Goal: Task Accomplishment & Management: Use online tool/utility

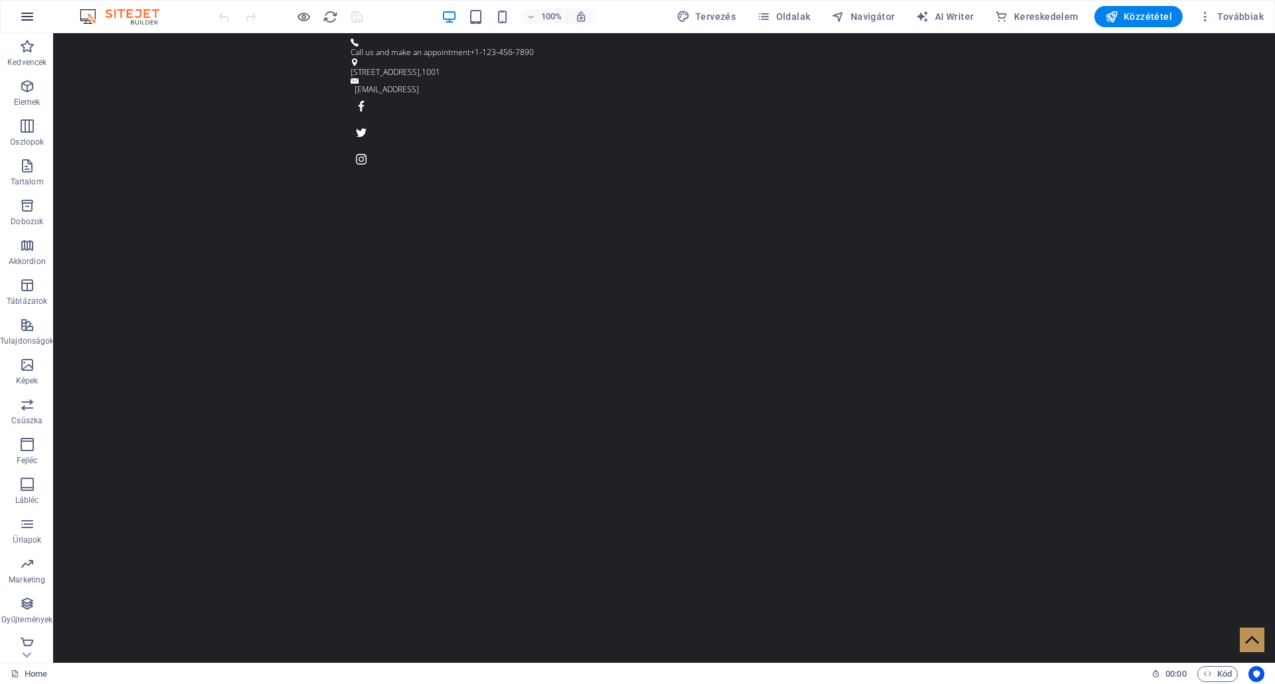
click at [24, 15] on icon "button" at bounding box center [27, 17] width 16 height 16
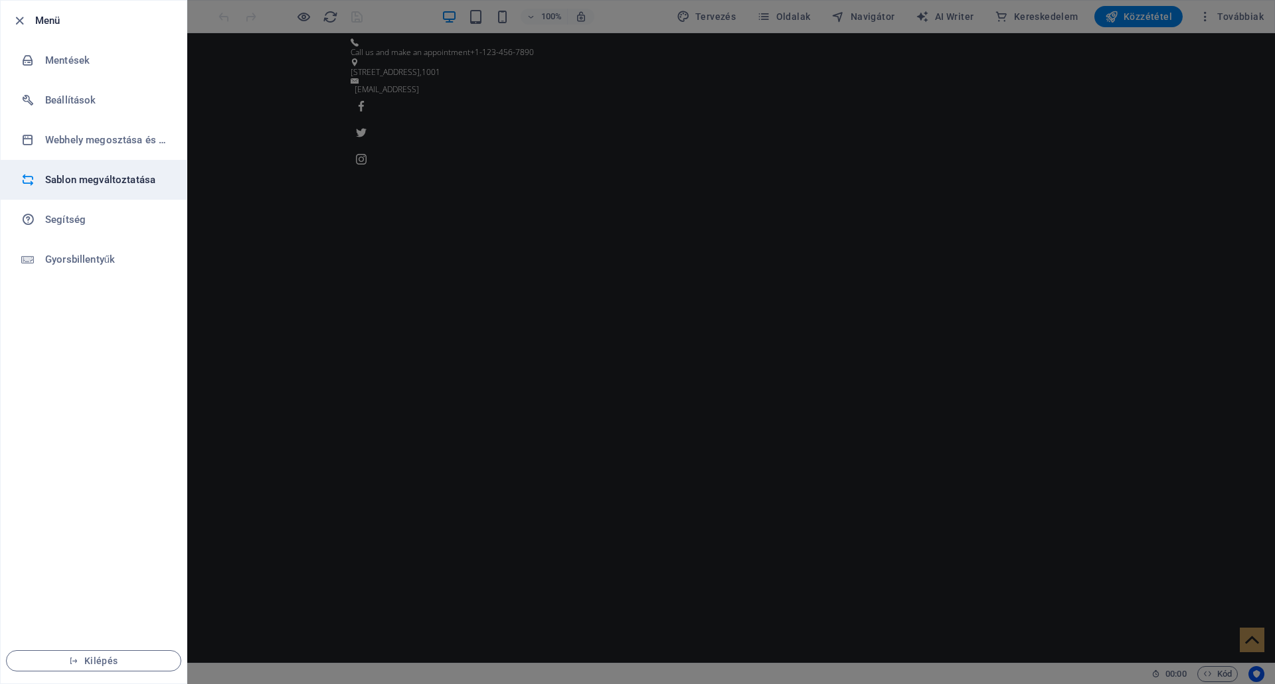
click at [102, 177] on h6 "Sablon megváltoztatása" at bounding box center [106, 180] width 123 height 16
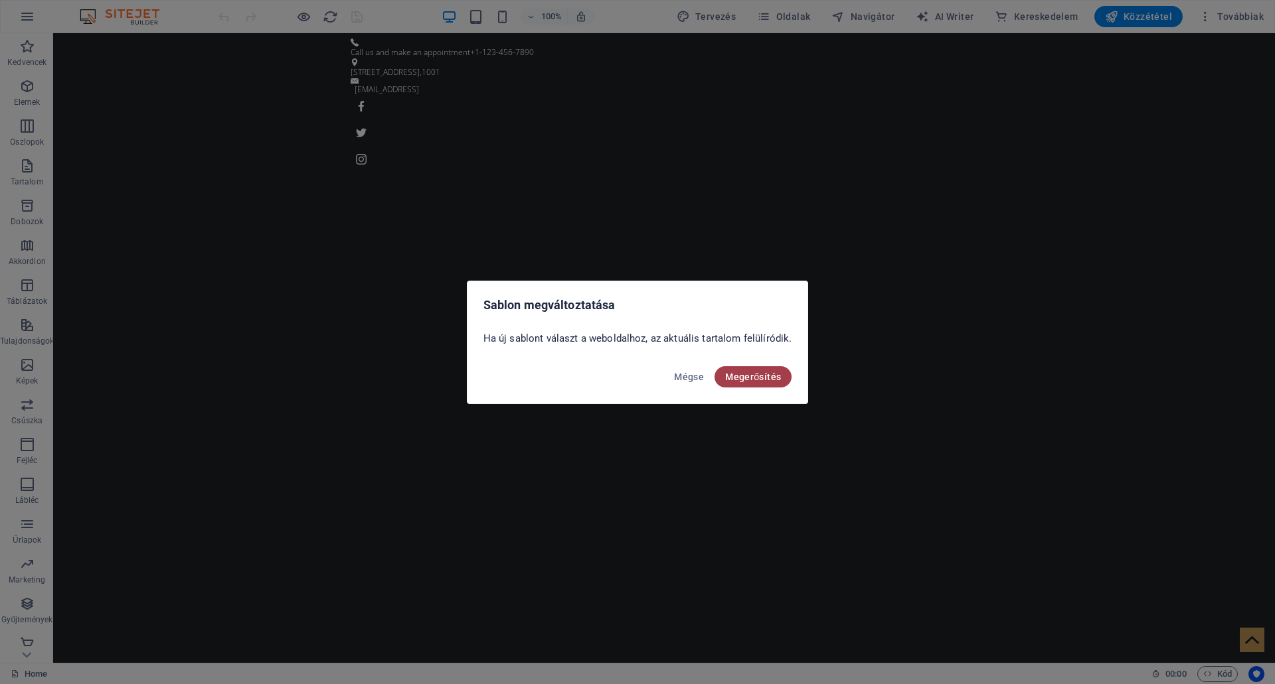
click at [757, 372] on span "Megerősítés" at bounding box center [753, 377] width 56 height 11
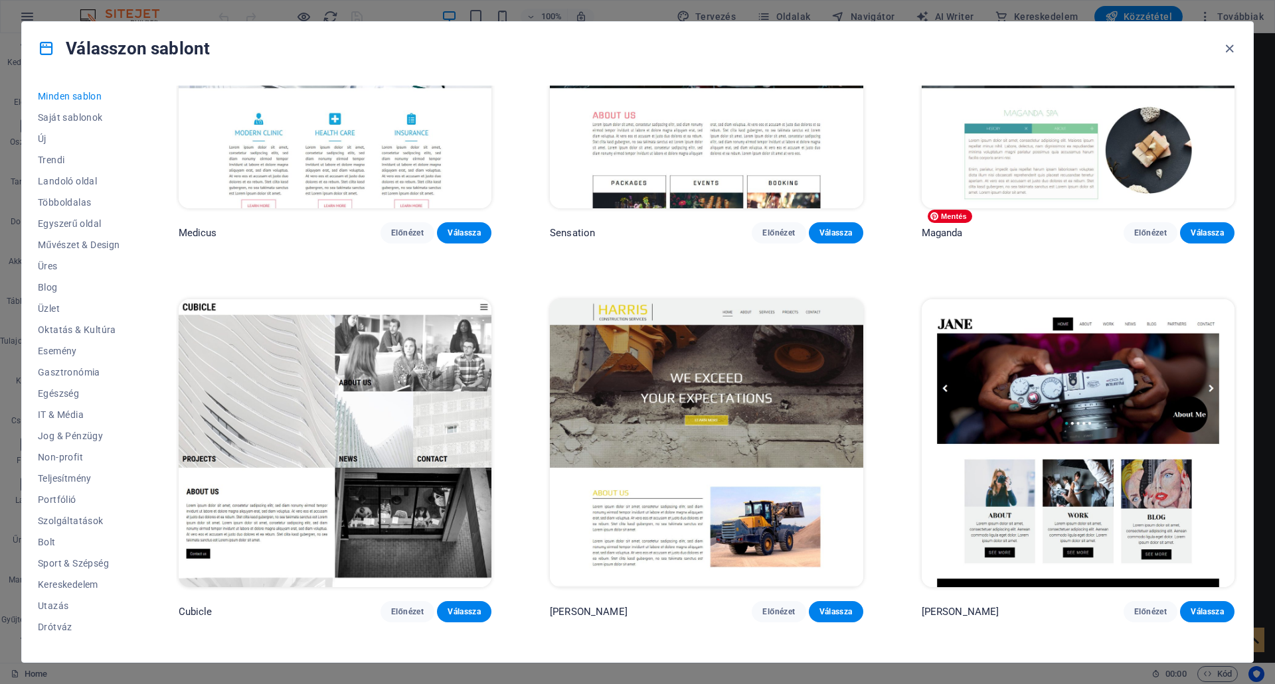
scroll to position [18327, 0]
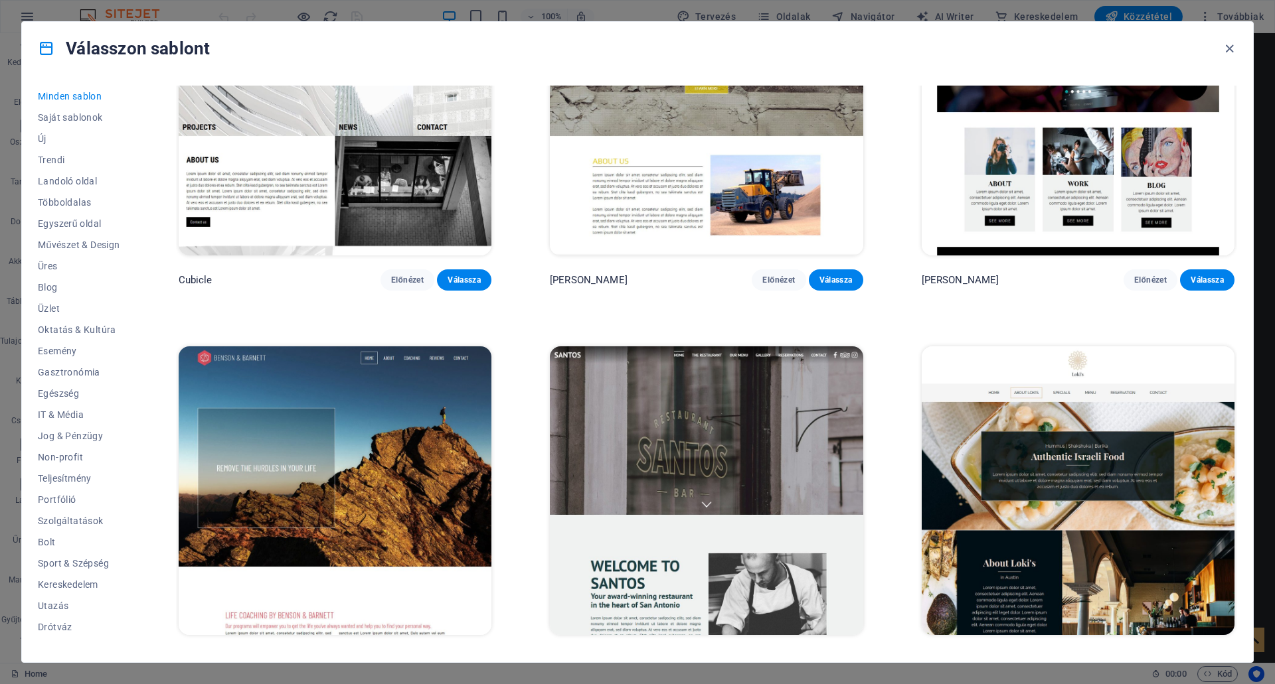
click at [395, 655] on span "Előnézet" at bounding box center [407, 660] width 33 height 11
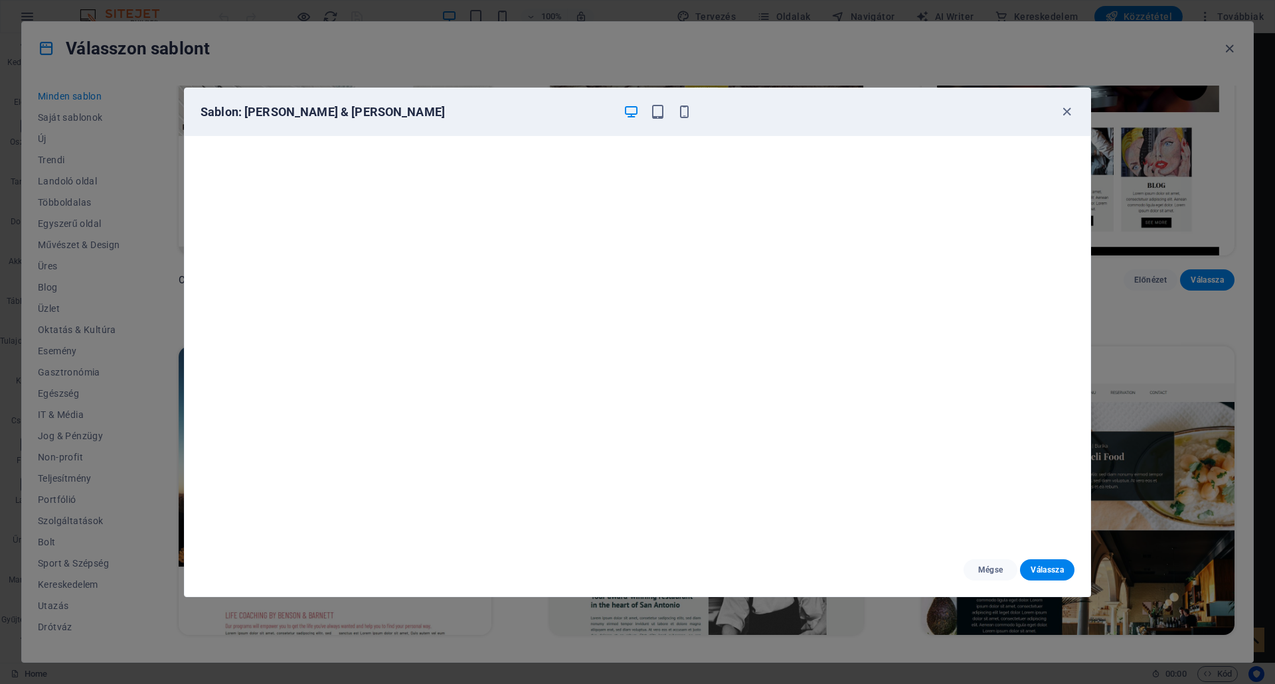
scroll to position [3, 0]
click at [1065, 110] on icon "button" at bounding box center [1066, 111] width 15 height 15
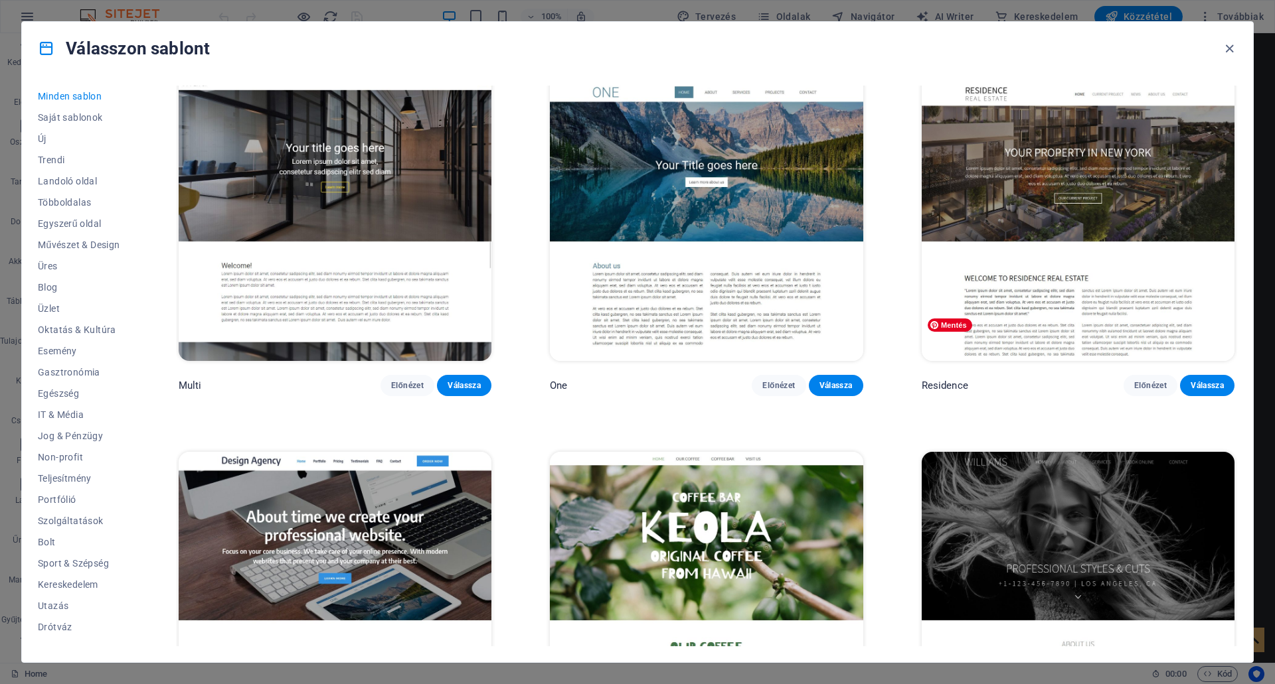
scroll to position [17066, 0]
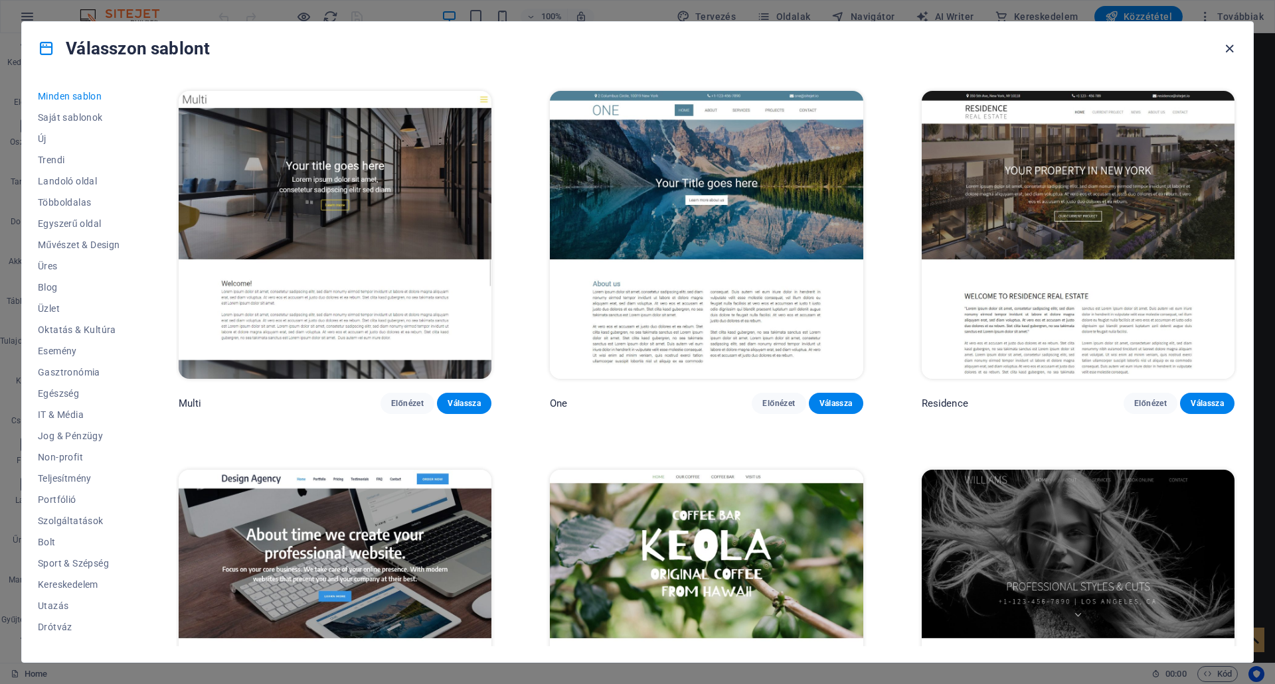
click at [1231, 46] on icon "button" at bounding box center [1228, 48] width 15 height 15
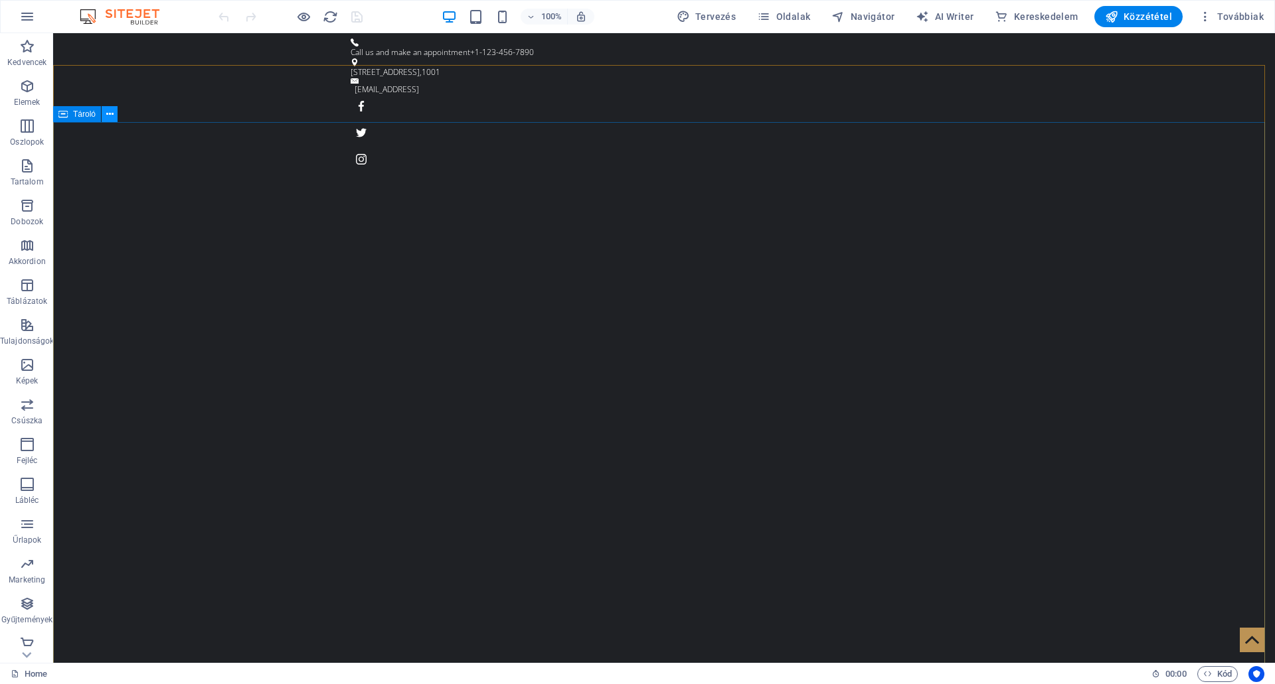
click at [106, 114] on icon at bounding box center [109, 115] width 7 height 14
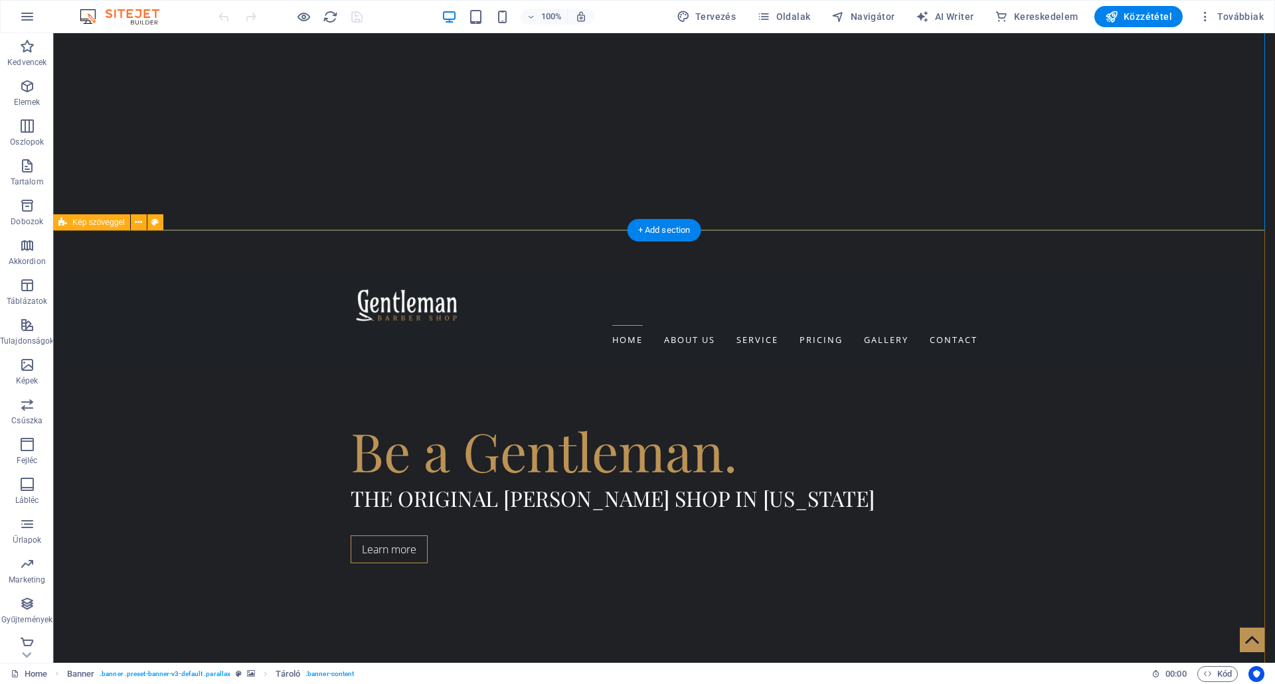
scroll to position [730, 0]
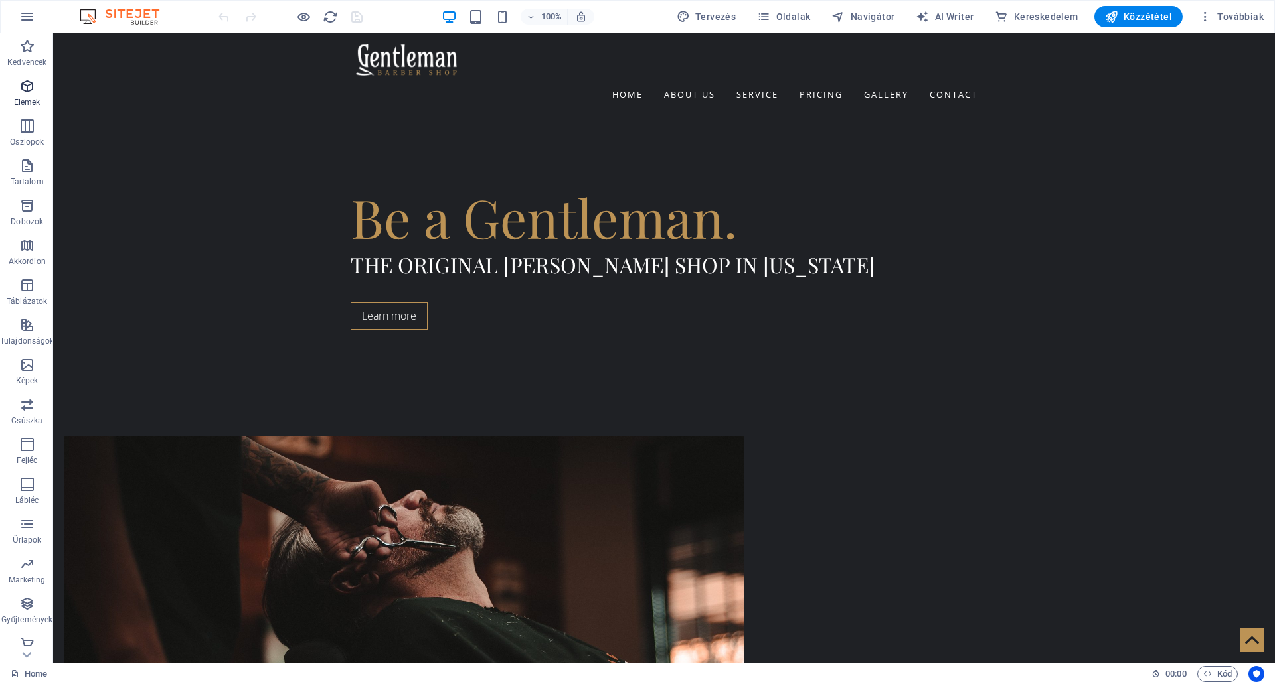
click at [24, 88] on icon "button" at bounding box center [27, 86] width 16 height 16
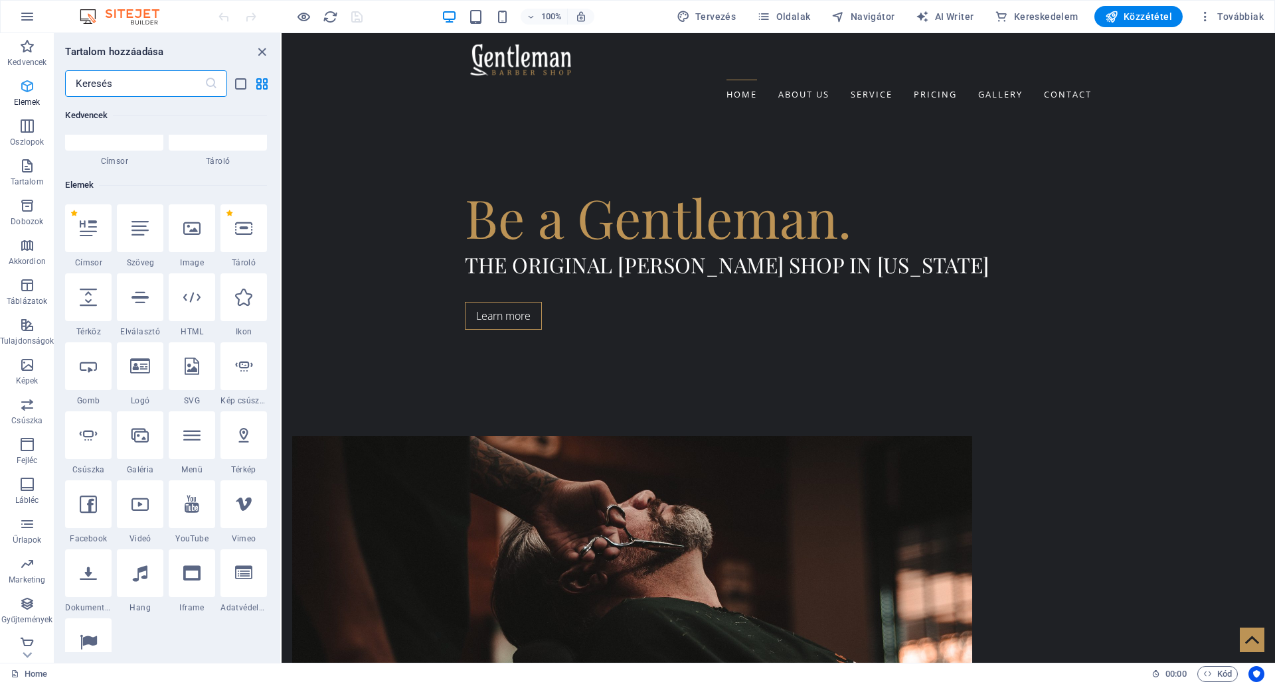
scroll to position [141, 0]
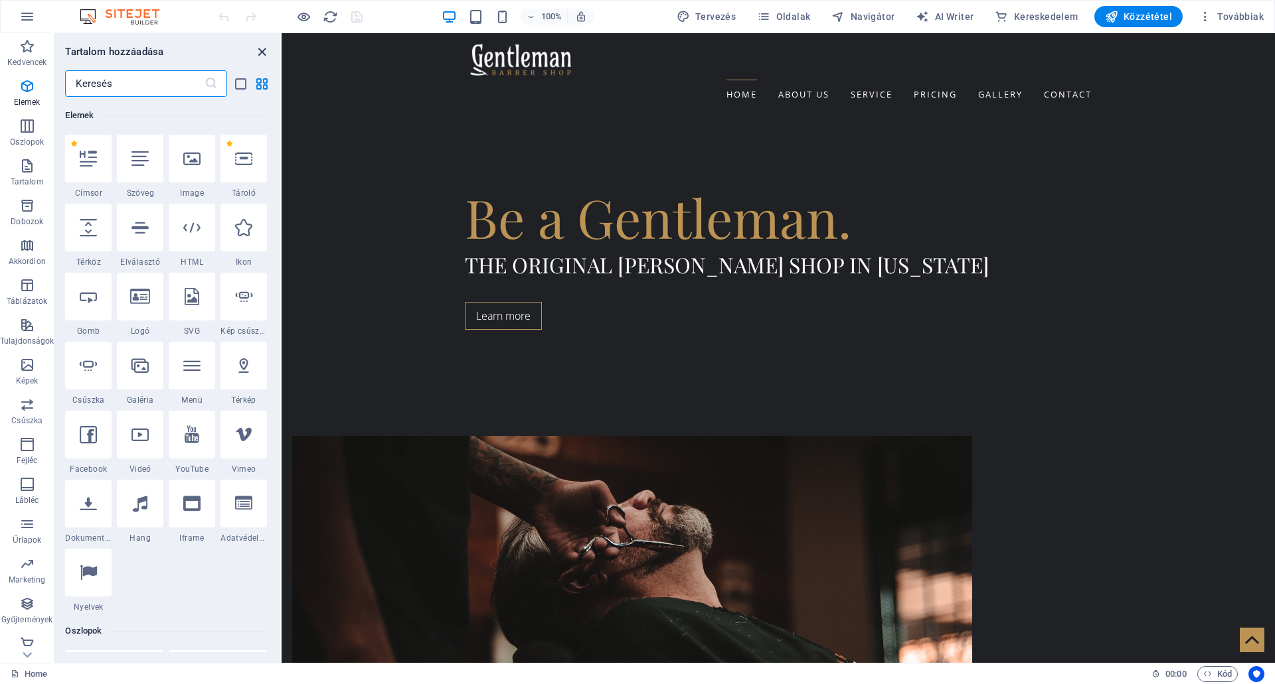
click at [259, 48] on icon "close panel" at bounding box center [261, 51] width 15 height 15
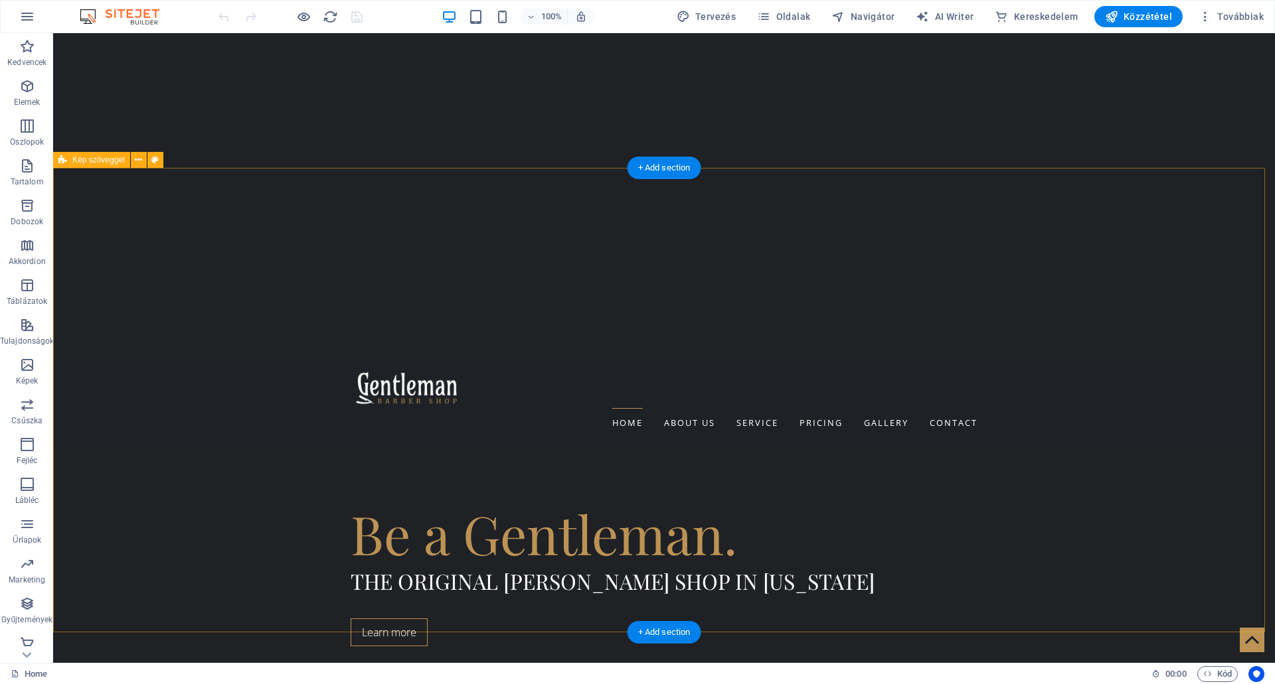
scroll to position [199, 0]
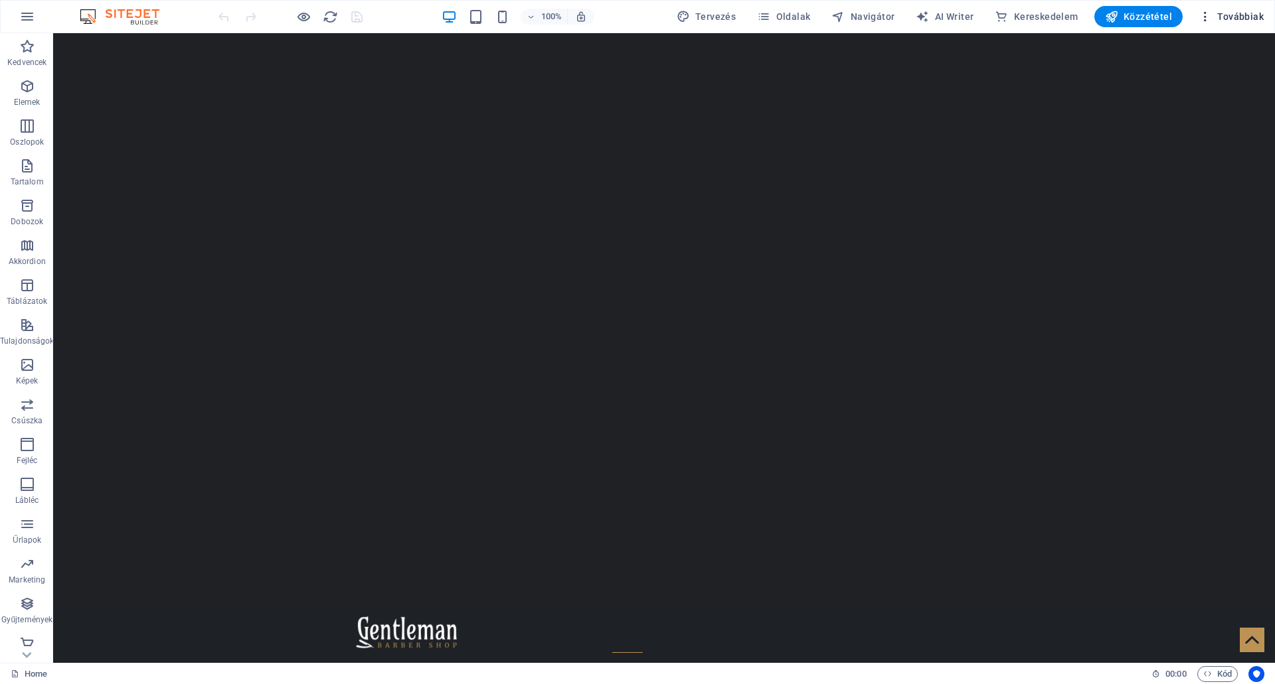
click at [1206, 19] on icon "button" at bounding box center [1204, 16] width 13 height 13
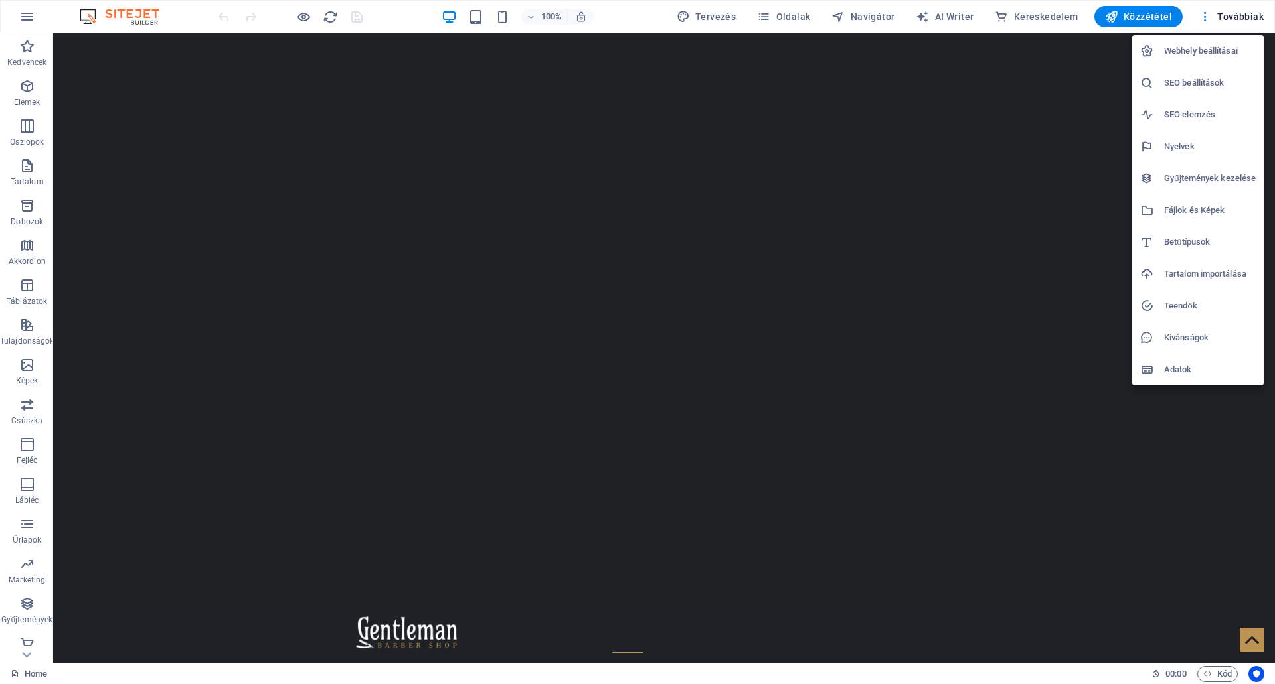
click at [965, 260] on div at bounding box center [637, 342] width 1275 height 684
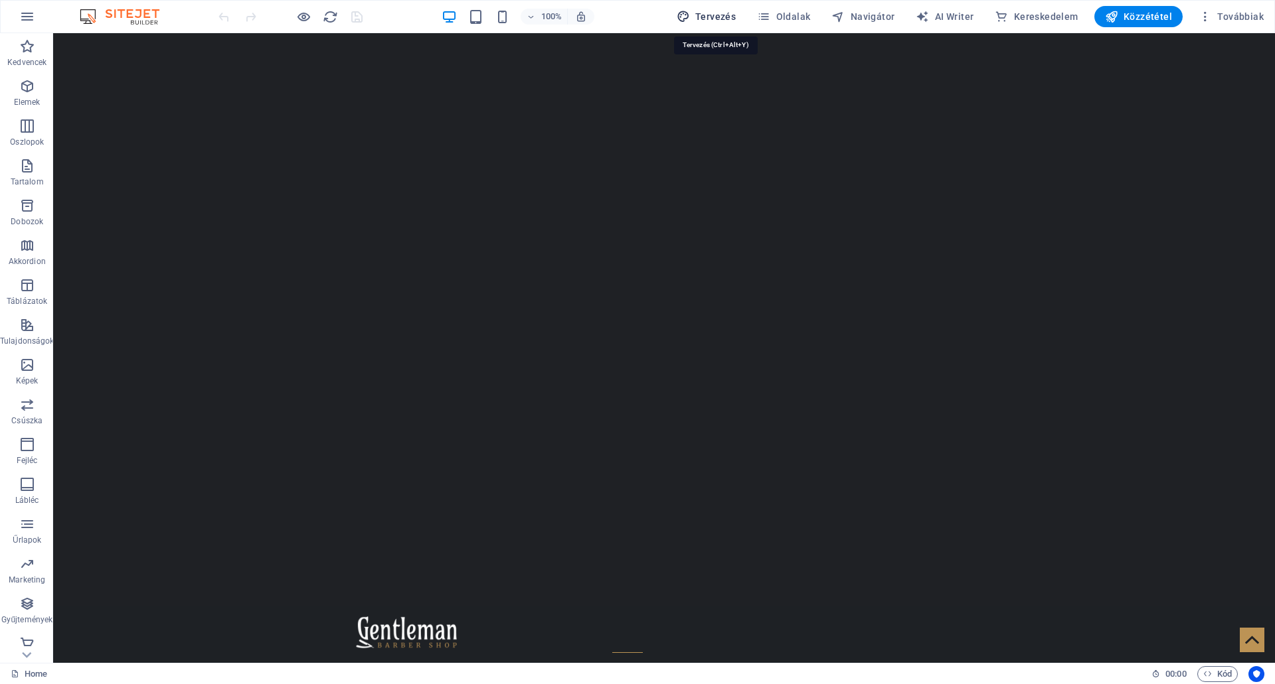
click at [718, 12] on span "Tervezés" at bounding box center [706, 16] width 60 height 13
select select "ease-in-out"
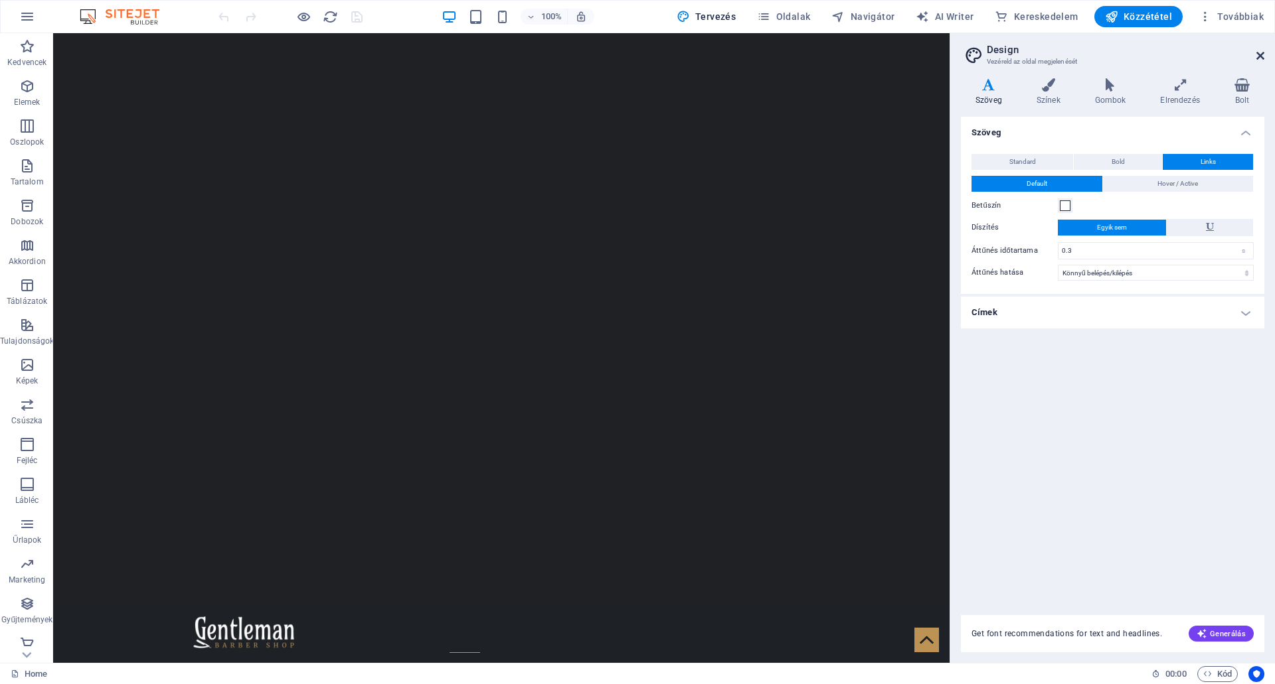
click at [1261, 50] on icon at bounding box center [1260, 55] width 8 height 11
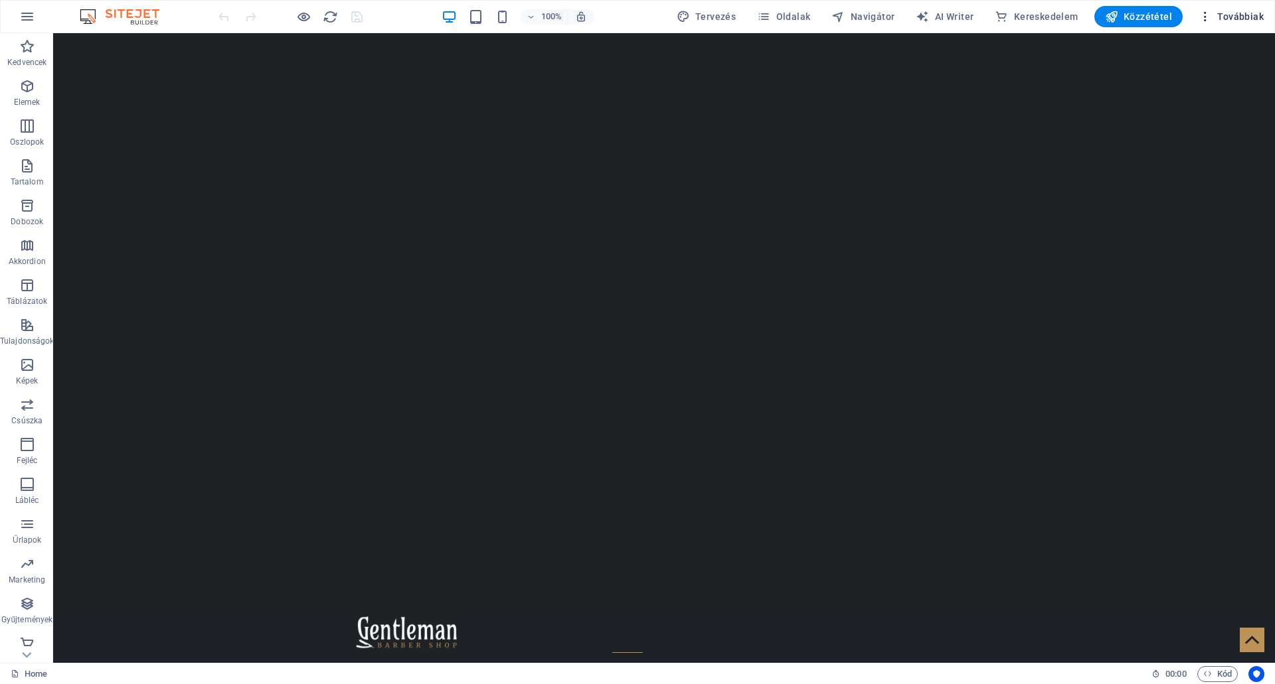
click at [1240, 12] on span "Továbbiak" at bounding box center [1230, 16] width 65 height 13
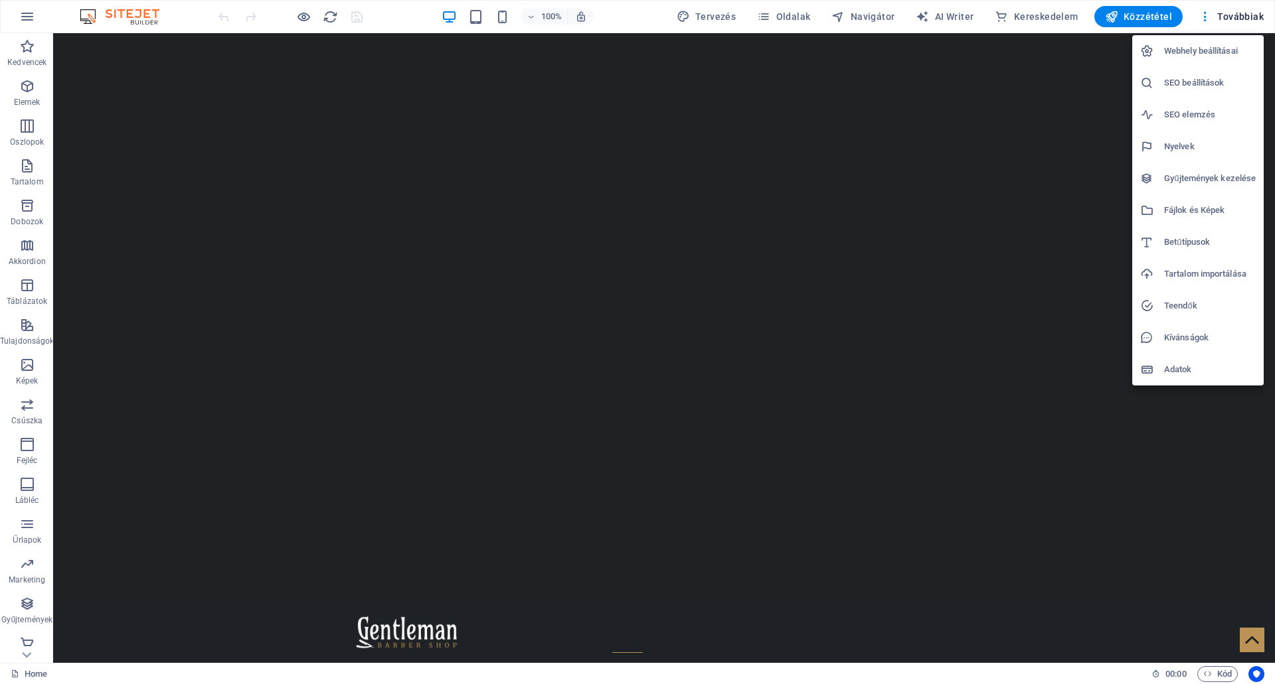
drag, startPoint x: 955, startPoint y: 231, endPoint x: 990, endPoint y: 242, distance: 37.4
click at [955, 231] on div at bounding box center [637, 342] width 1275 height 684
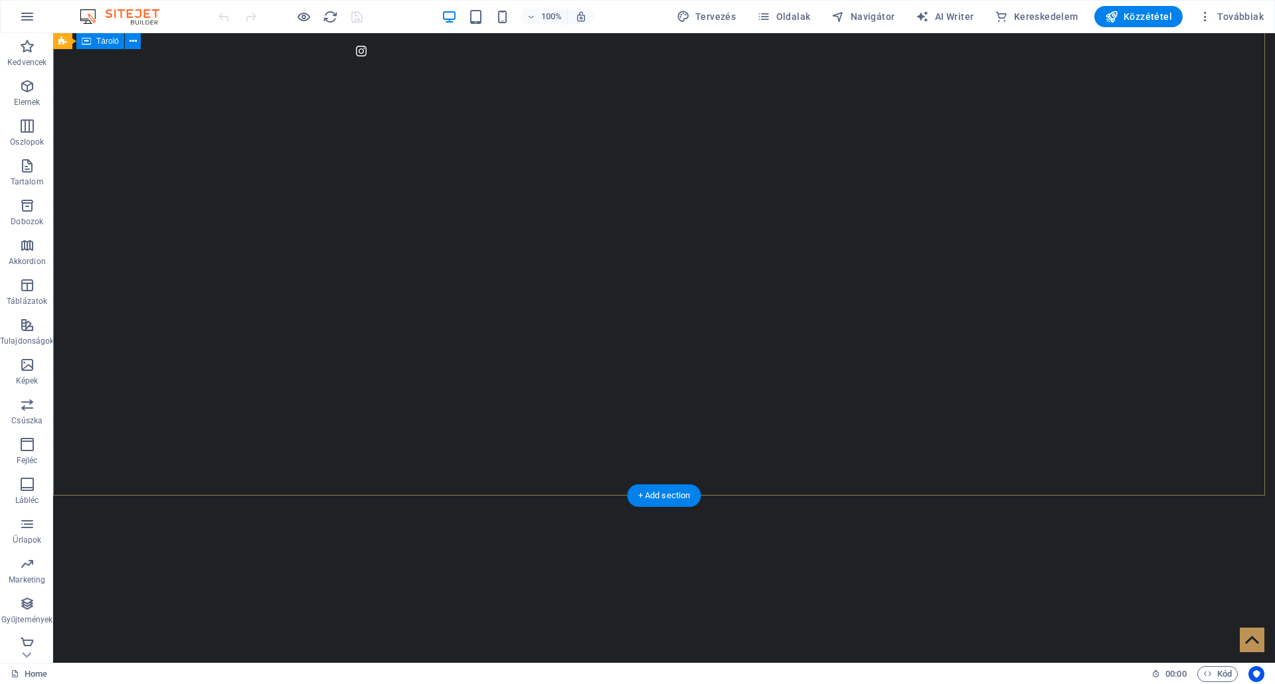
scroll to position [0, 0]
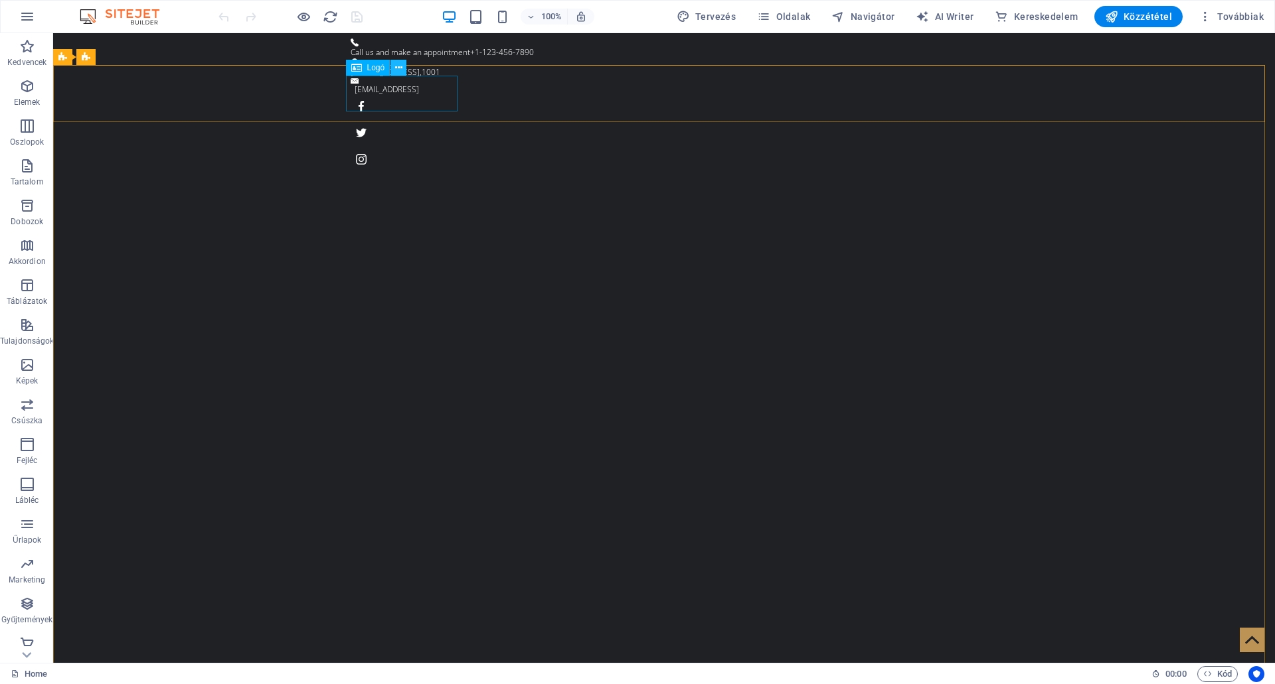
click at [397, 66] on icon at bounding box center [398, 68] width 7 height 14
click at [25, 84] on icon "button" at bounding box center [27, 86] width 16 height 16
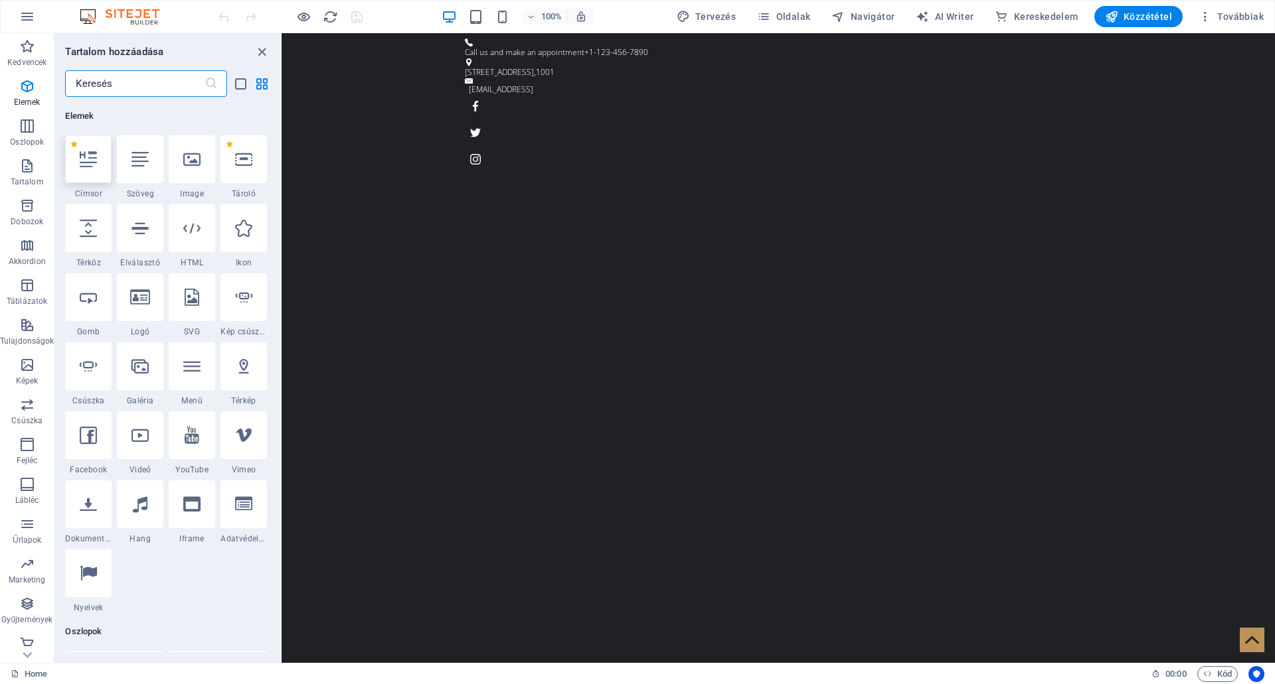
scroll to position [141, 0]
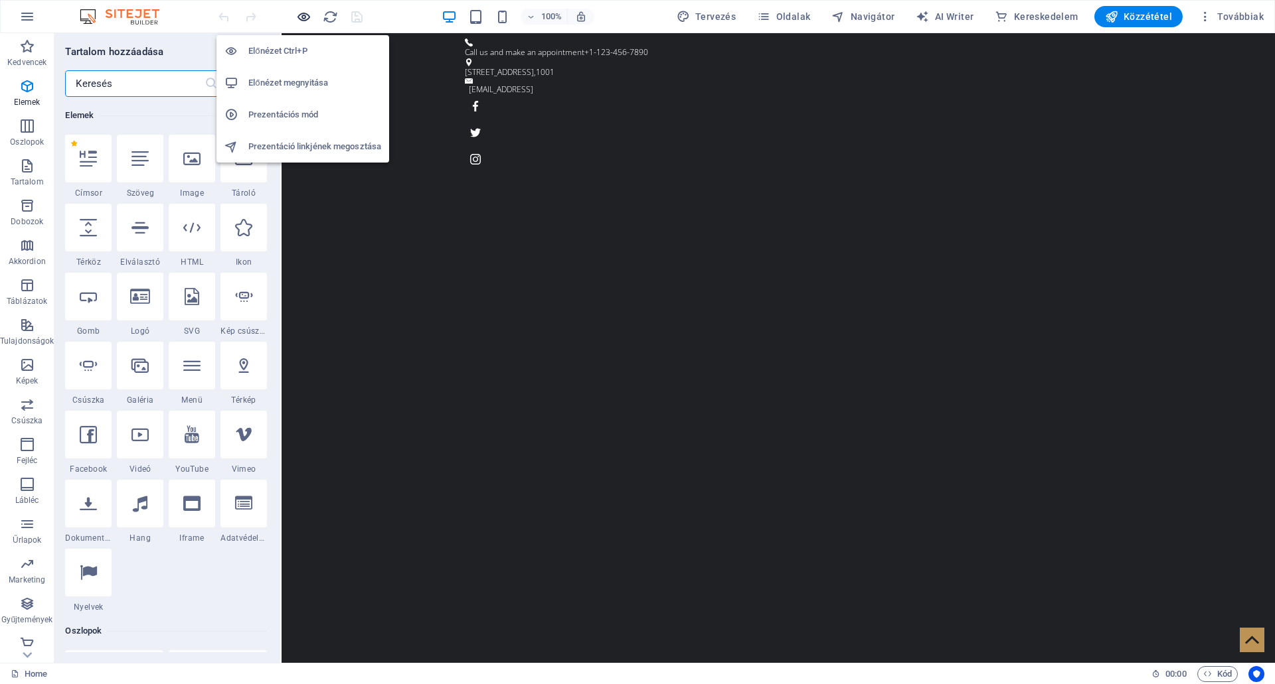
click at [301, 13] on icon "button" at bounding box center [303, 16] width 15 height 15
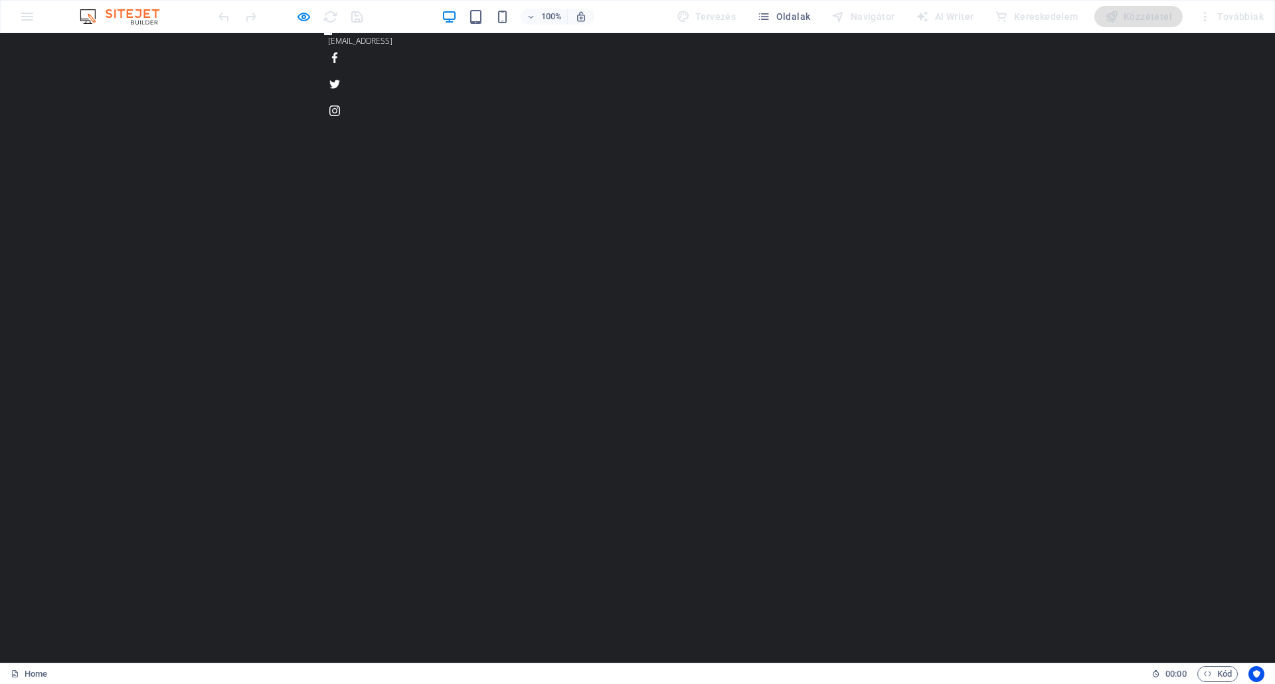
scroll to position [0, 0]
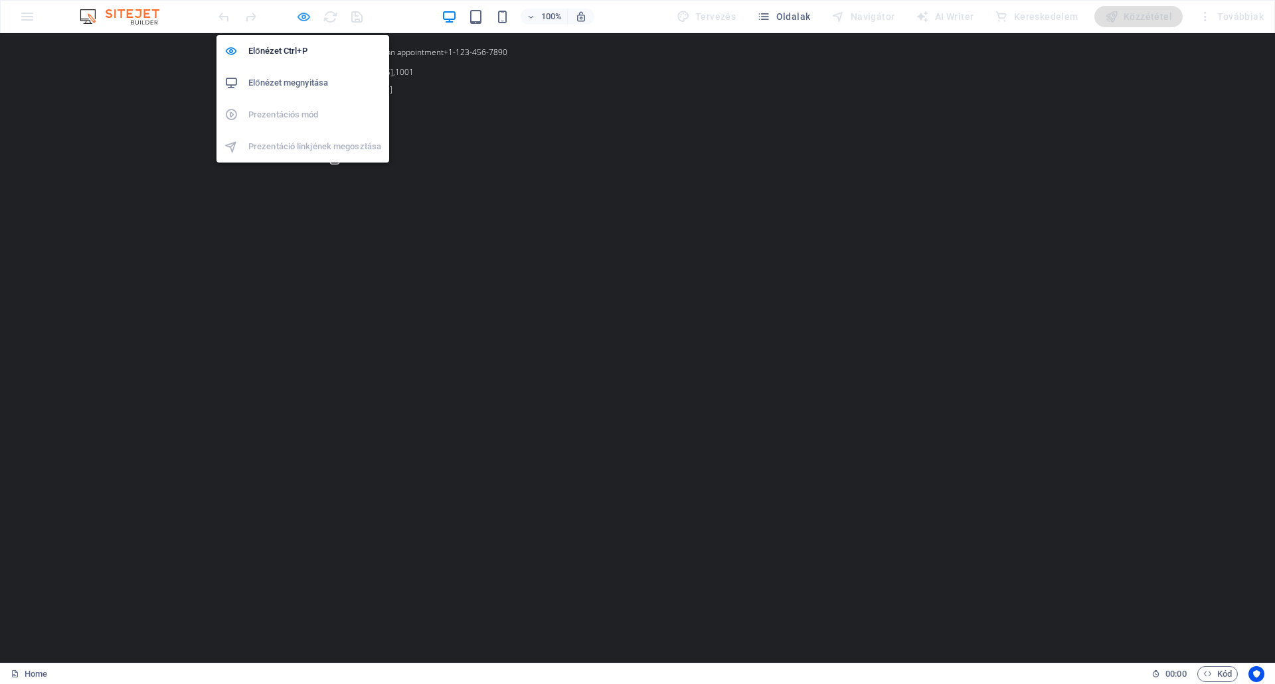
click at [304, 15] on icon "button" at bounding box center [303, 16] width 15 height 15
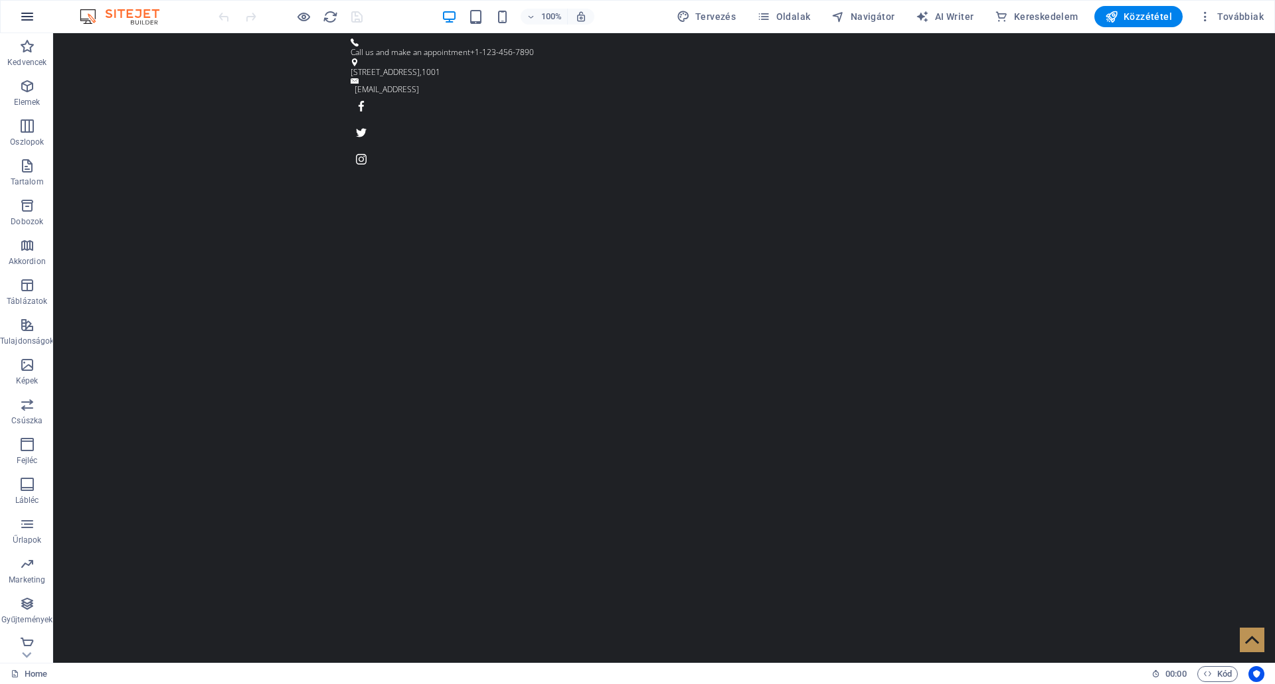
click at [23, 13] on icon "button" at bounding box center [27, 17] width 16 height 16
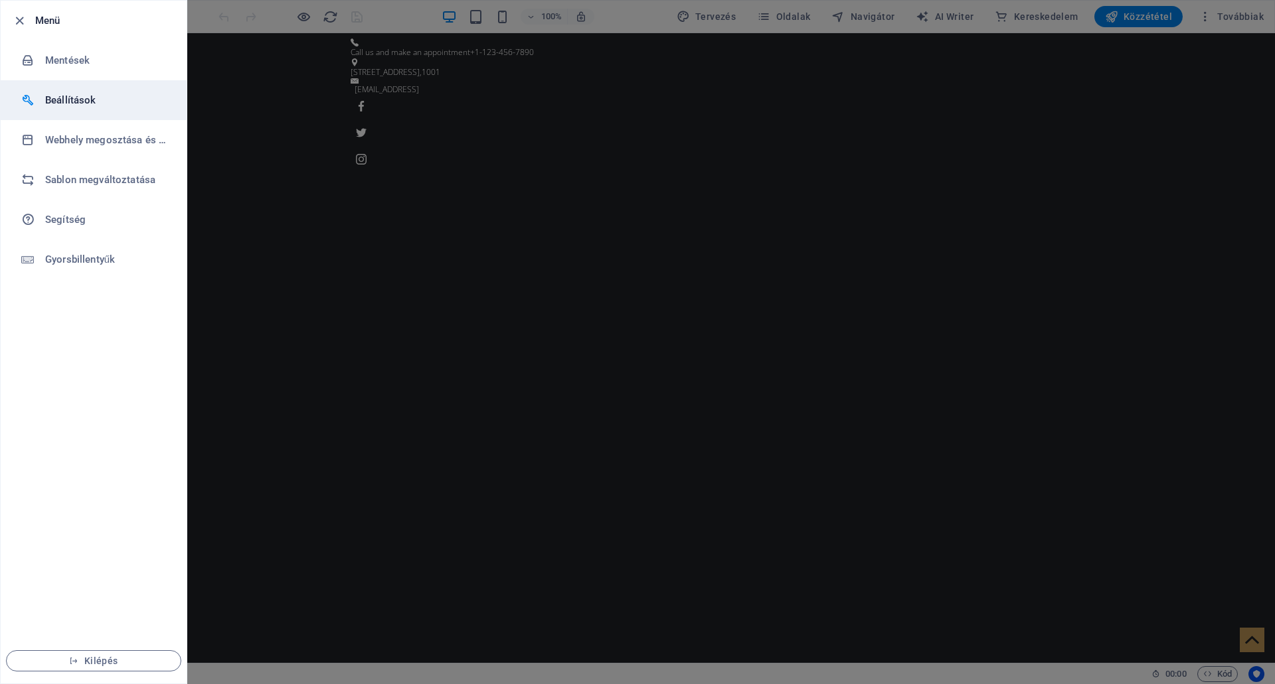
click at [74, 97] on h6 "Beállítások" at bounding box center [106, 100] width 123 height 16
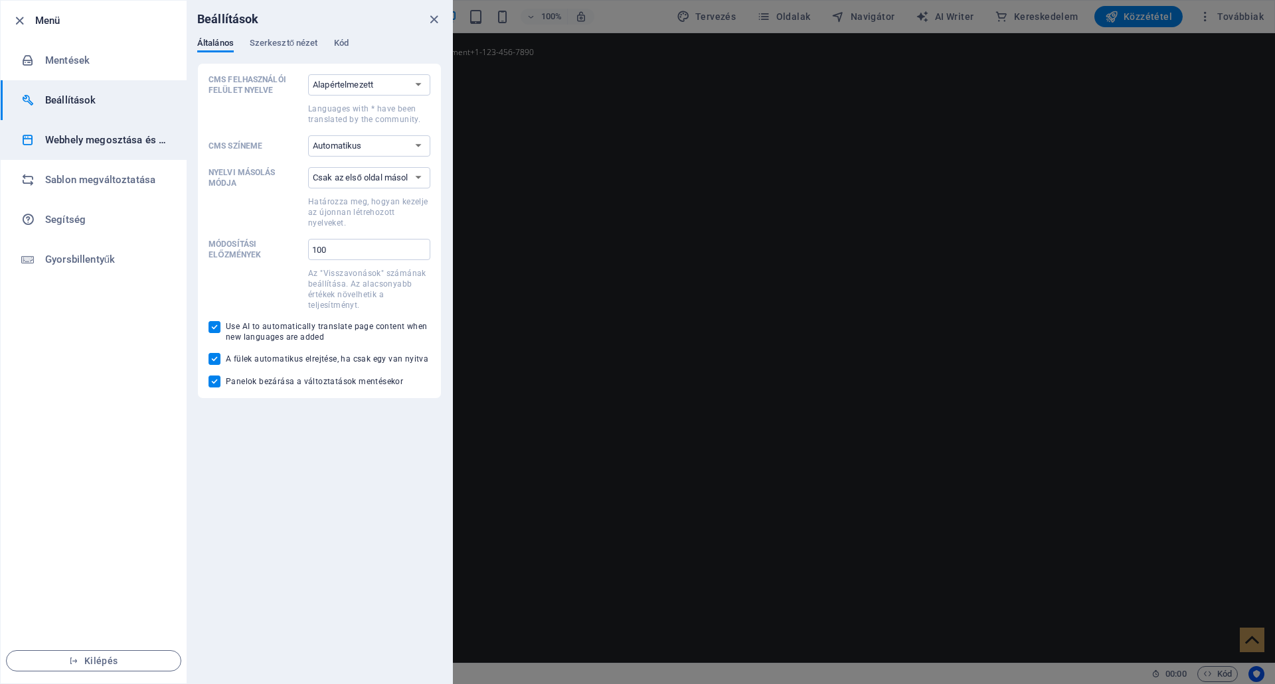
click at [72, 134] on h6 "Webhely megosztása és másolása" at bounding box center [106, 140] width 123 height 16
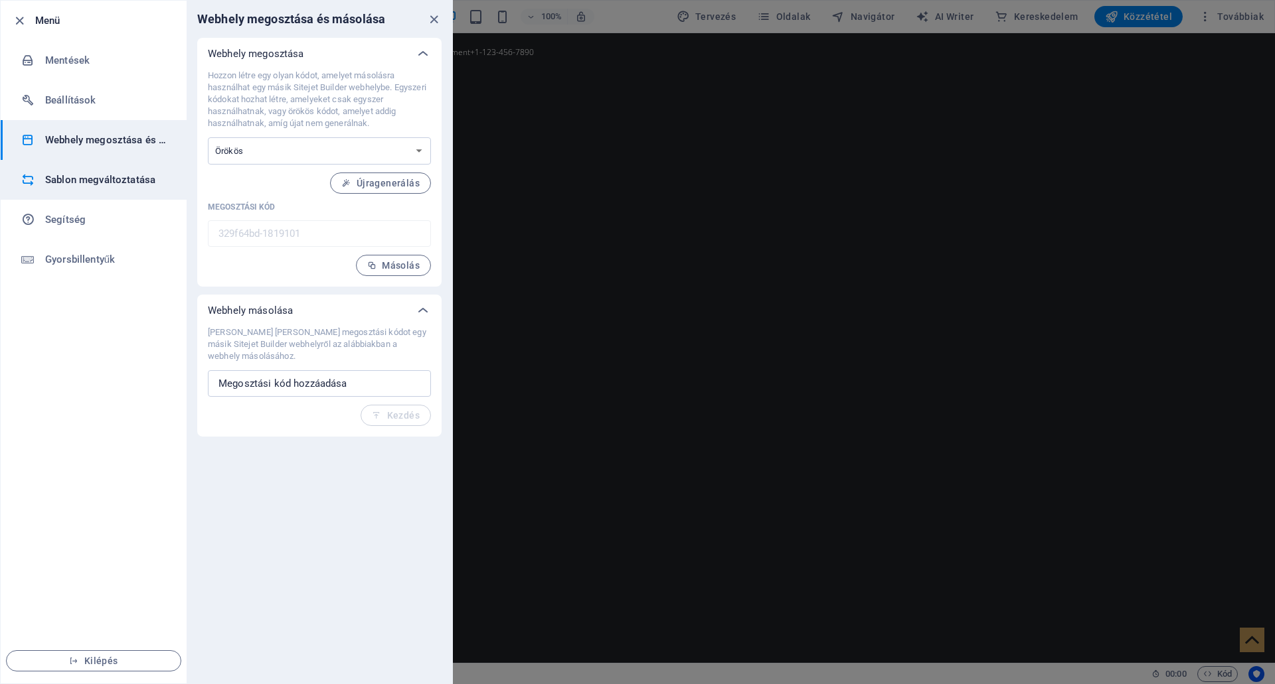
click at [92, 174] on h6 "Sablon megváltoztatása" at bounding box center [106, 180] width 123 height 16
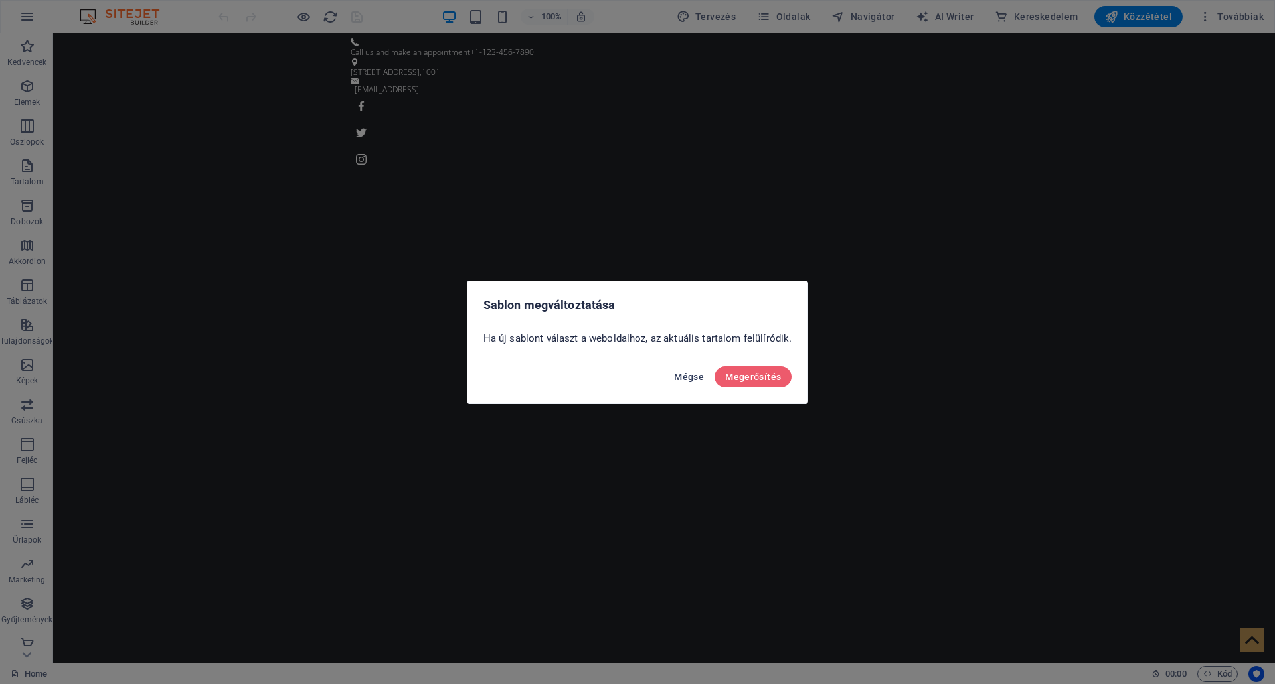
click at [676, 375] on span "Mégse" at bounding box center [689, 377] width 30 height 11
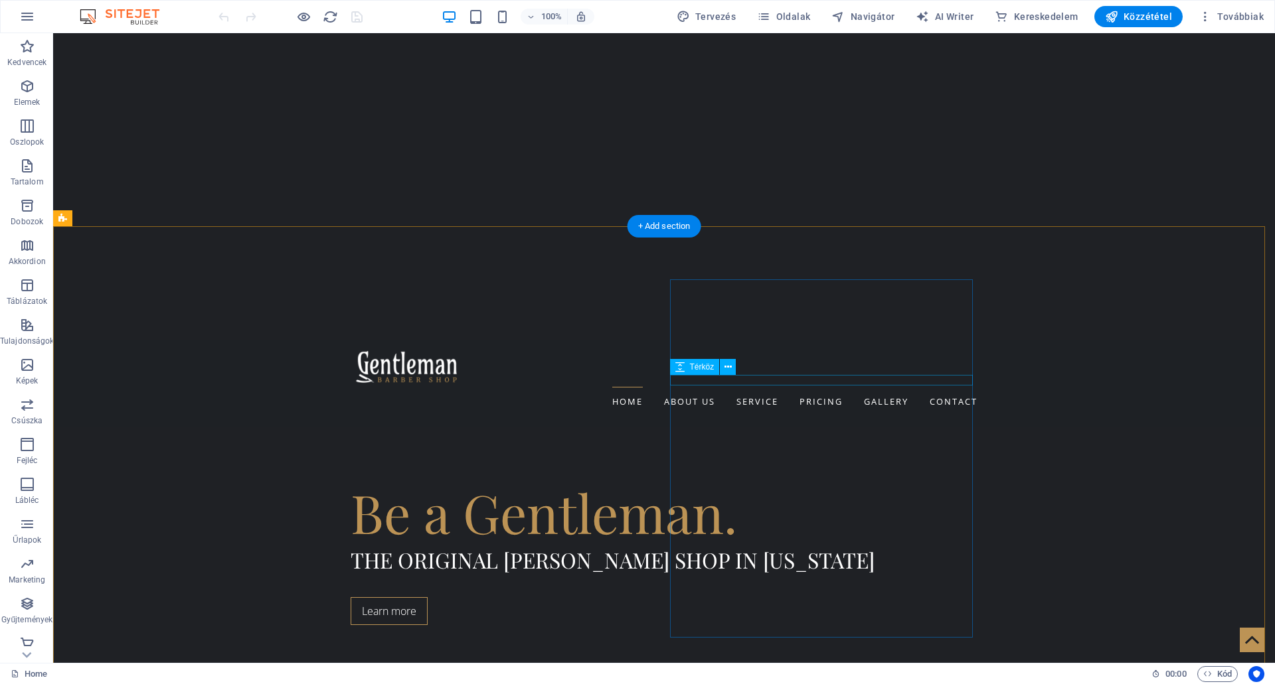
scroll to position [597, 0]
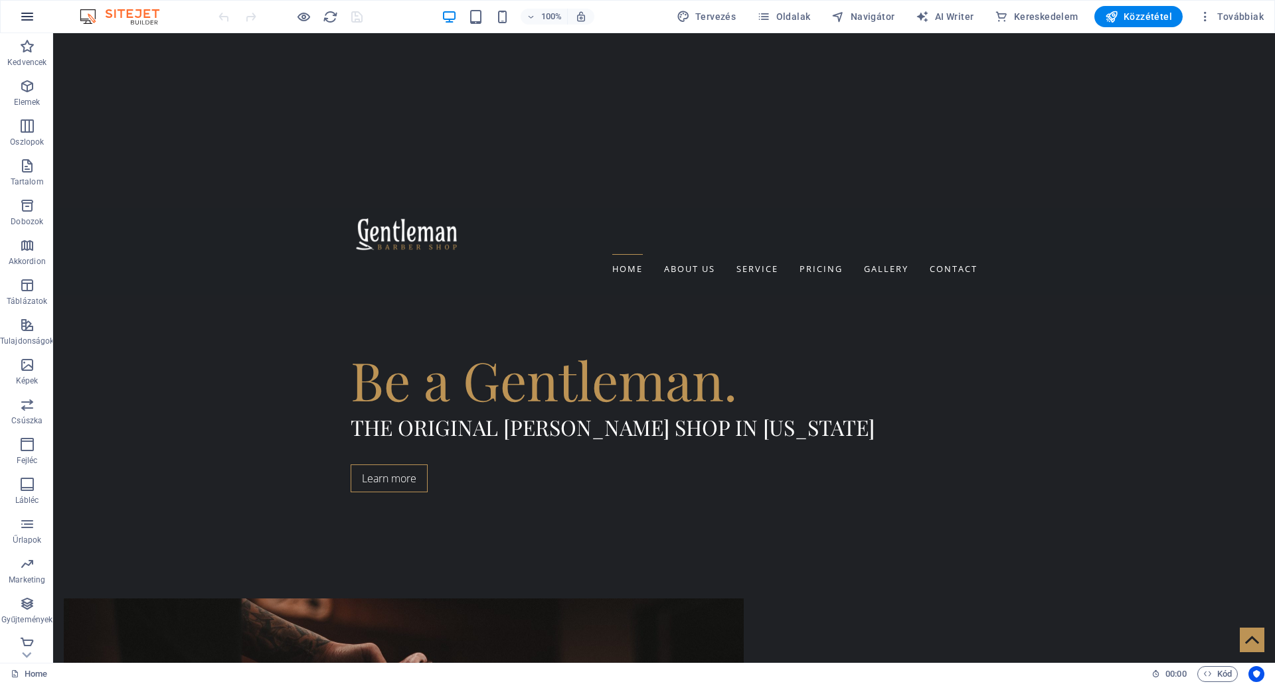
click at [30, 15] on icon "button" at bounding box center [27, 17] width 16 height 16
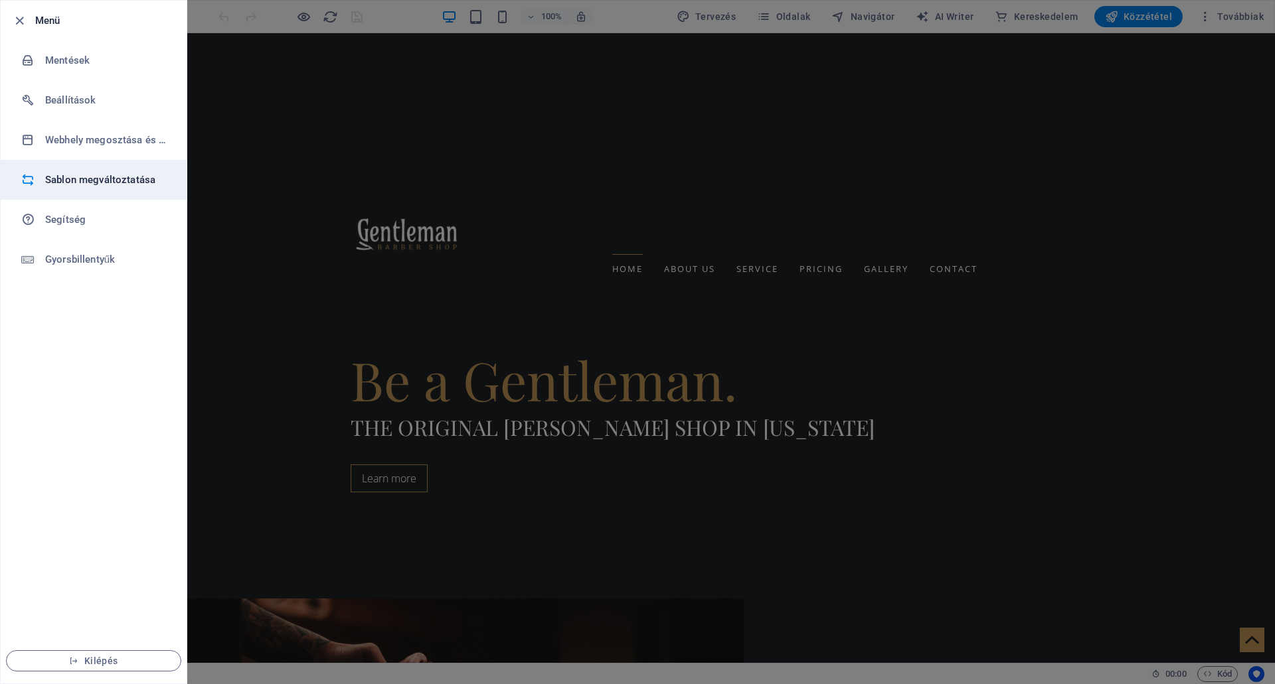
click at [93, 174] on h6 "Sablon megváltoztatása" at bounding box center [106, 180] width 123 height 16
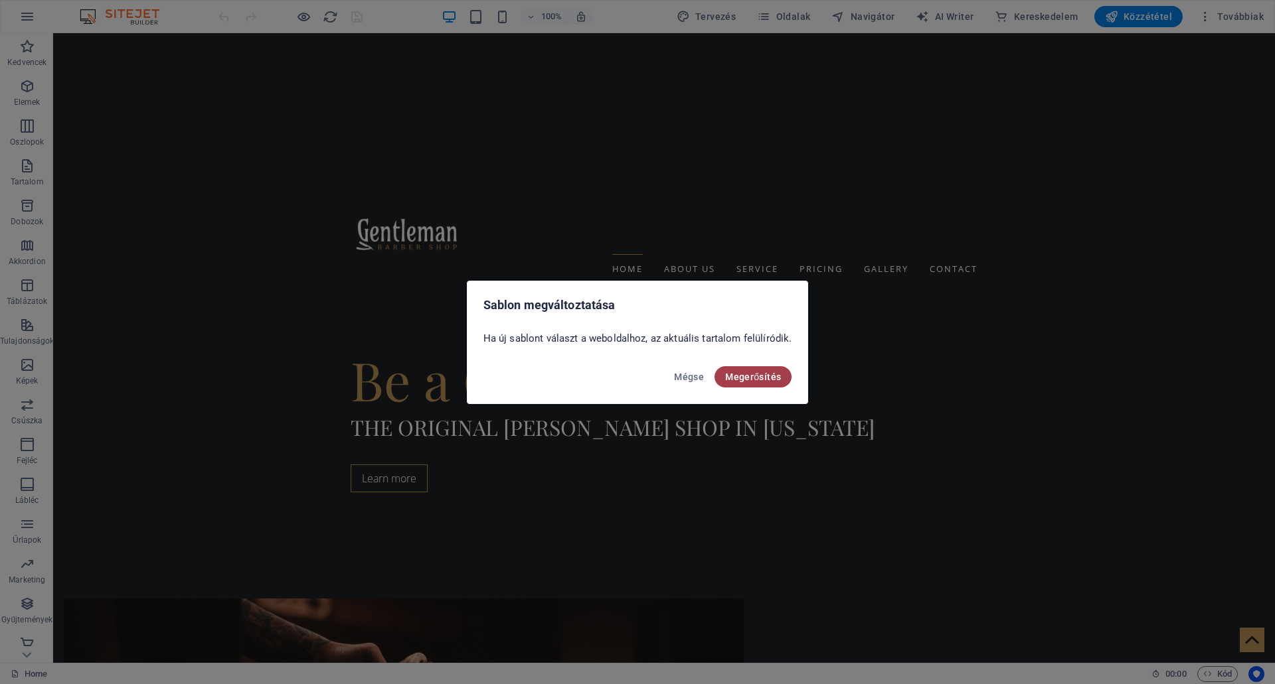
click at [749, 373] on span "Megerősítés" at bounding box center [753, 377] width 56 height 11
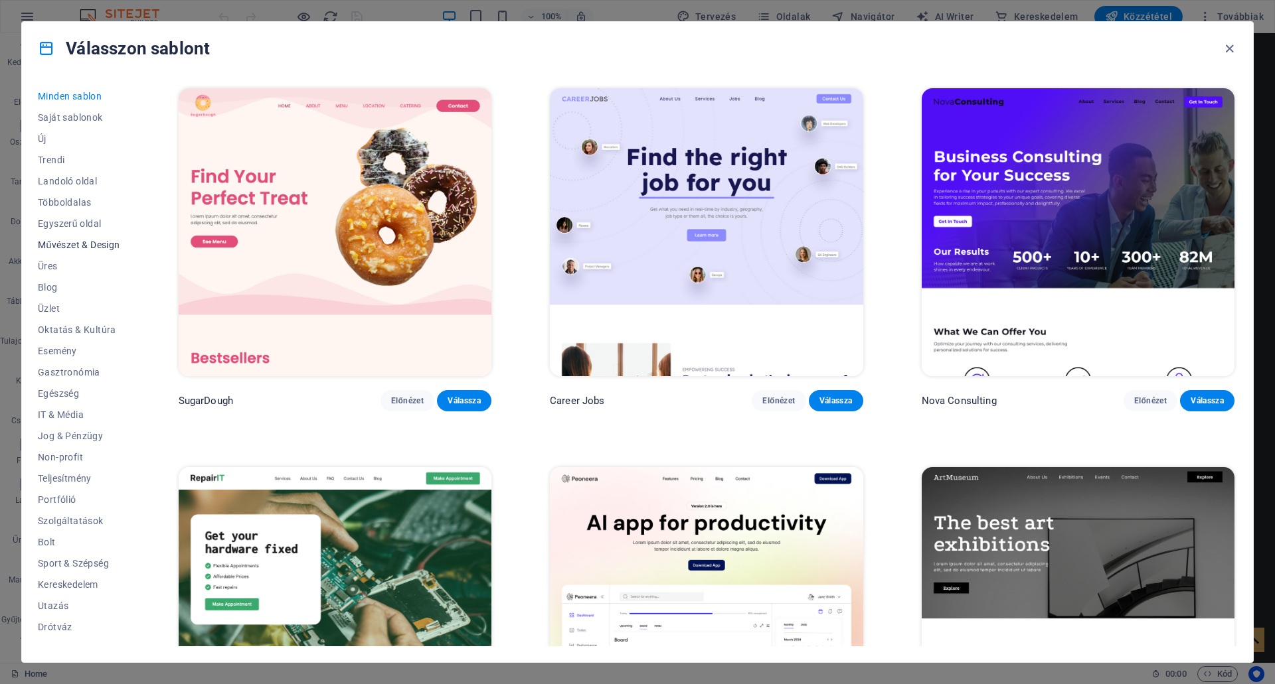
click at [81, 240] on span "Művészet & Design" at bounding box center [79, 245] width 82 height 11
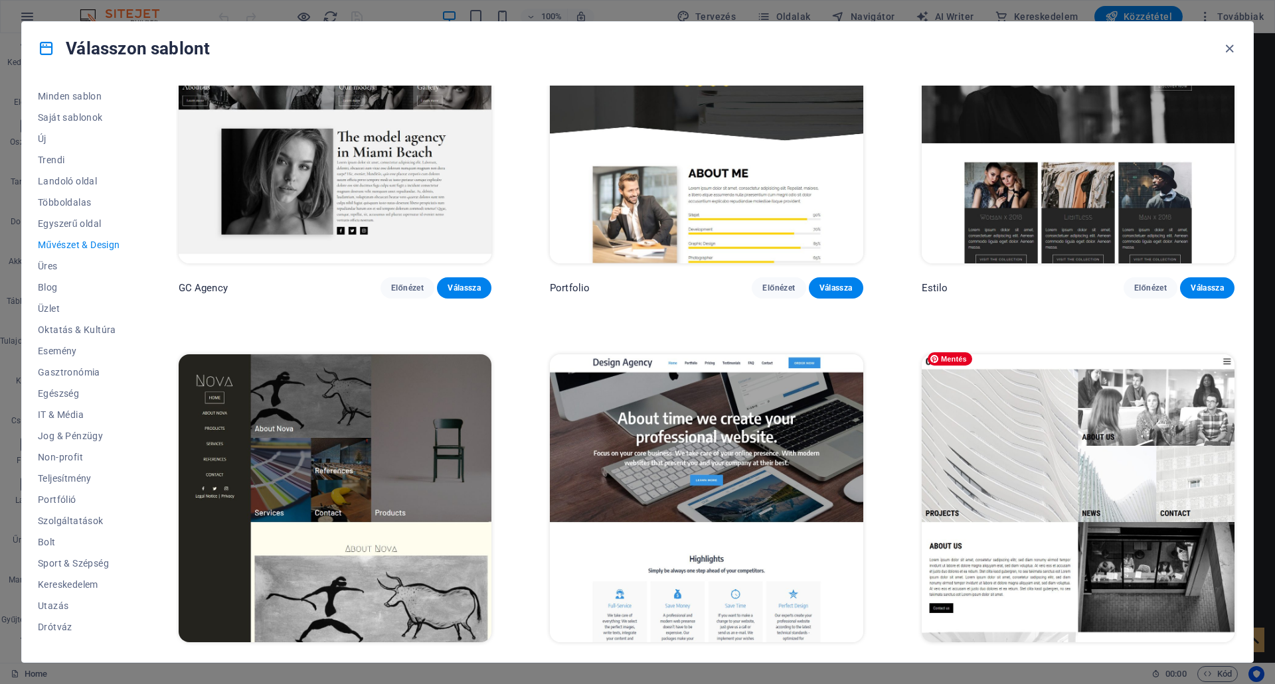
scroll to position [1384, 0]
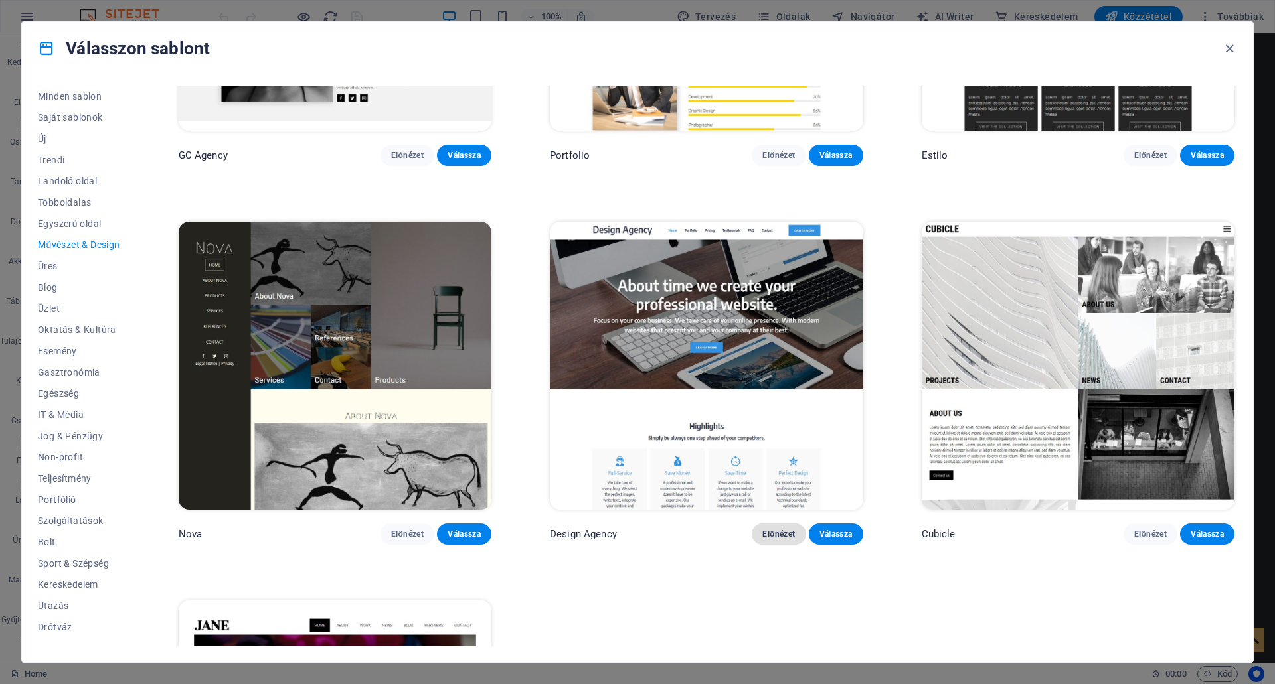
click at [781, 524] on button "Előnézet" at bounding box center [778, 534] width 54 height 21
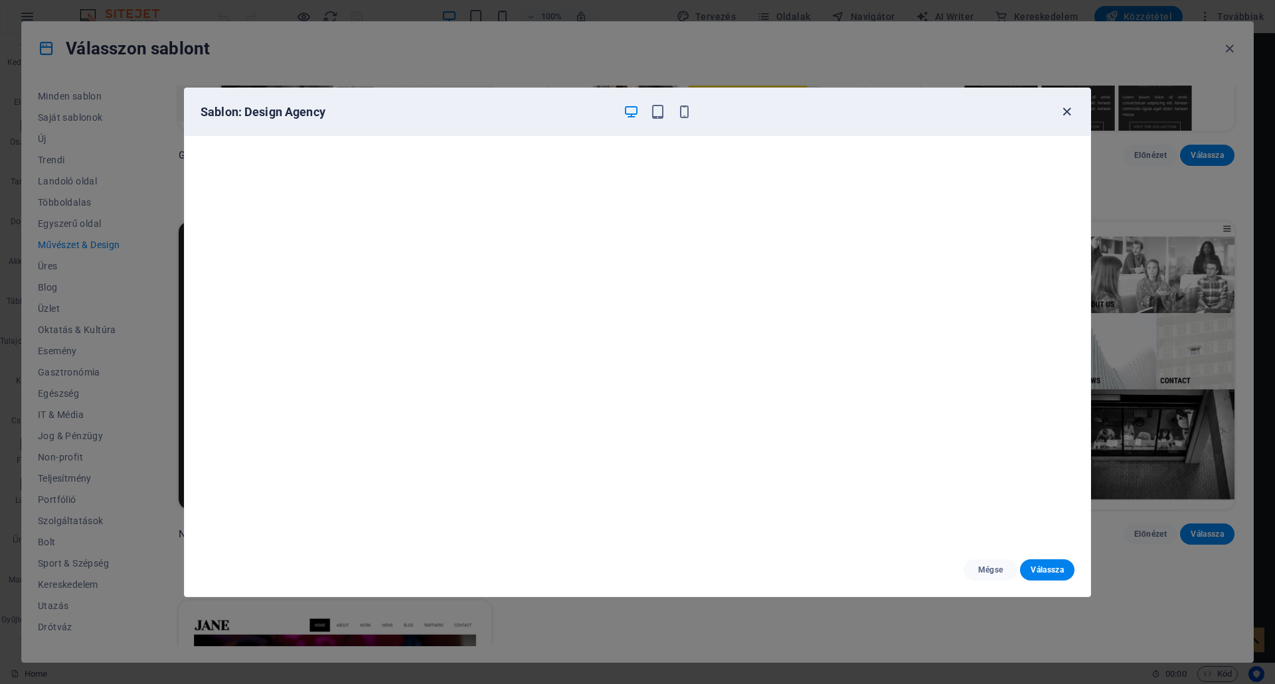
click at [1065, 112] on icon "button" at bounding box center [1066, 111] width 15 height 15
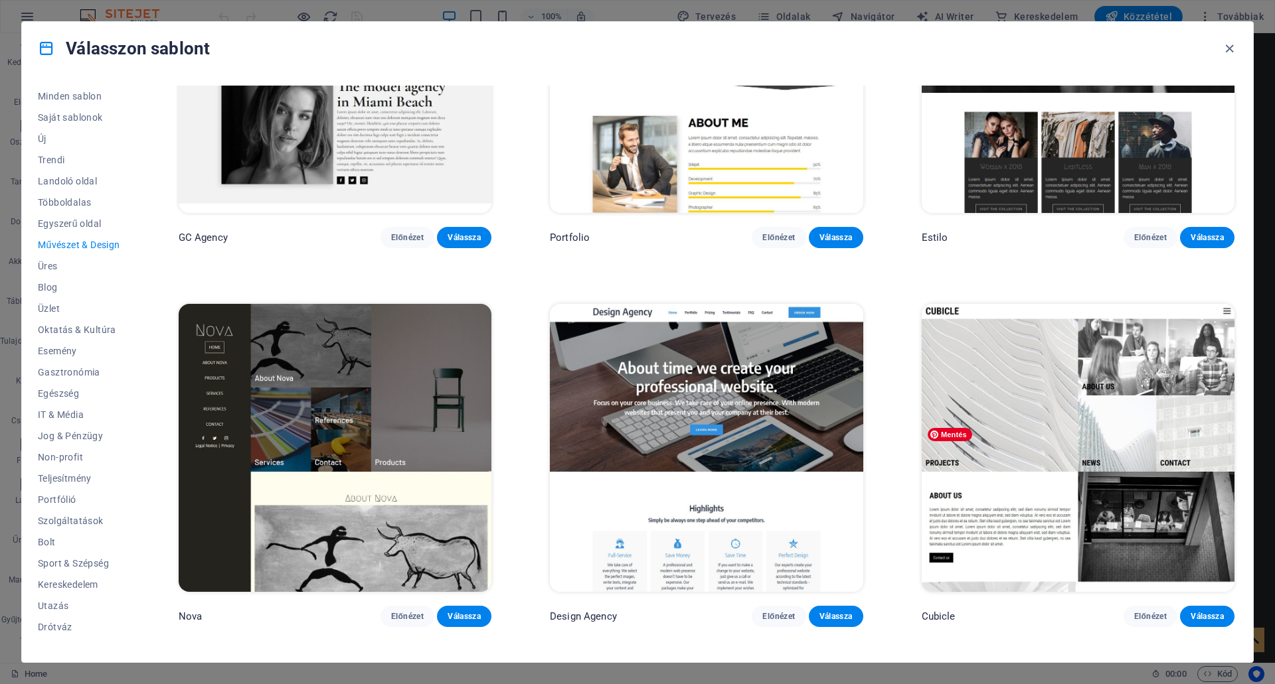
scroll to position [1450, 0]
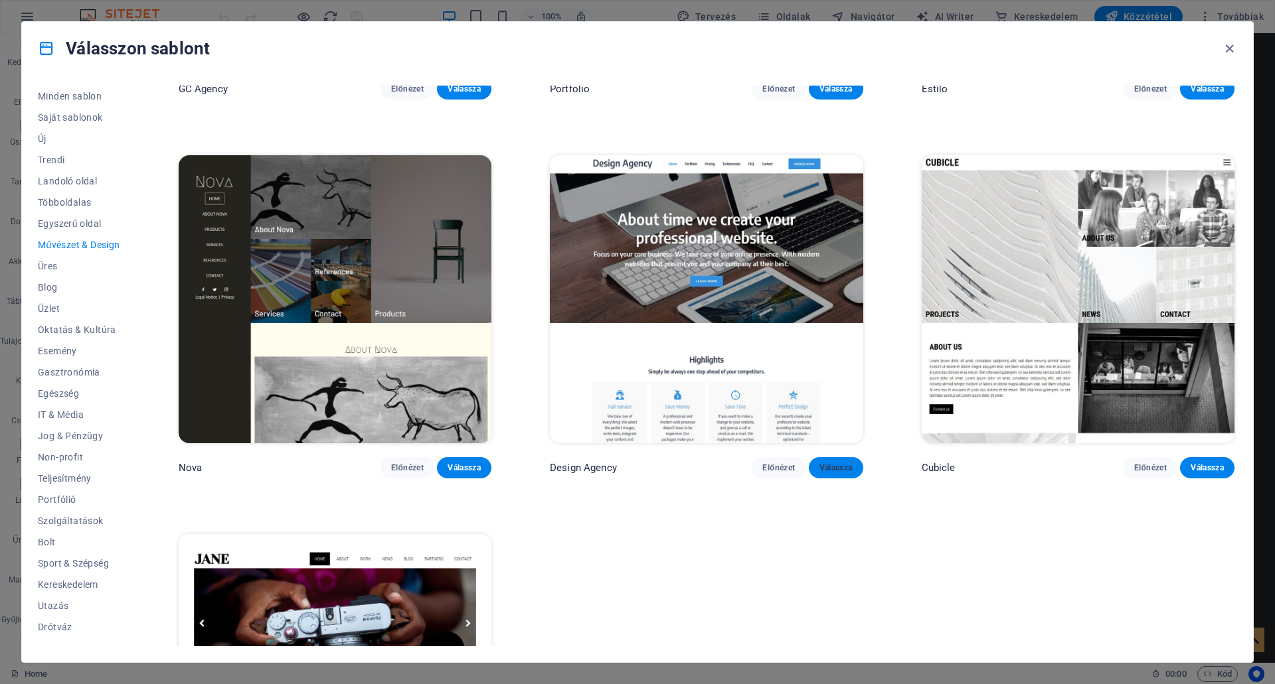
click at [831, 463] on span "Válassza" at bounding box center [835, 468] width 33 height 11
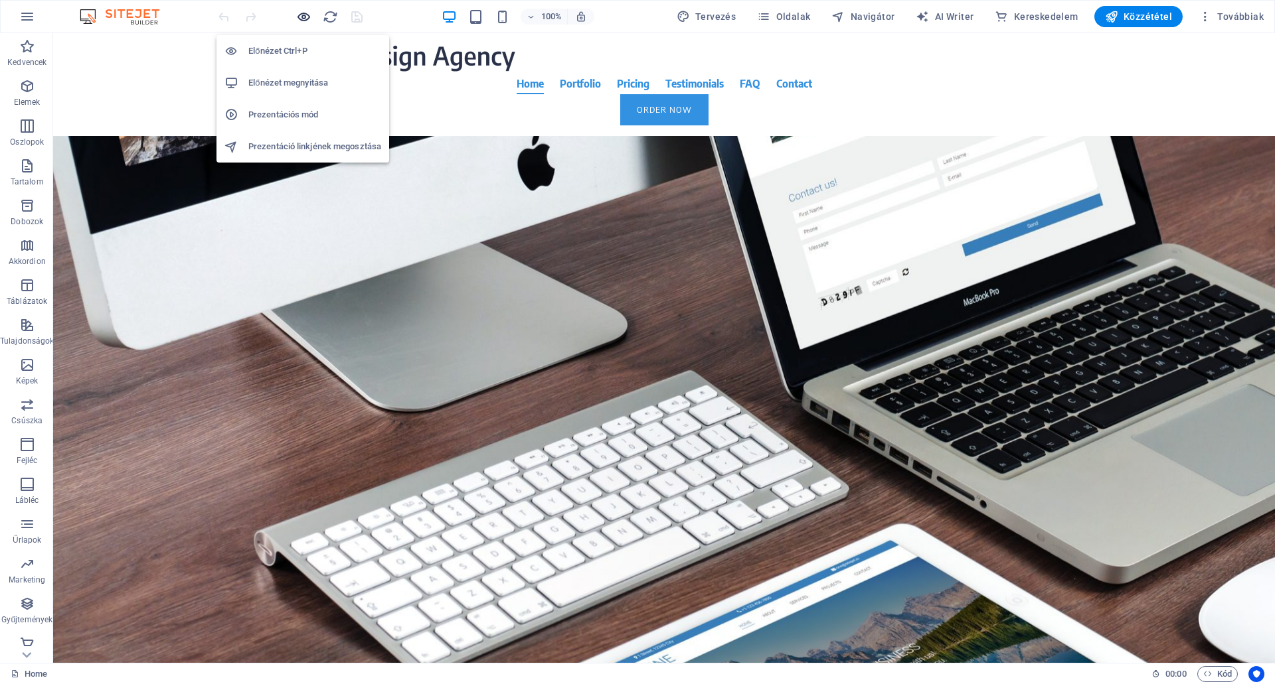
click at [298, 14] on icon "button" at bounding box center [303, 16] width 15 height 15
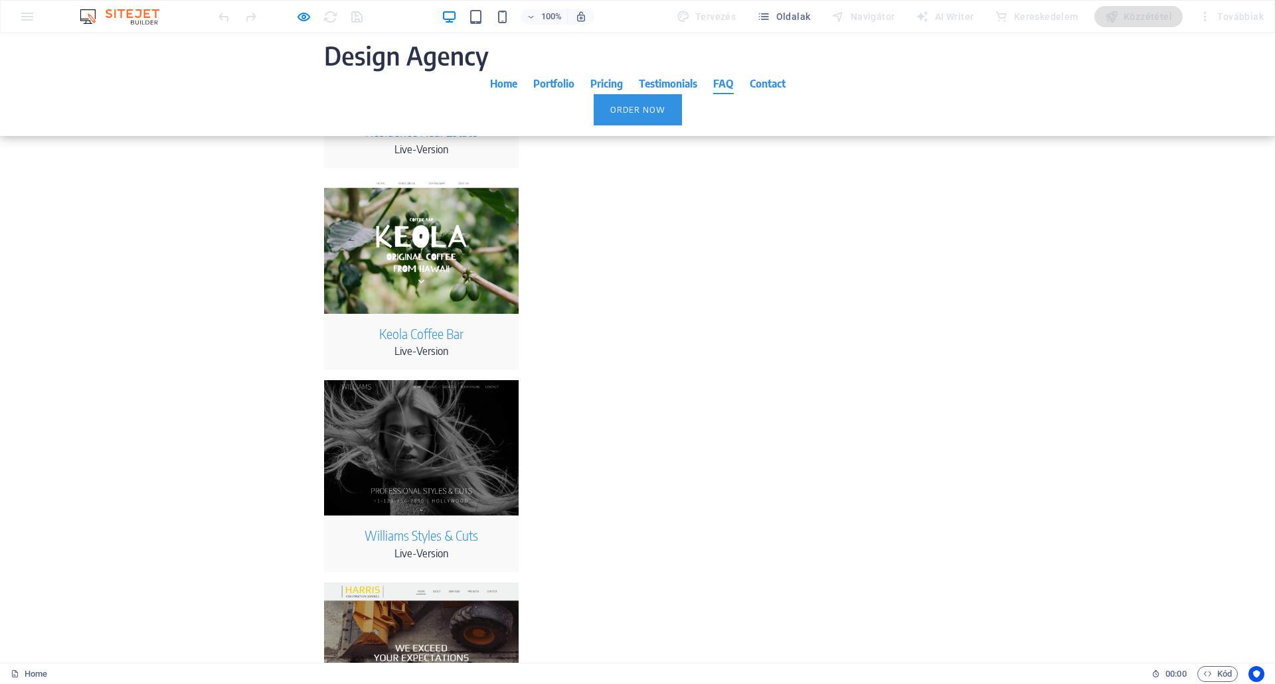
scroll to position [3721, 0]
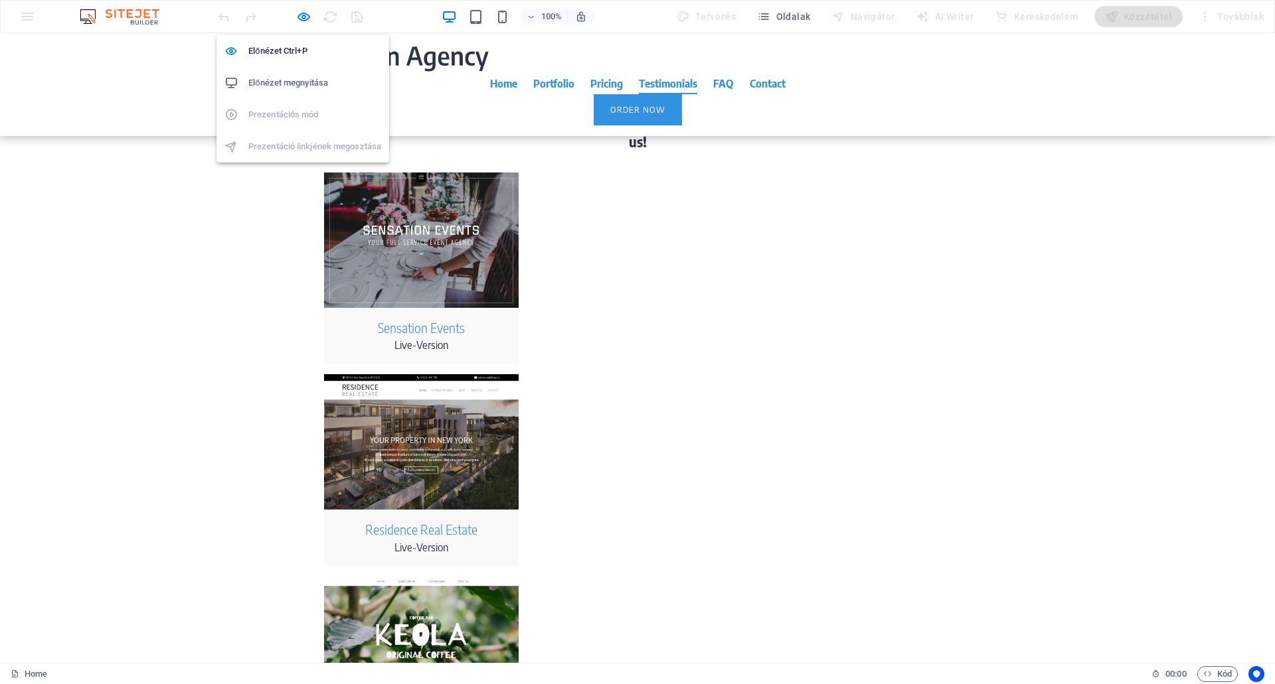
drag, startPoint x: 301, startPoint y: 13, endPoint x: 323, endPoint y: 27, distance: 25.6
click at [301, 13] on icon "button" at bounding box center [303, 16] width 15 height 15
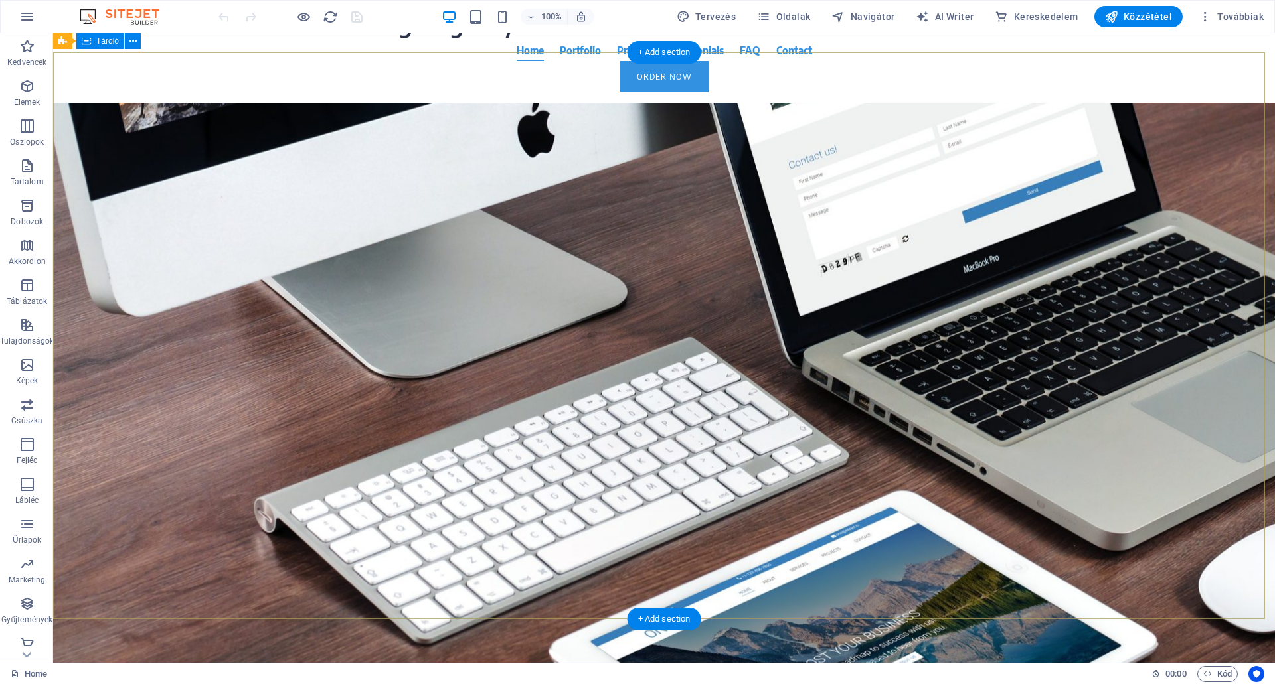
scroll to position [0, 0]
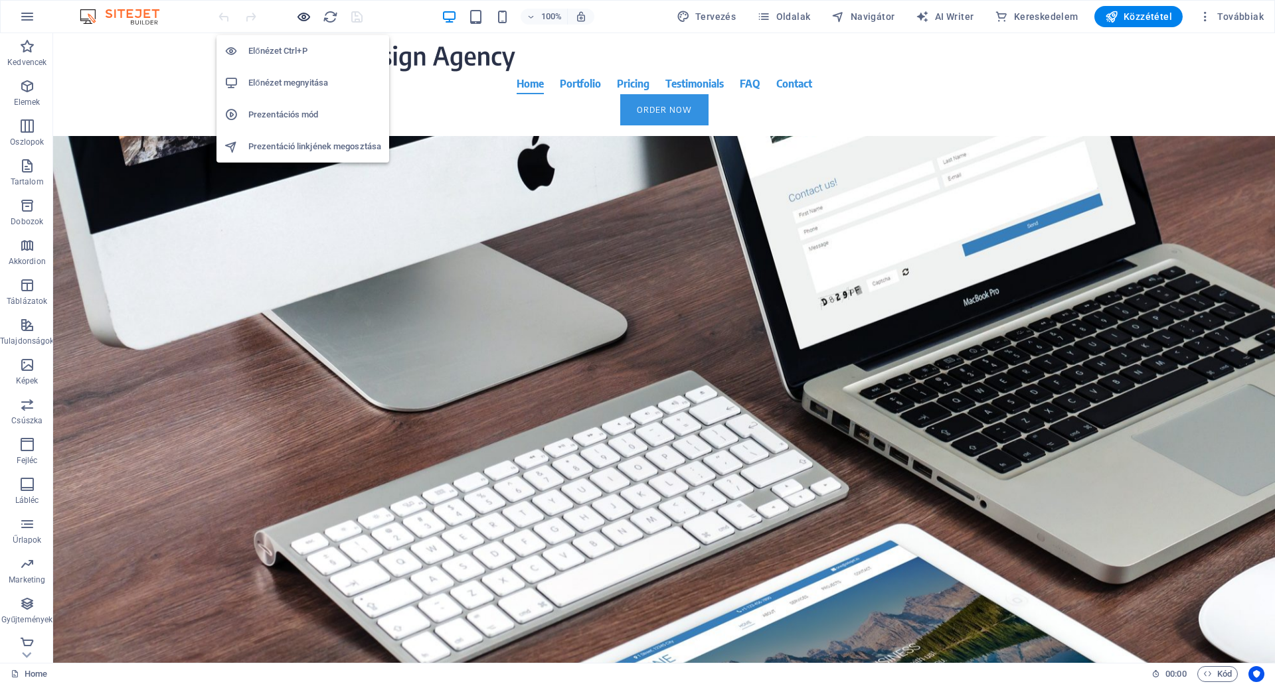
click at [305, 15] on icon "button" at bounding box center [303, 16] width 15 height 15
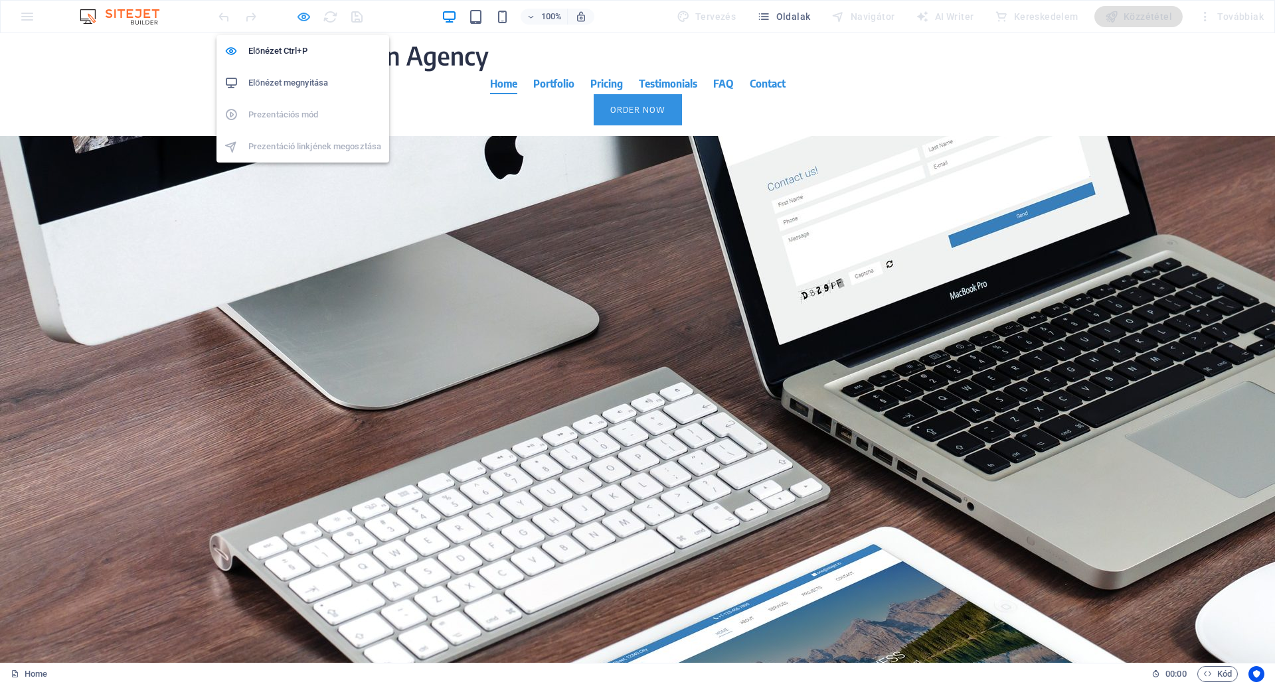
click at [302, 16] on icon "button" at bounding box center [303, 16] width 15 height 15
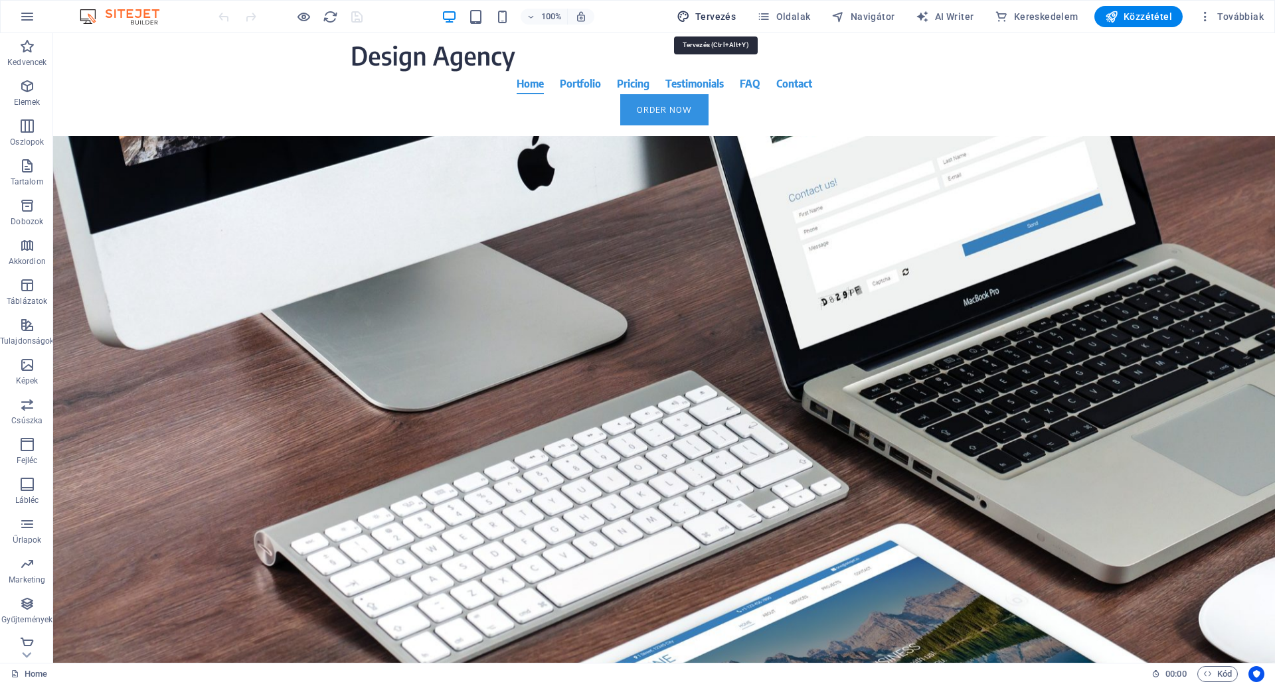
click at [732, 14] on span "Tervezés" at bounding box center [706, 16] width 60 height 13
select select "rem"
select select "400"
select select "px"
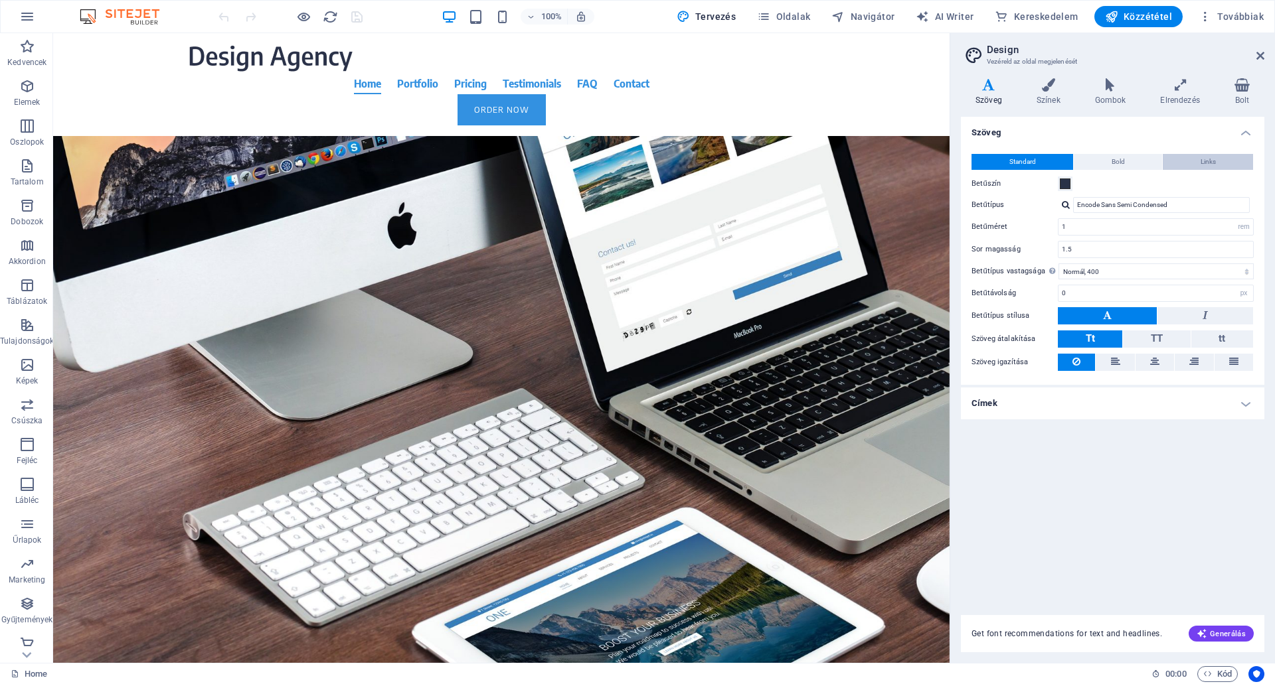
click at [1209, 157] on span "Links" at bounding box center [1207, 162] width 15 height 16
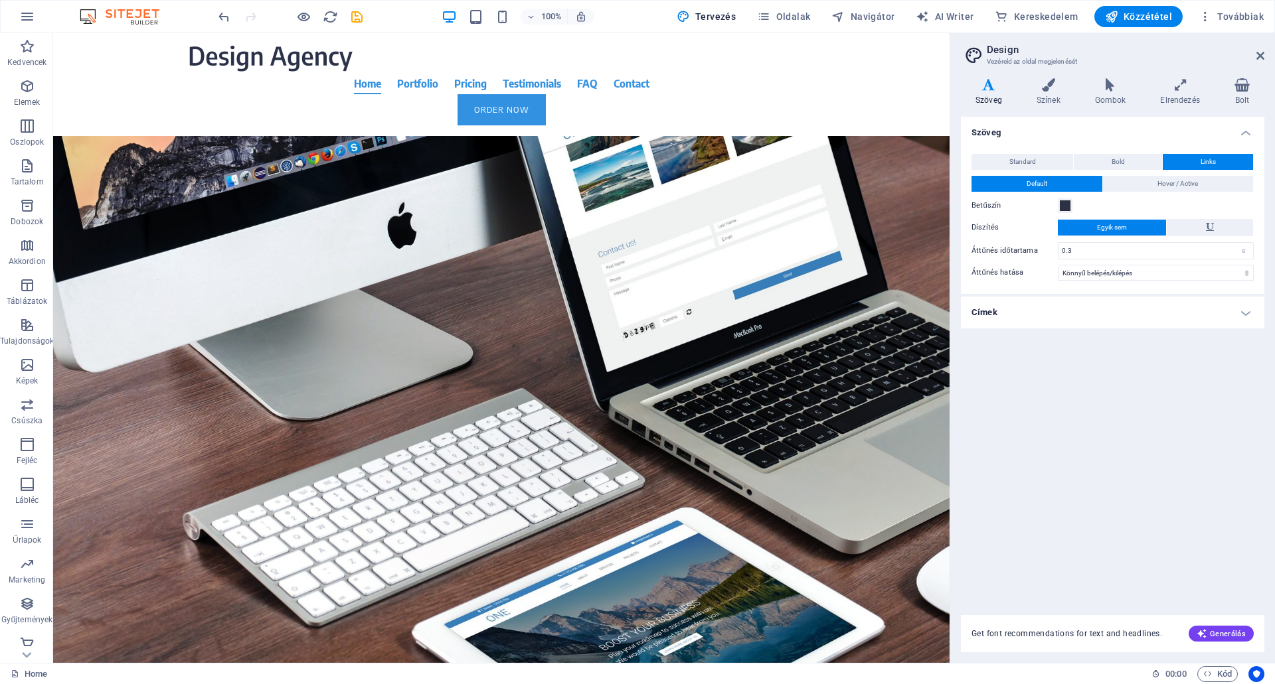
click at [994, 315] on h4 "Címek" at bounding box center [1112, 313] width 303 height 32
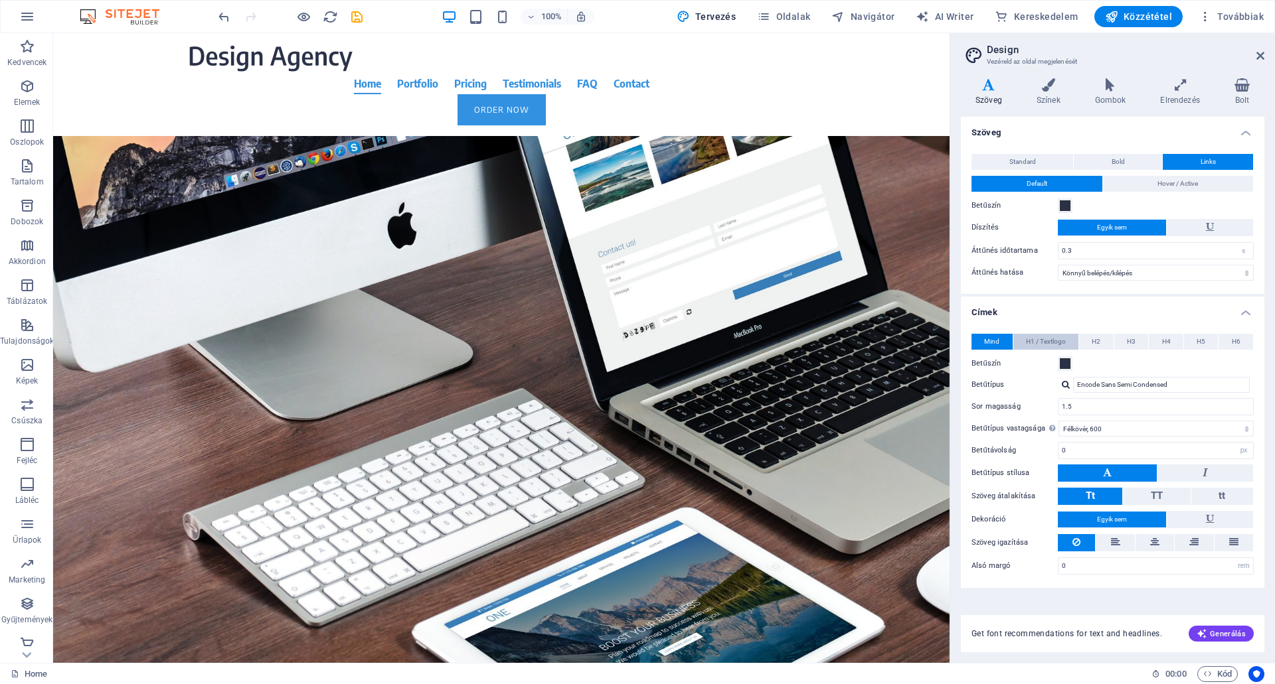
click at [1044, 337] on span "H1 / Textlogo" at bounding box center [1046, 342] width 40 height 16
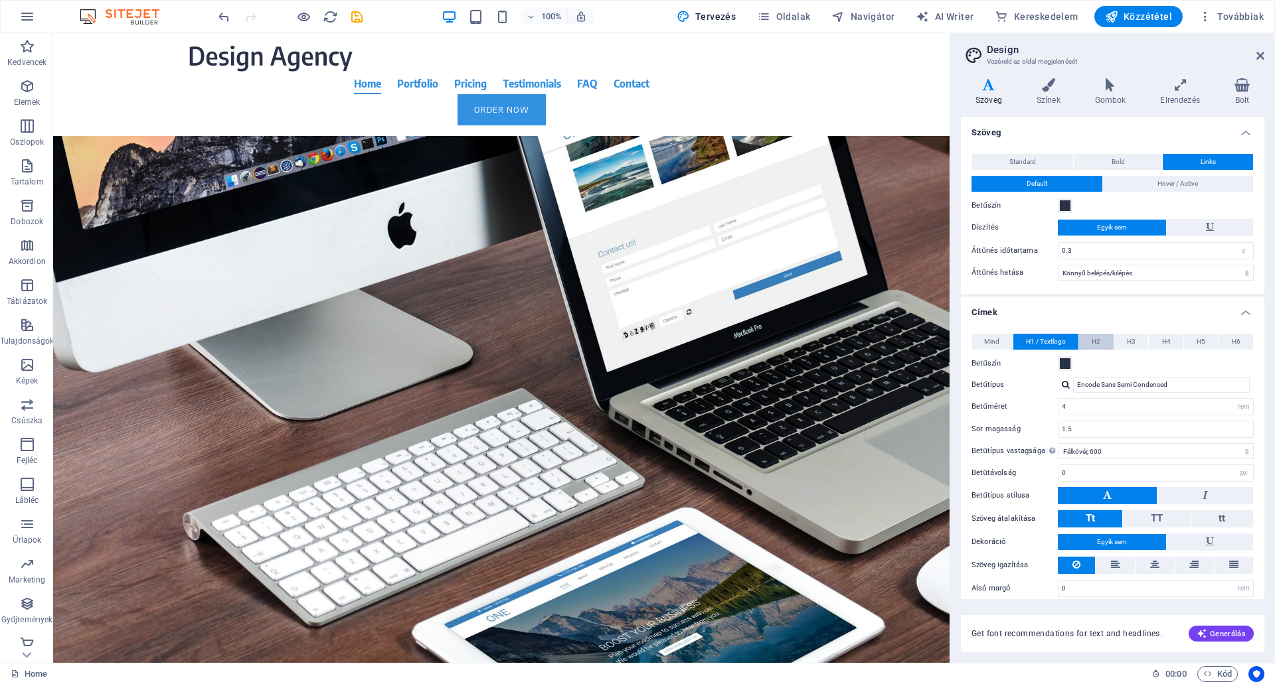
click at [1095, 337] on span "H2" at bounding box center [1095, 342] width 9 height 16
click at [1131, 337] on span "H3" at bounding box center [1131, 342] width 9 height 16
click at [1158, 336] on button "H4" at bounding box center [1165, 342] width 35 height 16
drag, startPoint x: 1188, startPoint y: 335, endPoint x: 1197, endPoint y: 335, distance: 8.6
click at [1190, 335] on button "H5" at bounding box center [1201, 342] width 35 height 16
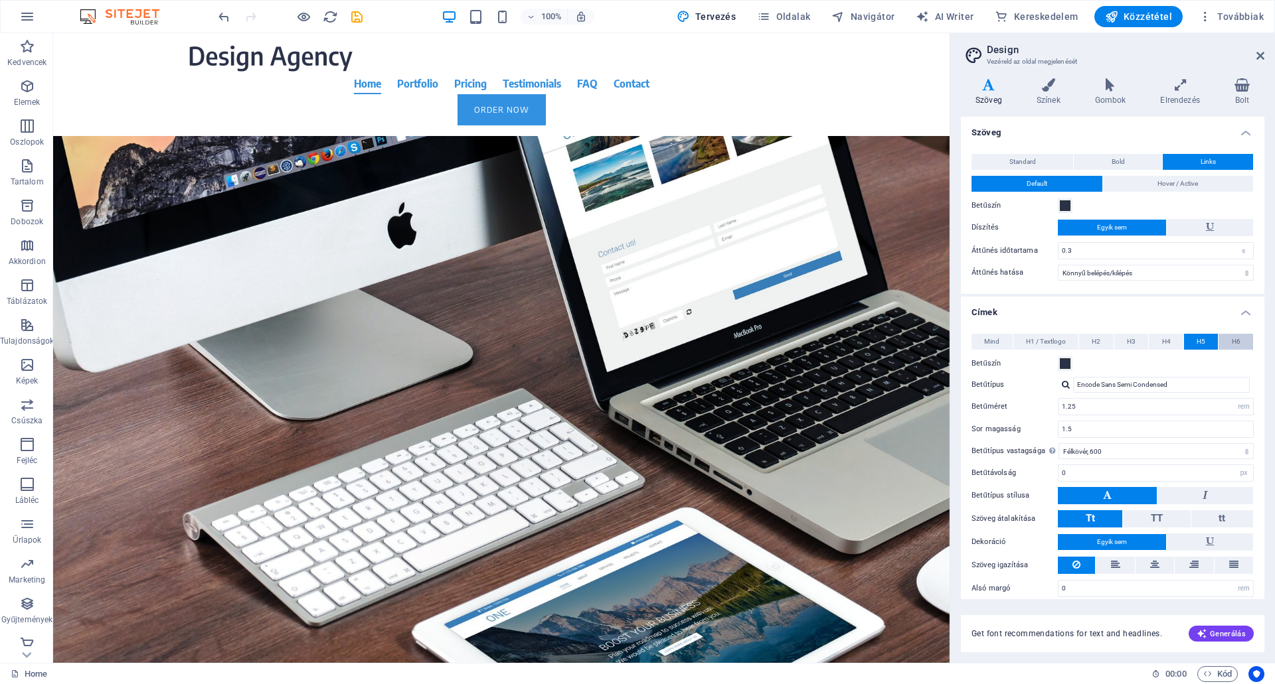
click at [1239, 337] on button "H6" at bounding box center [1235, 342] width 35 height 16
click at [1046, 88] on icon at bounding box center [1048, 84] width 53 height 13
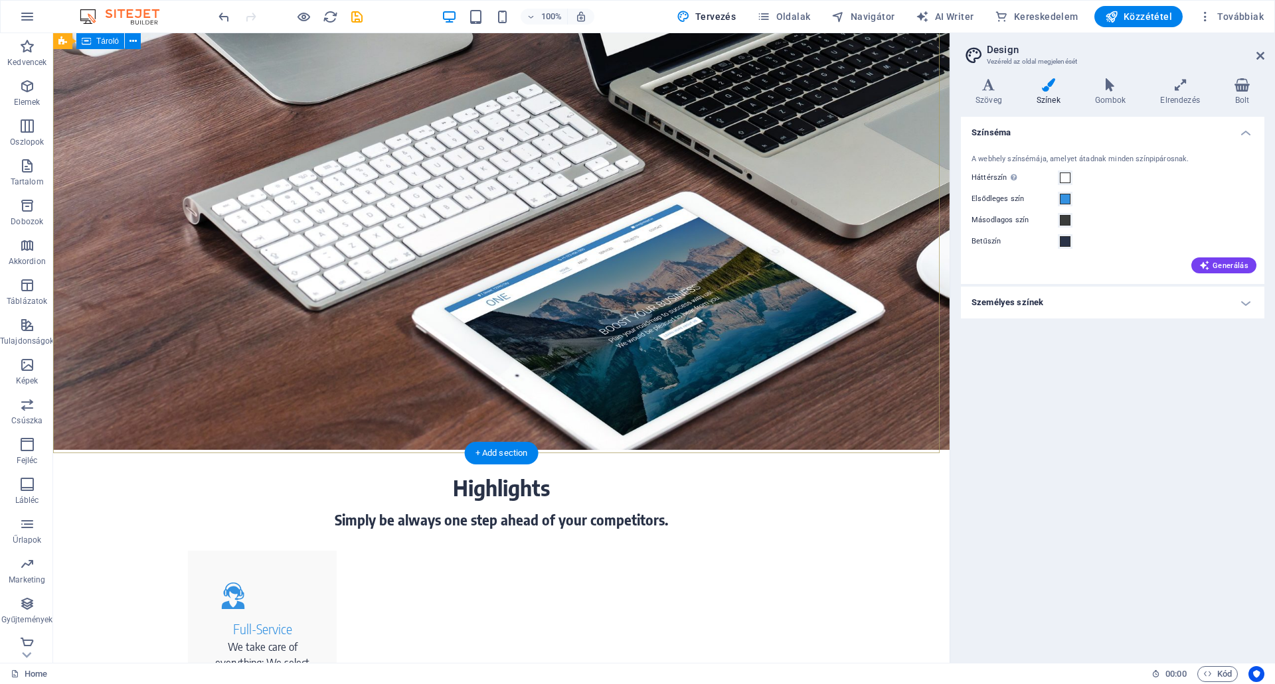
scroll to position [465, 0]
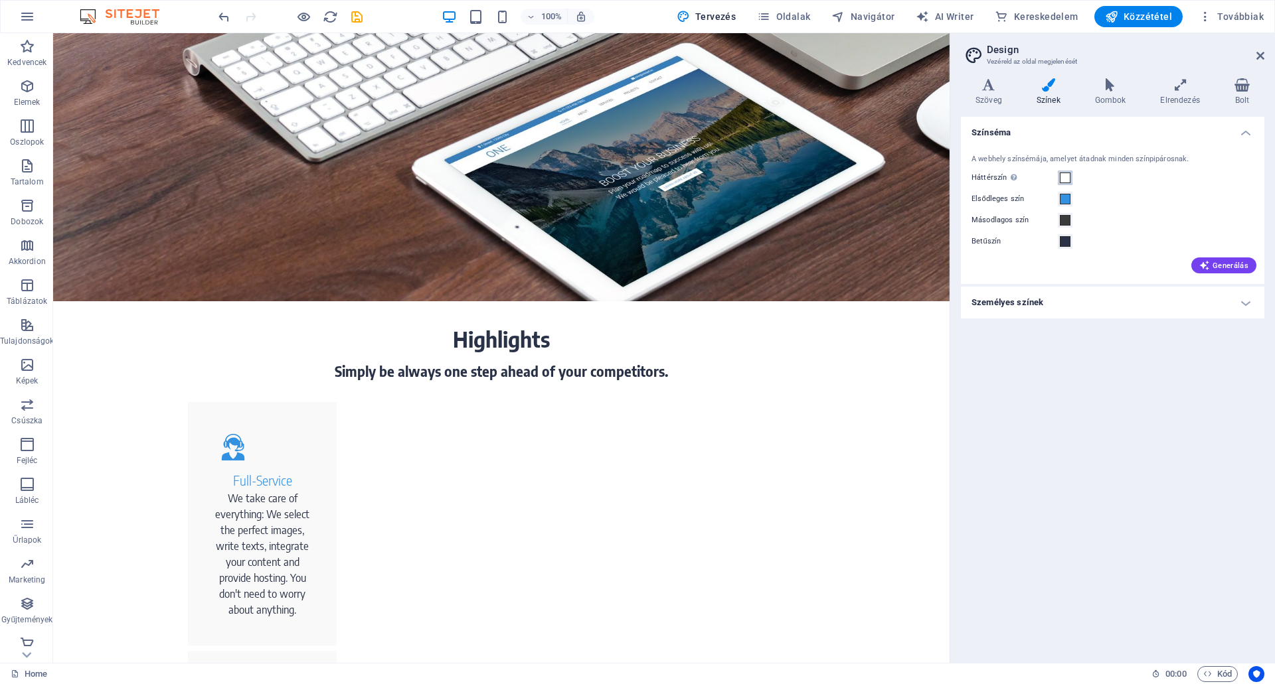
click at [1066, 175] on span at bounding box center [1064, 178] width 11 height 11
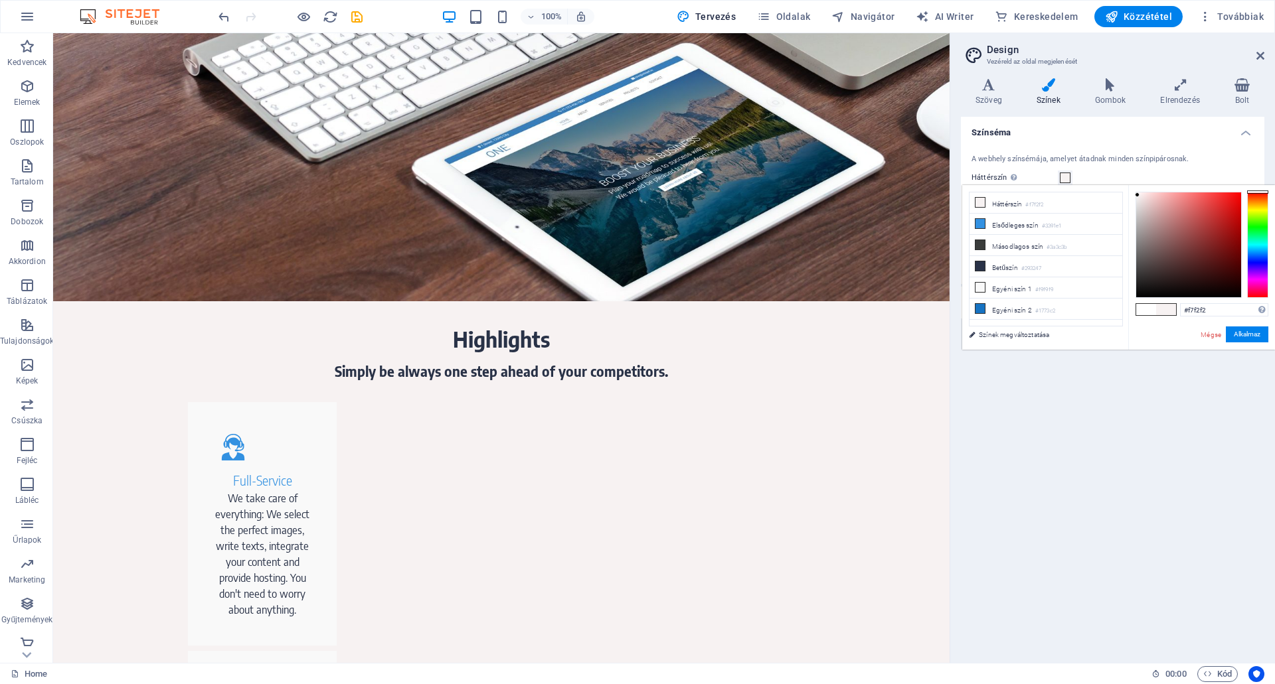
click at [1137, 195] on div at bounding box center [1136, 195] width 5 height 5
drag, startPoint x: 1256, startPoint y: 192, endPoint x: 1256, endPoint y: 204, distance: 11.9
click at [1256, 204] on div at bounding box center [1257, 203] width 21 height 3
click at [1140, 196] on div at bounding box center [1139, 195] width 5 height 5
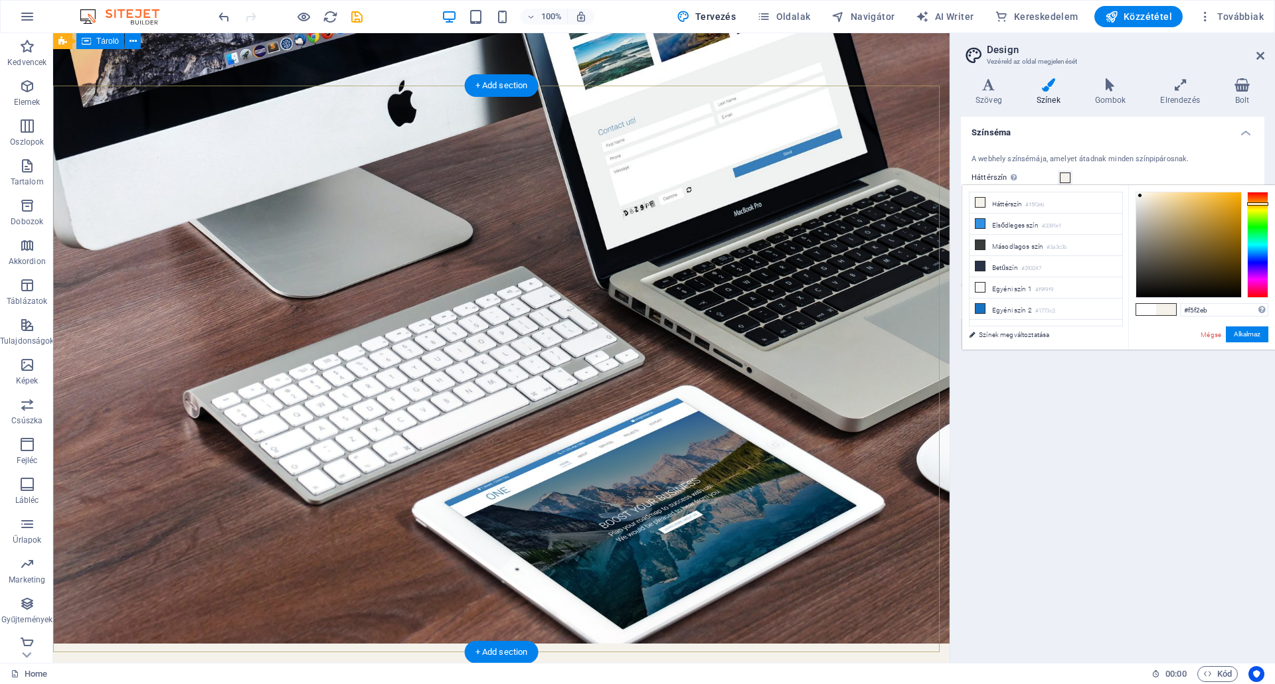
scroll to position [0, 0]
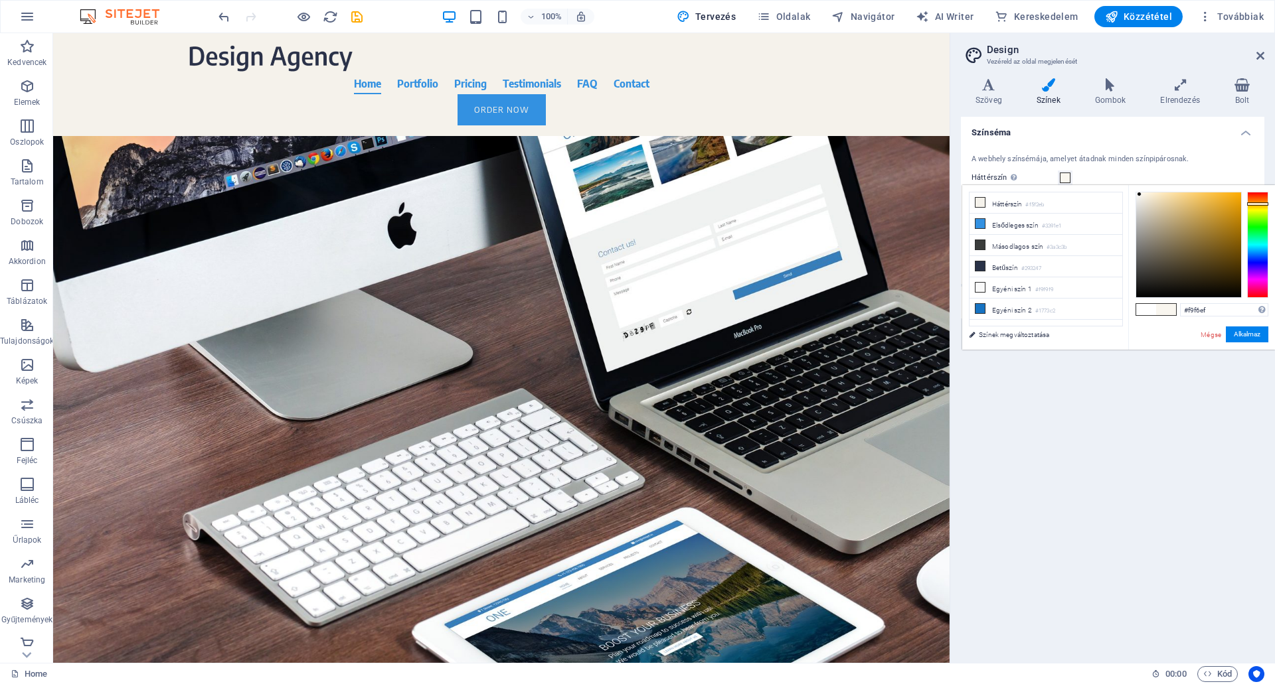
type input "#f9f7f2"
click at [1138, 195] on div at bounding box center [1137, 194] width 5 height 5
click at [986, 175] on label "Háttérszín Csak akkor látható, ha más háttér nem takarja el." at bounding box center [1014, 178] width 86 height 16
click at [1057, 175] on button "Háttérszín Csak akkor látható, ha más háttér nem takarja el." at bounding box center [1064, 178] width 15 height 15
click at [1063, 454] on div "Színséma A webhely színsémája, amelyet átadnak minden színpipárosnak. Háttérszí…" at bounding box center [1112, 385] width 303 height 536
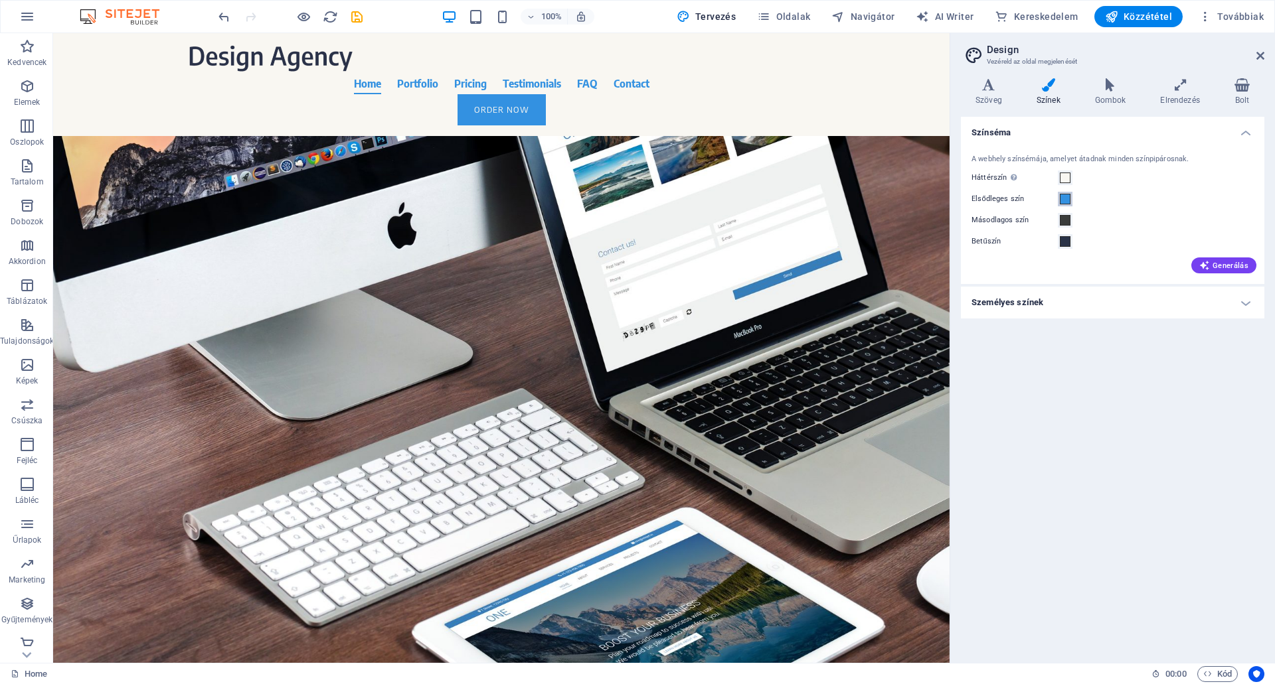
click at [1065, 198] on span at bounding box center [1064, 199] width 11 height 11
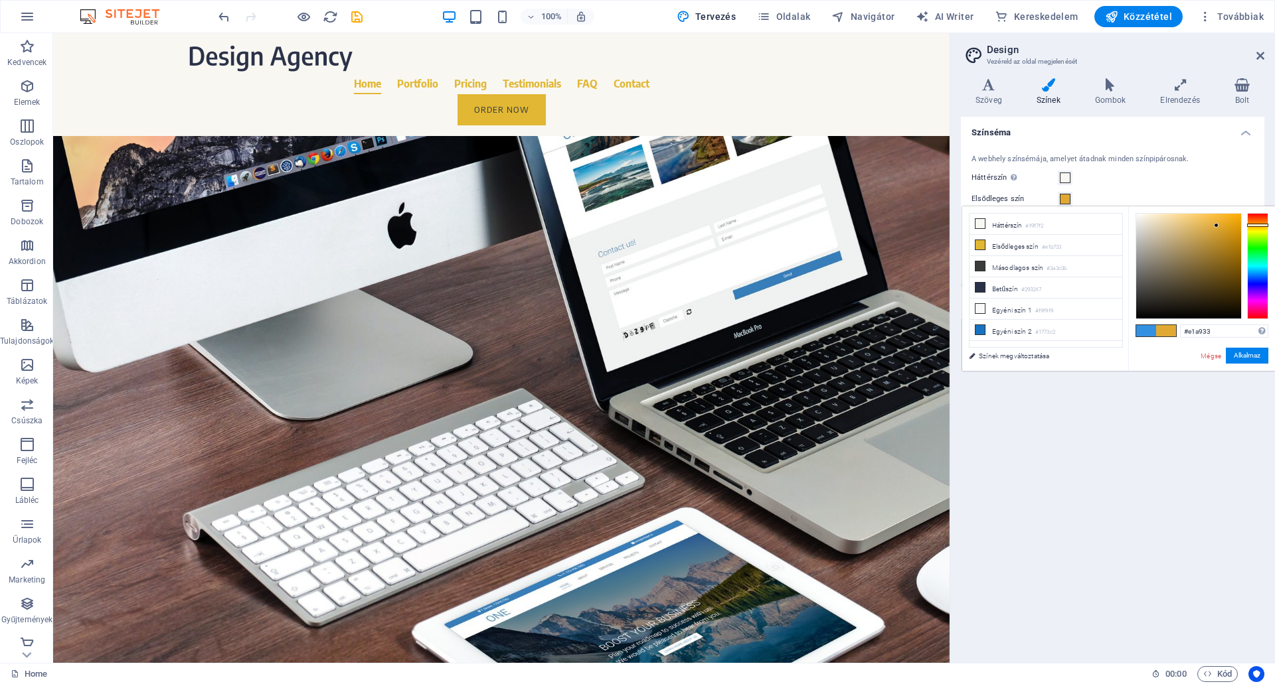
drag, startPoint x: 1259, startPoint y: 274, endPoint x: 1271, endPoint y: 225, distance: 50.1
click at [1271, 225] on div "#e1a933 Támogatott formátumok #0852ed rgb(8, 82, 237) rgba(8, 82, 237, 90%) hsv…" at bounding box center [1201, 384] width 147 height 357
drag, startPoint x: 1217, startPoint y: 224, endPoint x: 1206, endPoint y: 233, distance: 13.7
click at [1200, 246] on div at bounding box center [1197, 248] width 5 height 5
click at [1257, 226] on div at bounding box center [1257, 226] width 21 height 3
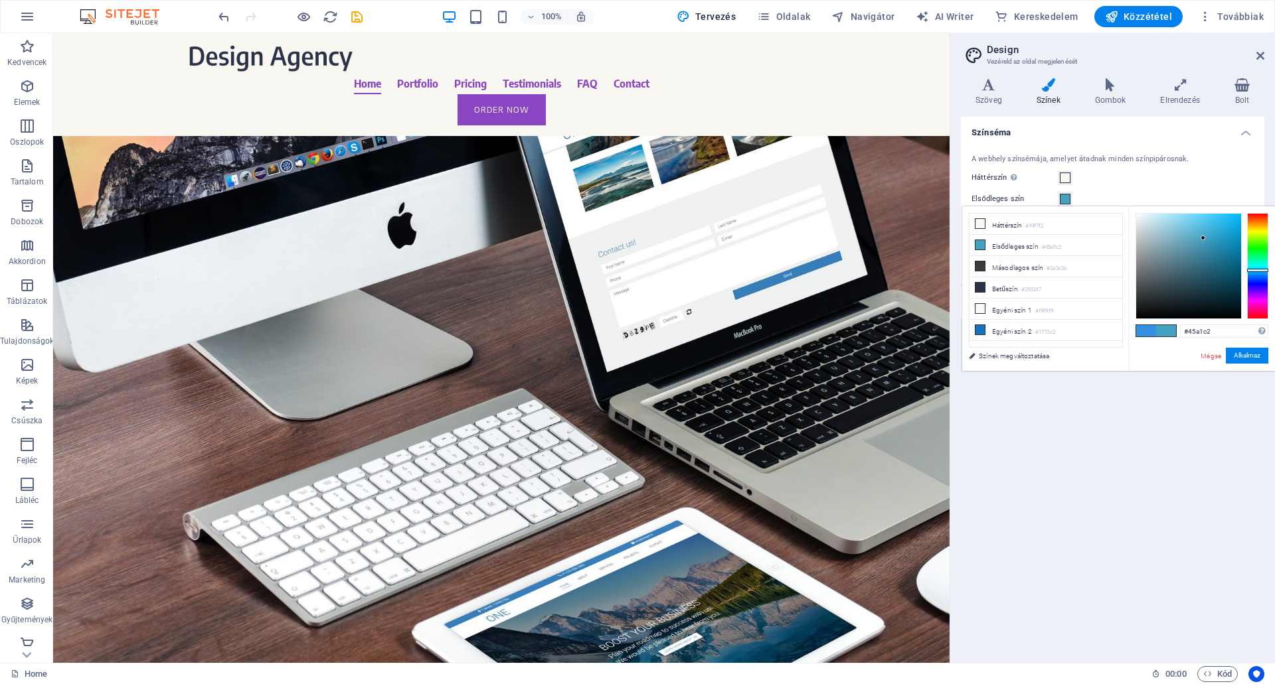
drag, startPoint x: 1257, startPoint y: 227, endPoint x: 1259, endPoint y: 270, distance: 43.2
click at [1259, 270] on div at bounding box center [1257, 270] width 21 height 3
drag, startPoint x: 1203, startPoint y: 238, endPoint x: 1180, endPoint y: 268, distance: 38.0
click at [1180, 268] on div at bounding box center [1180, 268] width 5 height 5
click at [1006, 264] on li "Másodlagos szín #3a3c3b" at bounding box center [1045, 266] width 153 height 21
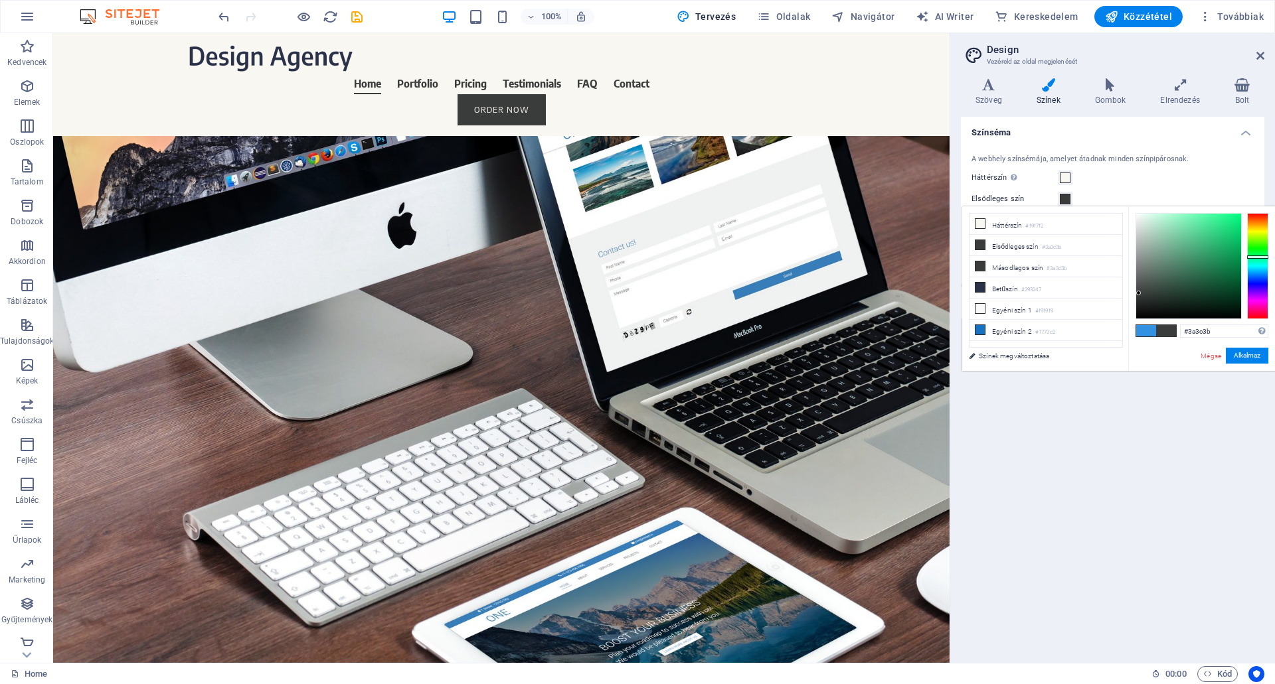
click at [1006, 265] on li "Másodlagos szín #3a3c3b" at bounding box center [1045, 266] width 153 height 21
click at [1011, 244] on li "Elsődleges szín #3a3c3b" at bounding box center [1045, 245] width 153 height 21
click at [1008, 246] on li "Elsődleges szín #3a3c3b" at bounding box center [1045, 245] width 153 height 21
click at [1009, 226] on li "Háttérszín #f9f7f2" at bounding box center [1045, 224] width 153 height 21
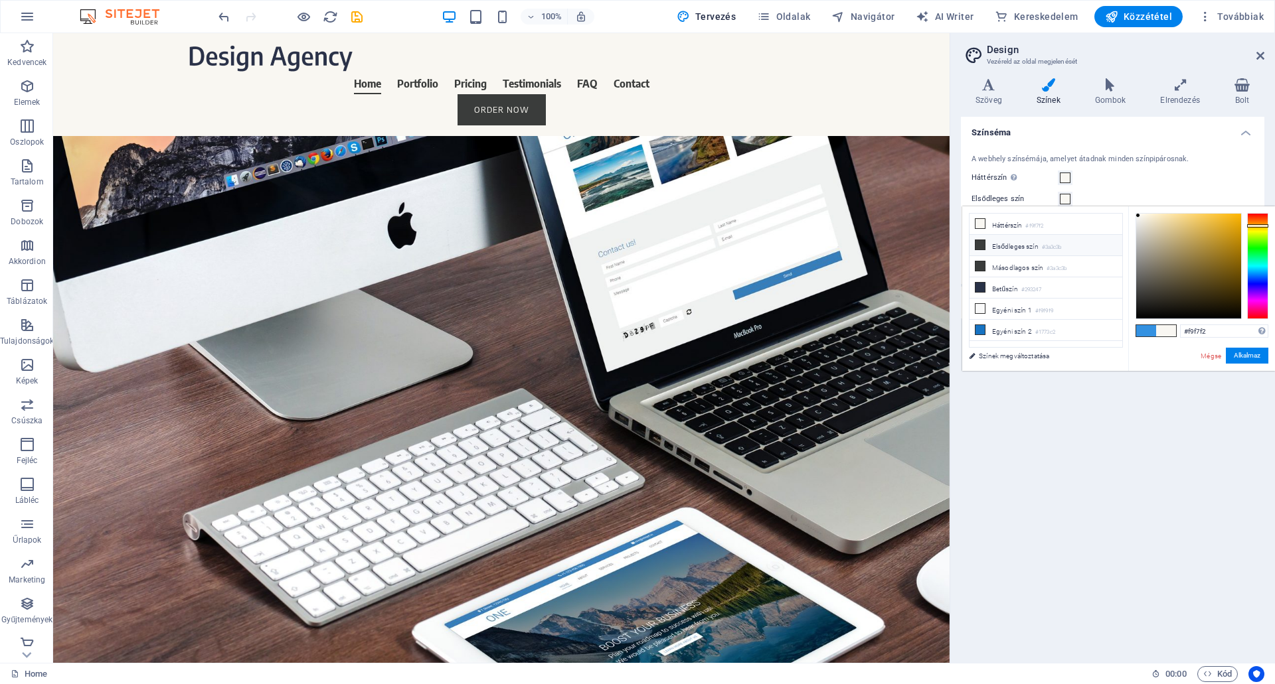
click at [1008, 246] on li "Elsődleges szín #3a3c3b" at bounding box center [1045, 245] width 153 height 21
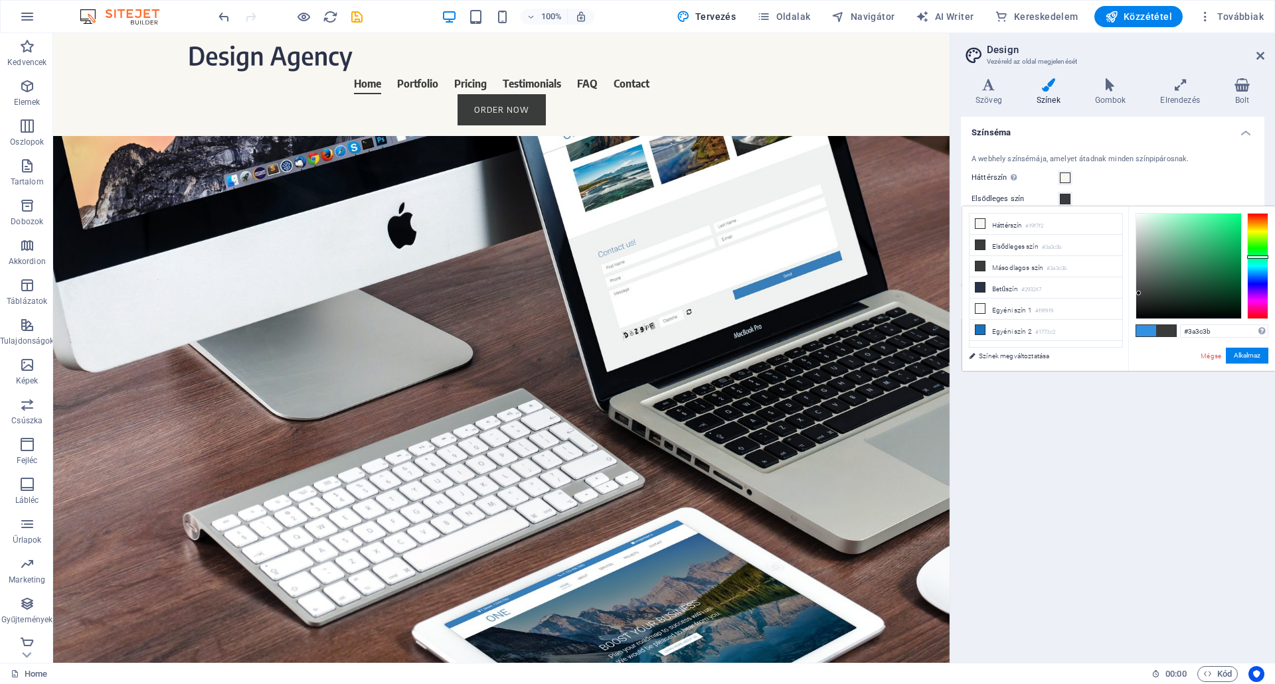
click at [1006, 247] on li "Elsődleges szín #3a3c3b" at bounding box center [1045, 245] width 153 height 21
drag, startPoint x: 1060, startPoint y: 499, endPoint x: 1066, endPoint y: 508, distance: 10.5
click at [1059, 501] on div "Színséma A webhely színsémája, amelyet átadnak minden színpipárosnak. Háttérszí…" at bounding box center [1112, 385] width 303 height 536
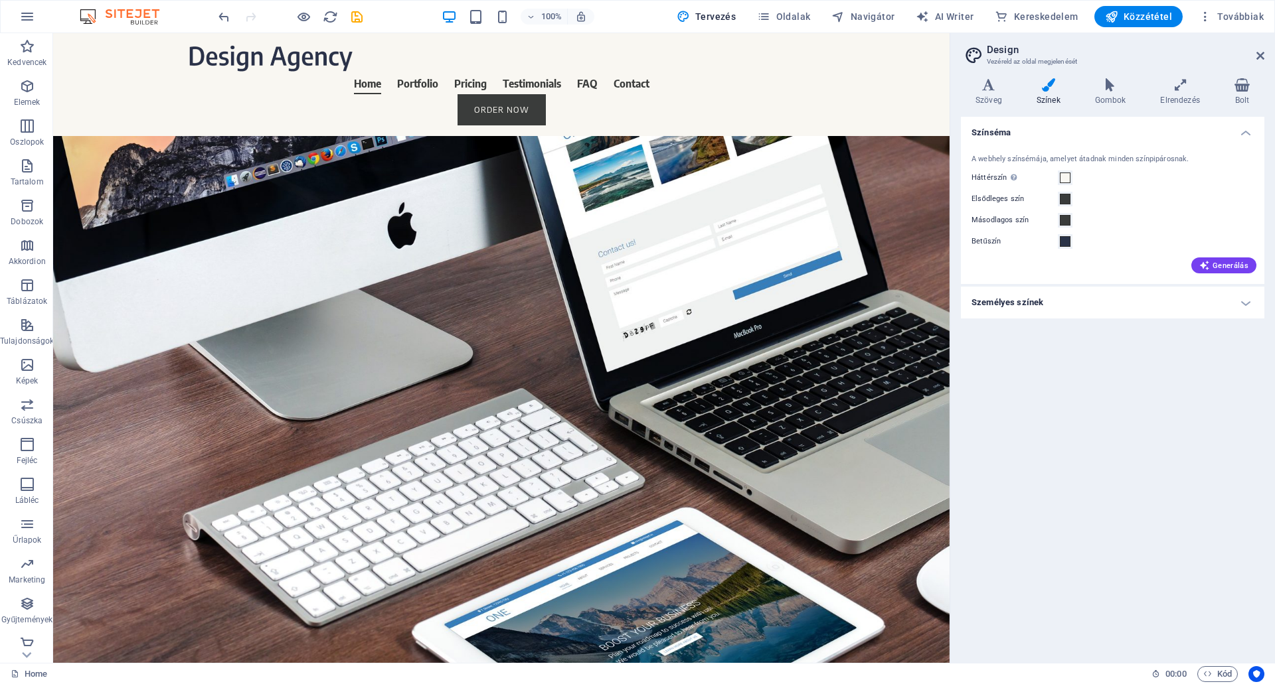
click at [992, 196] on label "Elsődleges szín" at bounding box center [1014, 199] width 86 height 16
click at [1057, 196] on button "Elsődleges szín" at bounding box center [1064, 199] width 15 height 15
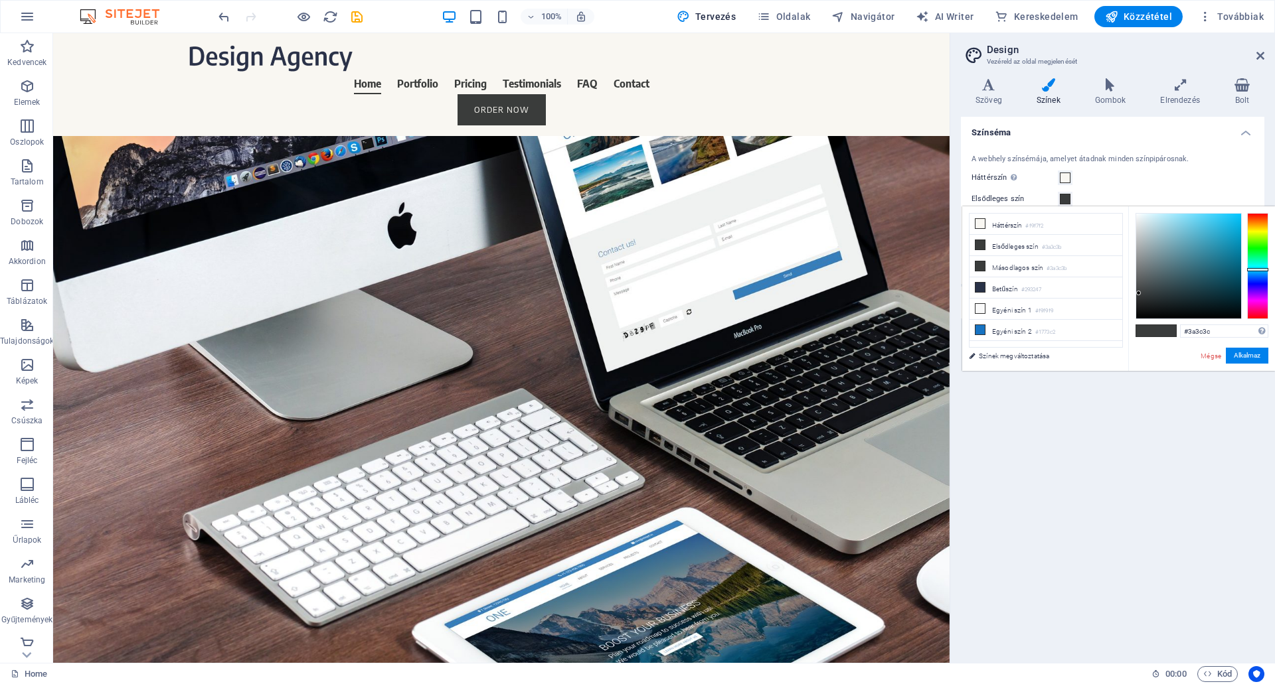
drag, startPoint x: 1253, startPoint y: 257, endPoint x: 1256, endPoint y: 268, distance: 11.6
click at [1256, 268] on div at bounding box center [1257, 269] width 21 height 3
drag, startPoint x: 1138, startPoint y: 292, endPoint x: 1180, endPoint y: 277, distance: 45.1
click at [1180, 277] on div at bounding box center [1180, 276] width 5 height 5
drag, startPoint x: 1257, startPoint y: 268, endPoint x: 1249, endPoint y: 275, distance: 10.8
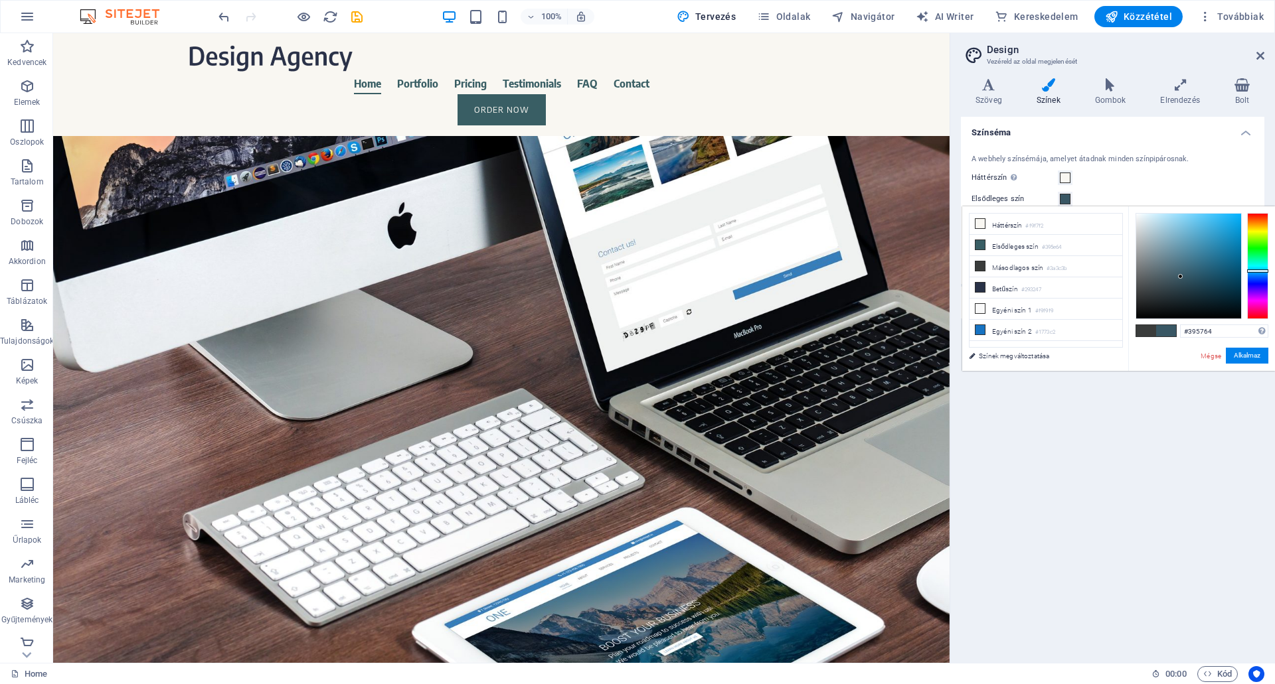
click at [1257, 271] on div at bounding box center [1257, 271] width 21 height 3
drag, startPoint x: 1182, startPoint y: 277, endPoint x: 1203, endPoint y: 277, distance: 21.2
click at [1203, 277] on div at bounding box center [1202, 277] width 5 height 5
type input "#235963"
click at [1256, 268] on div at bounding box center [1257, 268] width 21 height 3
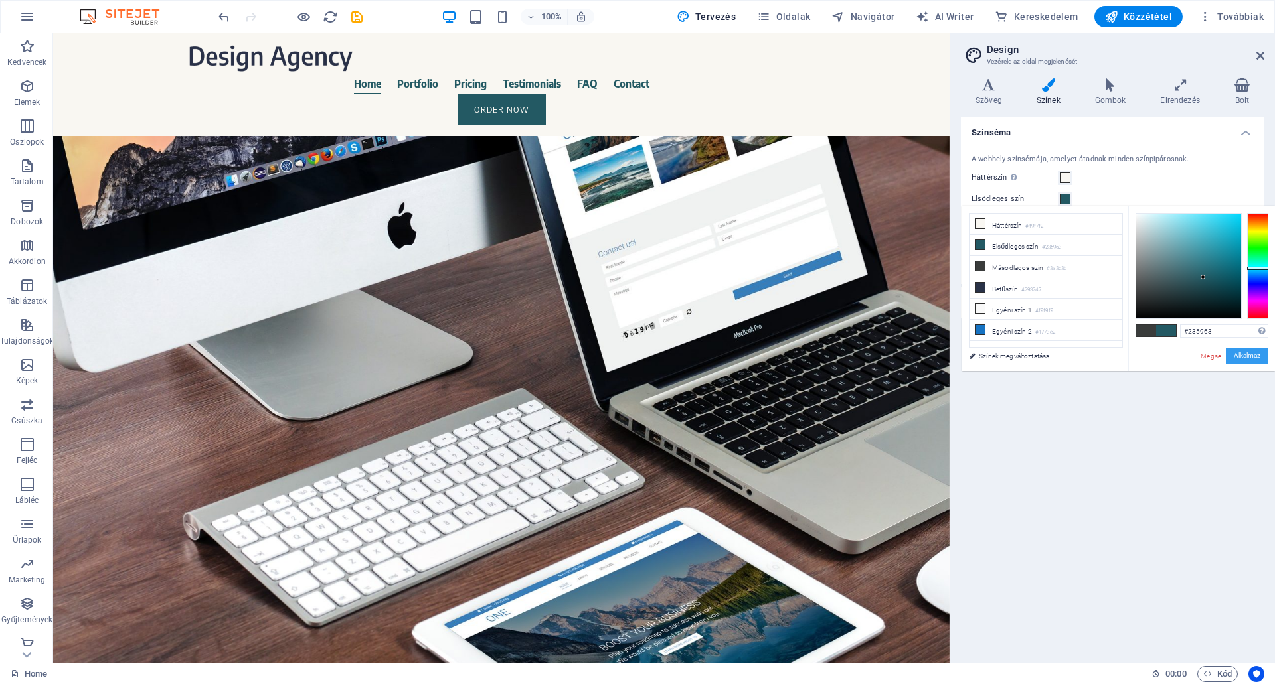
click at [1245, 353] on button "Alkalmaz" at bounding box center [1246, 356] width 42 height 16
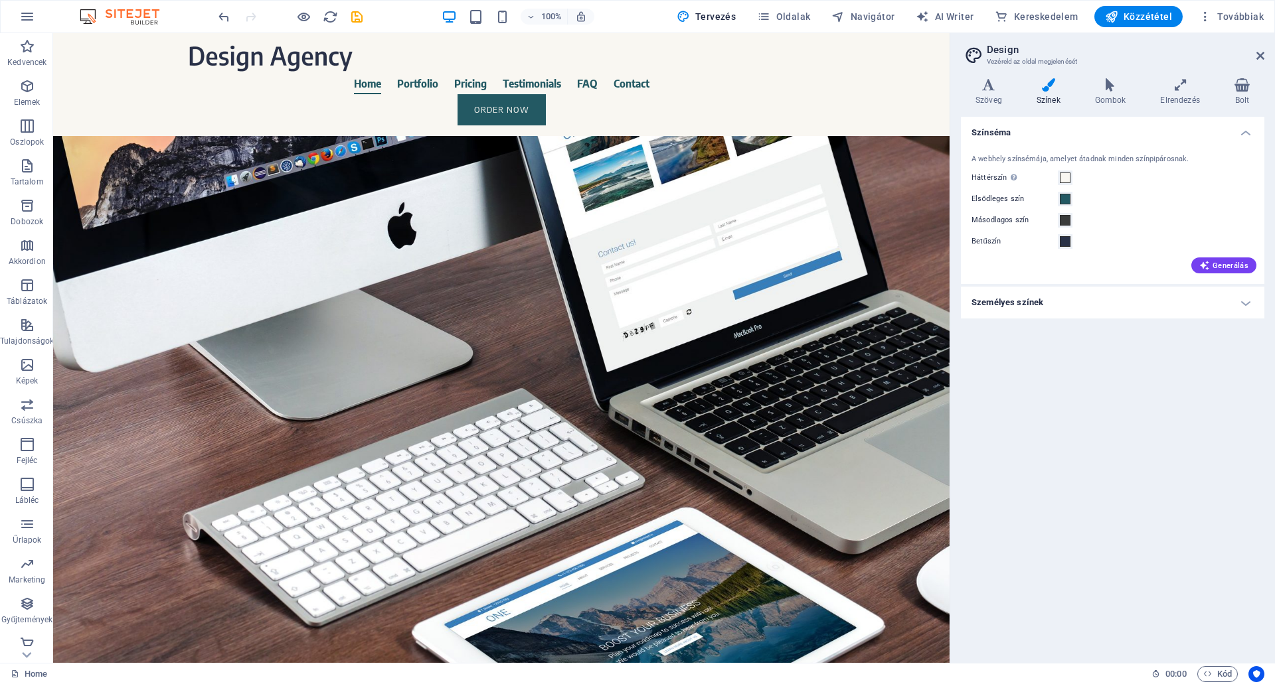
click at [1002, 220] on label "Másodlagos szín" at bounding box center [1014, 220] width 86 height 16
click at [1057, 220] on button "Másodlagos szín" at bounding box center [1064, 220] width 15 height 15
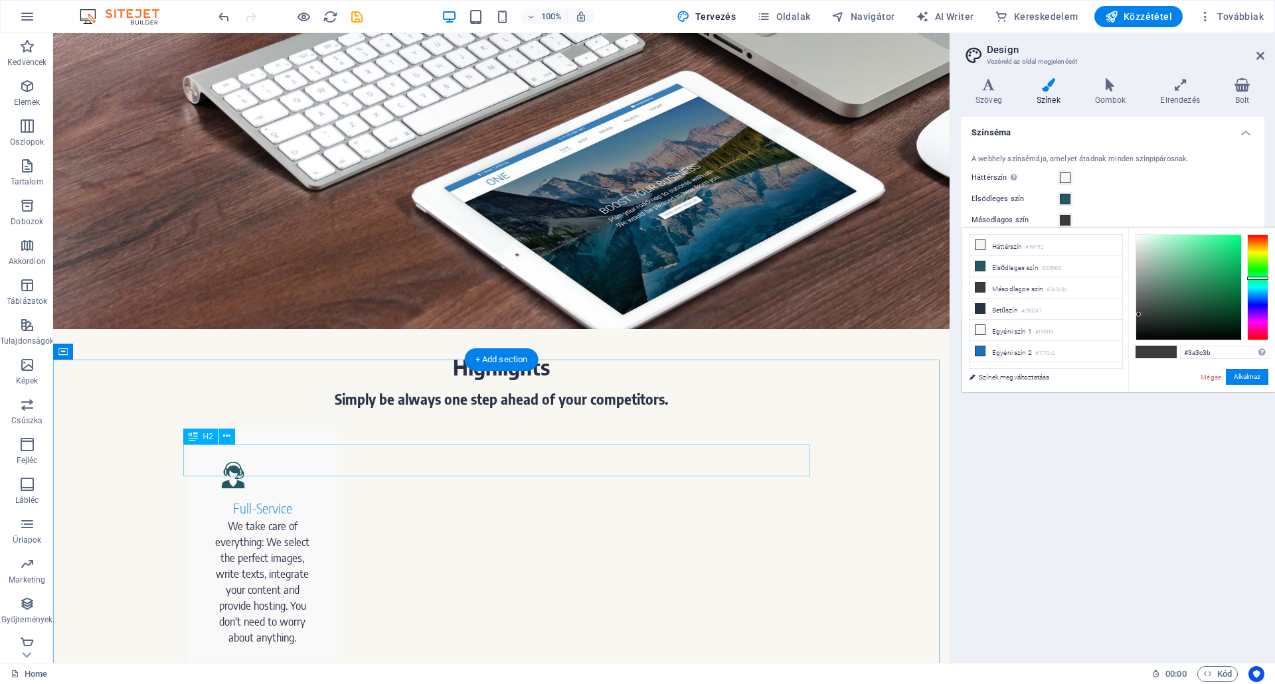
scroll to position [465, 0]
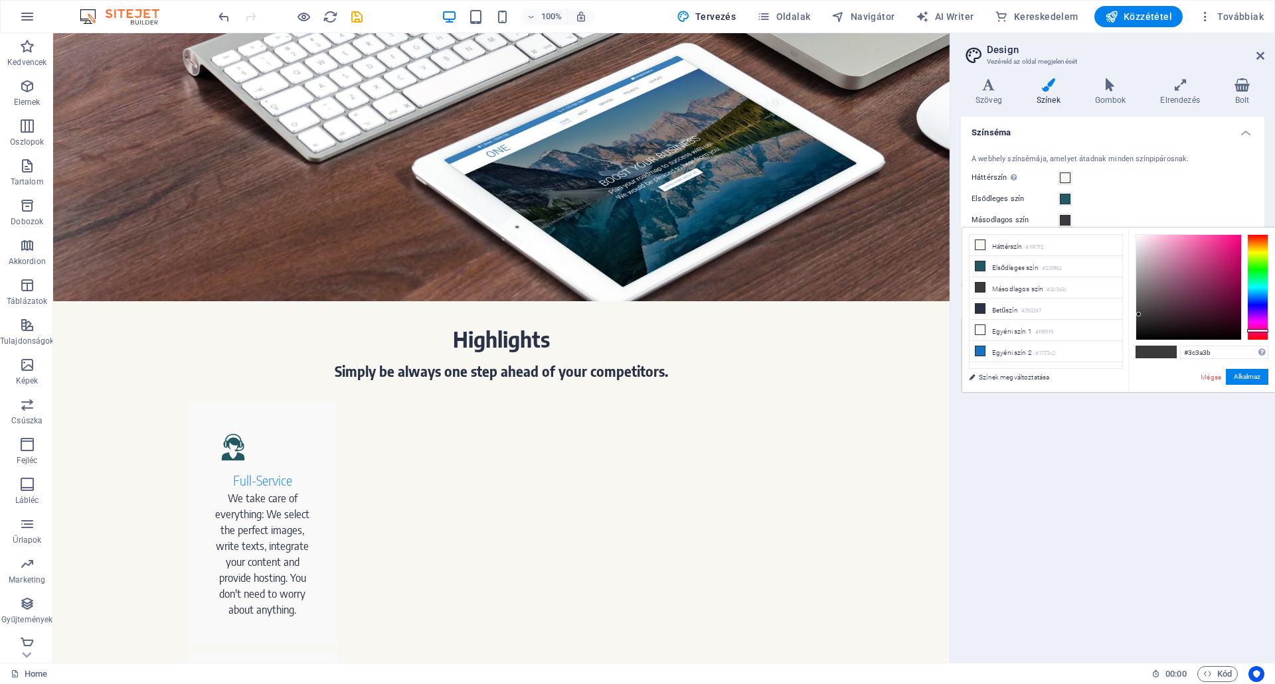
drag, startPoint x: 1259, startPoint y: 279, endPoint x: 1267, endPoint y: 329, distance: 50.4
click at [1267, 329] on div at bounding box center [1257, 330] width 21 height 3
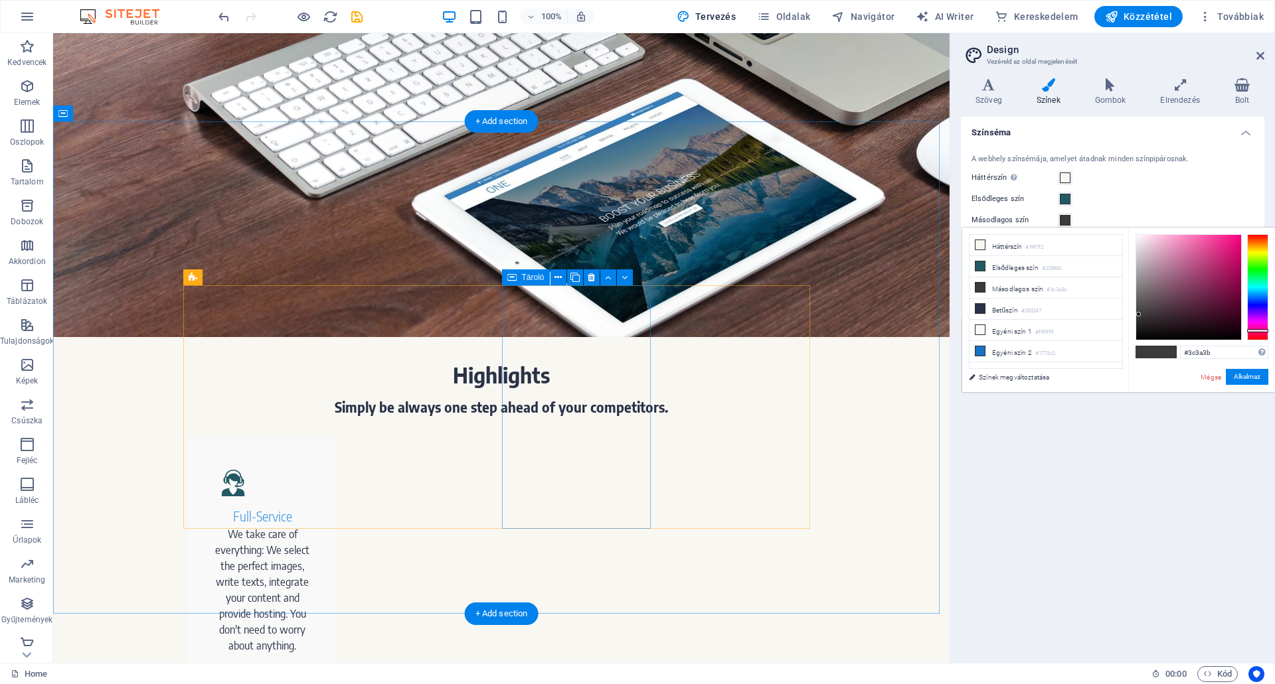
scroll to position [531, 0]
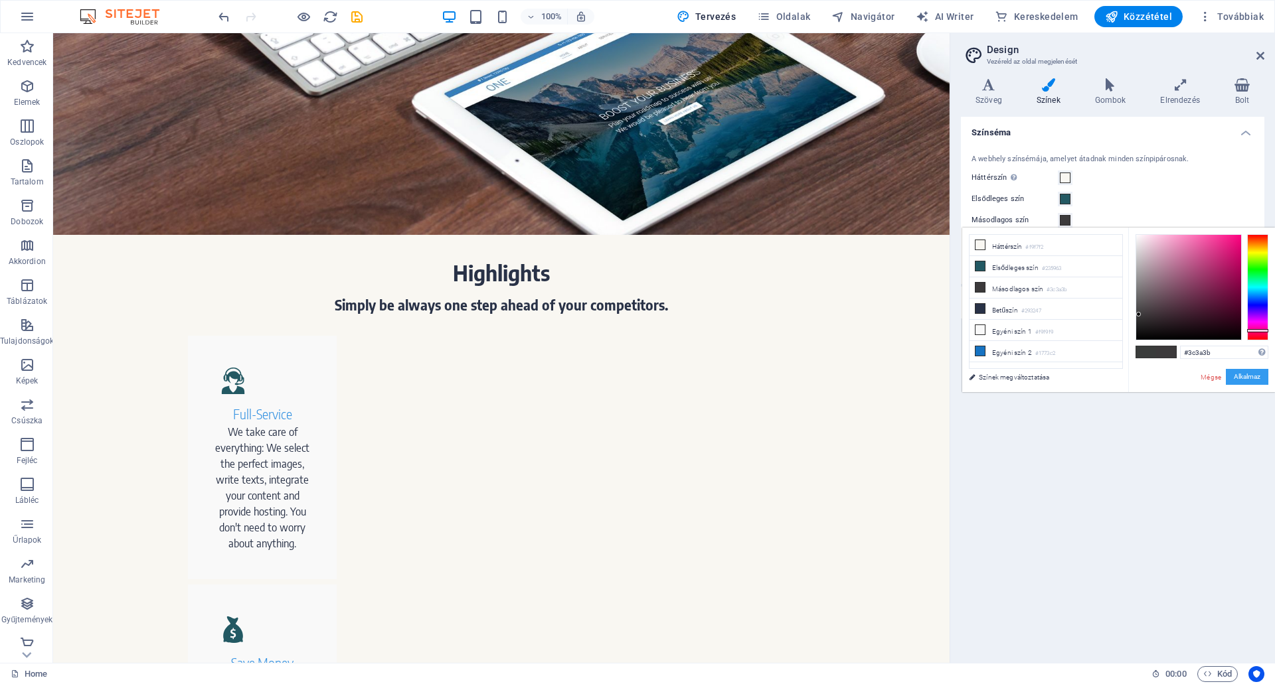
click at [1253, 372] on button "Alkalmaz" at bounding box center [1246, 377] width 42 height 16
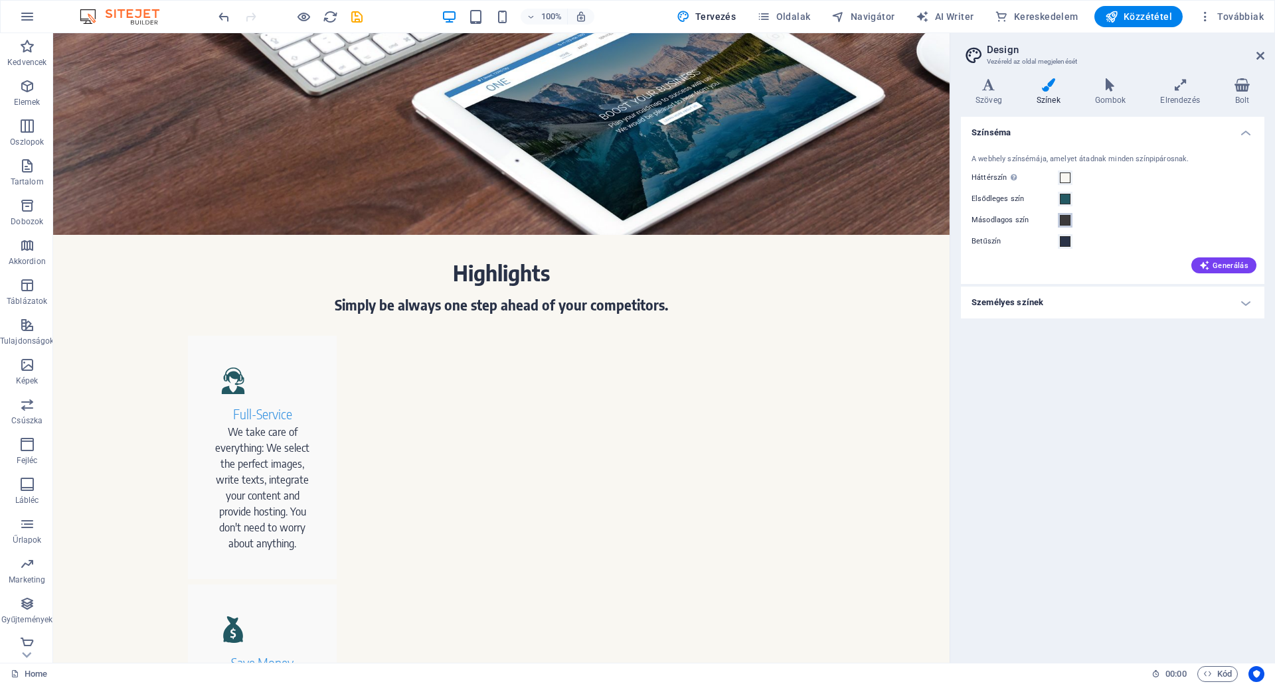
click at [1067, 221] on span at bounding box center [1064, 220] width 11 height 11
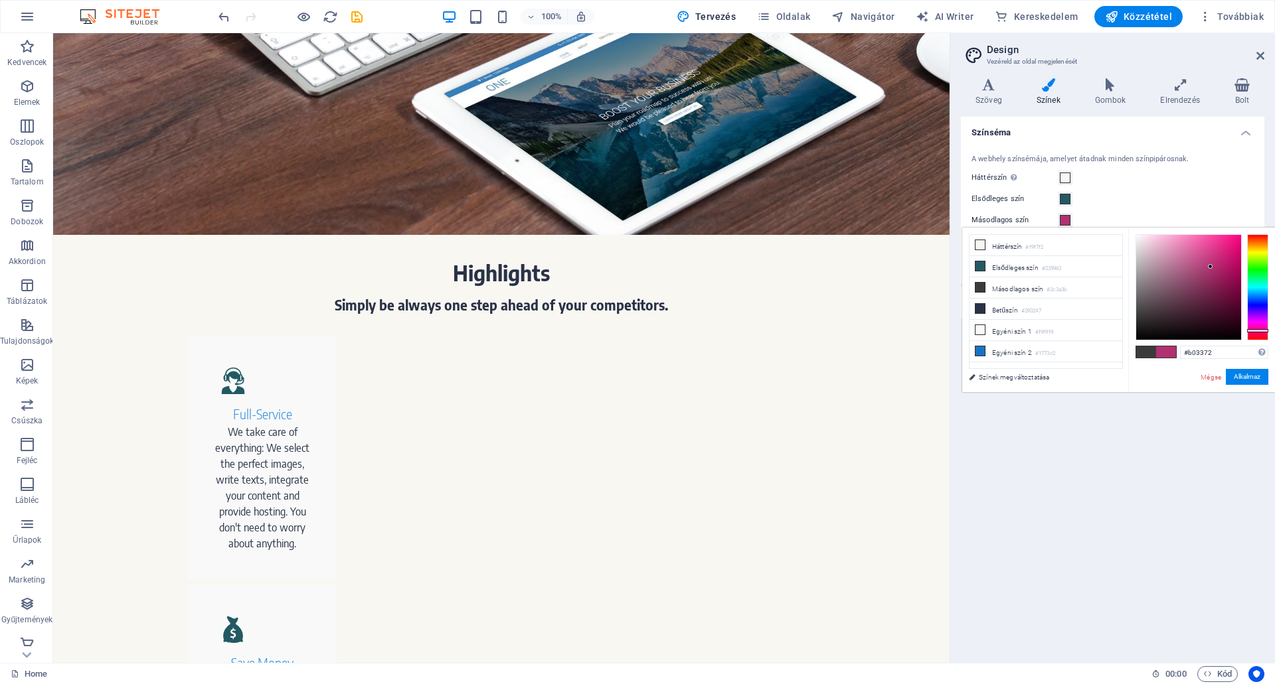
type input "#b23473"
drag, startPoint x: 1139, startPoint y: 314, endPoint x: 1210, endPoint y: 266, distance: 85.1
click at [1210, 266] on div at bounding box center [1210, 266] width 5 height 5
drag, startPoint x: 1246, startPoint y: 371, endPoint x: 1182, endPoint y: 380, distance: 64.3
click at [1246, 372] on button "Alkalmaz" at bounding box center [1246, 377] width 42 height 16
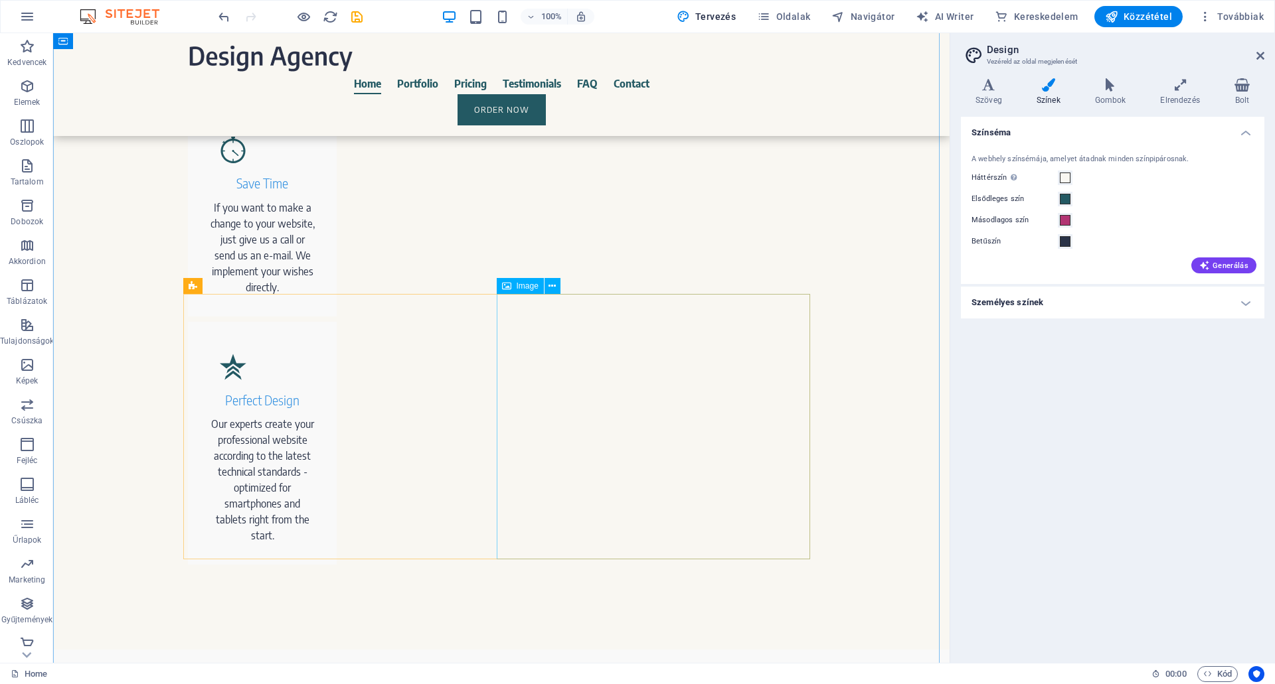
scroll to position [1261, 0]
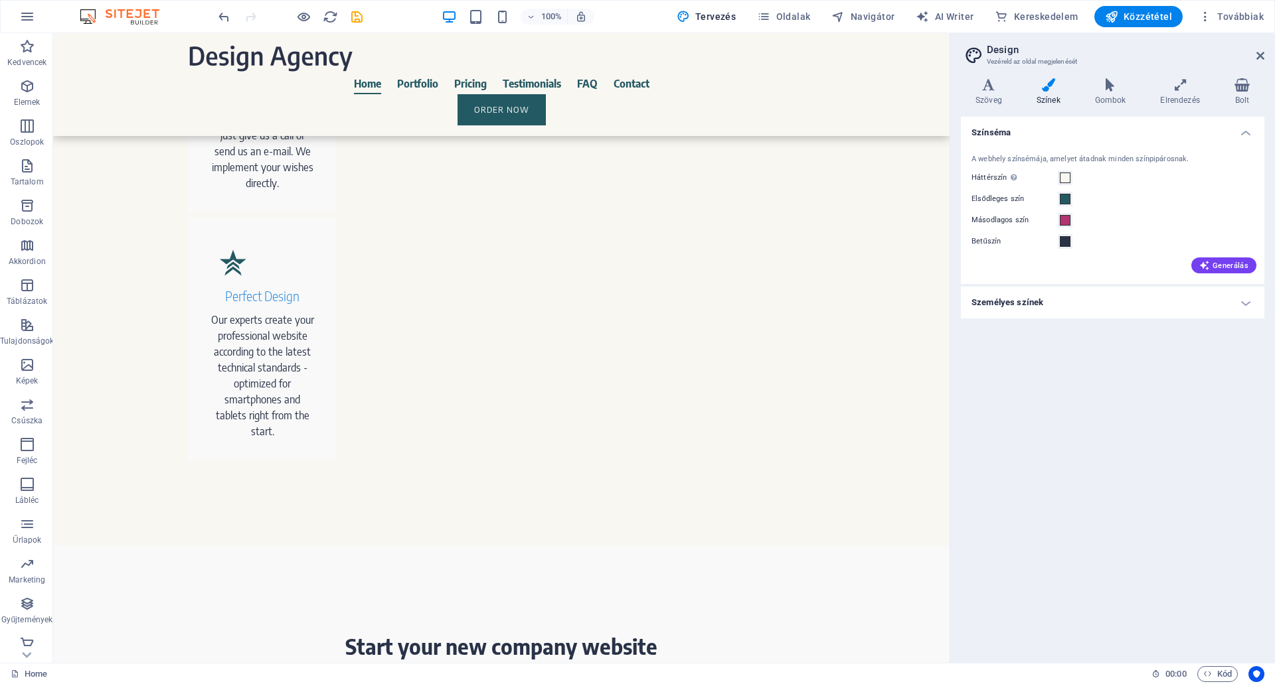
click at [988, 240] on label "Betűszín" at bounding box center [1014, 242] width 86 height 16
click at [1057, 240] on button "Betűszín" at bounding box center [1064, 241] width 15 height 15
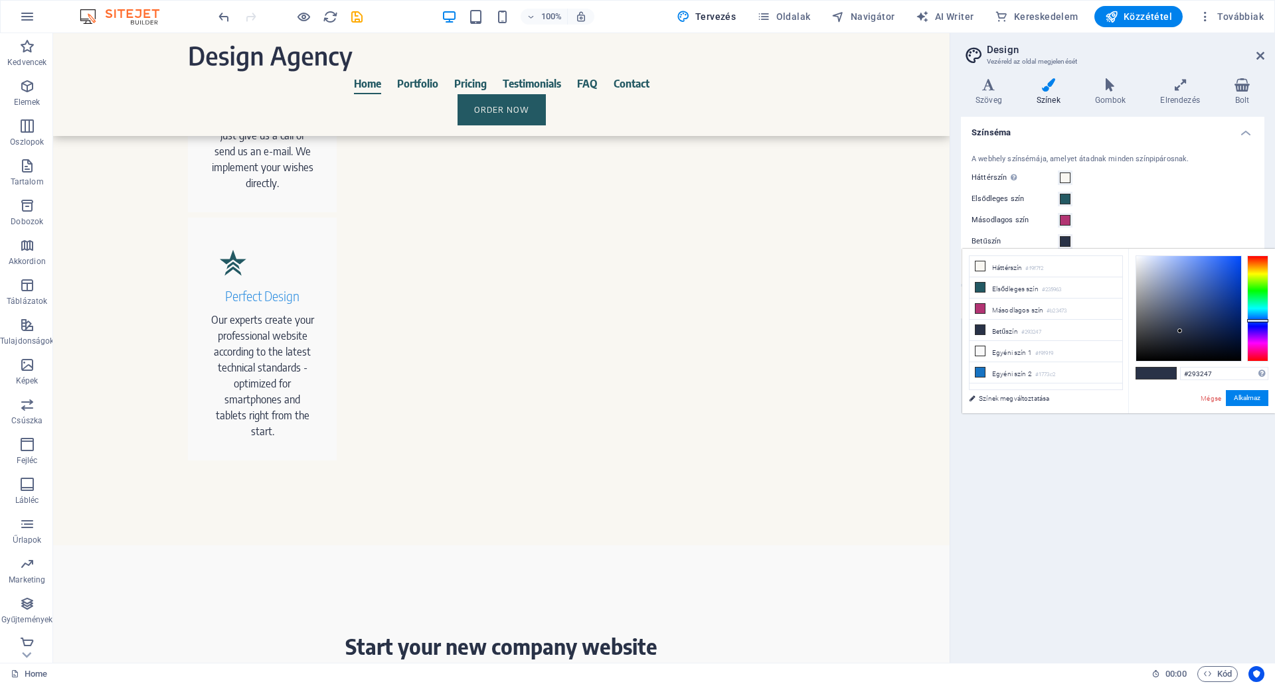
click at [984, 240] on label "Betűszín" at bounding box center [1014, 242] width 86 height 16
click at [1057, 240] on button "Betűszín" at bounding box center [1064, 241] width 15 height 15
click at [1136, 539] on div "Színséma A webhely színsémája, amelyet átadnak minden színpipárosnak. Háttérszí…" at bounding box center [1112, 385] width 303 height 536
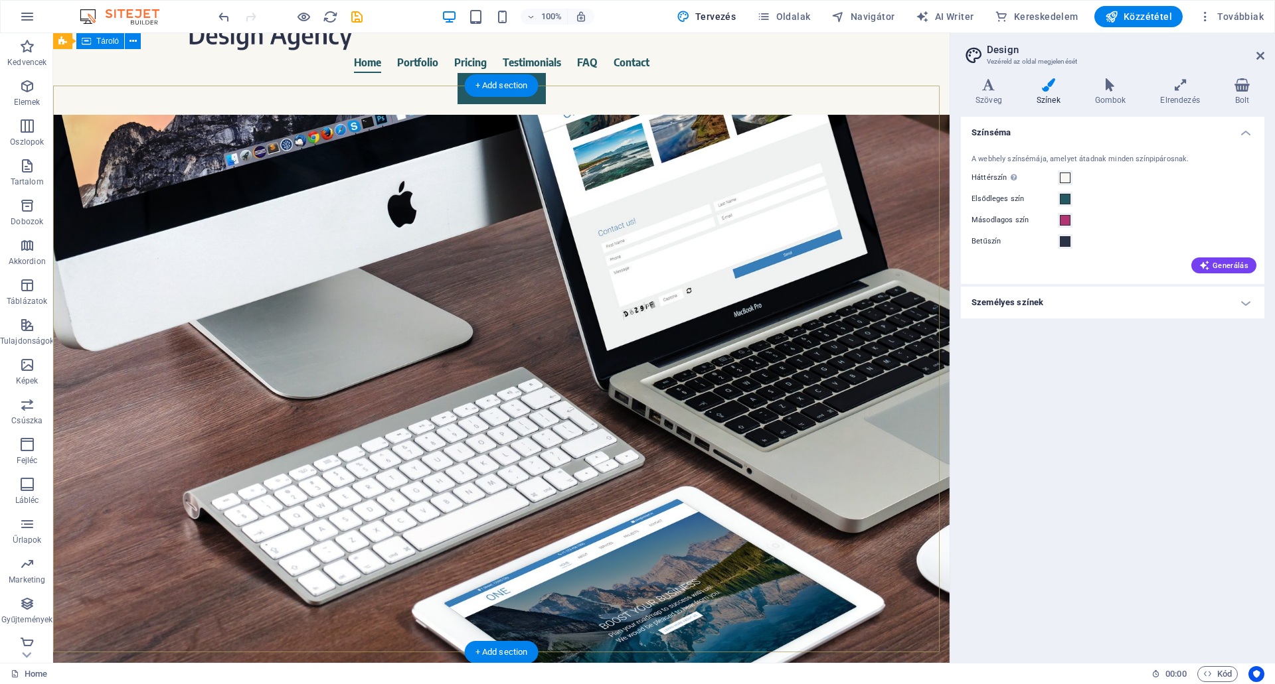
scroll to position [0, 0]
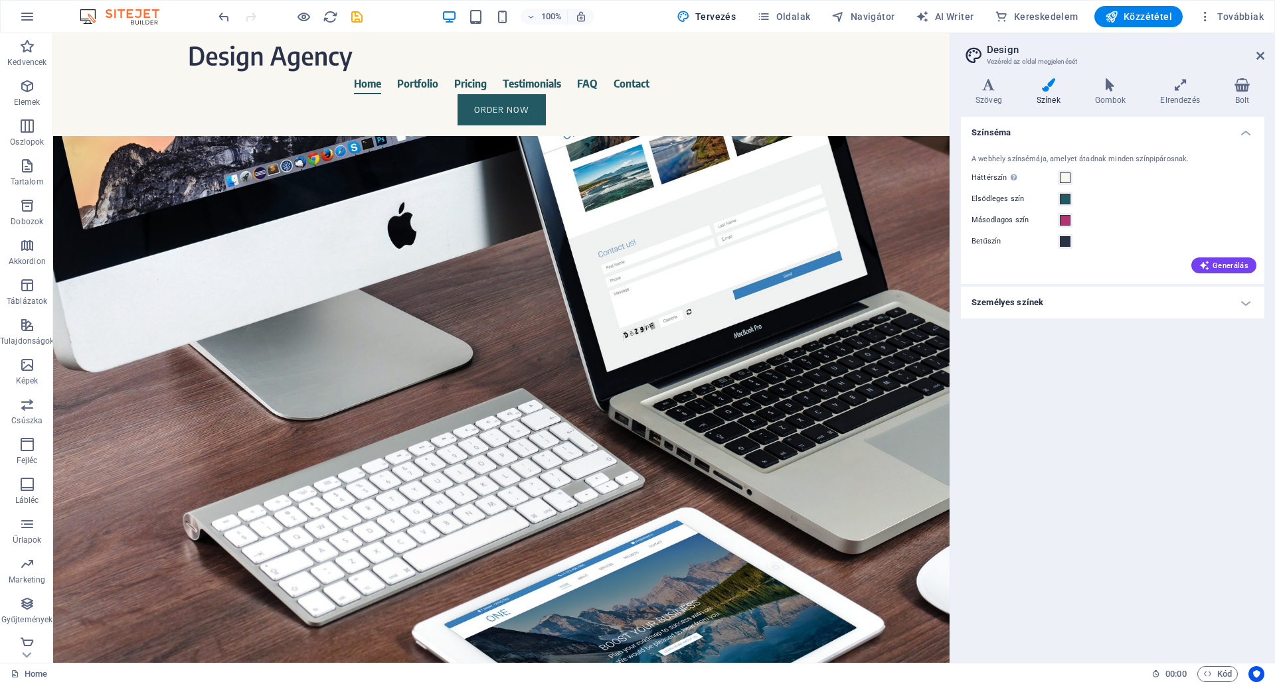
click at [1030, 296] on h4 "Személyes színek" at bounding box center [1112, 303] width 303 height 32
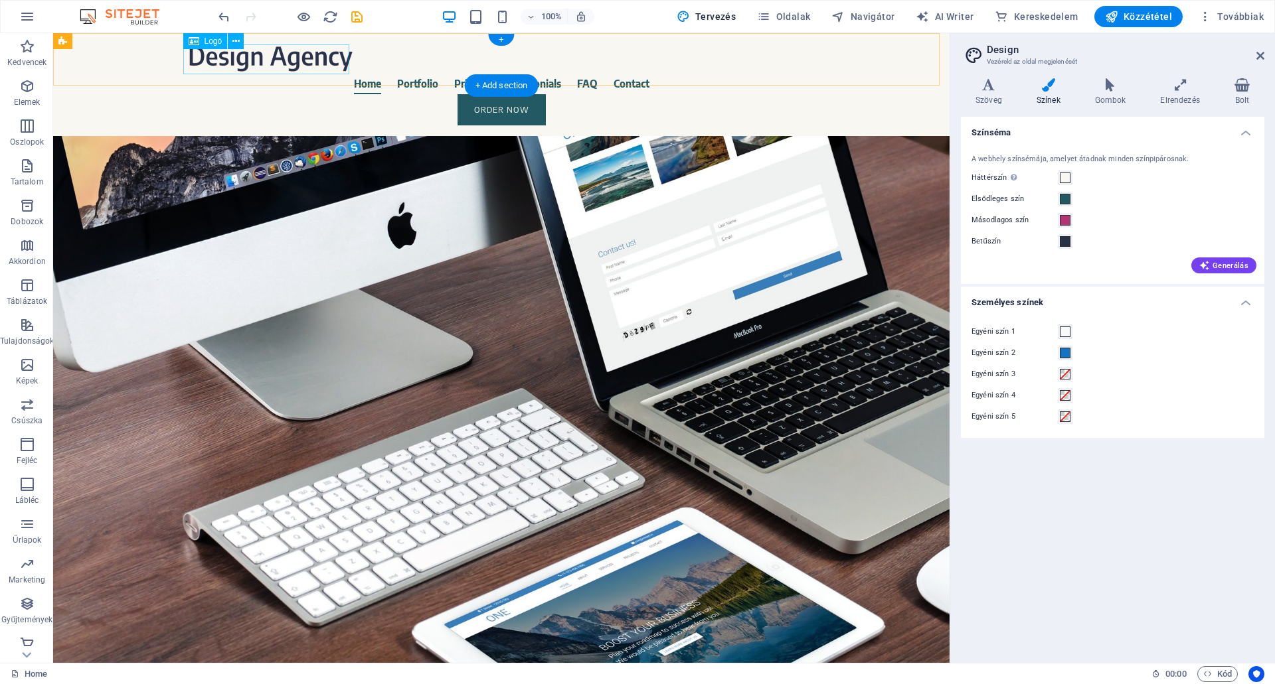
click at [311, 56] on div at bounding box center [501, 58] width 627 height 29
click at [212, 42] on span "Logó" at bounding box center [213, 41] width 18 height 8
click at [235, 41] on icon at bounding box center [235, 42] width 7 height 14
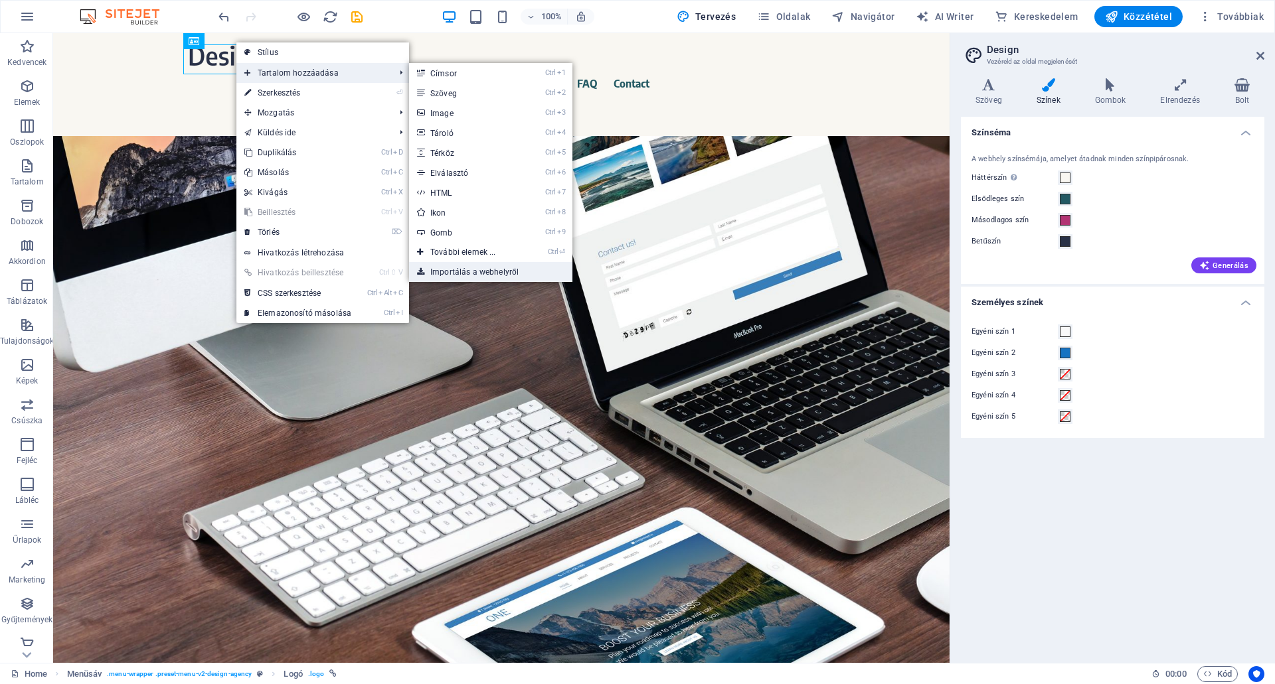
click at [485, 270] on link "Importálás a webhelyről" at bounding box center [490, 272] width 163 height 20
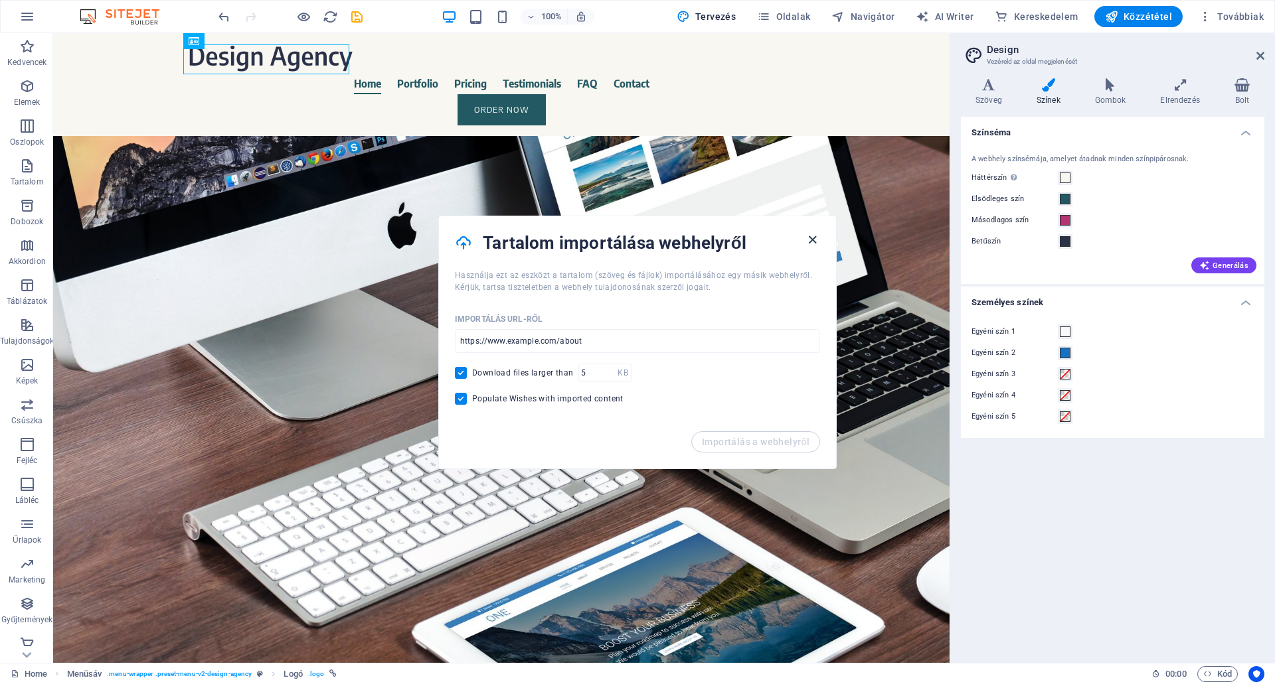
click at [809, 240] on icon "button" at bounding box center [812, 239] width 15 height 15
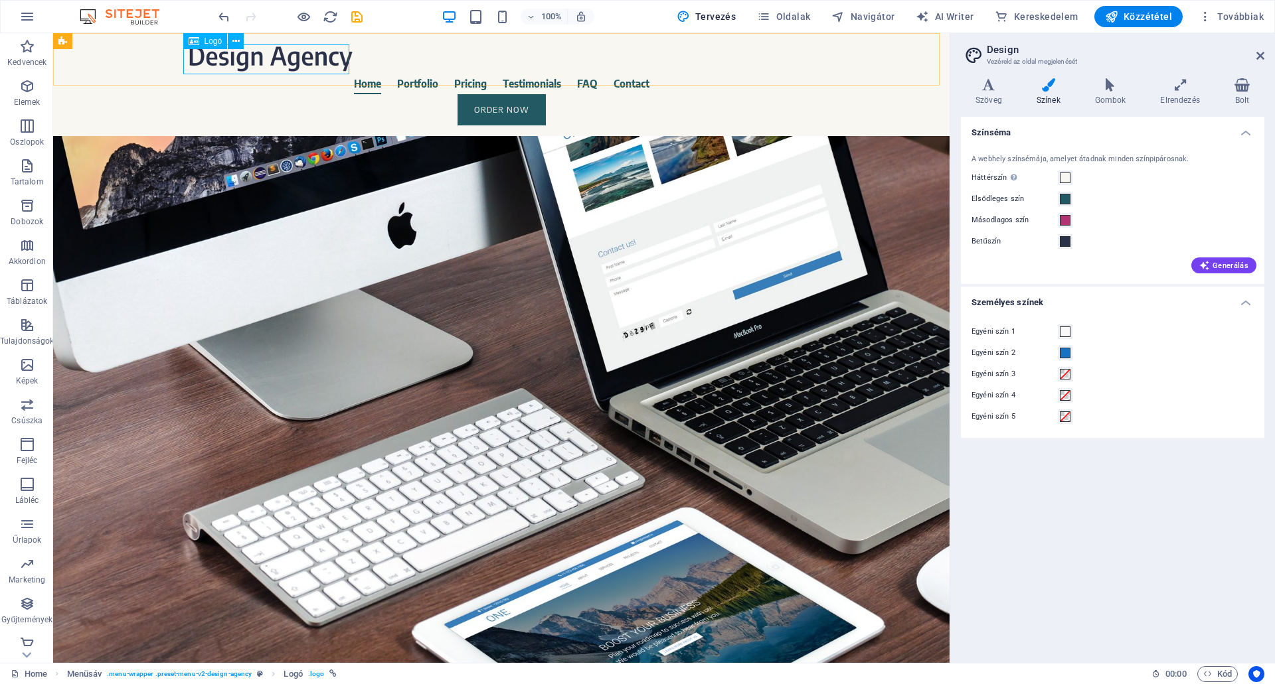
click at [205, 42] on span "Logó" at bounding box center [213, 41] width 18 height 8
click at [199, 37] on div "Logó" at bounding box center [205, 41] width 44 height 16
click at [292, 56] on div at bounding box center [501, 58] width 627 height 29
select select "px"
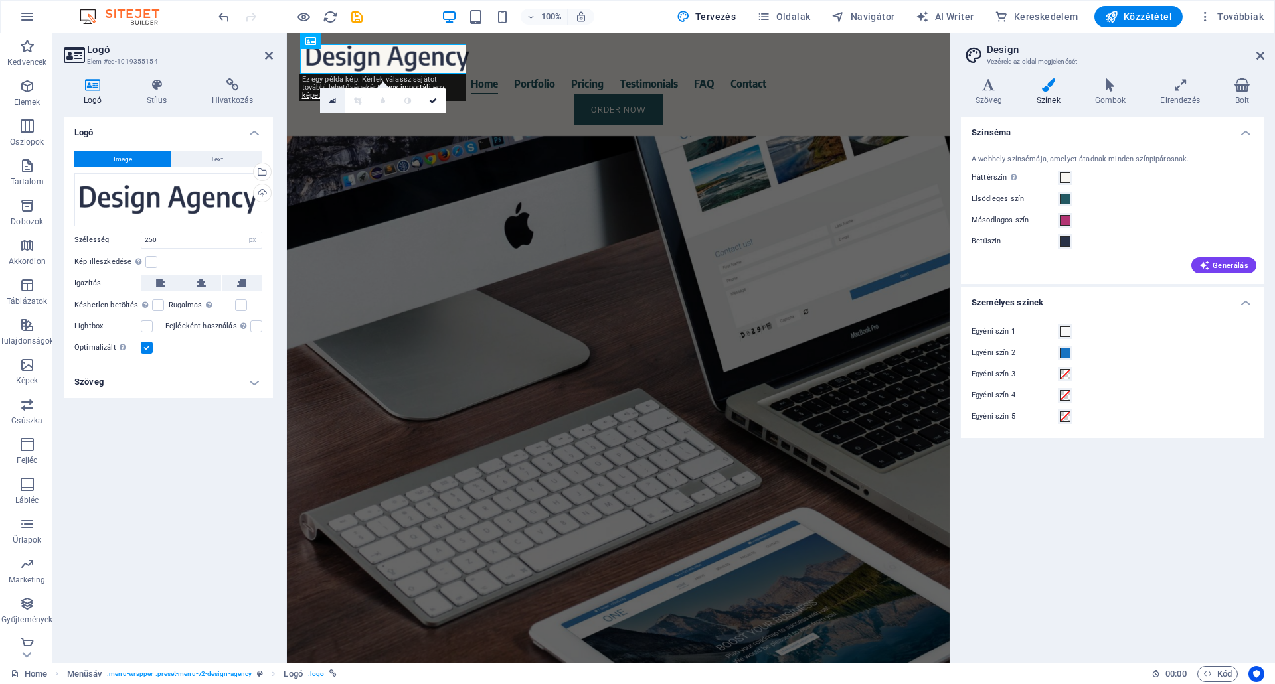
click at [330, 99] on icon at bounding box center [332, 100] width 7 height 9
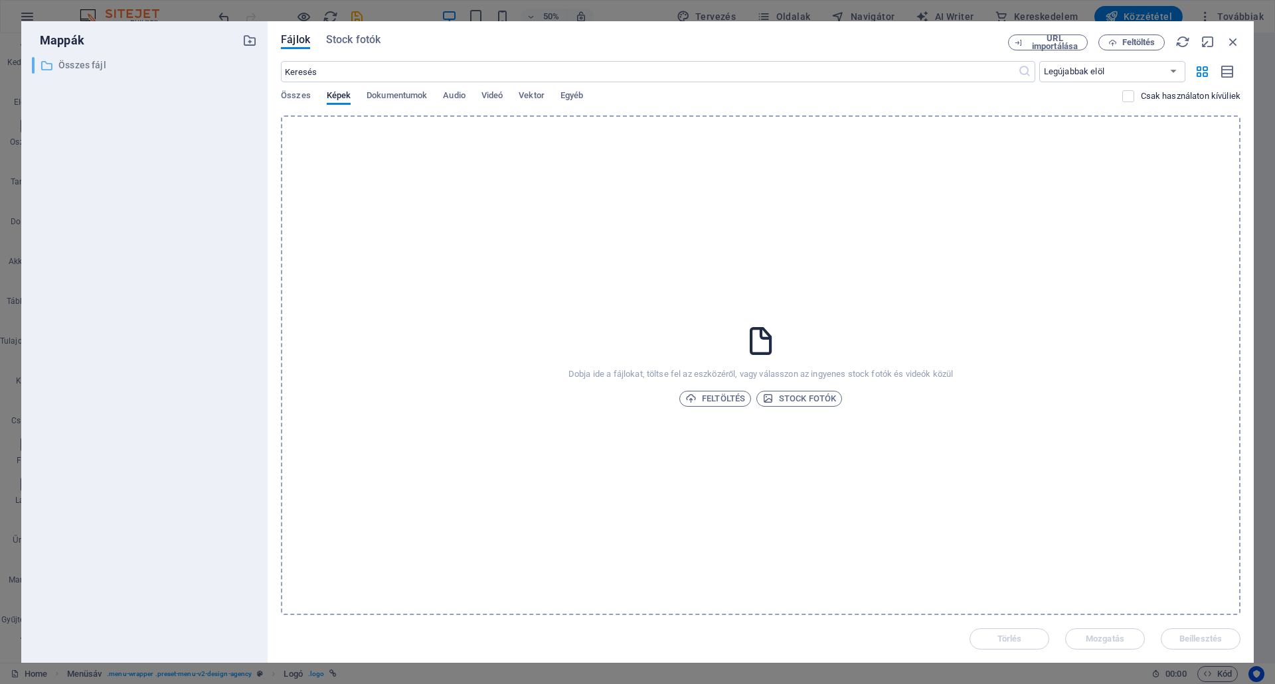
click at [72, 63] on p "Összes fájl" at bounding box center [145, 65] width 174 height 15
click at [710, 391] on span "Feltöltés" at bounding box center [715, 399] width 60 height 16
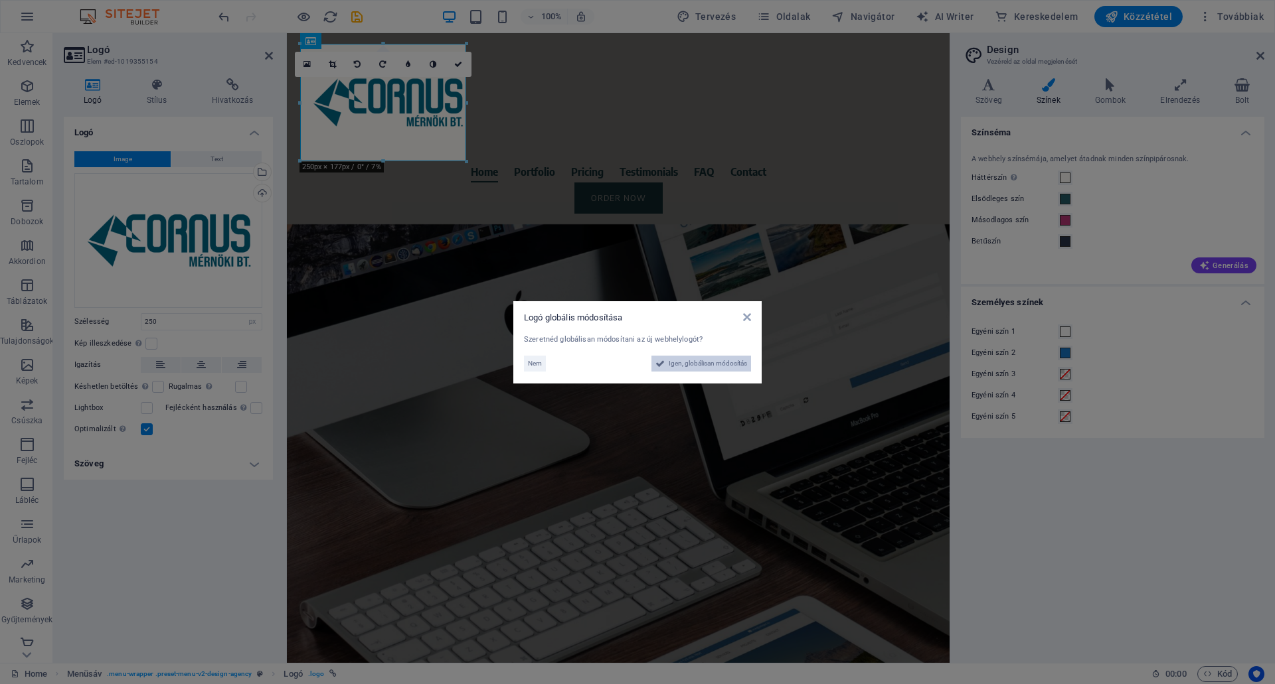
click at [713, 360] on span "Igen, globálisan módosítás" at bounding box center [707, 364] width 78 height 16
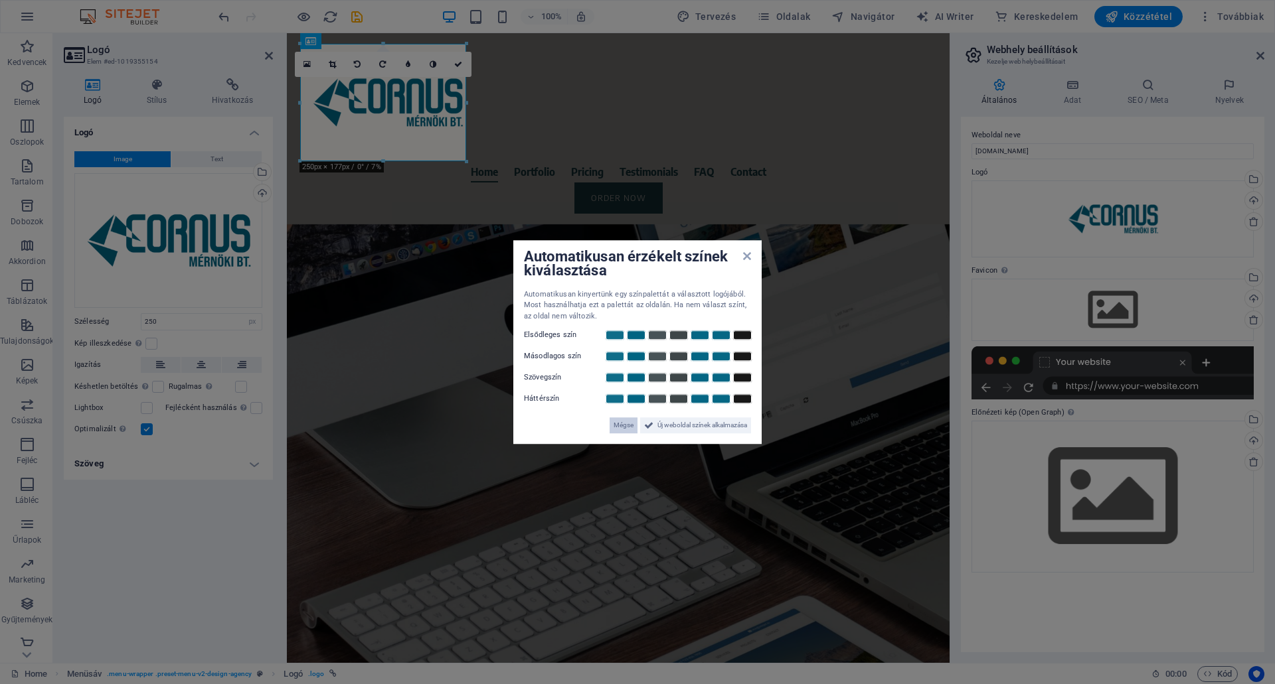
click at [620, 424] on span "Mégse" at bounding box center [623, 426] width 20 height 16
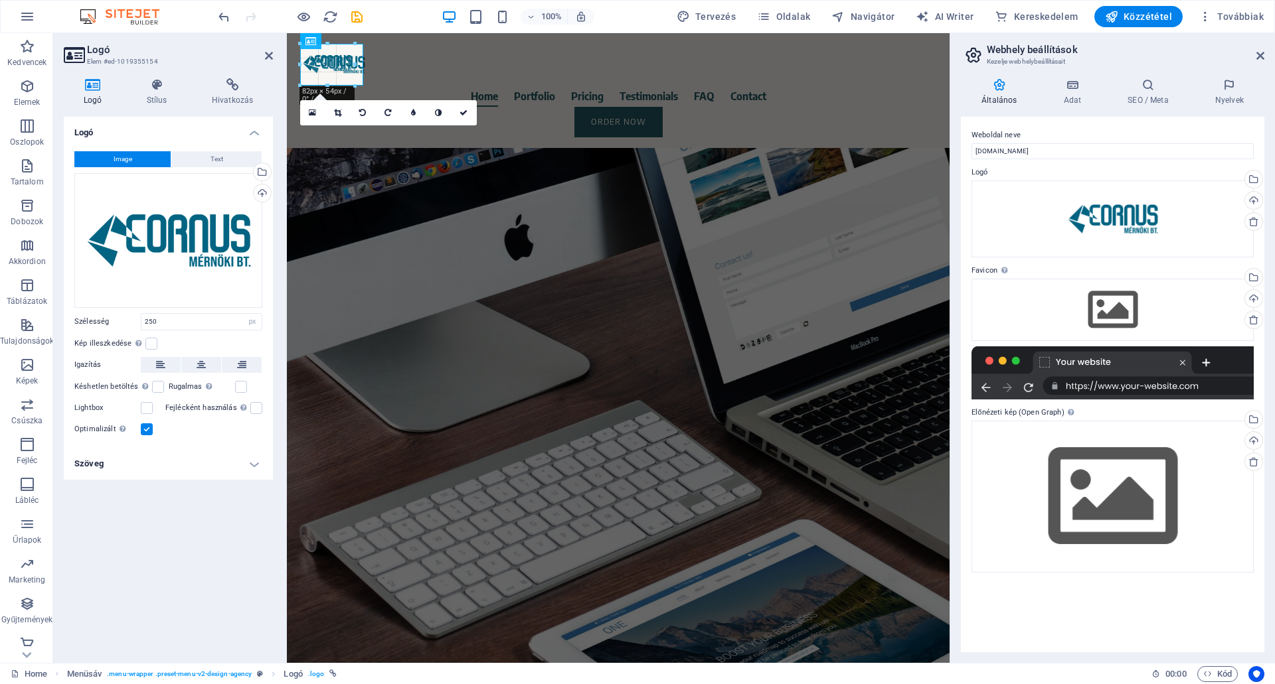
drag, startPoint x: 466, startPoint y: 159, endPoint x: 106, endPoint y: 62, distance: 373.4
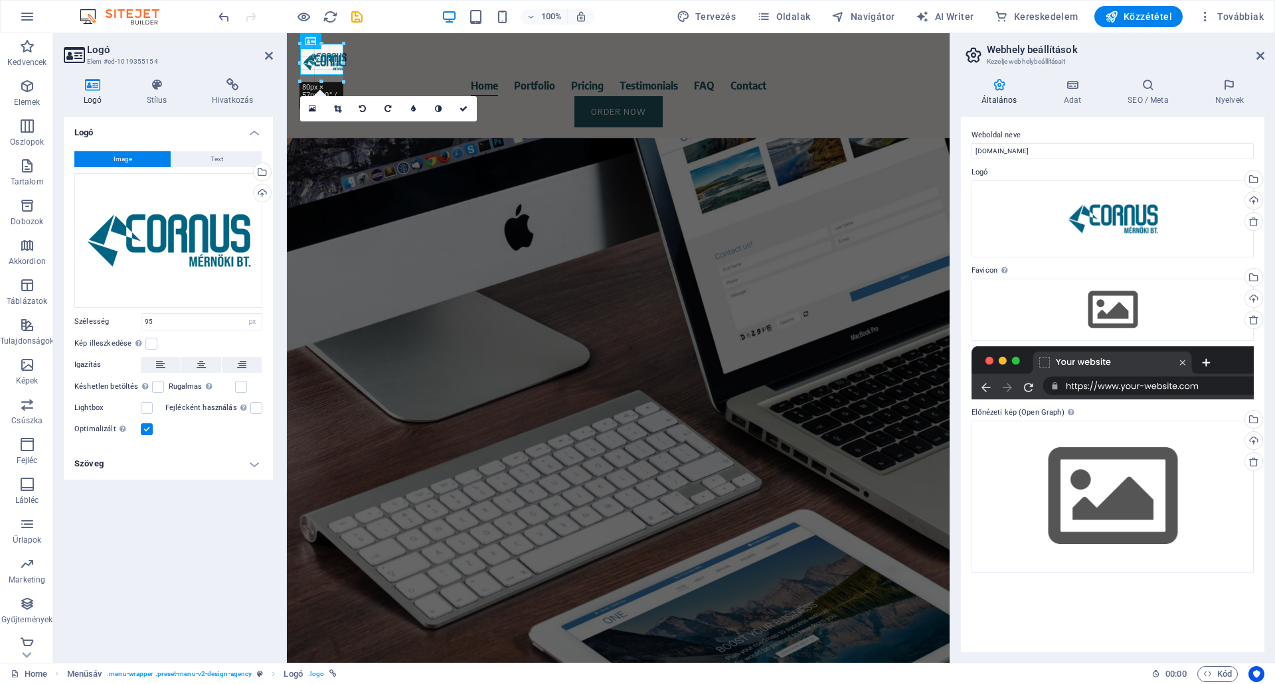
drag, startPoint x: 331, startPoint y: 88, endPoint x: 333, endPoint y: 74, distance: 13.4
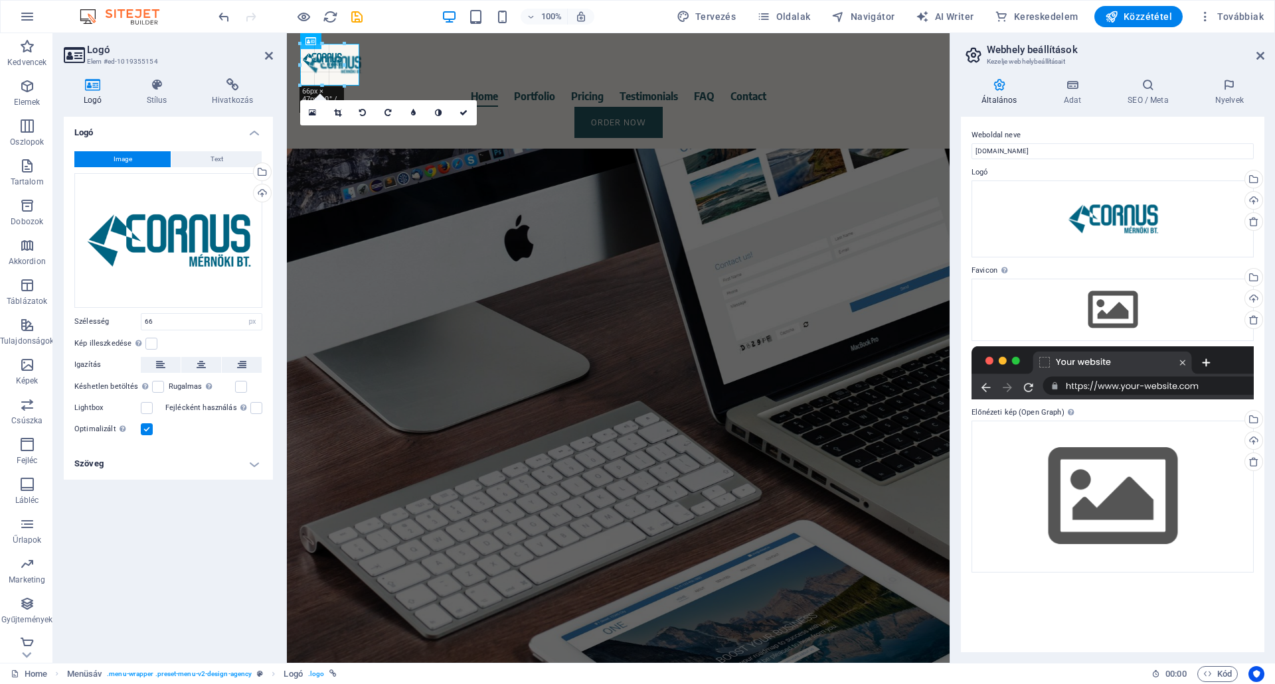
drag, startPoint x: 344, startPoint y: 57, endPoint x: 359, endPoint y: 57, distance: 15.3
type input "89"
click at [469, 114] on link at bounding box center [463, 112] width 25 height 25
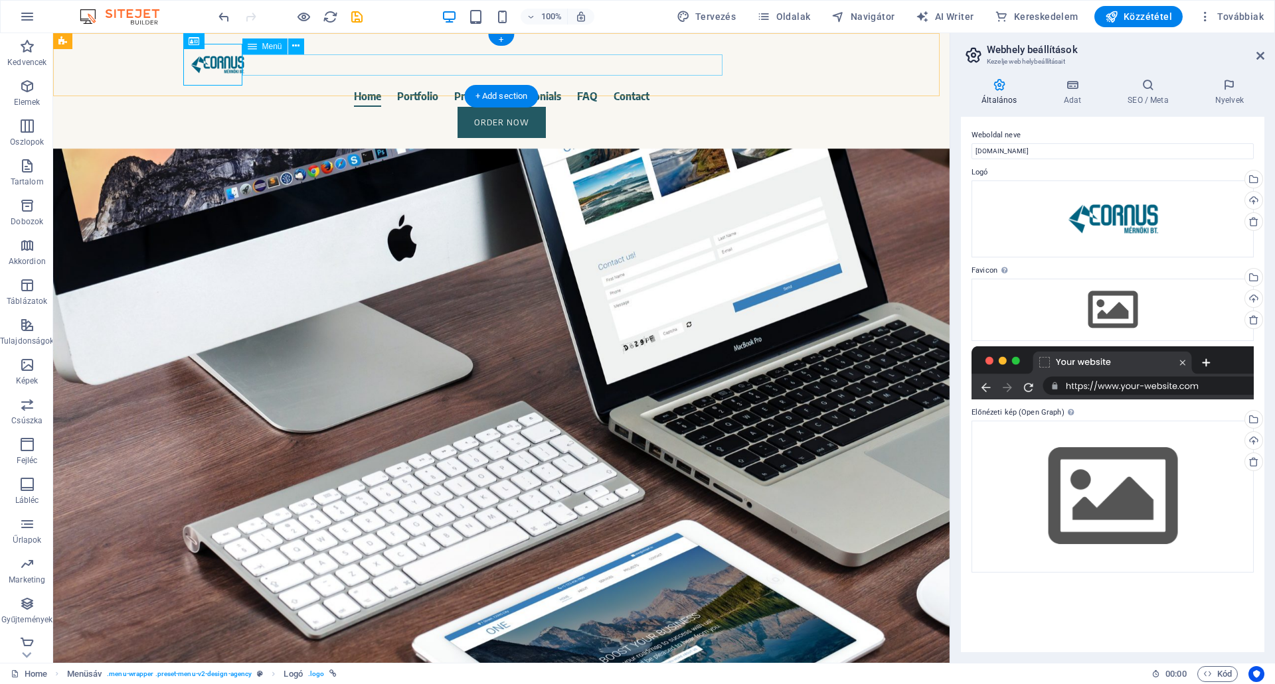
click at [347, 86] on nav "Home Portfolio Pricing Testimonials FAQ Contact" at bounding box center [501, 96] width 627 height 21
click at [348, 86] on nav "Home Portfolio Pricing Testimonials FAQ Contact" at bounding box center [501, 96] width 627 height 21
click at [354, 86] on nav "Home Portfolio Pricing Testimonials FAQ Contact" at bounding box center [501, 96] width 627 height 21
select select
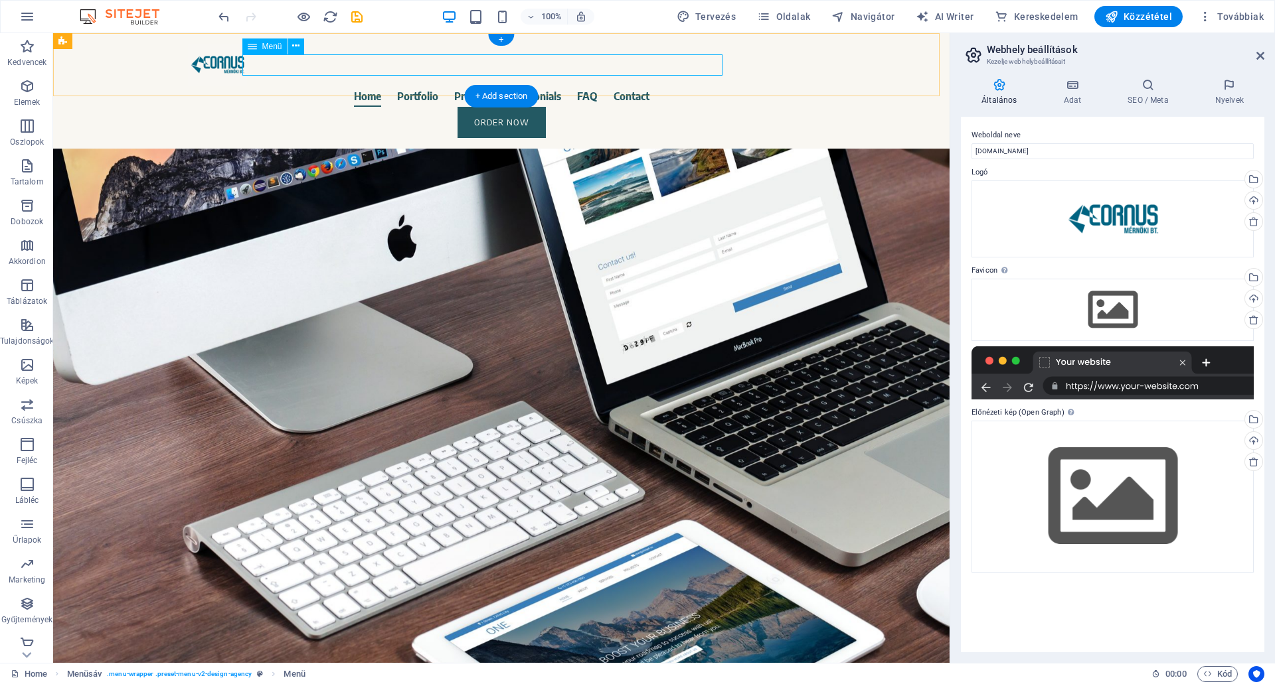
select select
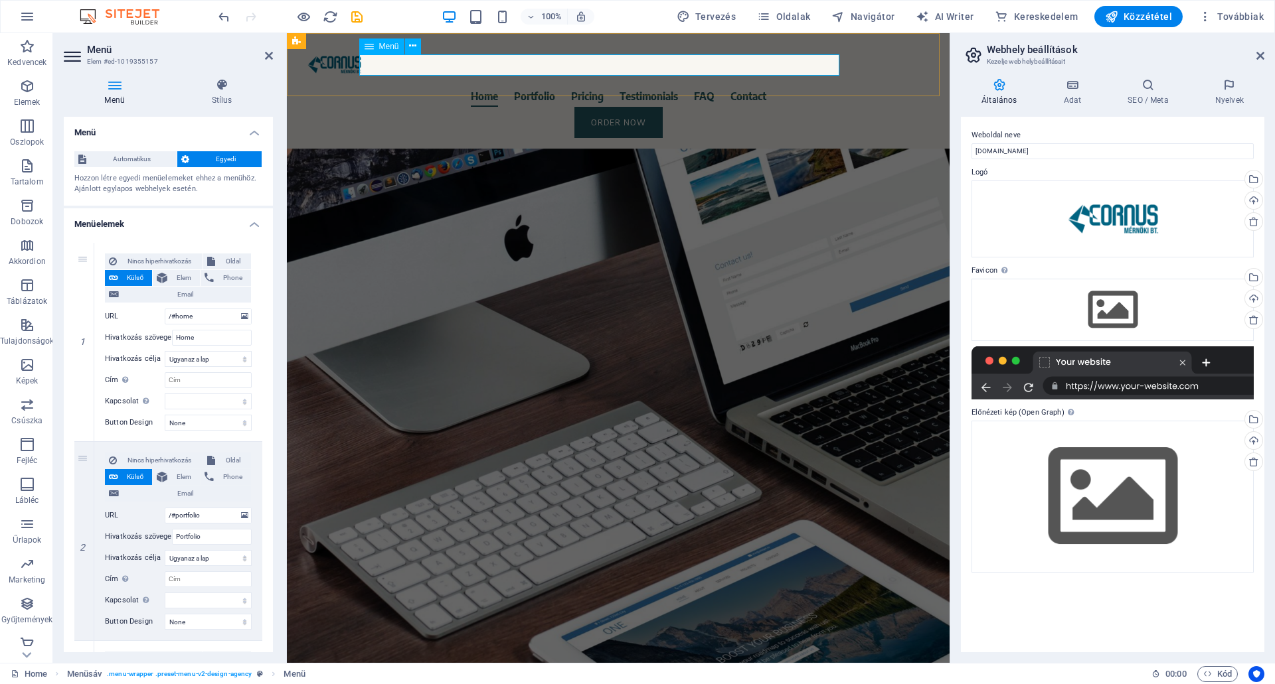
click at [467, 86] on nav "Home Portfolio Pricing Testimonials FAQ Contact" at bounding box center [618, 96] width 627 height 21
click at [465, 86] on nav "Home Portfolio Pricing Testimonials FAQ Contact" at bounding box center [618, 96] width 627 height 21
click at [463, 86] on nav "Home Portfolio Pricing Testimonials FAQ Contact" at bounding box center [618, 96] width 627 height 21
click at [514, 86] on nav "Home Portfolio Pricing Testimonials FAQ Contact" at bounding box center [618, 96] width 627 height 21
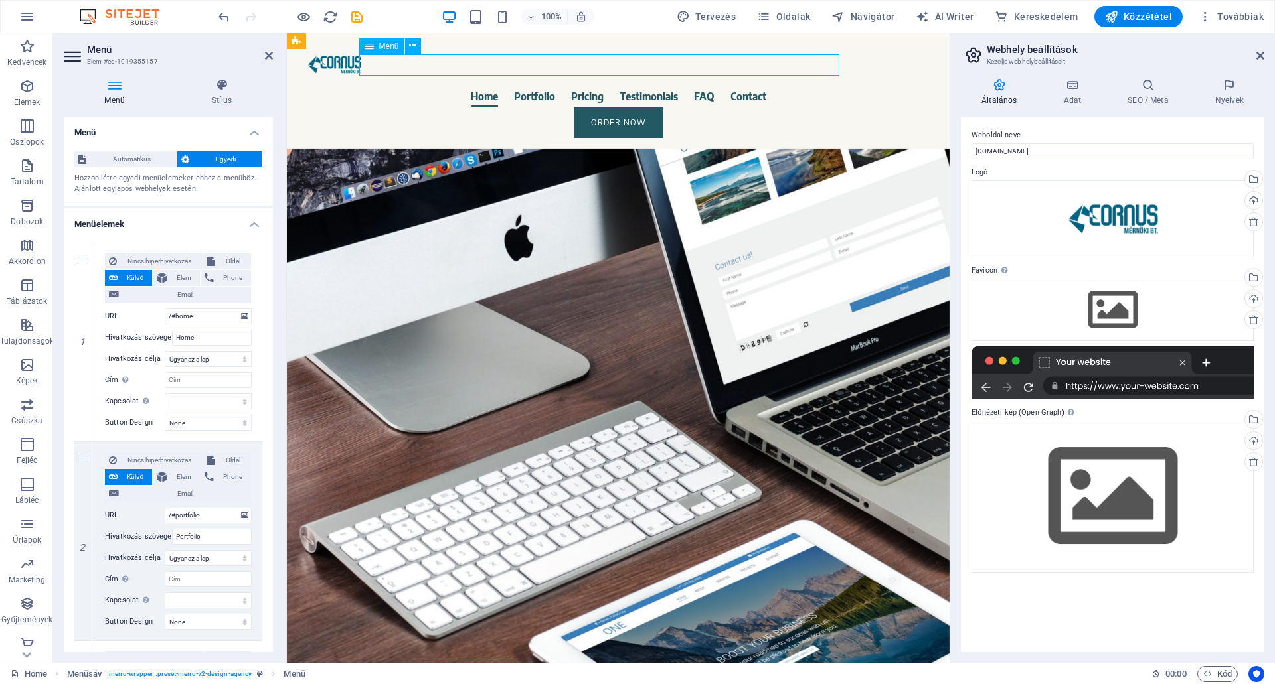
click at [516, 86] on nav "Home Portfolio Pricing Testimonials FAQ Contact" at bounding box center [618, 96] width 627 height 21
click at [1257, 53] on icon at bounding box center [1260, 55] width 8 height 11
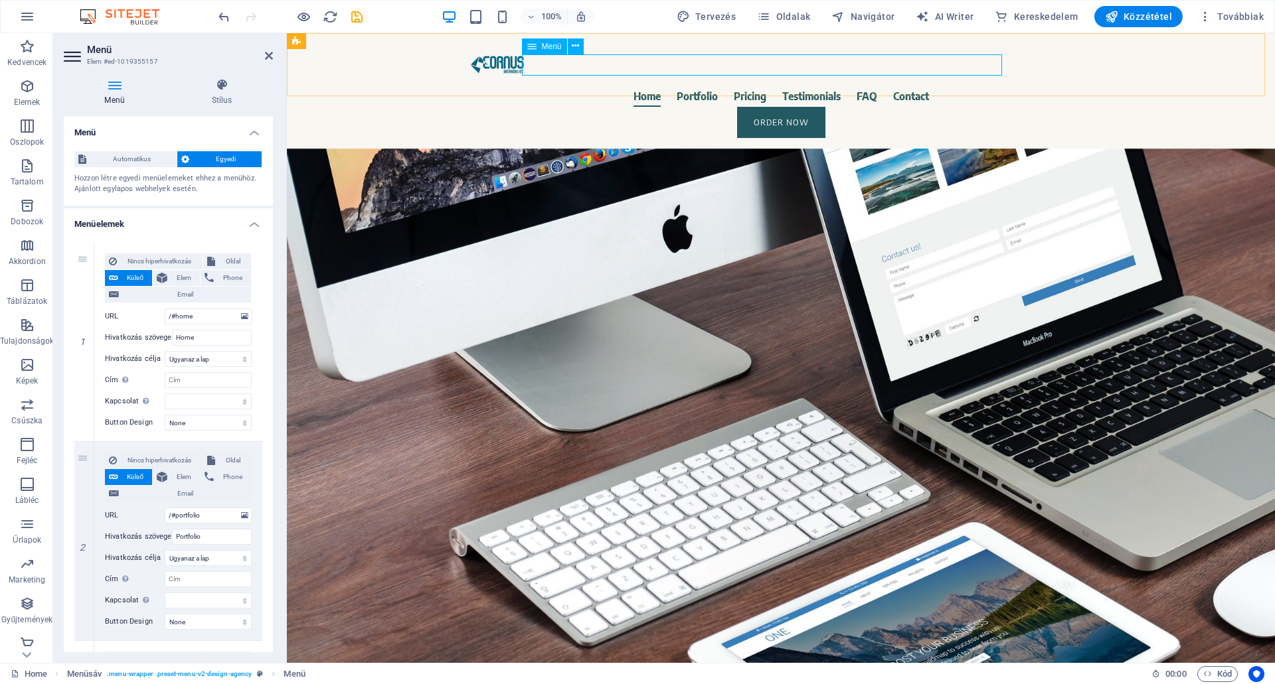
click at [548, 42] on span "Menü" at bounding box center [552, 46] width 20 height 8
click at [548, 46] on span "Menü" at bounding box center [552, 46] width 20 height 8
drag, startPoint x: 201, startPoint y: 337, endPoint x: 167, endPoint y: 339, distance: 34.5
click at [162, 336] on div "Hivatkozás szövege Home" at bounding box center [178, 338] width 147 height 16
type input "F"
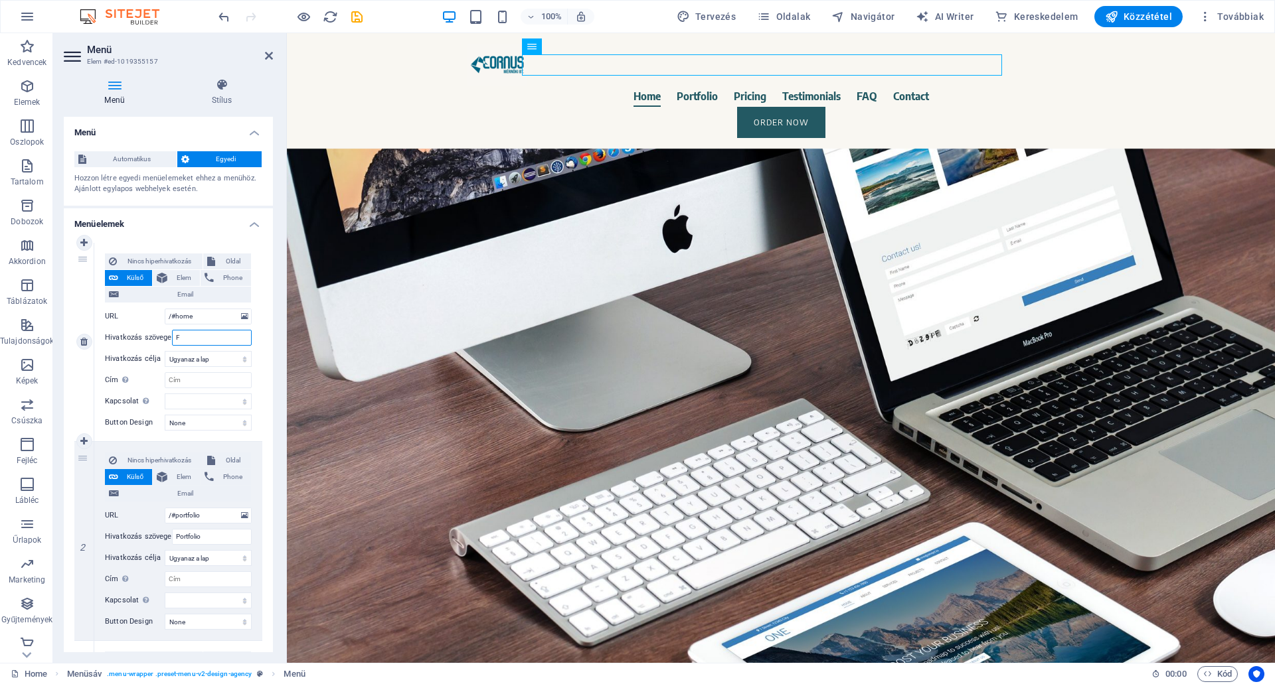
select select
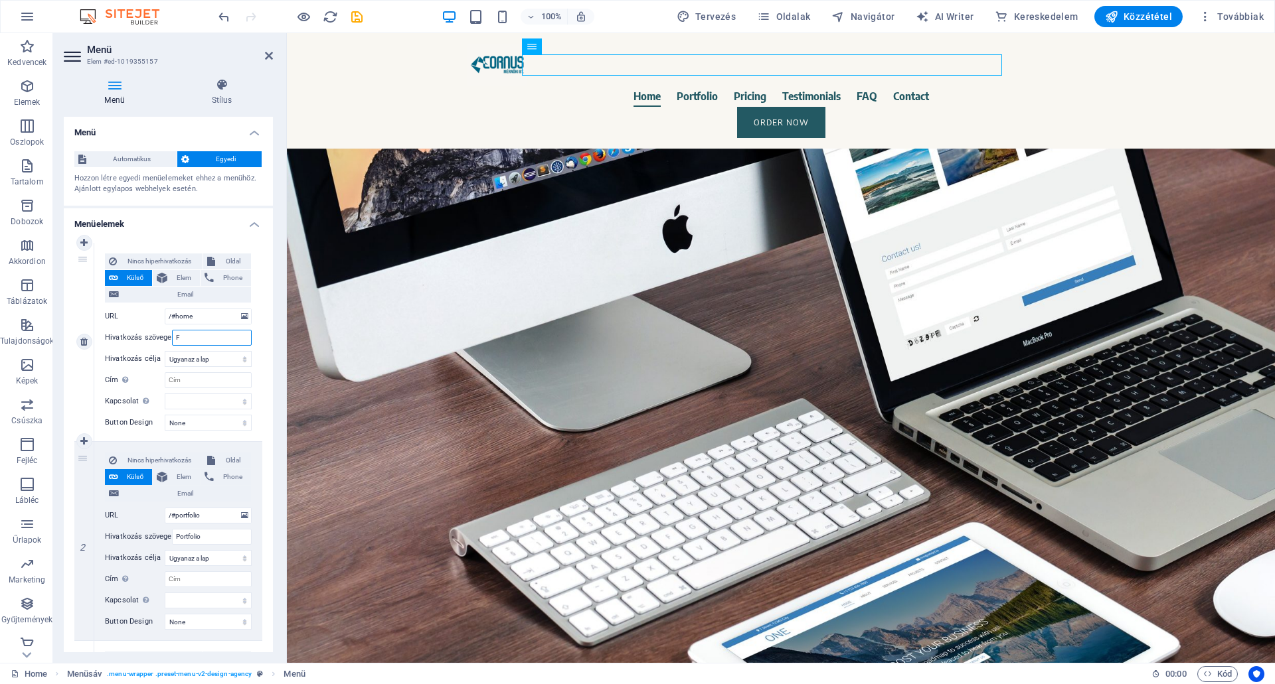
select select
type input "FŐ"
select select
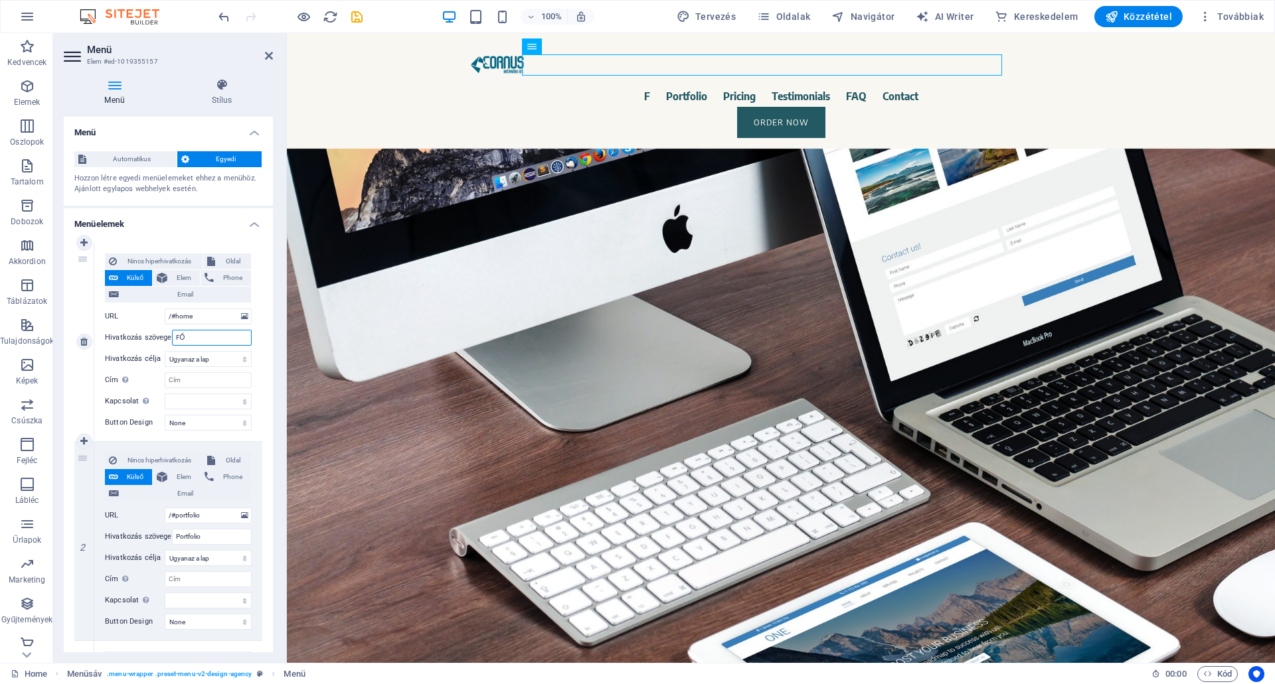
select select
type input "FŐOLDAL"
select select
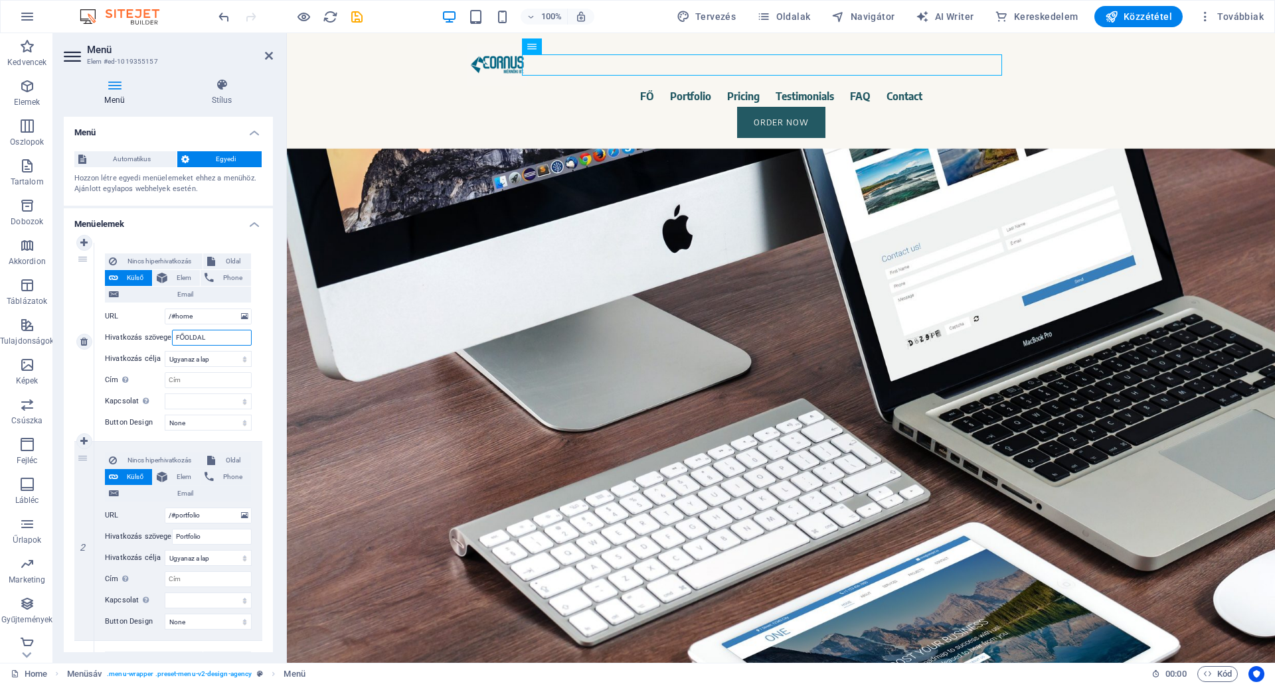
select select
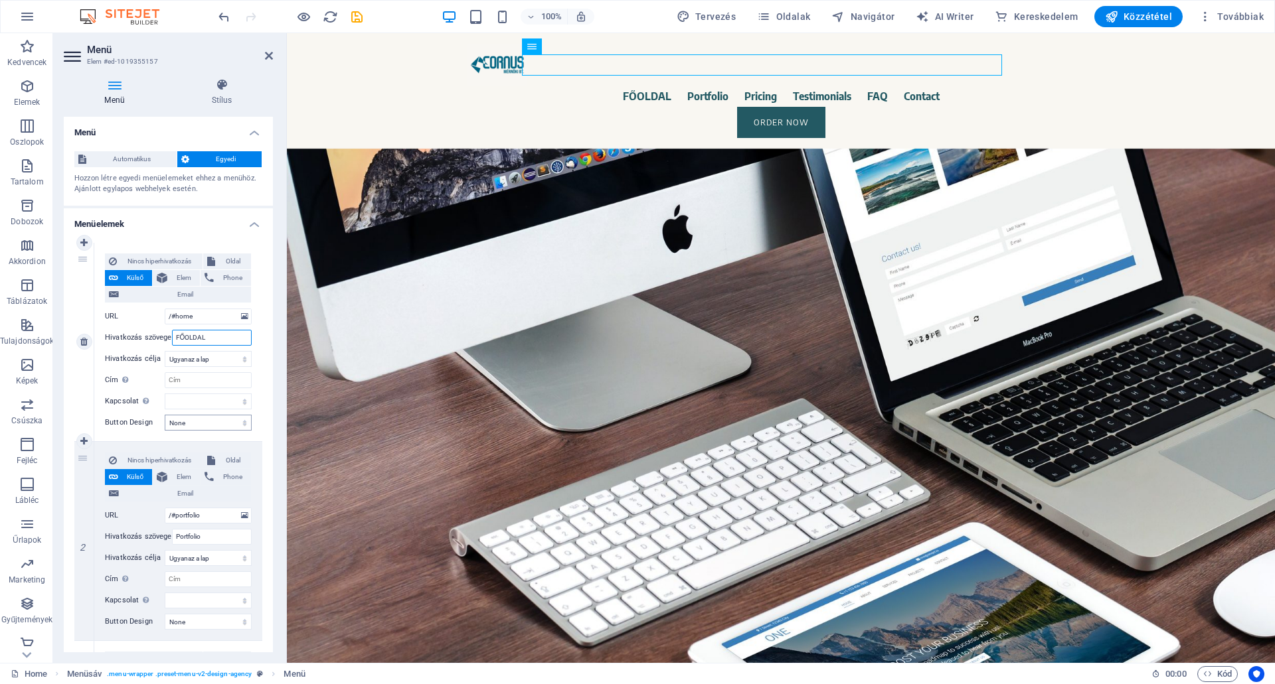
type input "FŐOLDAL"
click at [193, 423] on select "None Alapértelmezett Primary Secondary" at bounding box center [208, 423] width 87 height 16
select select "secondary"
click at [165, 415] on select "None Alapértelmezett Primary Secondary" at bounding box center [208, 423] width 87 height 16
select select
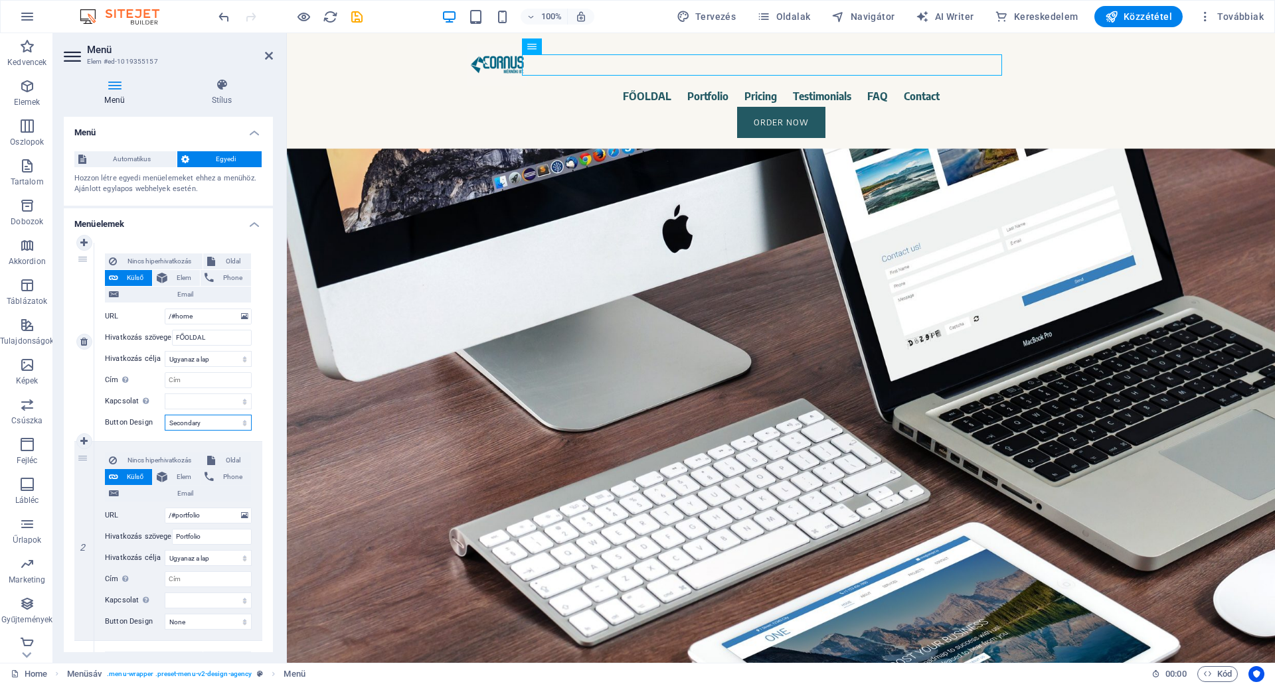
select select
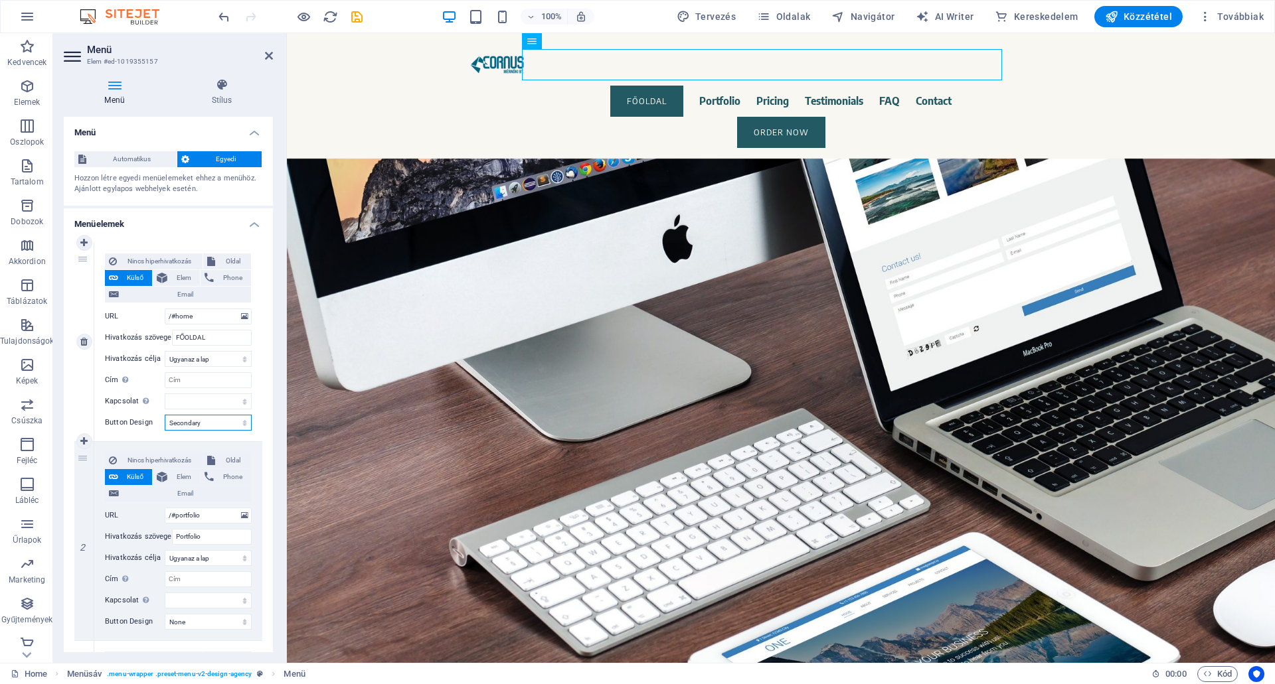
click at [199, 424] on select "None Alapértelmezett Primary Secondary" at bounding box center [208, 423] width 87 height 16
select select "primary"
click at [165, 415] on select "None Alapértelmezett Primary Secondary" at bounding box center [208, 423] width 87 height 16
select select
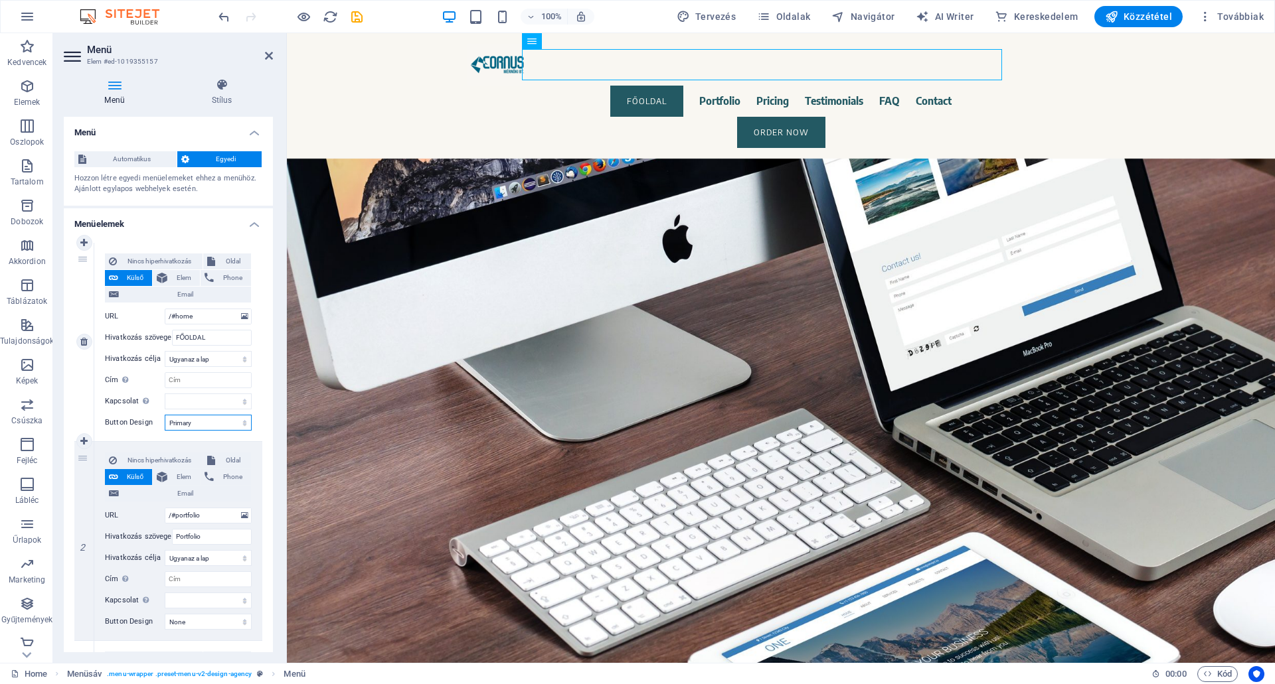
select select
drag, startPoint x: 207, startPoint y: 536, endPoint x: 163, endPoint y: 533, distance: 43.9
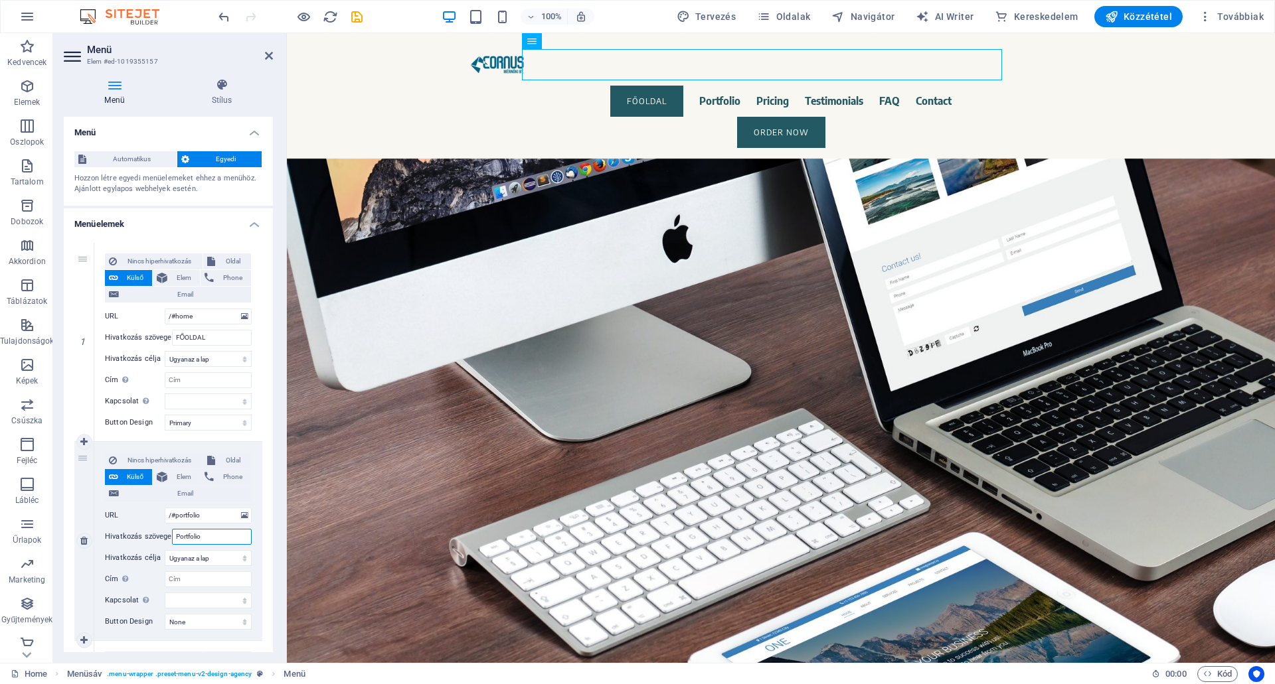
click at [163, 534] on div "Hivatkozás szövege Portfolio" at bounding box center [178, 537] width 147 height 16
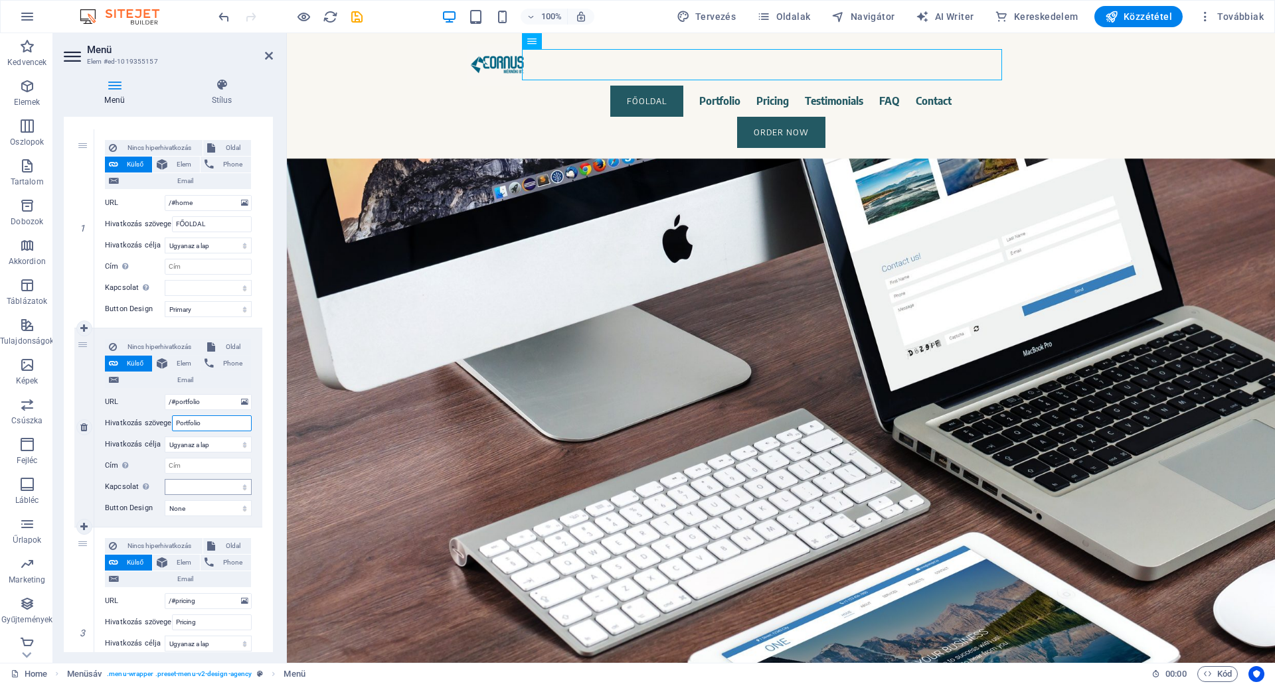
scroll to position [133, 0]
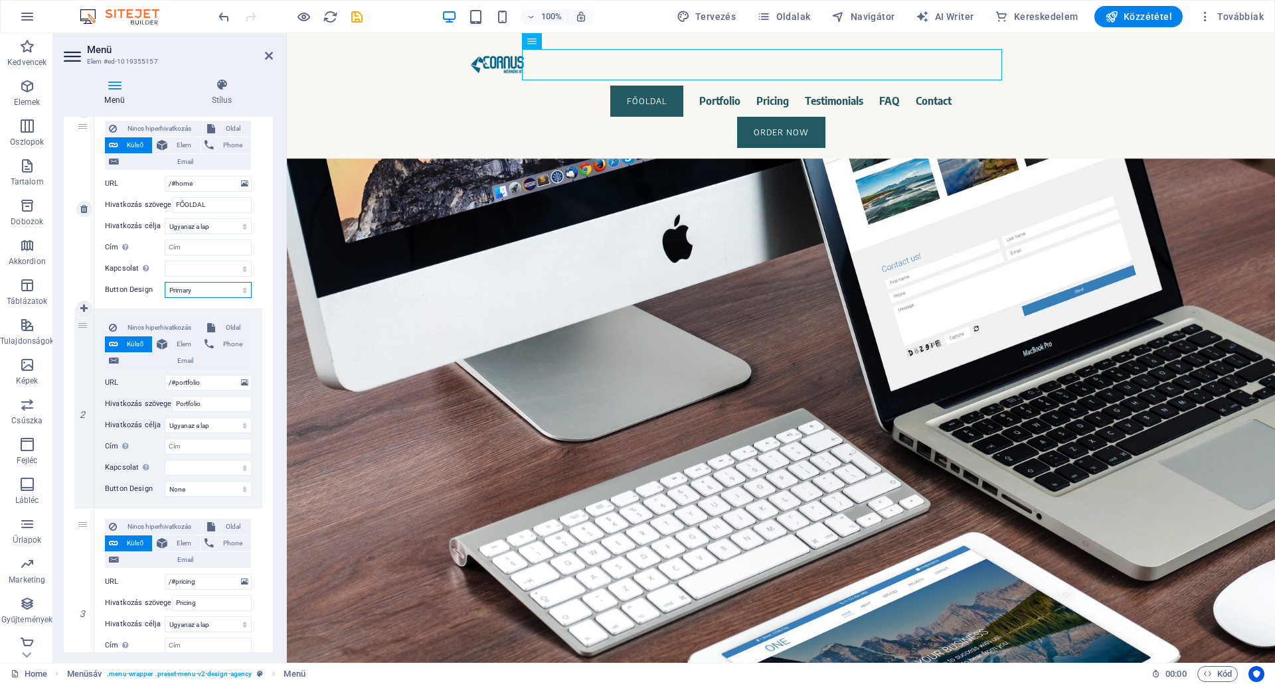
click at [200, 290] on select "None Alapértelmezett Primary Secondary" at bounding box center [208, 290] width 87 height 16
click at [200, 289] on select "None Alapértelmezett Primary Secondary" at bounding box center [208, 290] width 87 height 16
click at [194, 291] on select "None Alapértelmezett Primary Secondary" at bounding box center [208, 290] width 87 height 16
select select
click at [165, 282] on select "None Alapértelmezett Primary Secondary" at bounding box center [208, 290] width 87 height 16
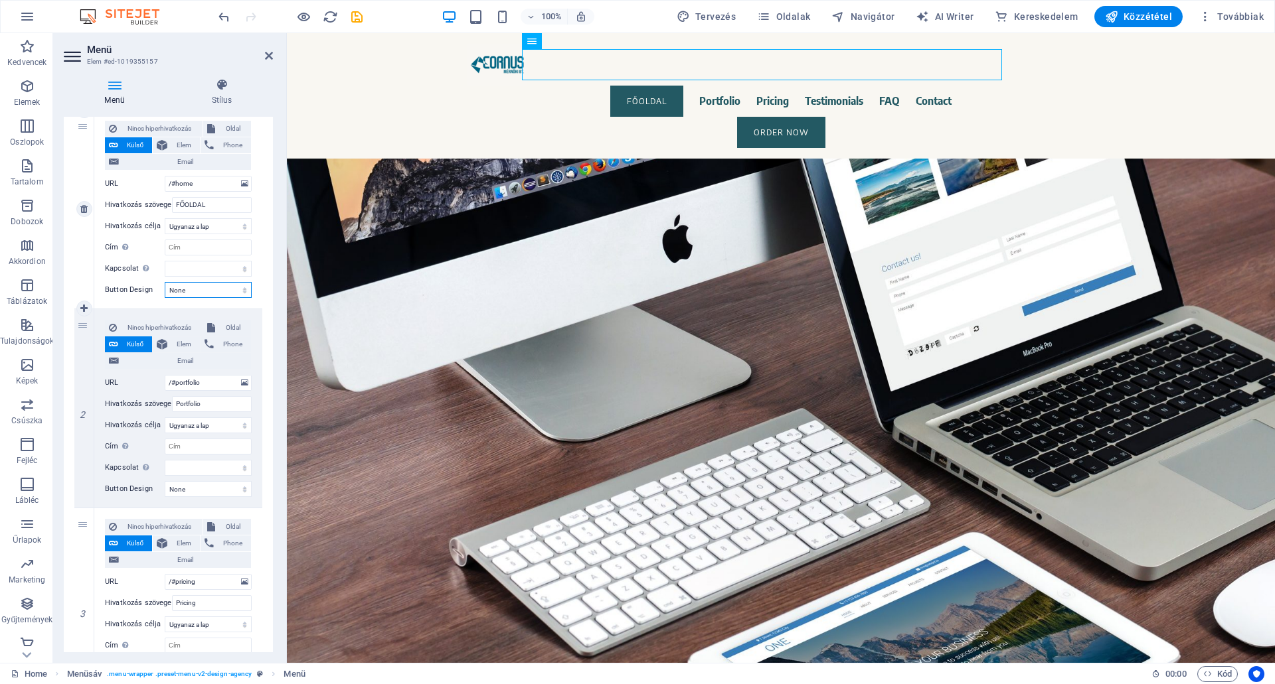
select select
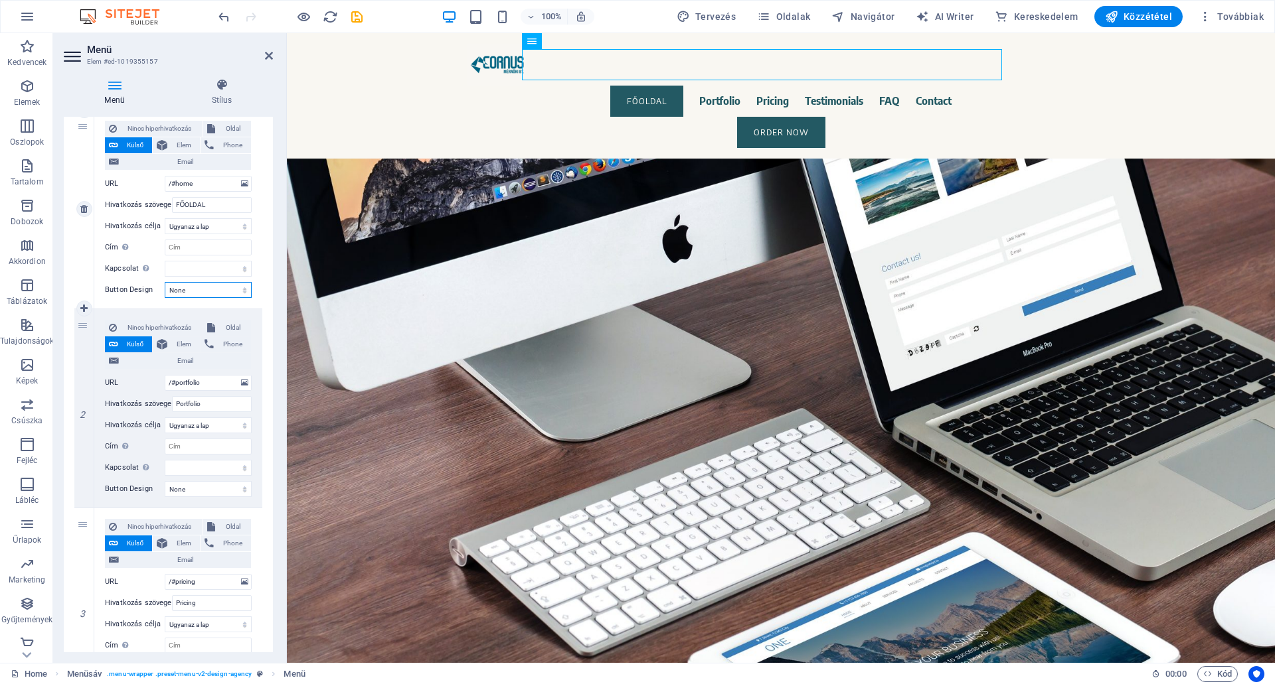
select select
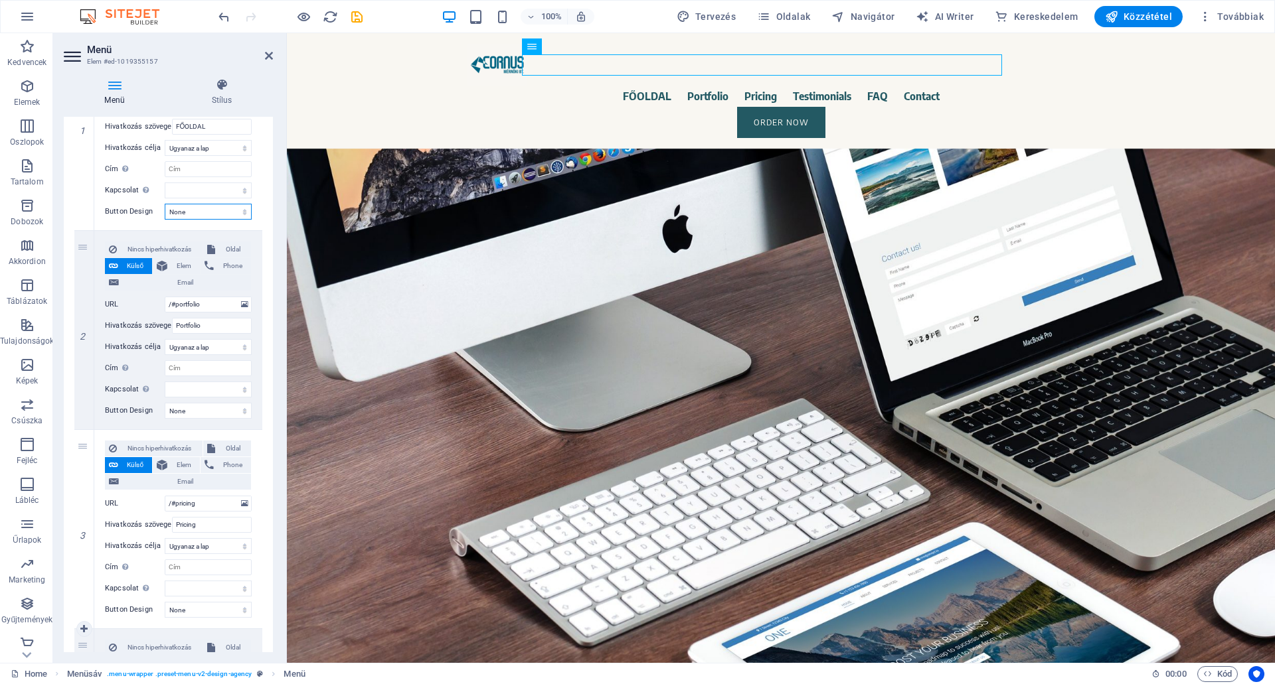
scroll to position [332, 0]
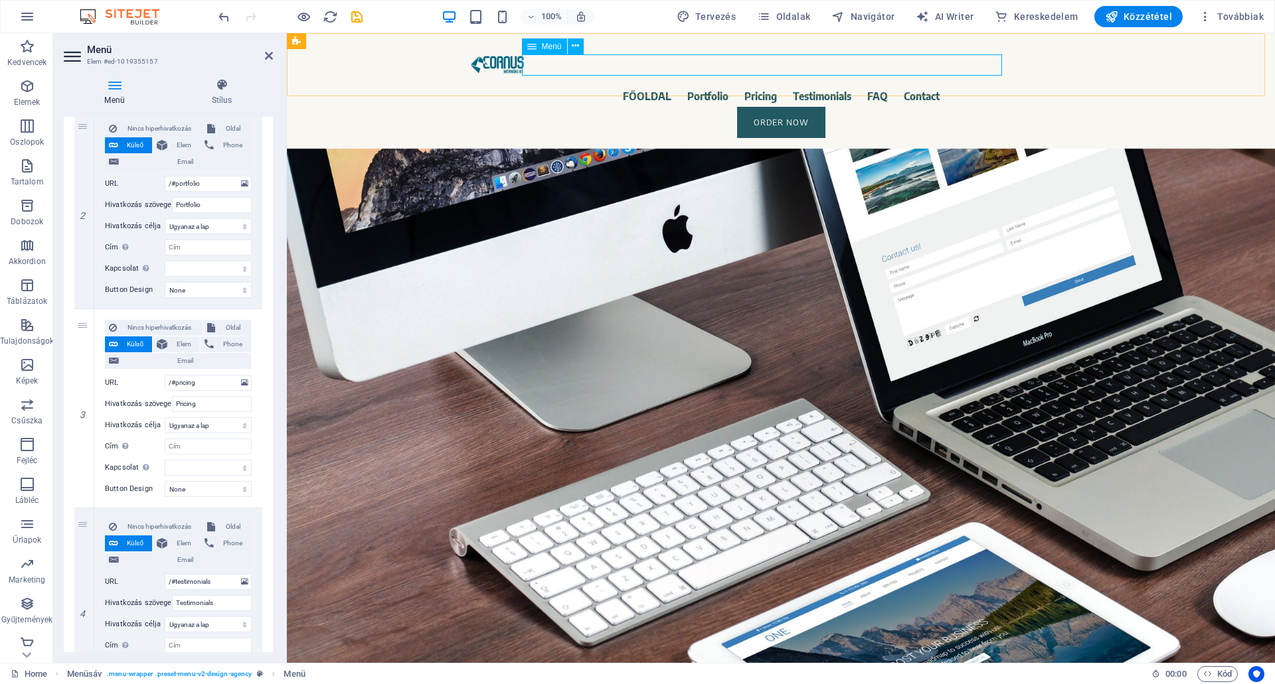
click at [737, 86] on nav "FŐOLDAL Portfolio Pricing Testimonials FAQ Contact" at bounding box center [780, 96] width 627 height 21
click at [805, 86] on nav "FŐOLDAL Portfolio Pricing Testimonials FAQ Contact" at bounding box center [780, 96] width 627 height 21
click at [84, 409] on icon at bounding box center [83, 408] width 7 height 9
select select
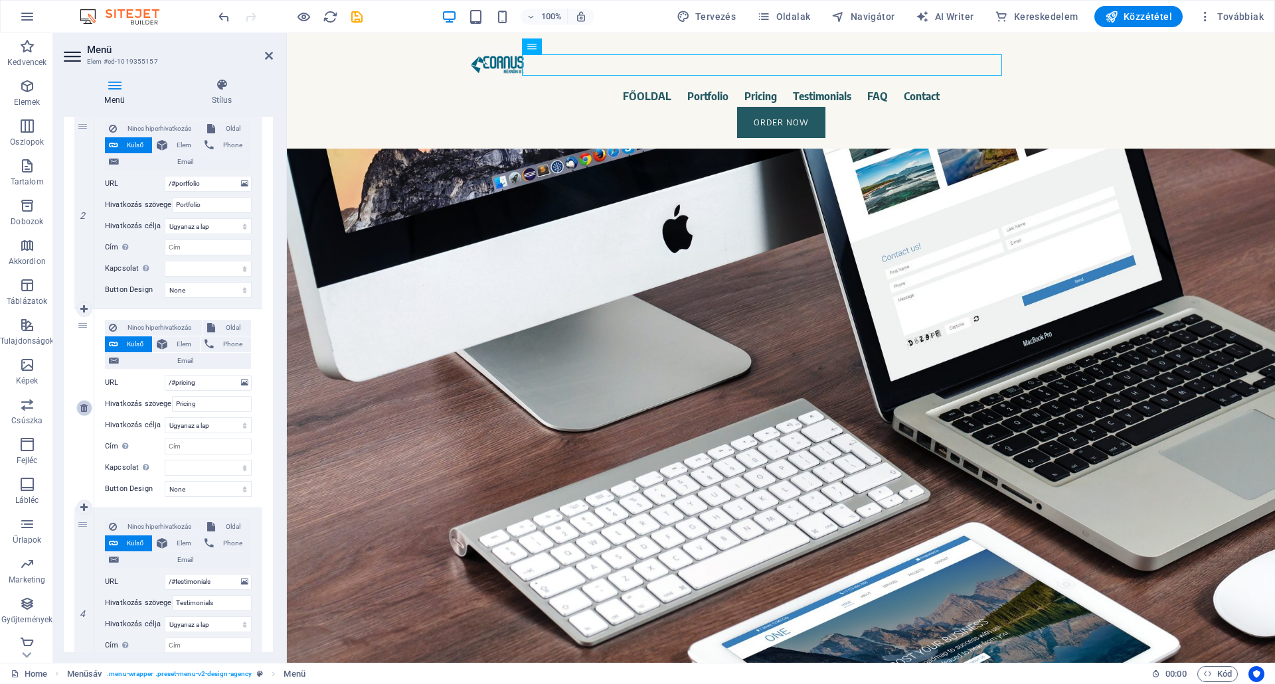
type input "/#testimonials"
type input "Testimonials"
select select
type input "/#faq"
type input "FAQ"
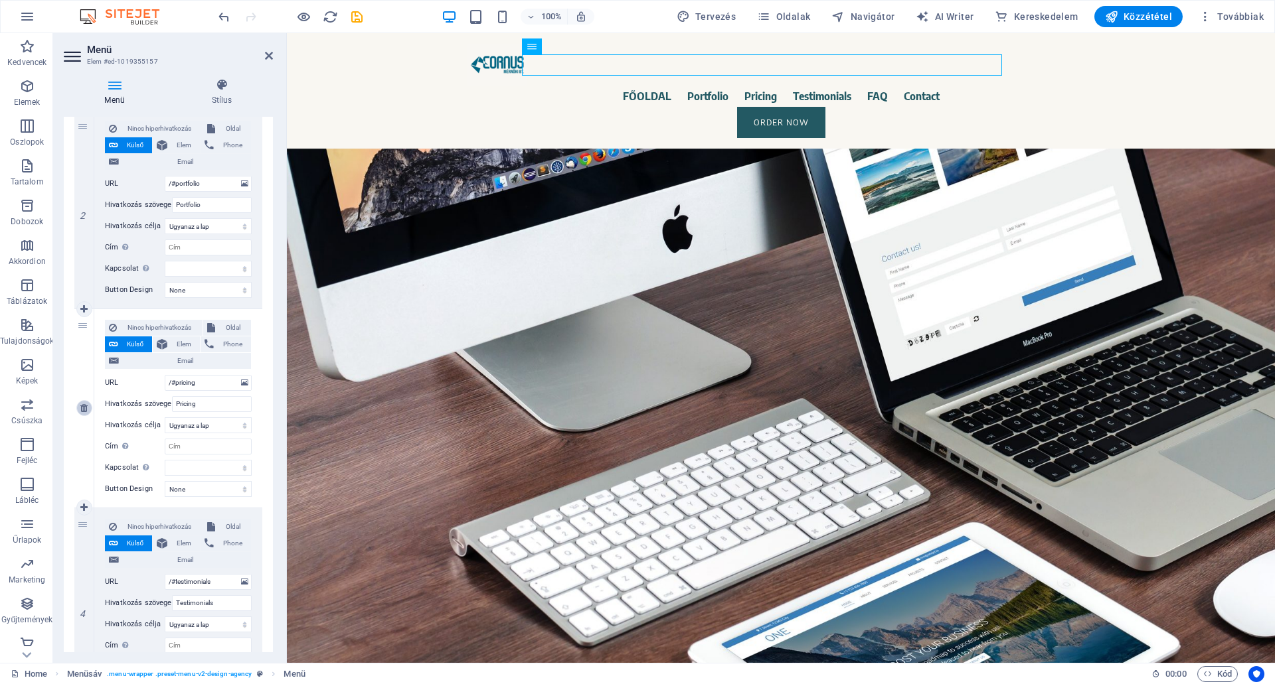
select select
type input "/#contact"
type input "Contact"
select select
click at [84, 409] on icon at bounding box center [83, 408] width 7 height 9
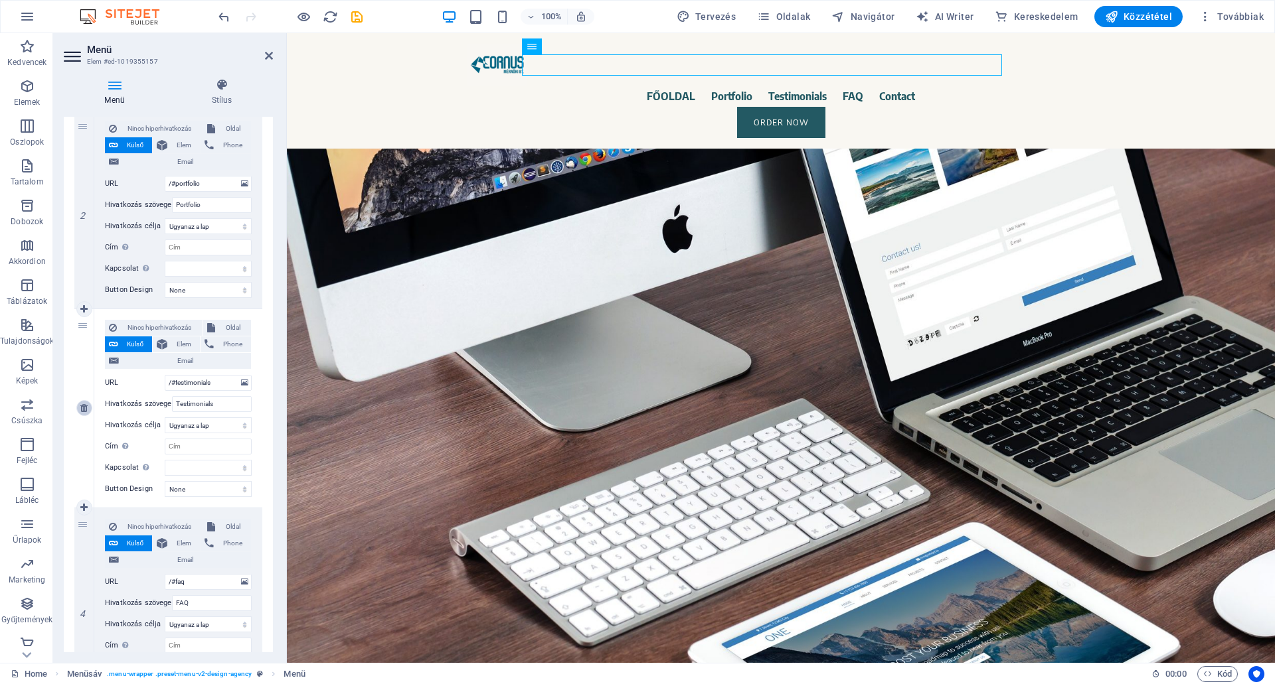
select select
type input "/#faq"
type input "FAQ"
select select
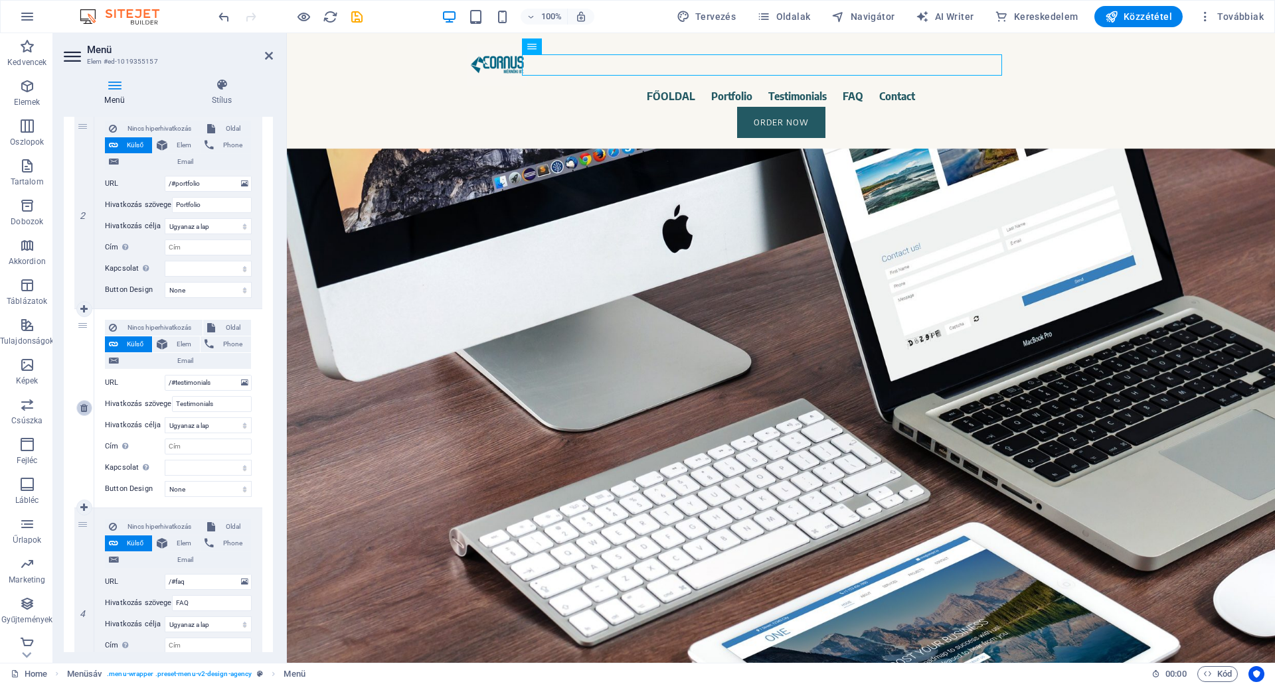
type input "/#contact"
type input "Contact"
select select
click at [84, 407] on icon at bounding box center [83, 408] width 7 height 9
select select
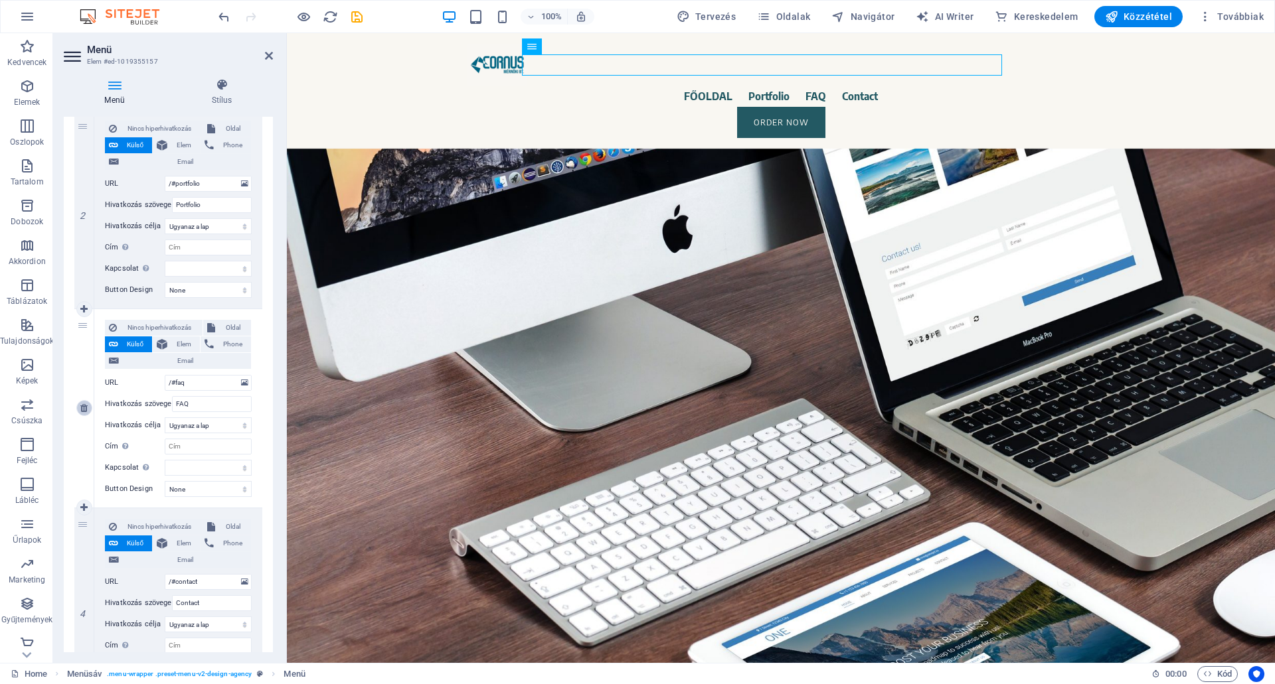
select select
type input "/#contact"
type input "Contact"
select select
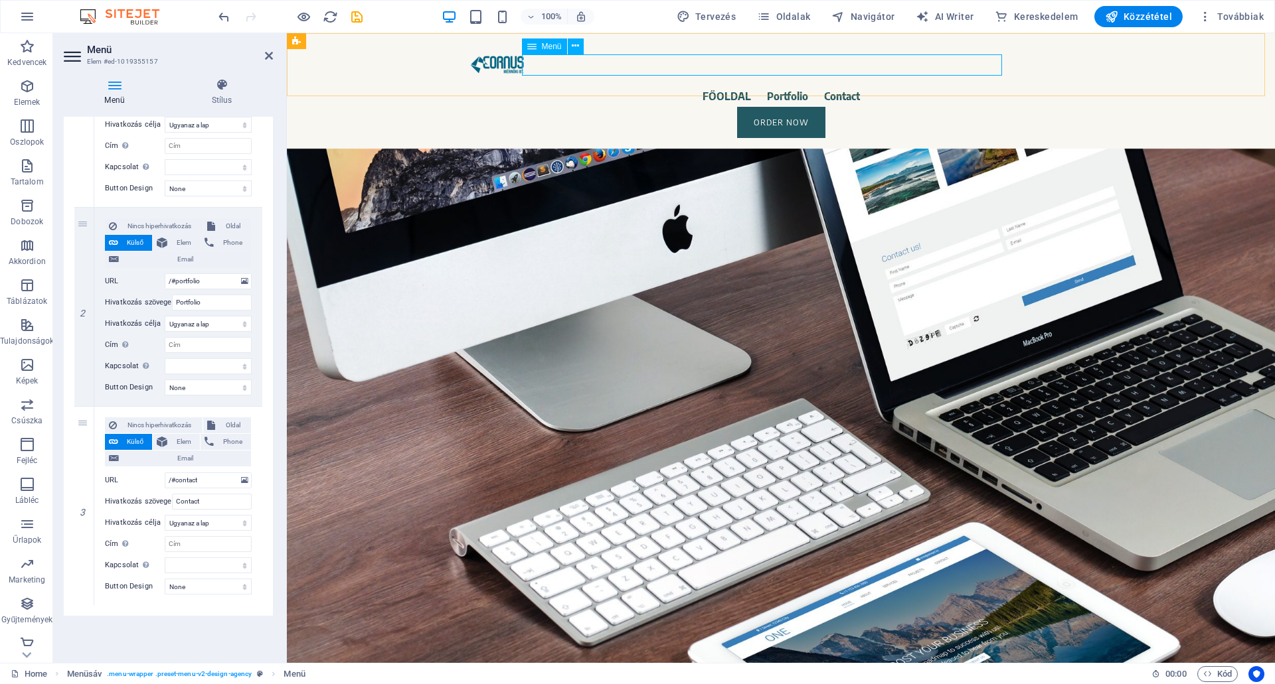
click at [771, 86] on nav "FŐOLDAL Portfolio Contact" at bounding box center [780, 96] width 627 height 21
click at [84, 208] on icon at bounding box center [83, 207] width 7 height 9
select select
type input "/#portfolio"
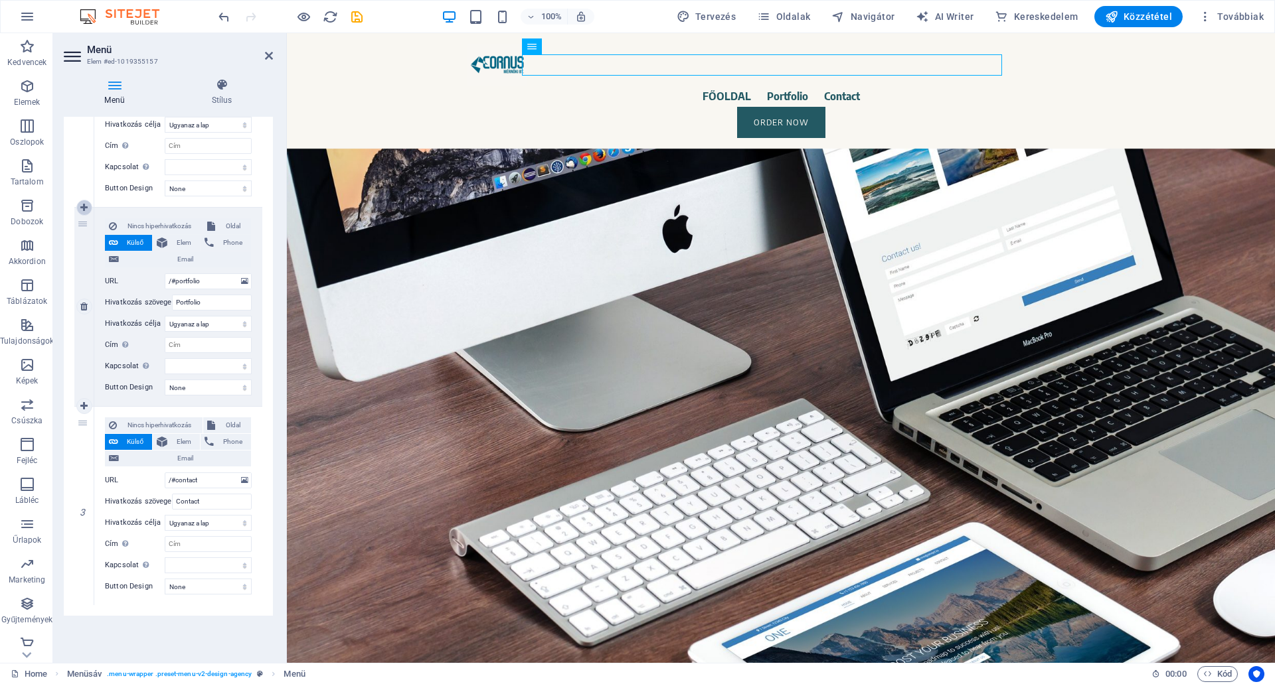
type input "Portfolio"
select select
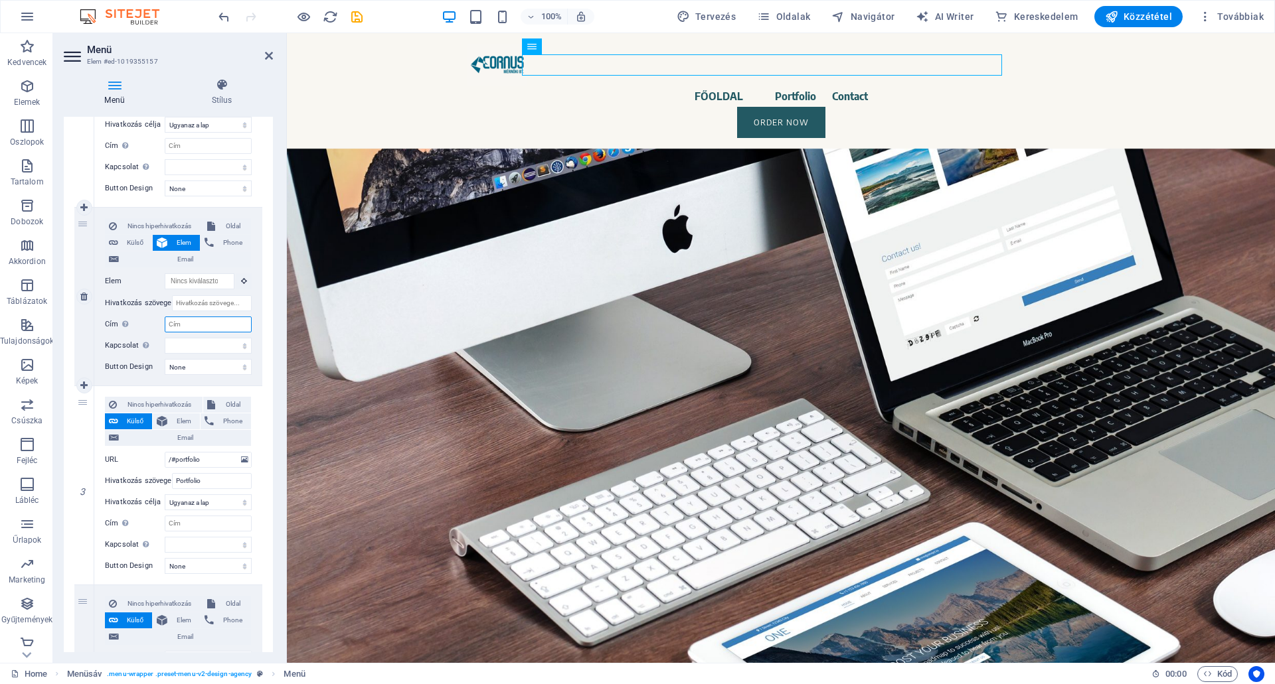
click at [198, 325] on input "Cím További hivatkozás leírás, ne legyen azonos a hivatkozás szövegével. A címe…" at bounding box center [208, 325] width 87 height 16
select select
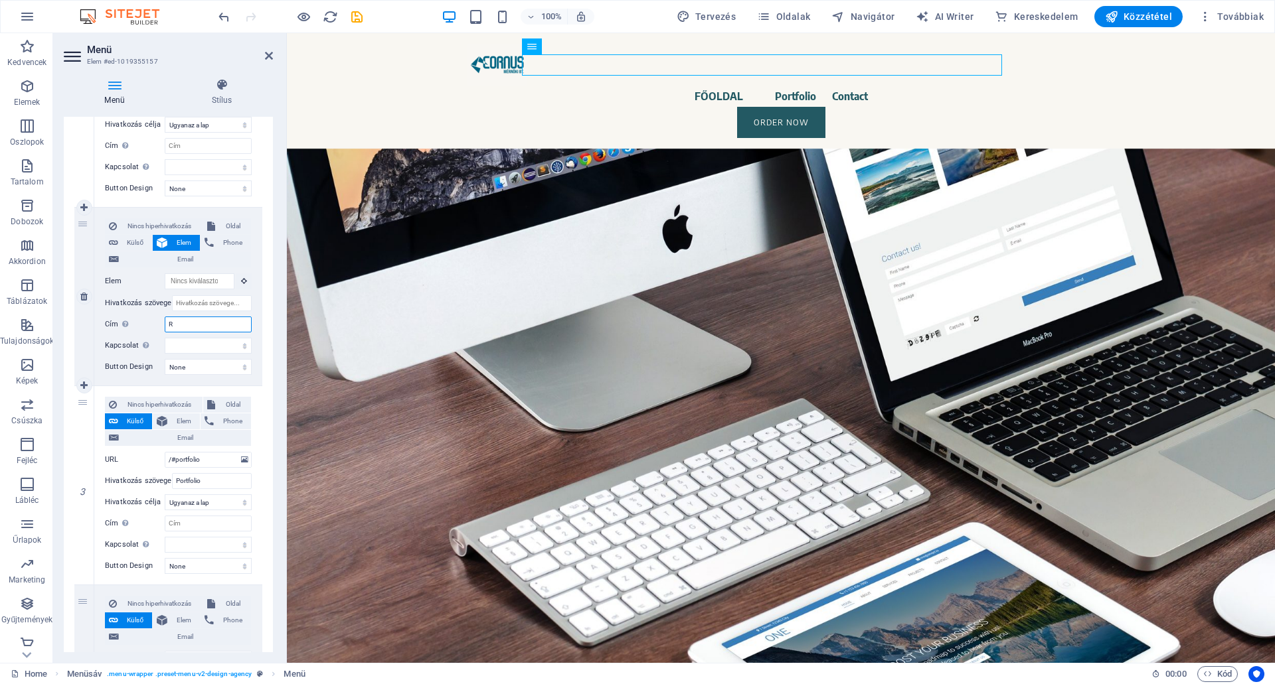
type input "RÓ"
select select
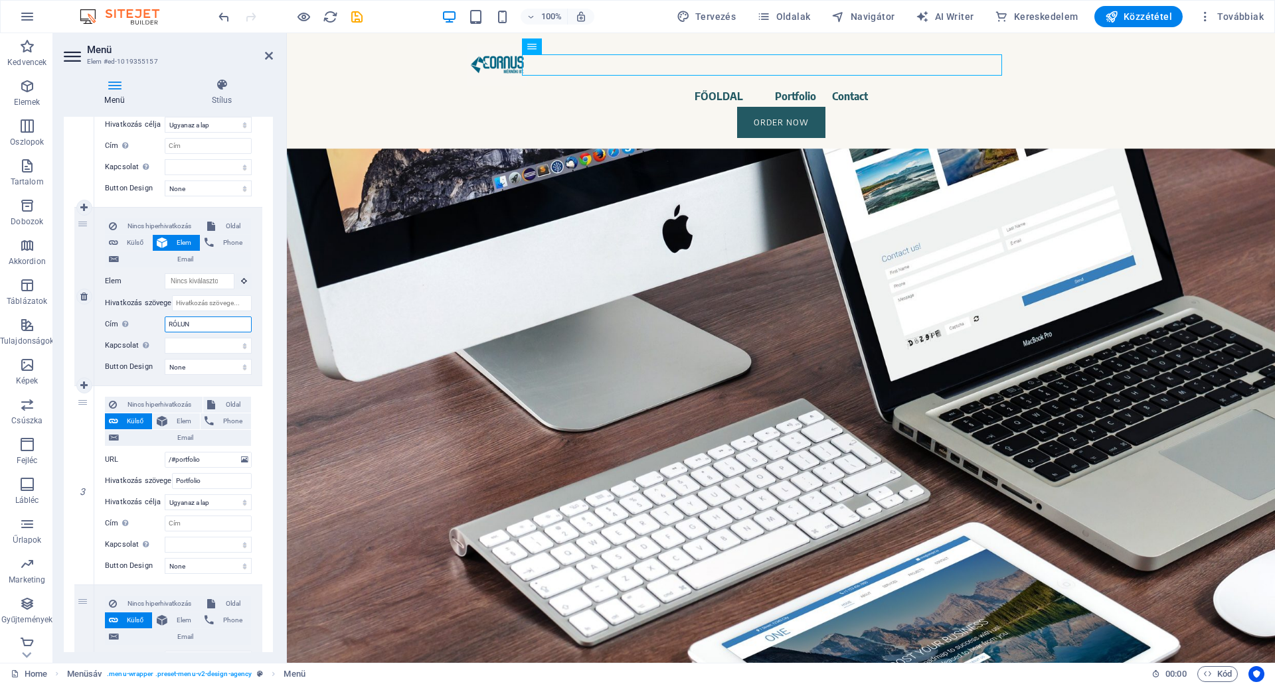
type input "RÓLUNK"
select select
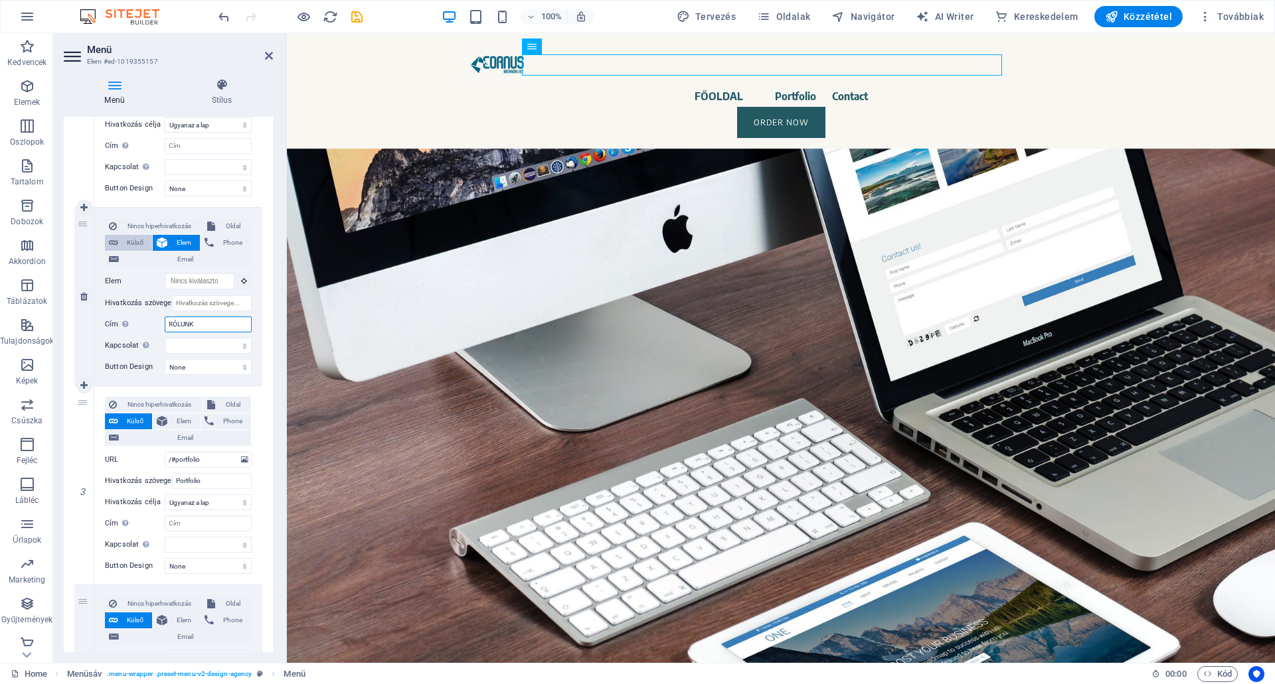
type input "RÓLUNK"
click at [136, 240] on span "Külső" at bounding box center [135, 243] width 26 height 16
select select
select select "blank"
select select
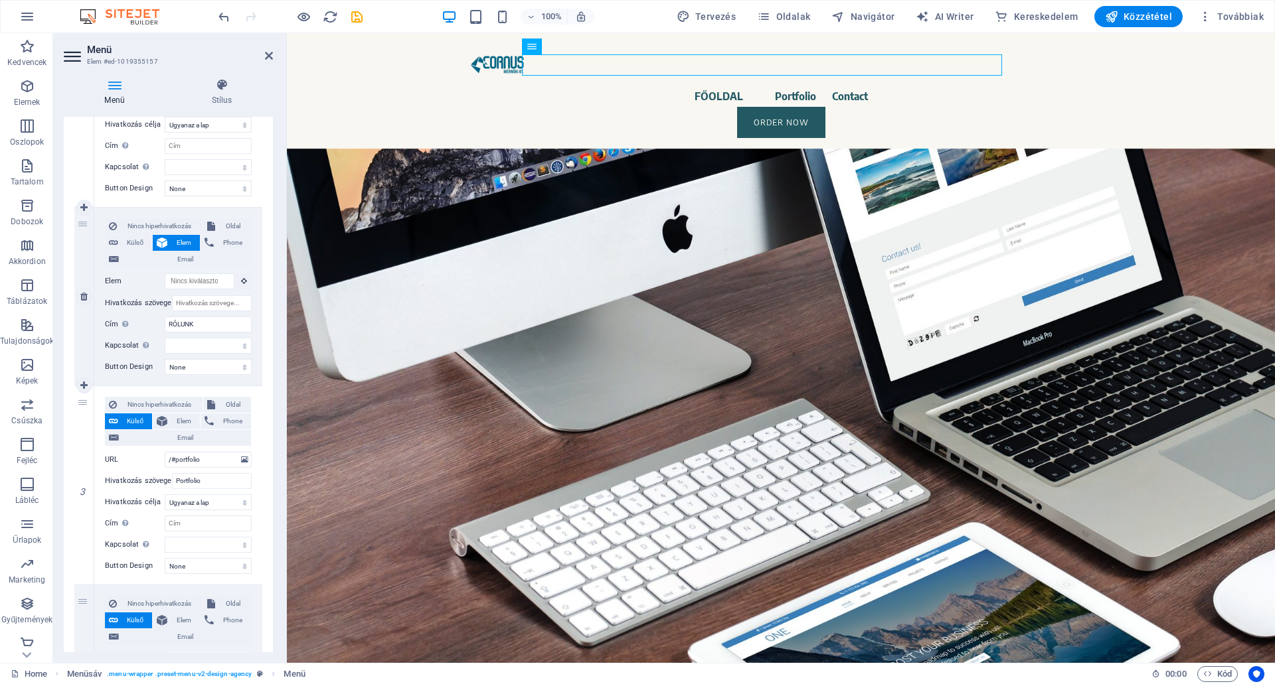
select select
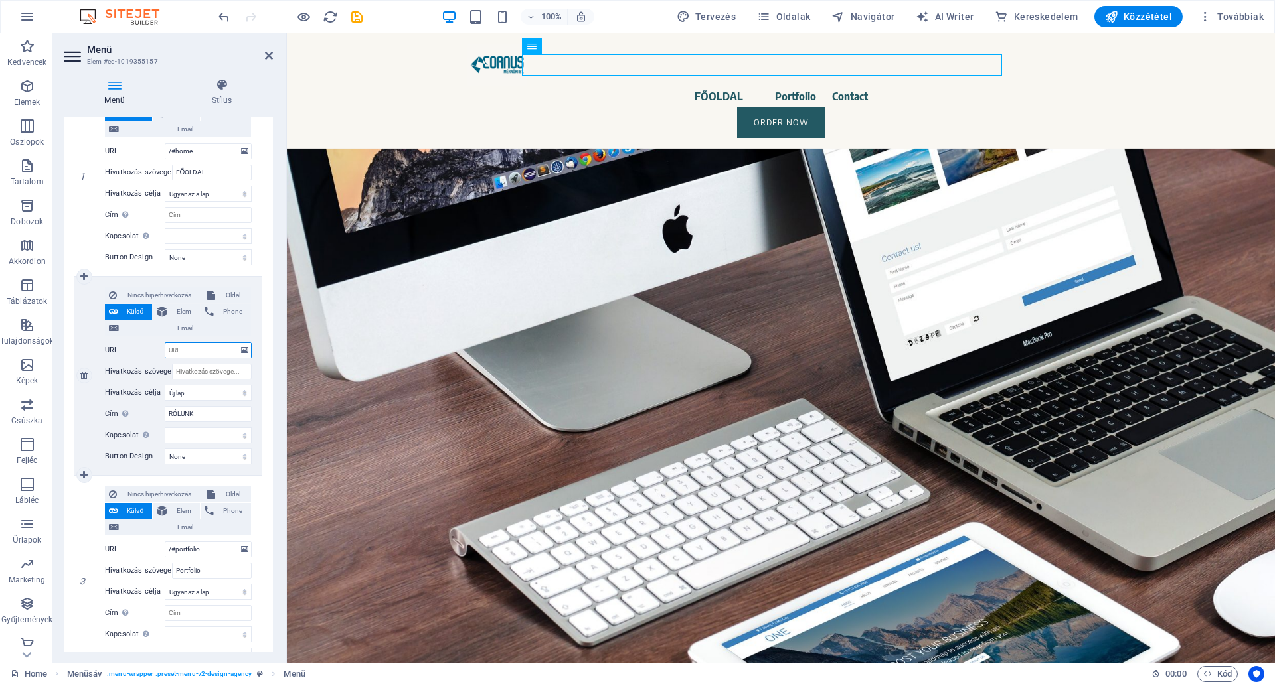
scroll to position [168, 0]
type input "/"
select select
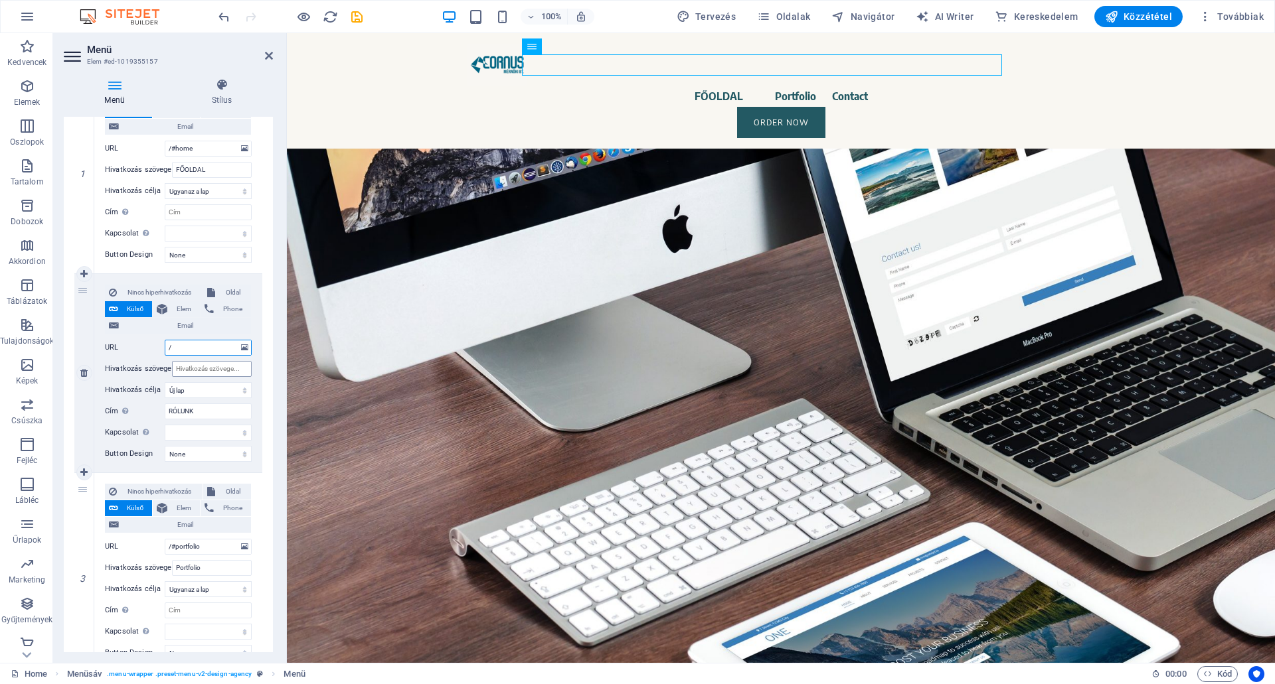
select select
type input "/#"
select select
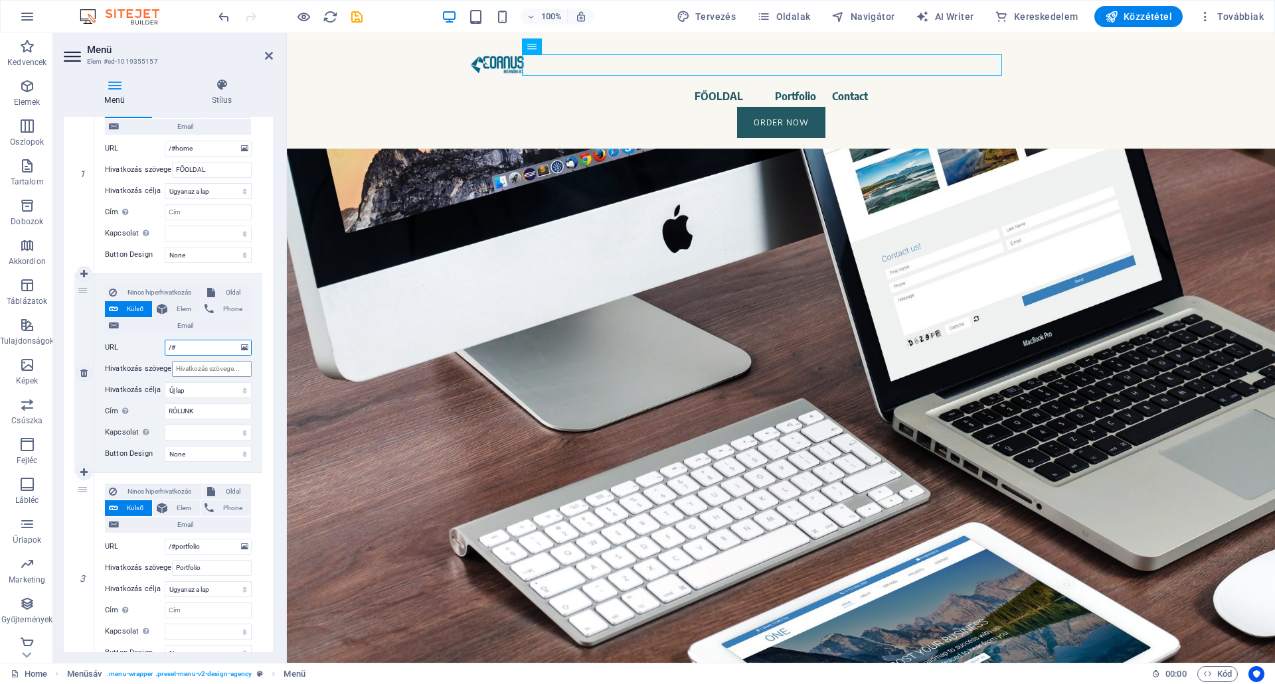
select select
type input "/#R"
select select
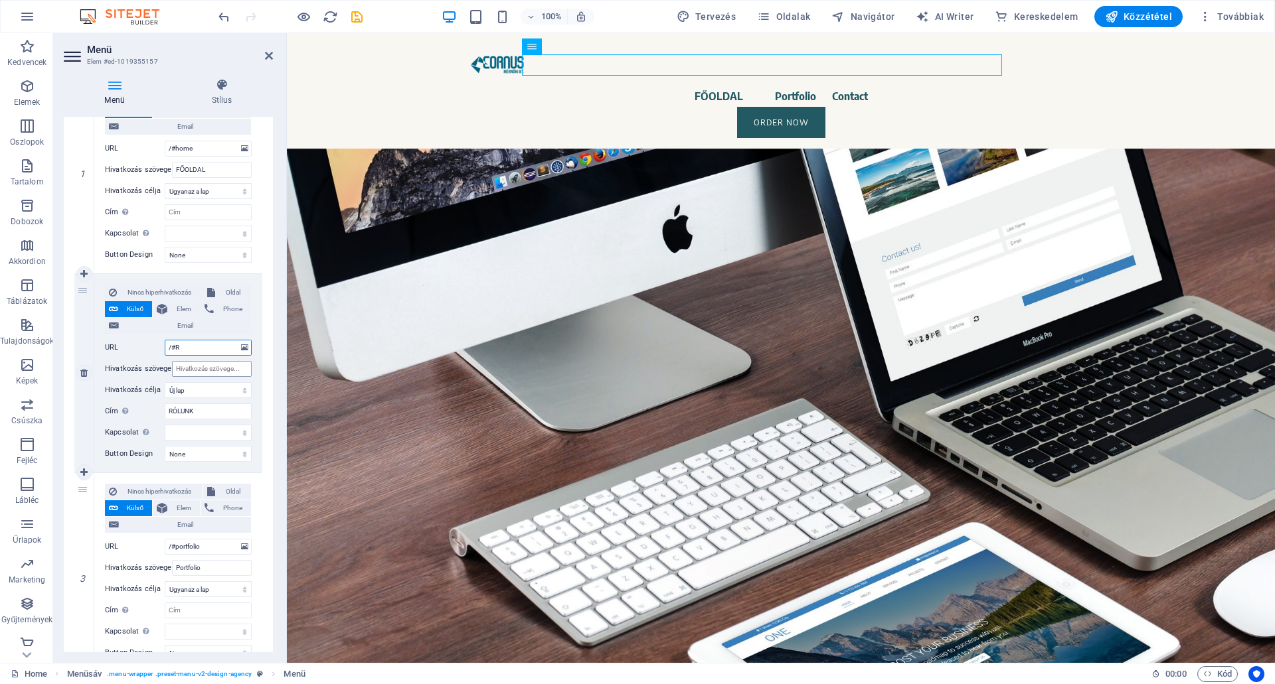
select select
type input "/#"
select select
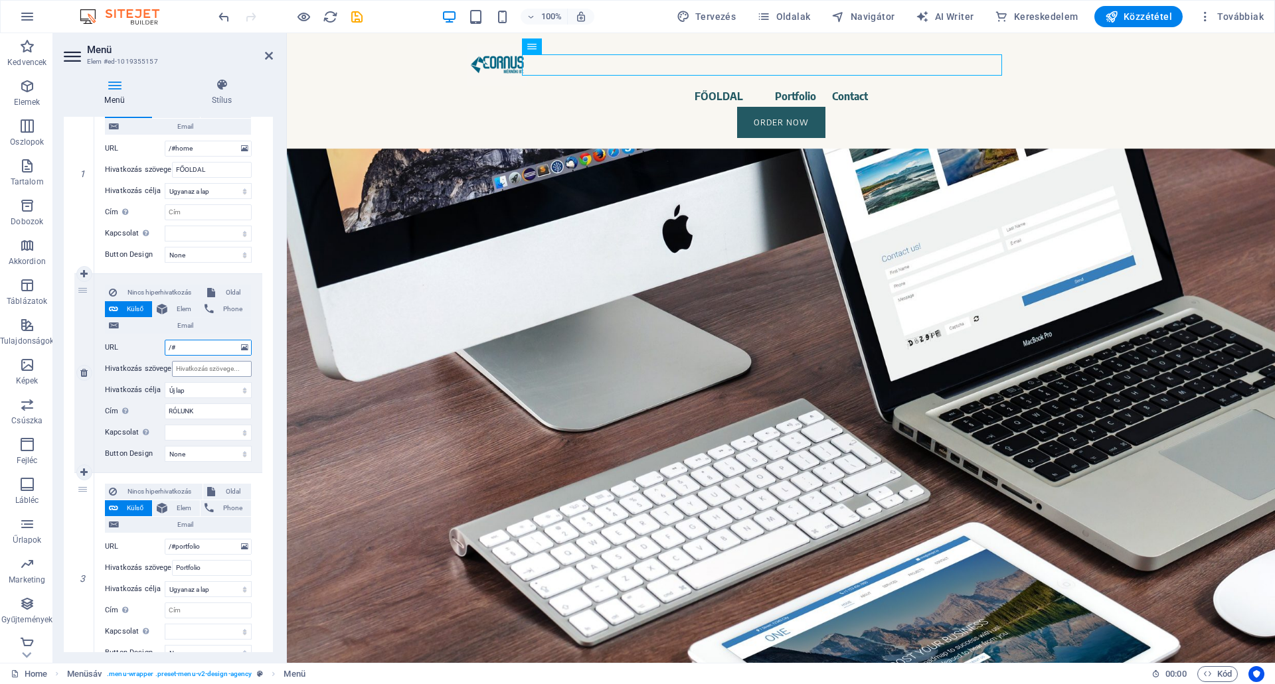
select select
type input "/#rol"
select select
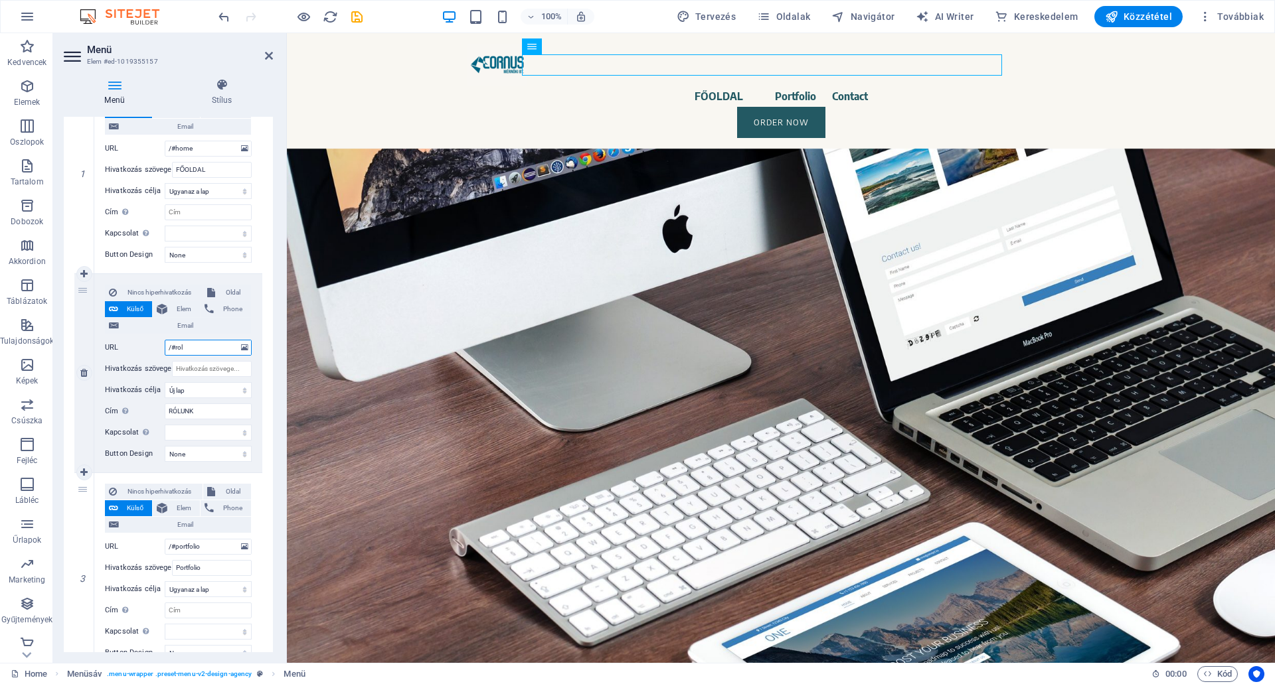
select select
type input "/#rolunk"
select select
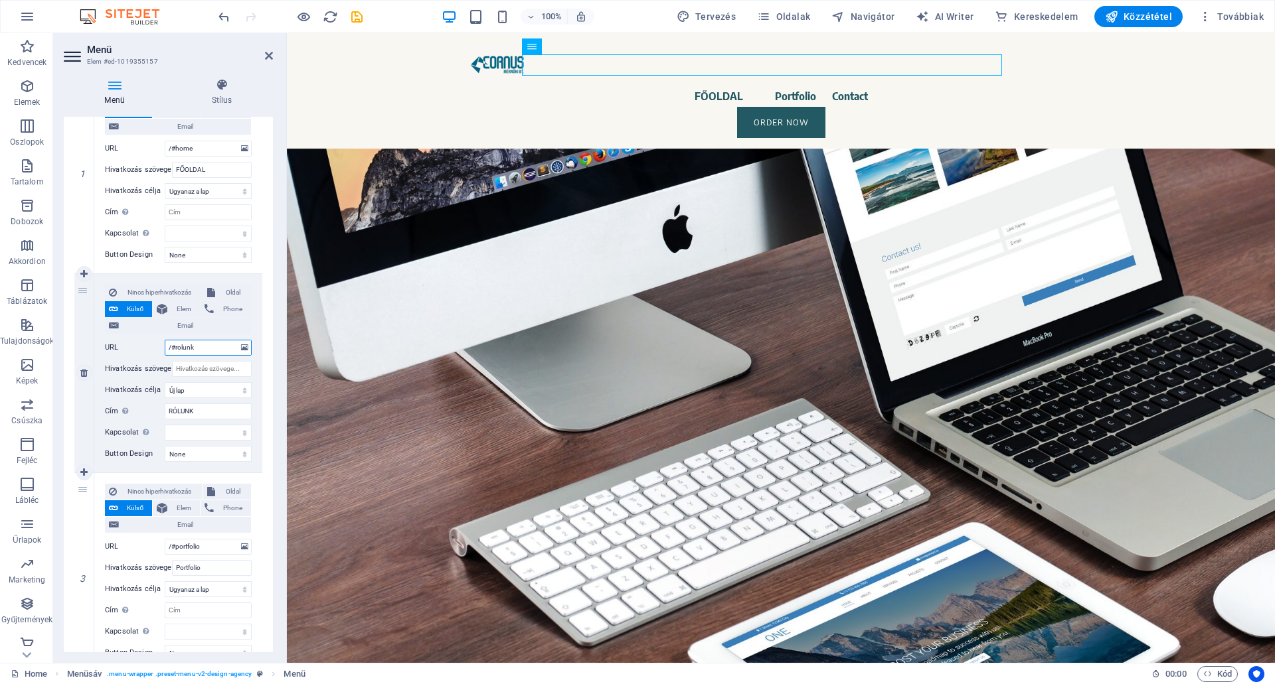
select select
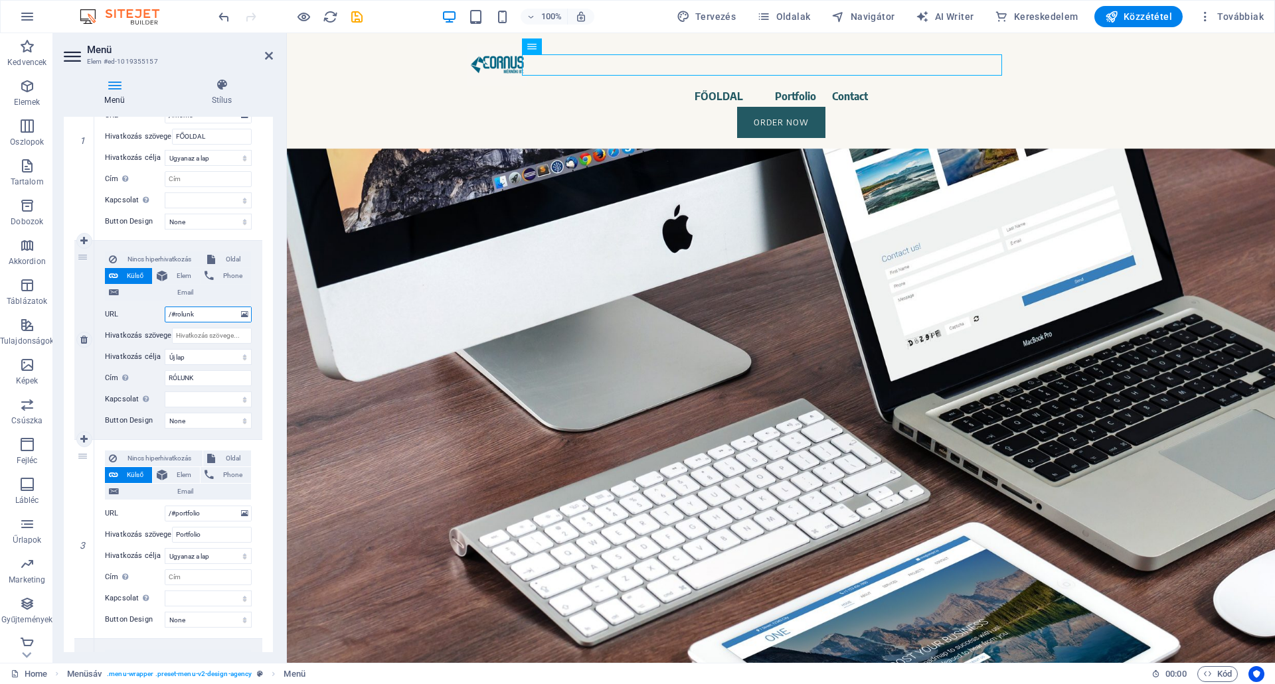
scroll to position [102, 0]
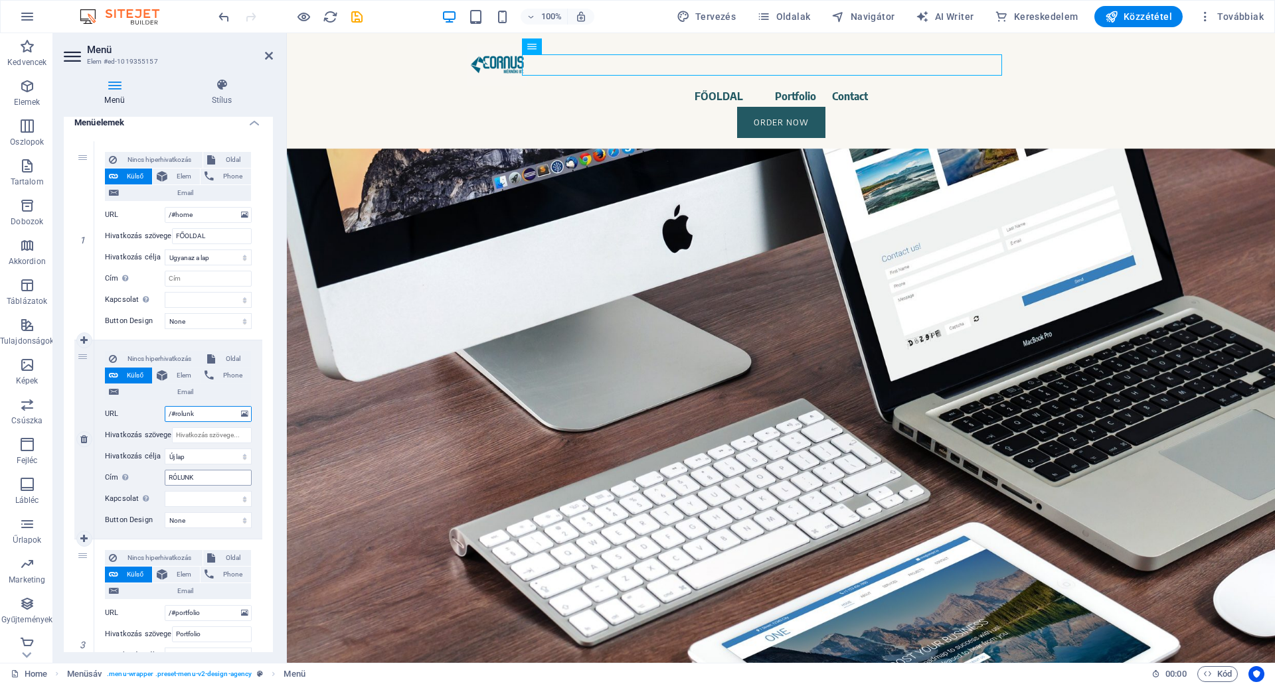
type input "/#rolunk"
drag, startPoint x: 204, startPoint y: 477, endPoint x: 112, endPoint y: 472, distance: 92.4
click at [112, 472] on div "Cím További hivatkozás leírás, ne legyen azonos a hivatkozás szövegével. A címe…" at bounding box center [178, 478] width 147 height 16
select select
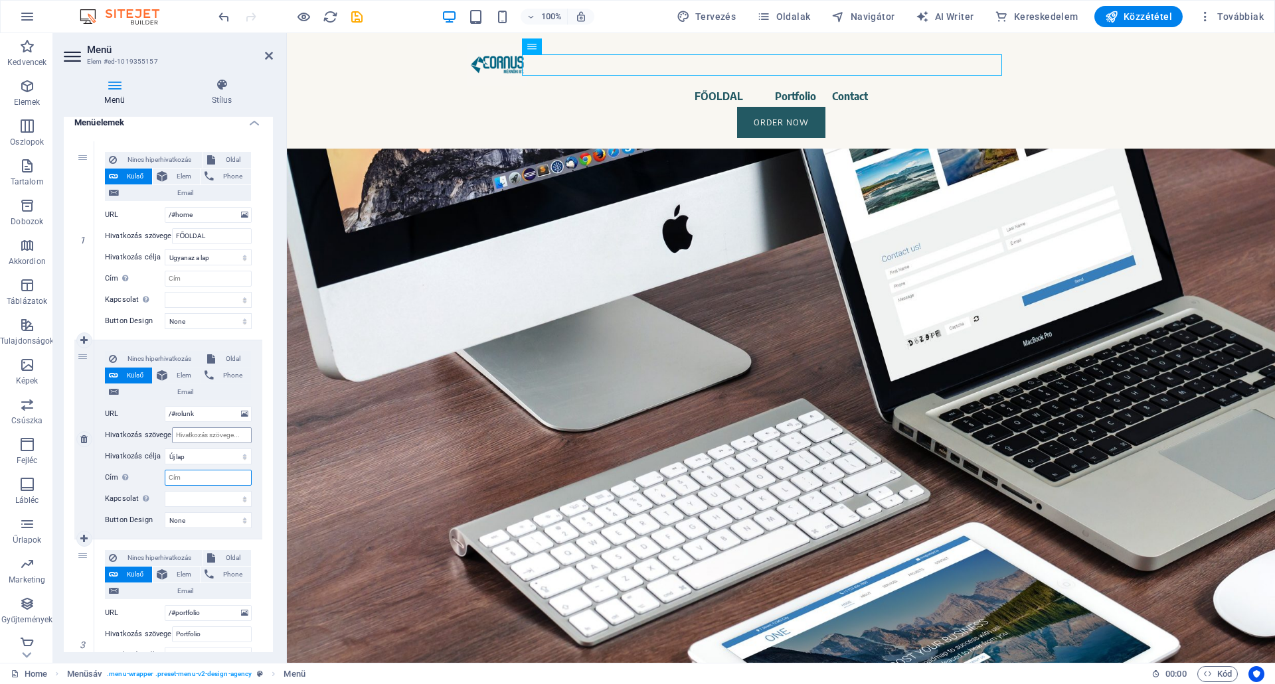
select select
click at [195, 436] on input "Hivatkozás szövege" at bounding box center [212, 436] width 80 height 16
type input "R"
select select
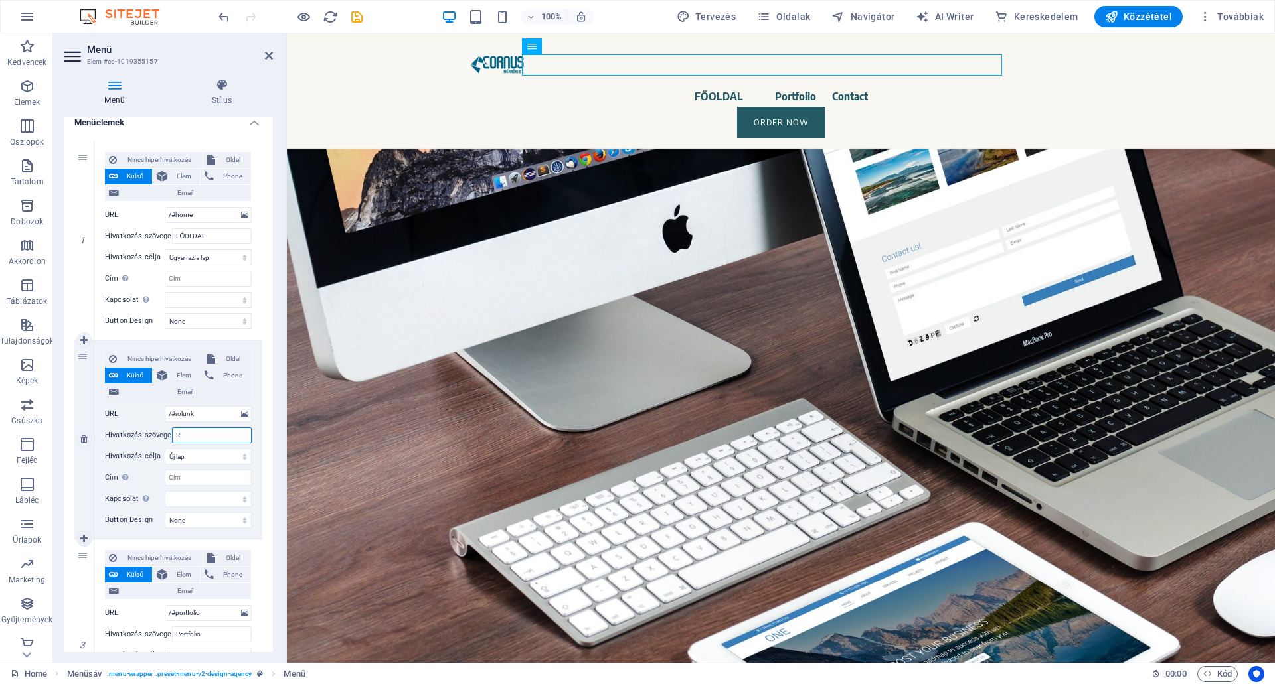
select select
type input "RÓ"
select select
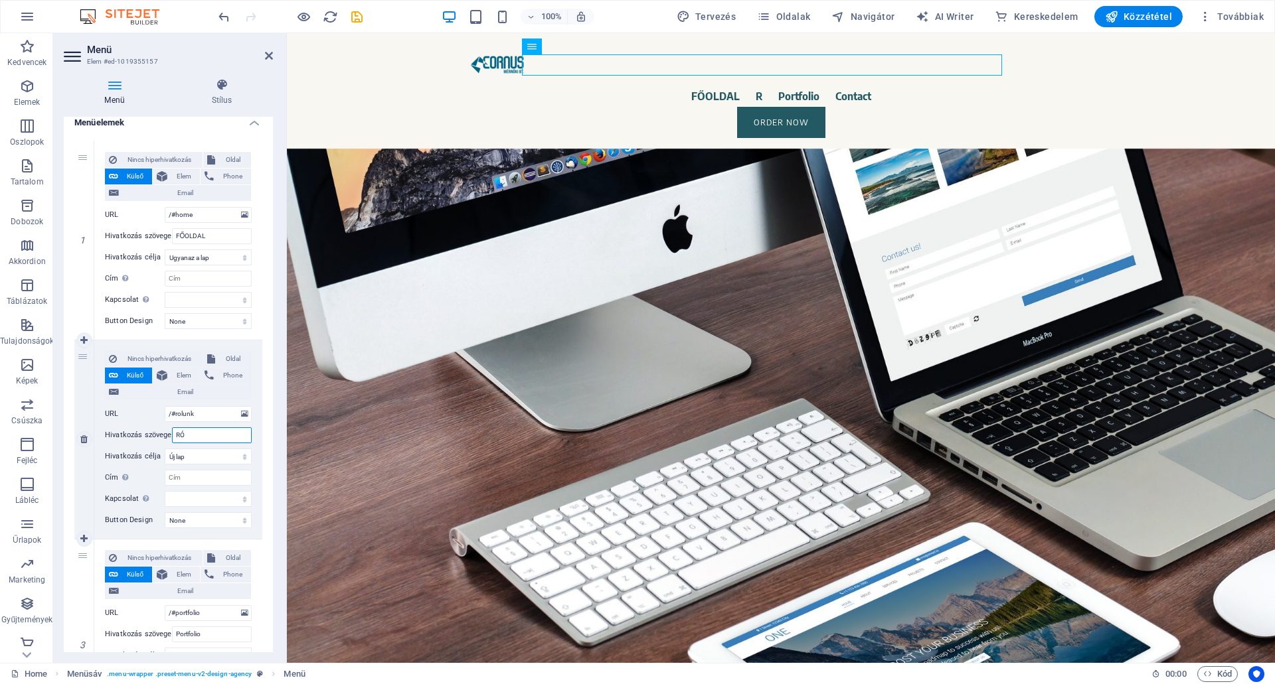
select select
type input "RÓLUNK"
select select
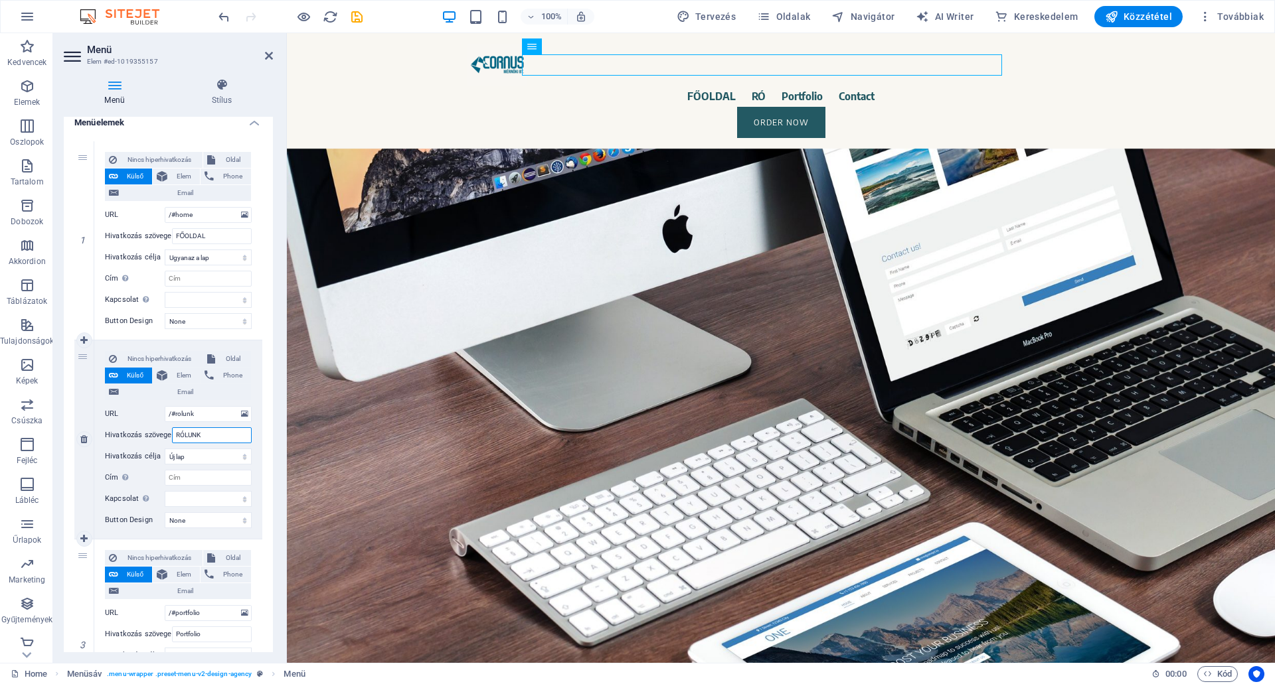
select select
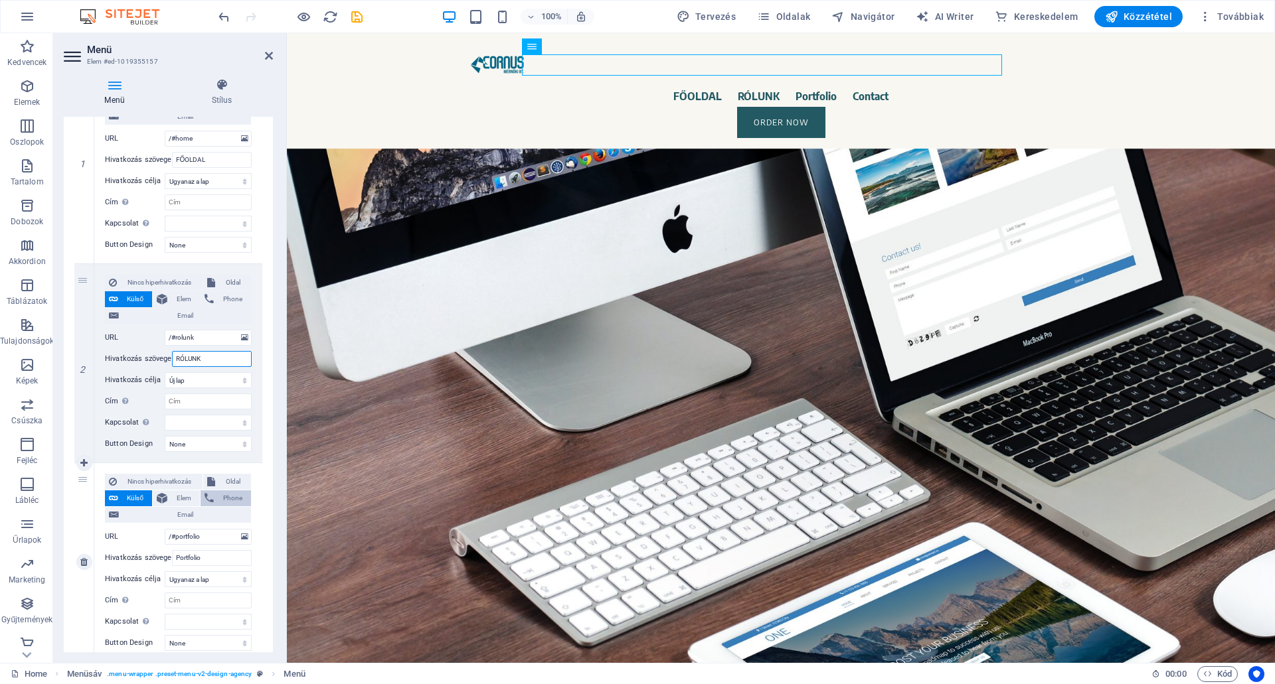
scroll to position [234, 0]
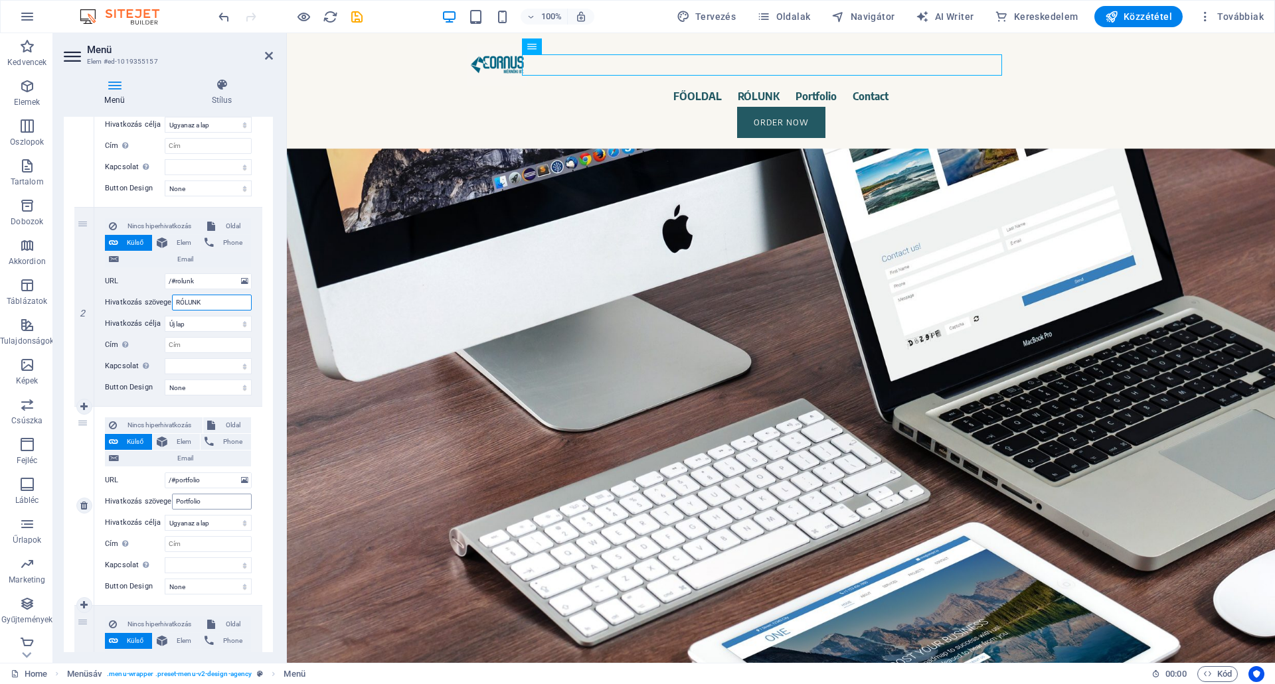
type input "RÓLUNK"
drag, startPoint x: 207, startPoint y: 501, endPoint x: 135, endPoint y: 501, distance: 72.4
click at [135, 501] on div "Hivatkozás szövege Portfolio" at bounding box center [178, 502] width 147 height 16
type input "P"
select select
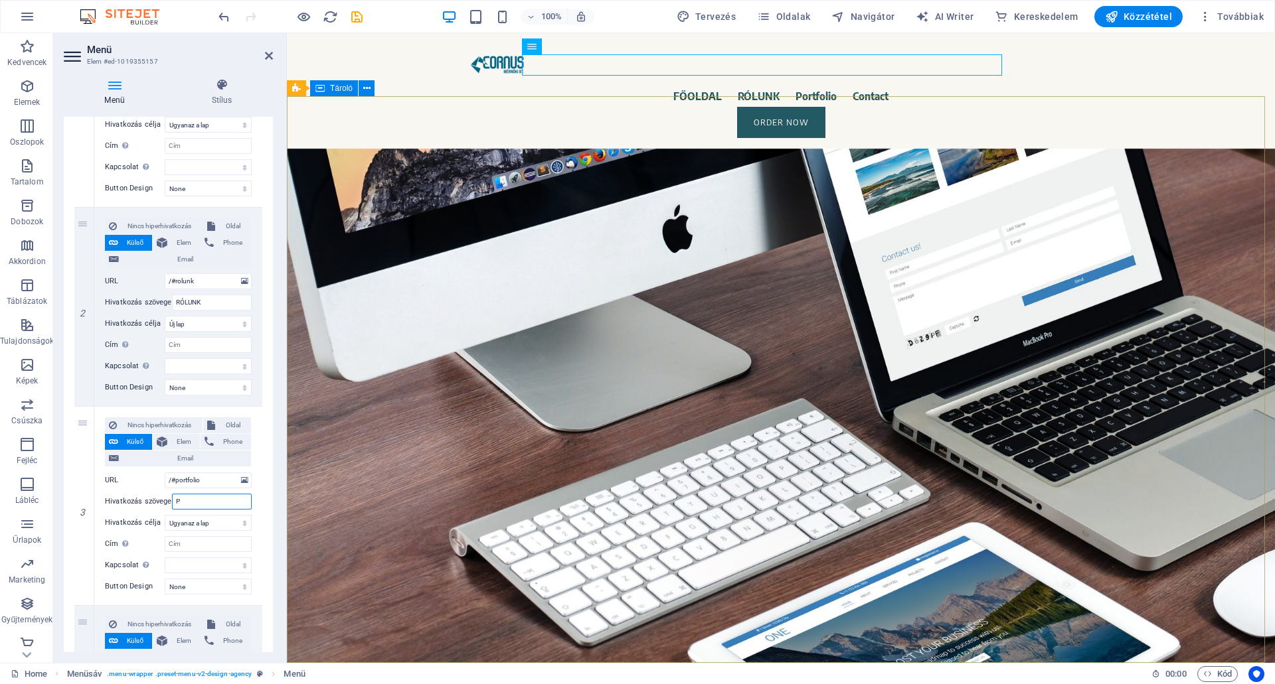
select select
type input "PORT"
select select
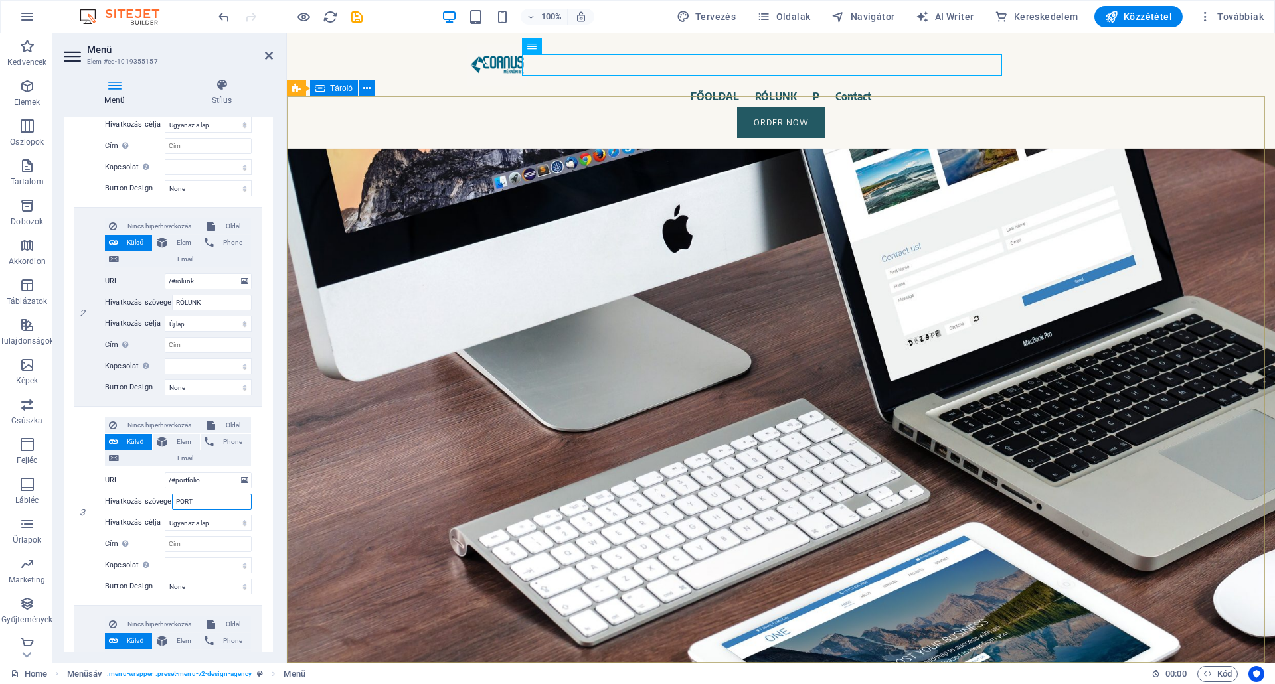
select select
type input "P"
select select
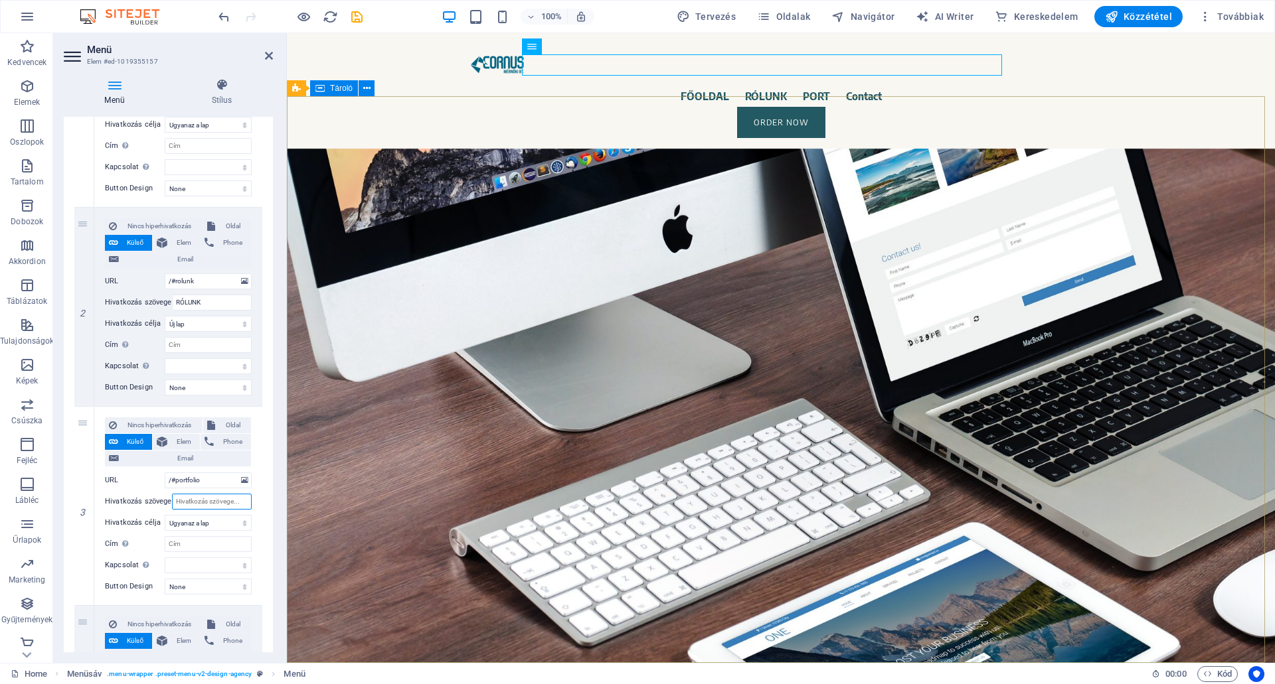
select select
type input "MUNKÁINK"
select select
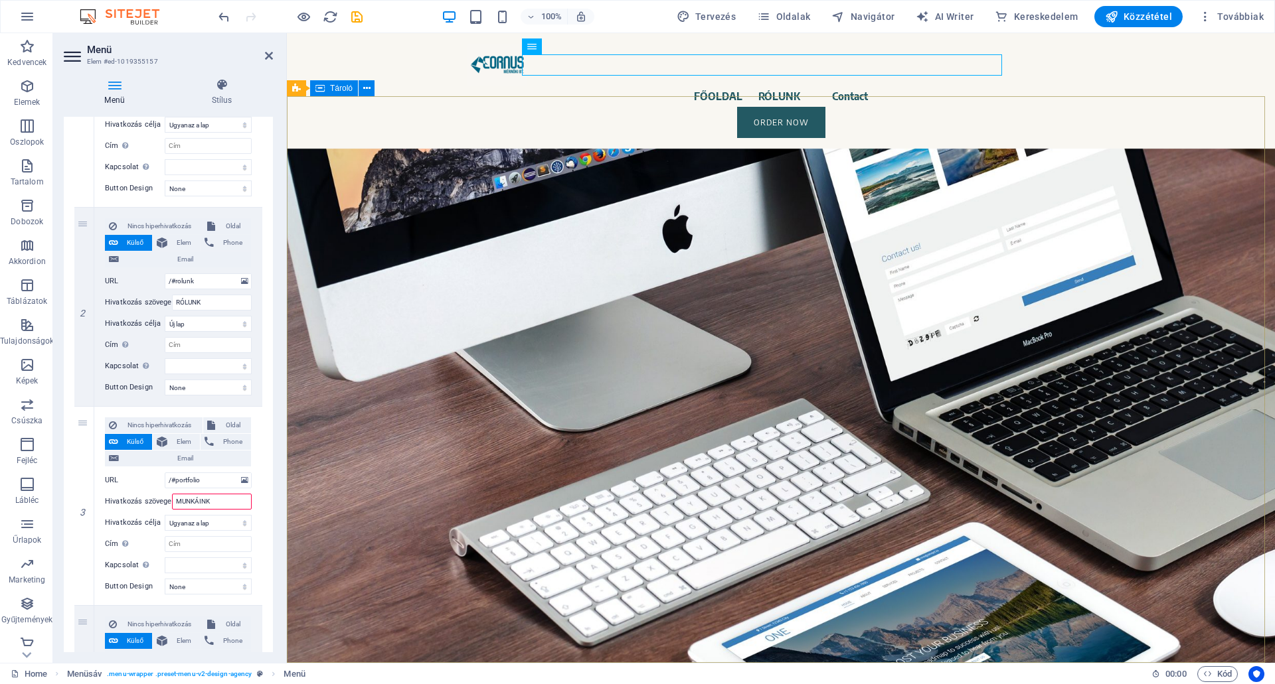
select select
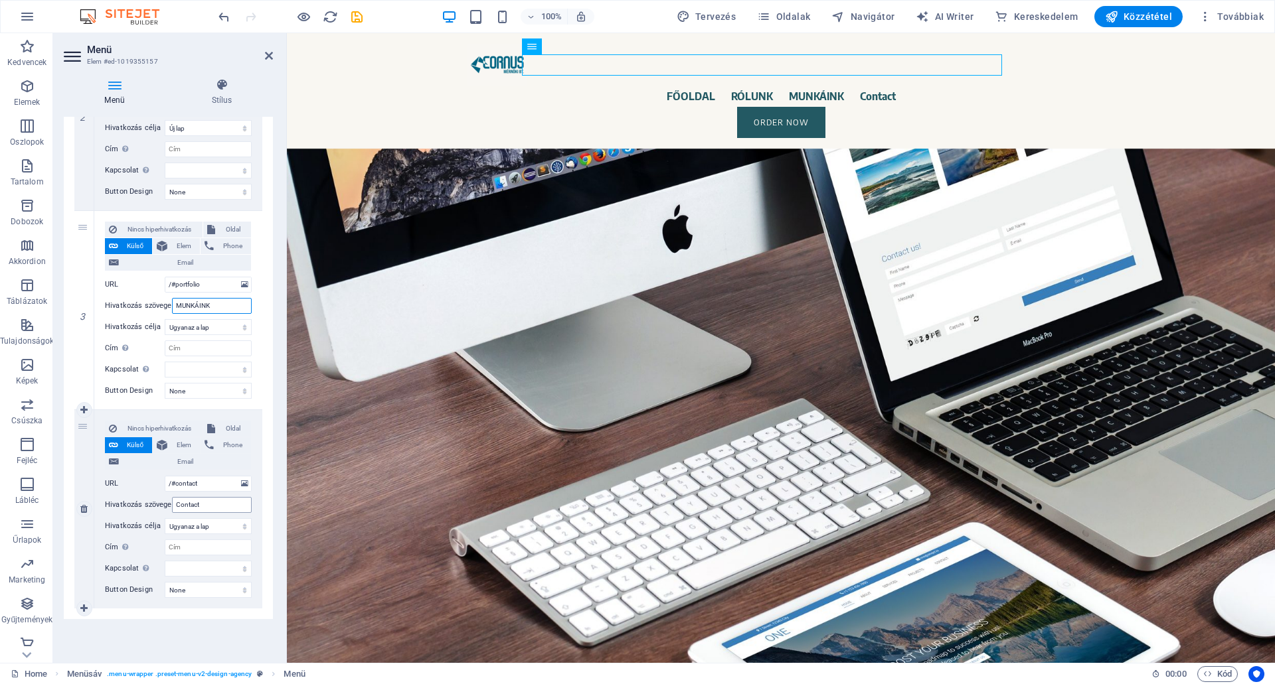
scroll to position [433, 0]
type input "MUNKÁINK"
click at [210, 499] on input "Contact" at bounding box center [212, 502] width 80 height 16
type input "C"
select select
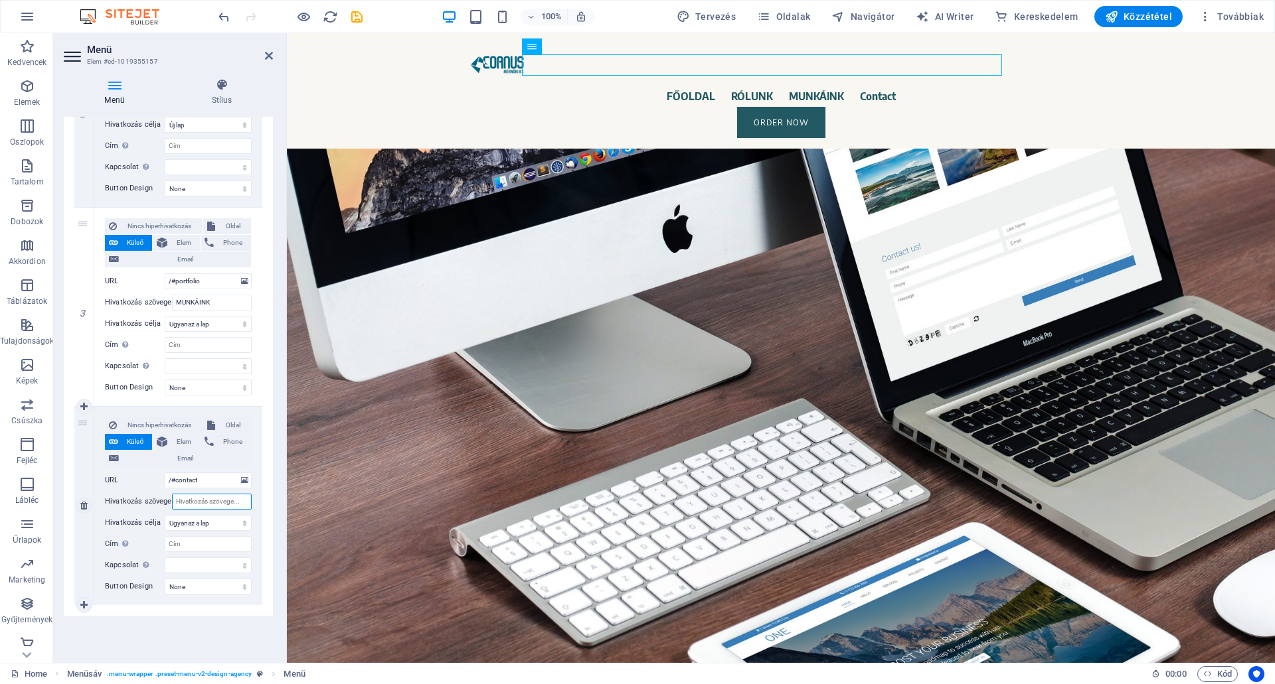
select select
type input "ELÉ"
select select
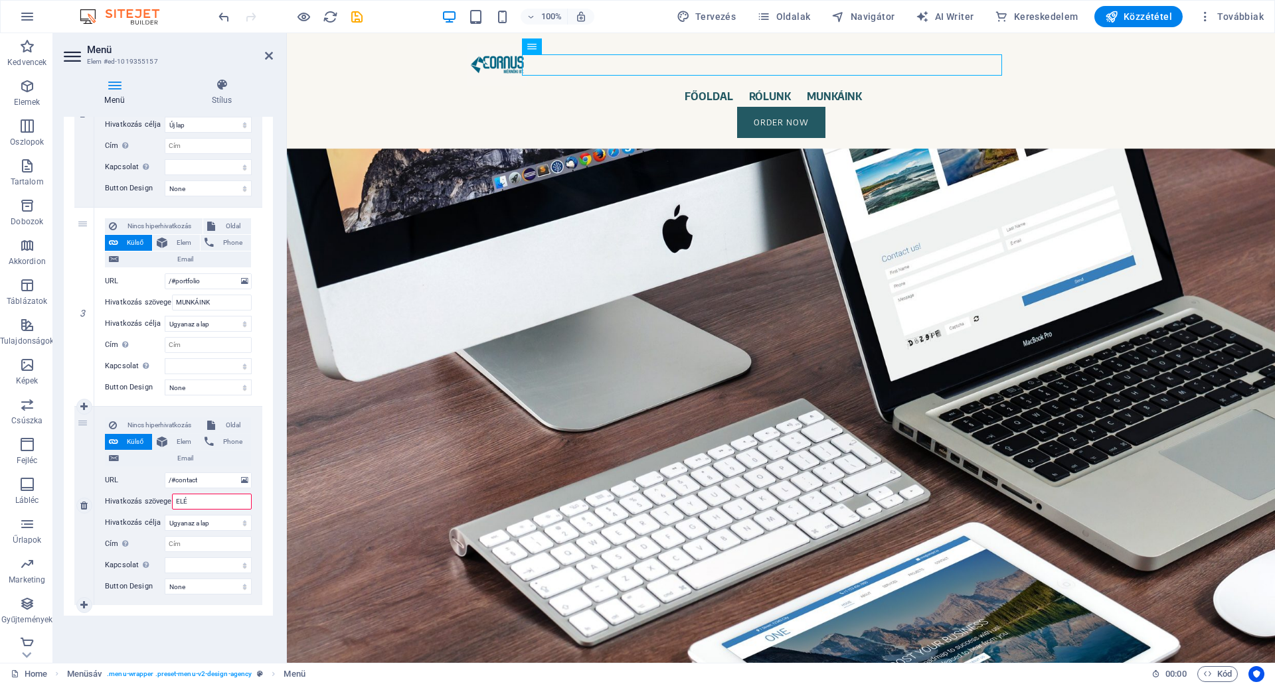
select select
type input "ELÉRHETŐSÉG"
select select
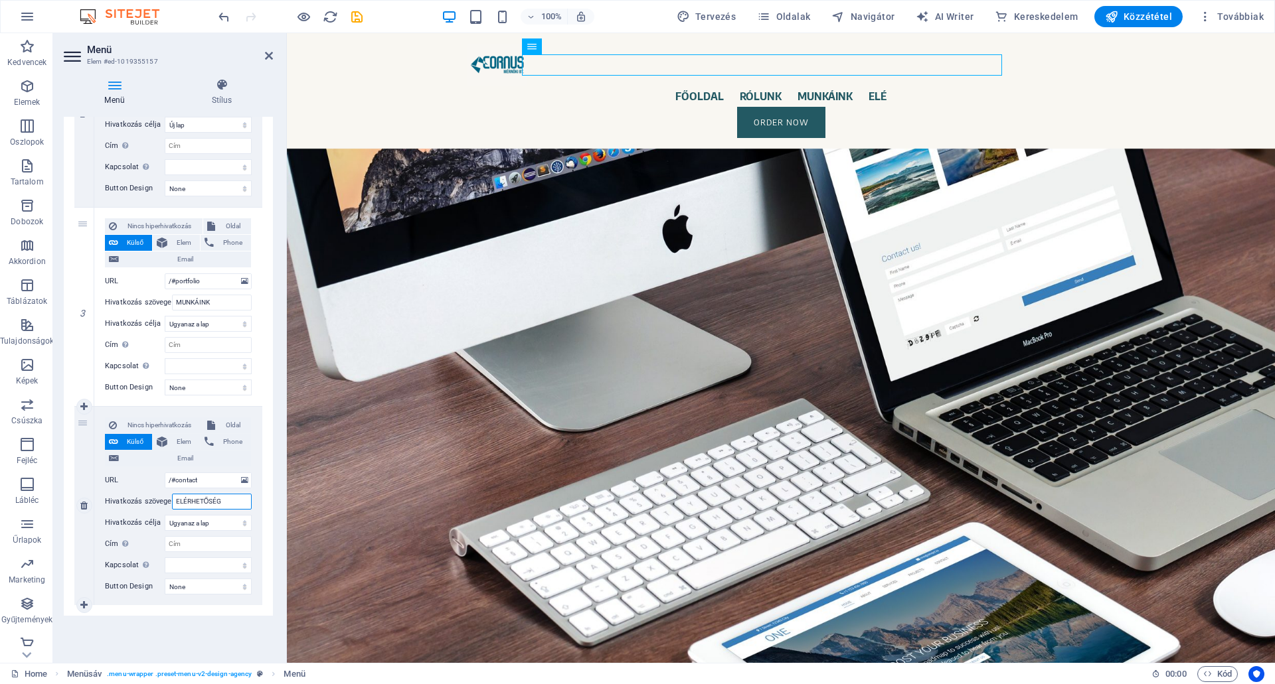
select select
type input "ELÉRHETŐSÉGÜN"
select select
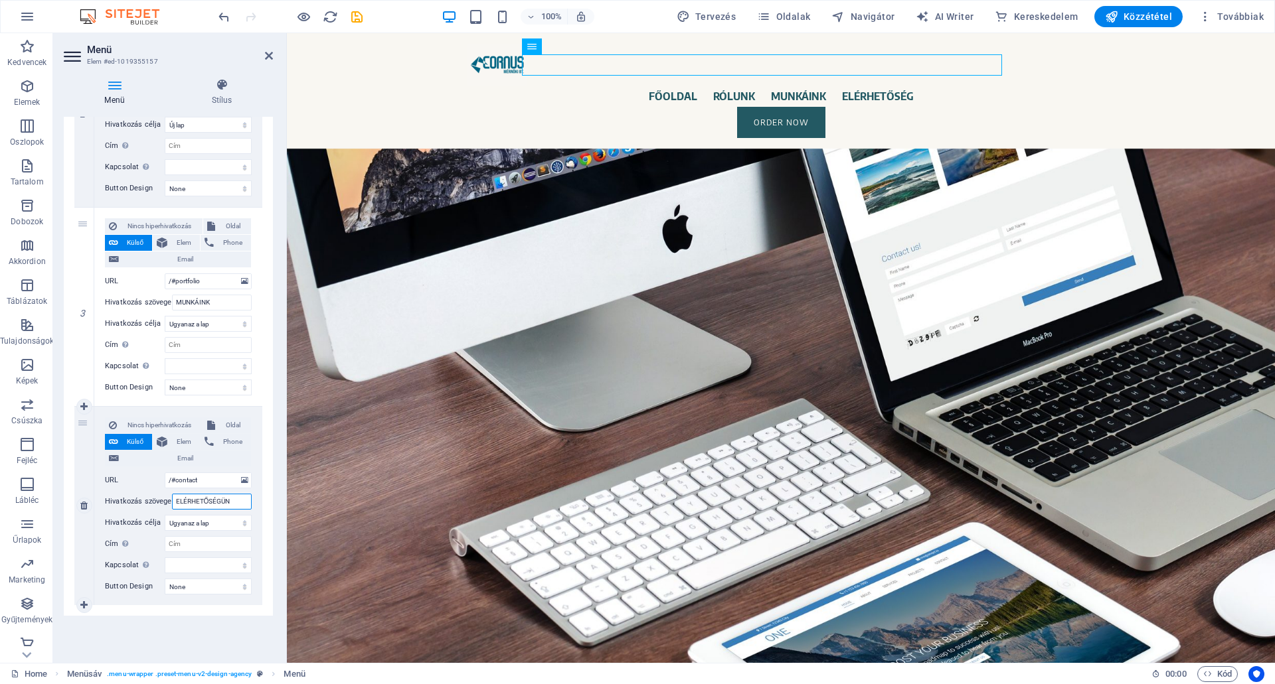
select select
type input "ELÉRHETŐSÉGÜNK"
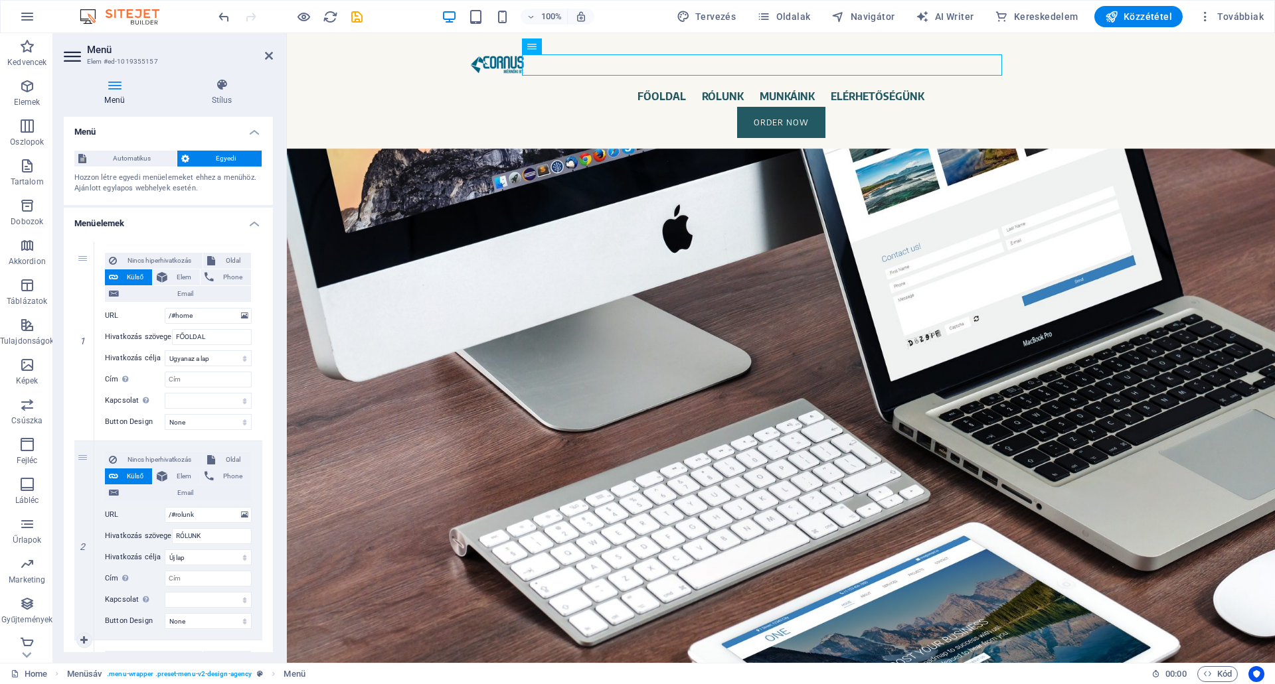
scroll to position [0, 0]
click at [641, 86] on nav "FŐOLDAL RÓLUNK MUNKÁINK ELÉRHETŐSÉGÜNK" at bounding box center [780, 96] width 627 height 21
click at [177, 273] on span "Elem" at bounding box center [183, 278] width 25 height 16
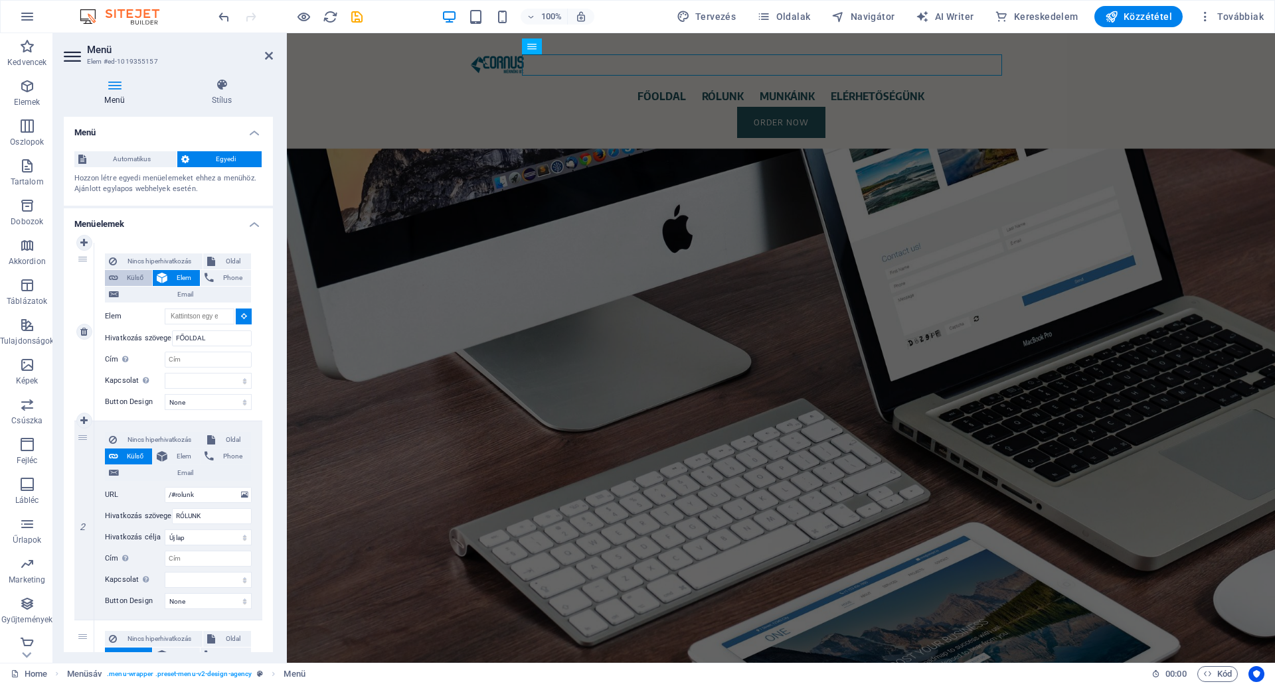
click at [133, 274] on span "Külső" at bounding box center [135, 278] width 26 height 16
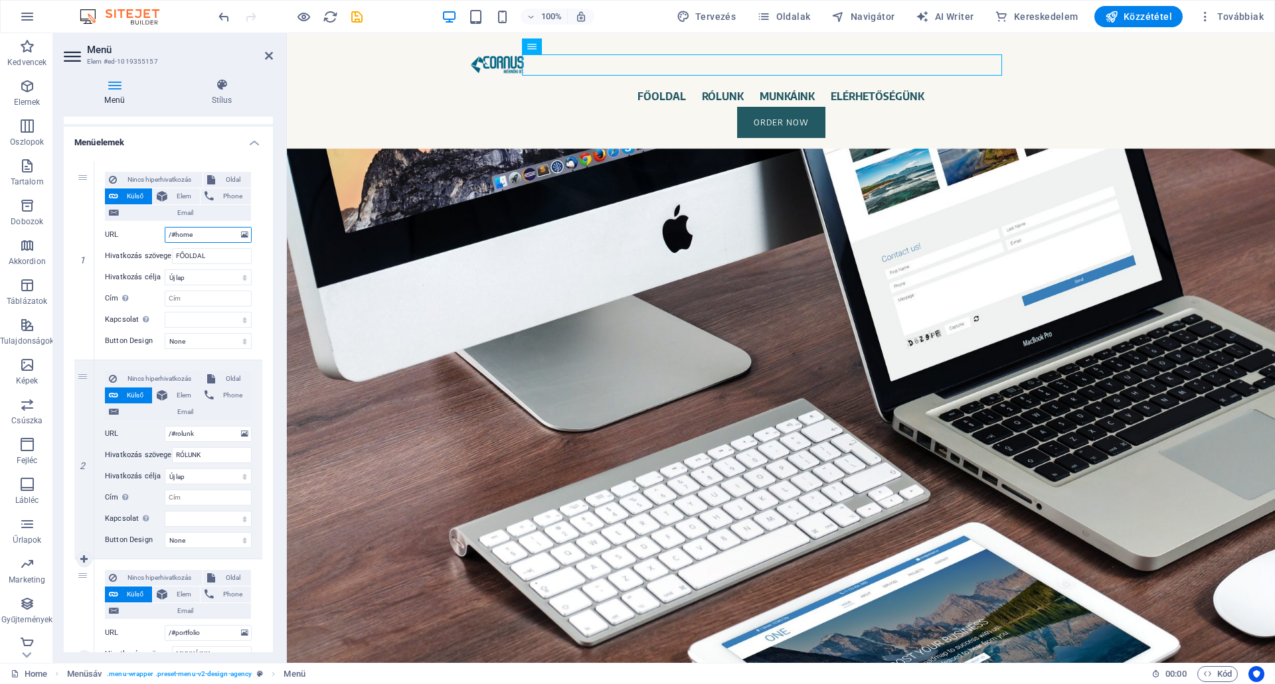
scroll to position [133, 0]
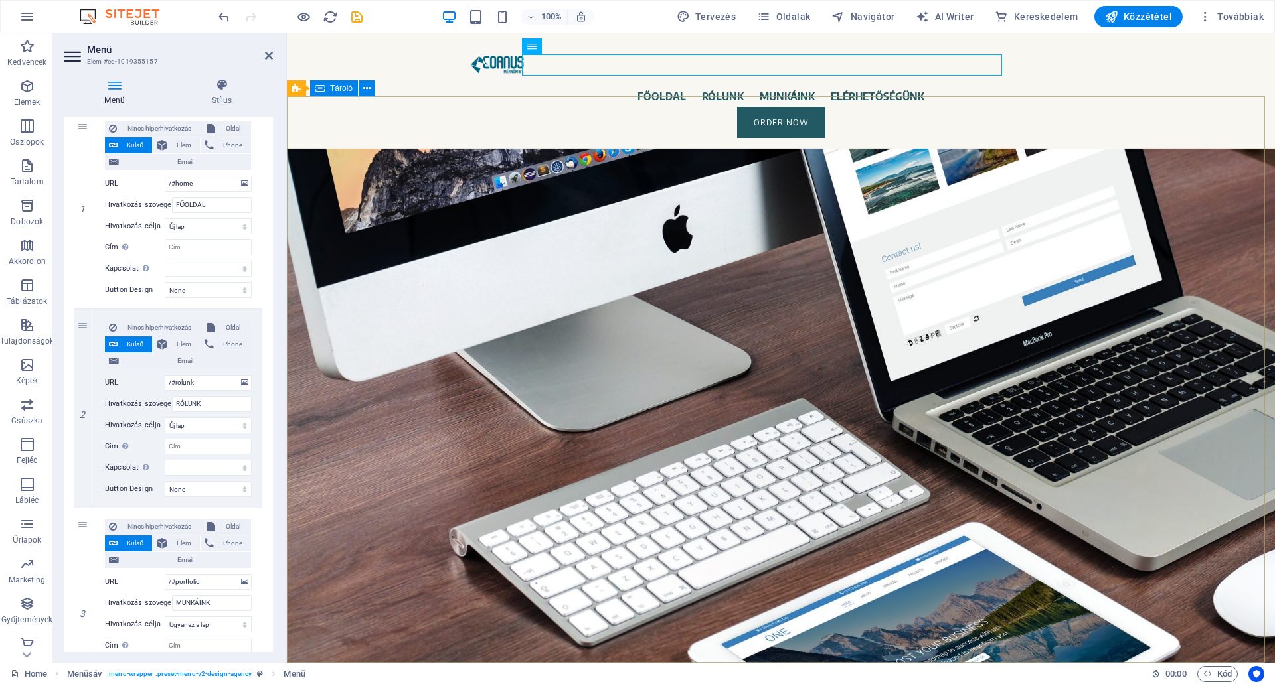
click at [722, 183] on div "About time we create your professional website. Focus on your core business. We…" at bounding box center [781, 374] width 988 height 451
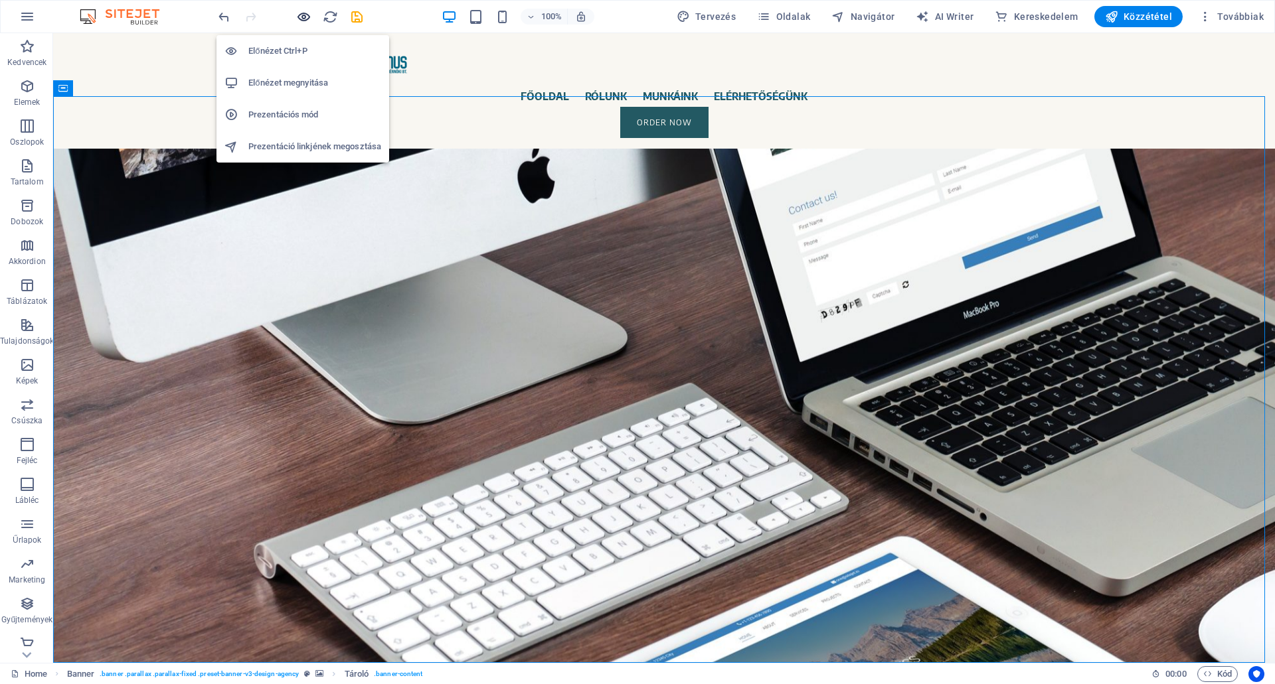
click at [303, 16] on icon "button" at bounding box center [303, 16] width 15 height 15
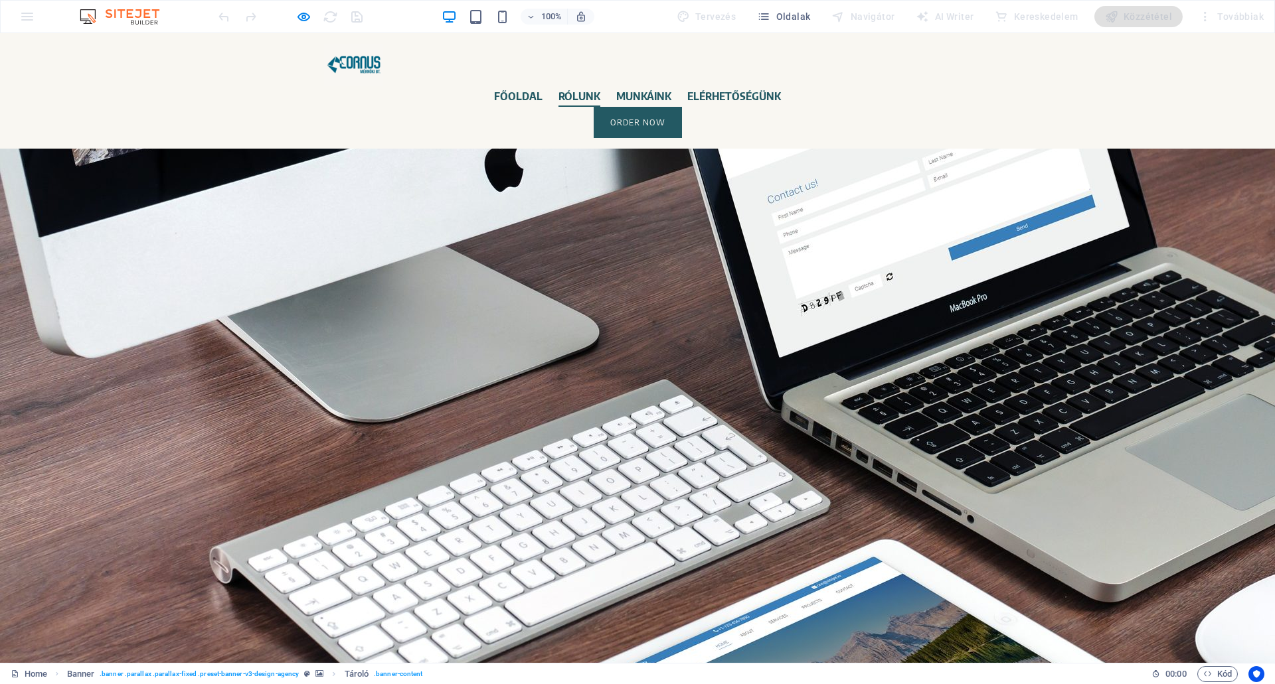
click at [560, 86] on link "RÓLUNK" at bounding box center [579, 96] width 42 height 21
click at [568, 86] on link "RÓLUNK" at bounding box center [579, 96] width 42 height 21
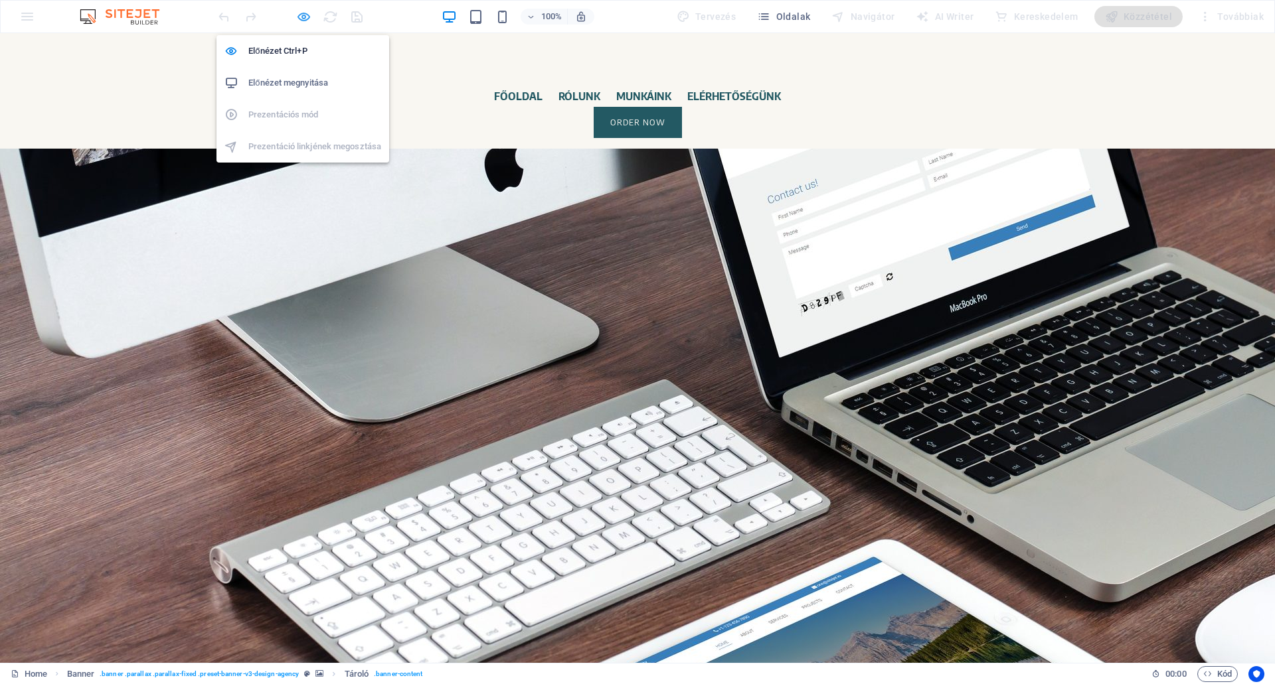
click at [305, 19] on icon "button" at bounding box center [303, 16] width 15 height 15
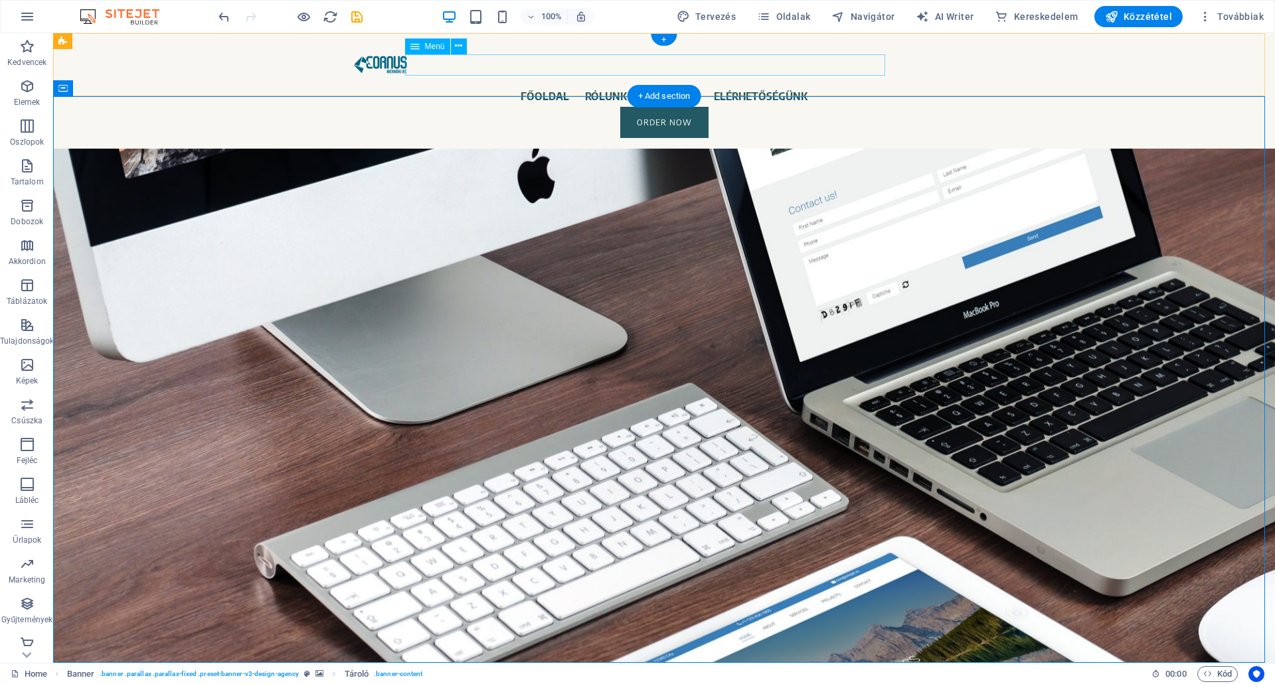
click at [584, 86] on nav "FŐOLDAL RÓLUNK MUNKÁINK ELÉRHETŐSÉGÜNK" at bounding box center [664, 96] width 627 height 21
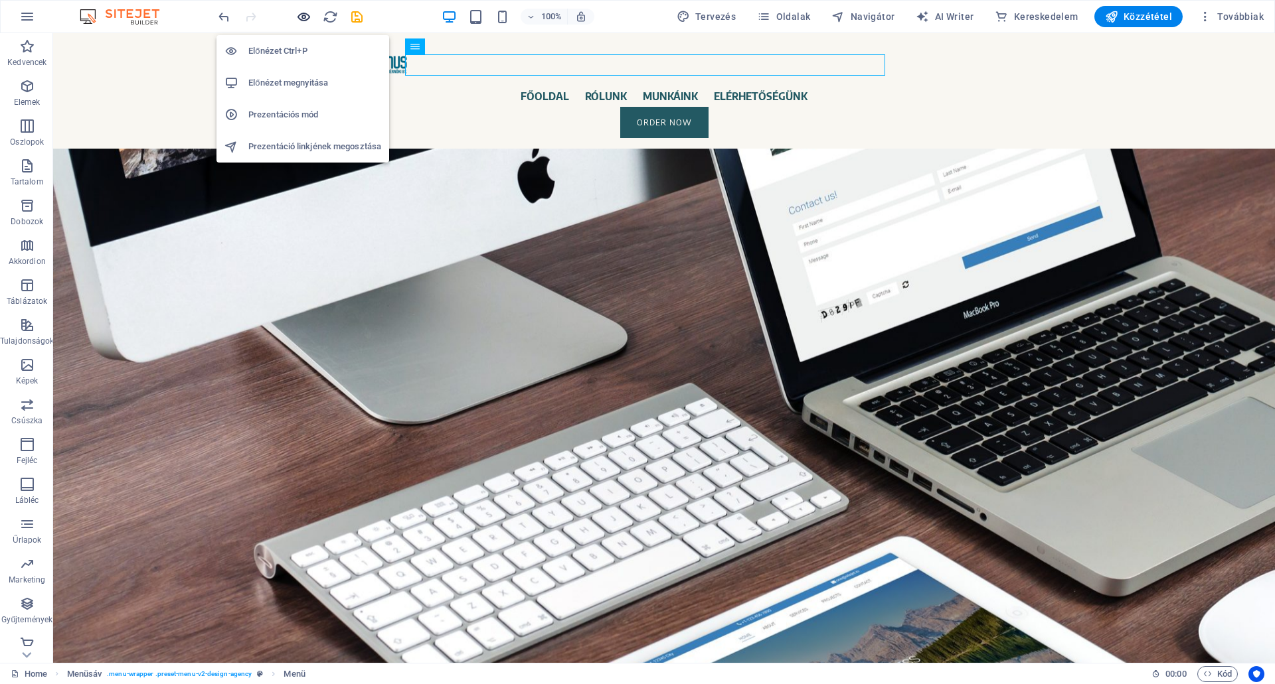
click at [304, 15] on icon "button" at bounding box center [303, 16] width 15 height 15
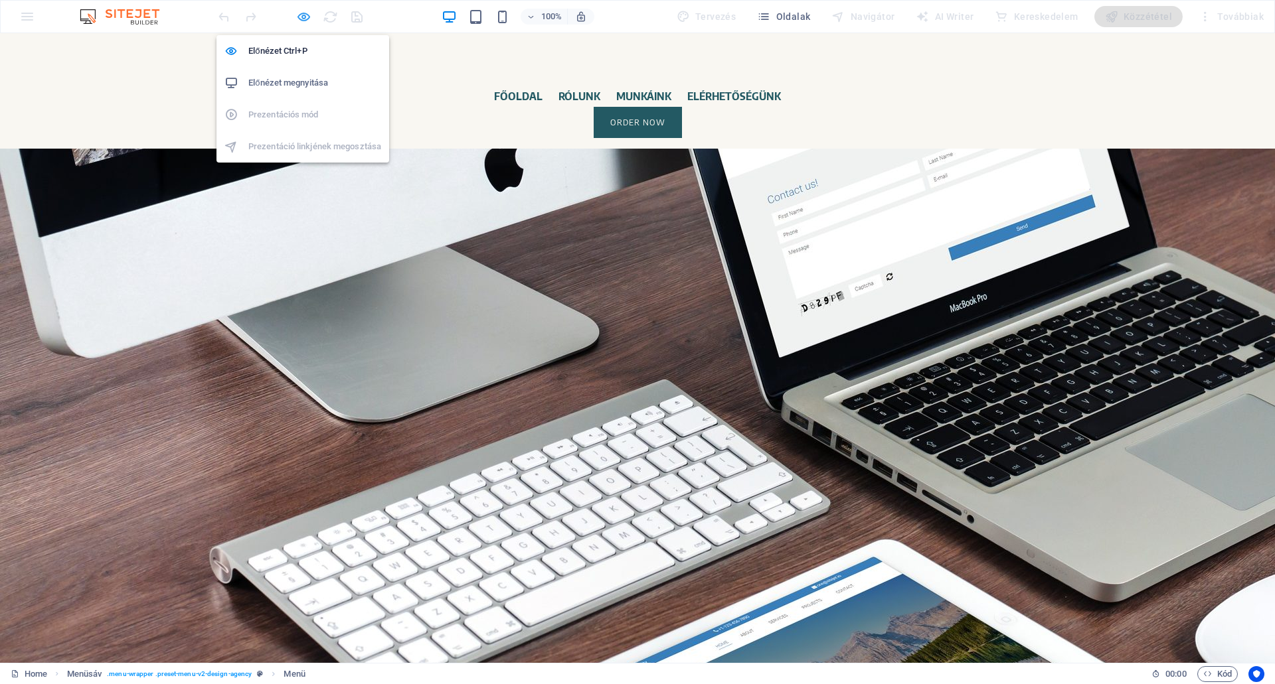
click at [301, 17] on icon "button" at bounding box center [303, 16] width 15 height 15
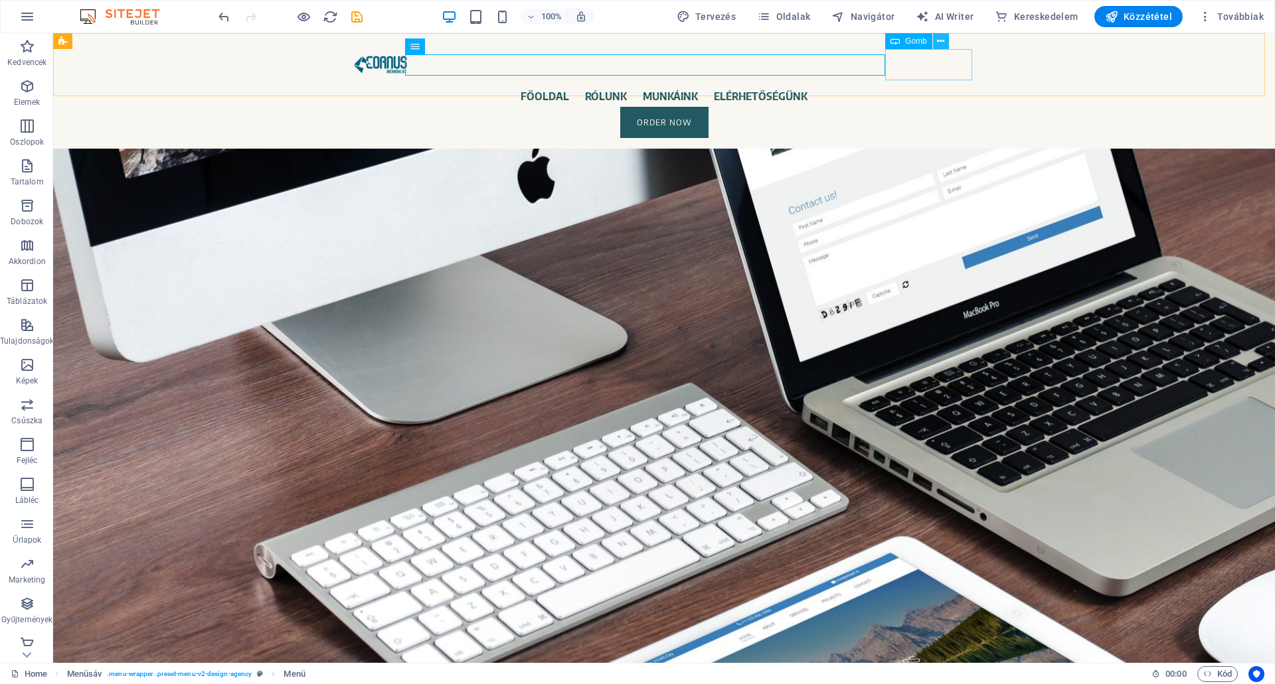
click at [941, 41] on icon at bounding box center [940, 42] width 7 height 14
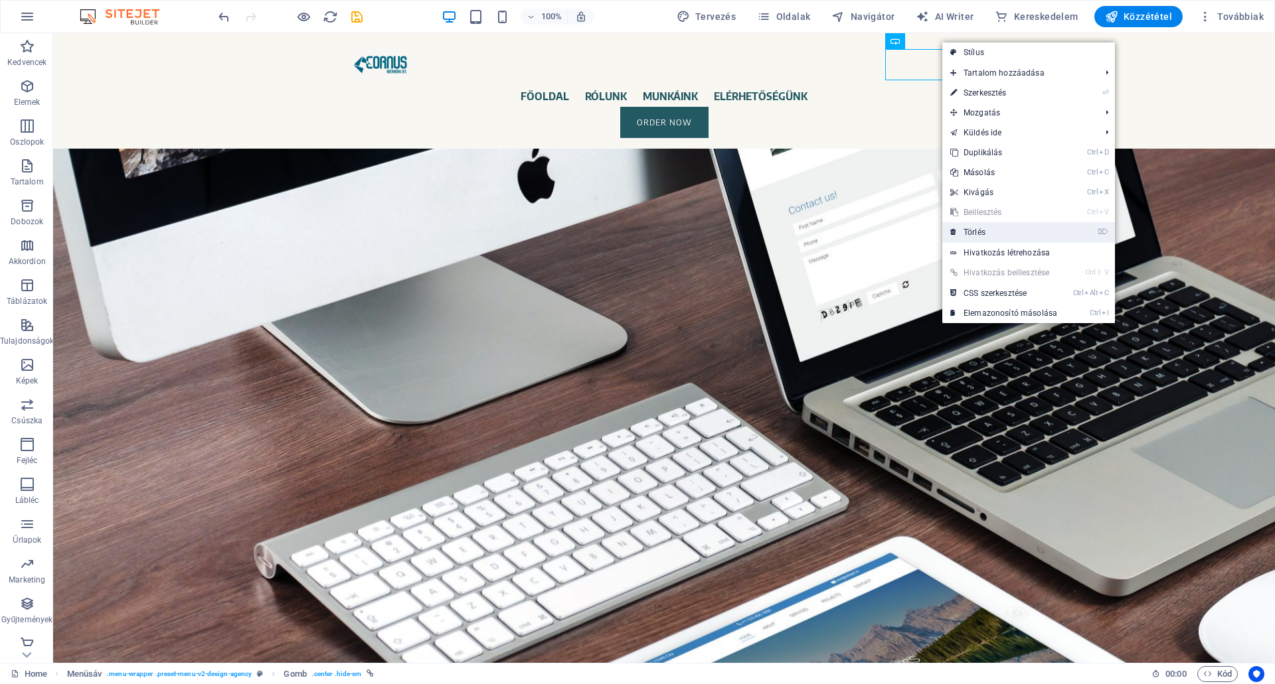
click at [971, 226] on link "⌦ Törlés" at bounding box center [1003, 232] width 123 height 20
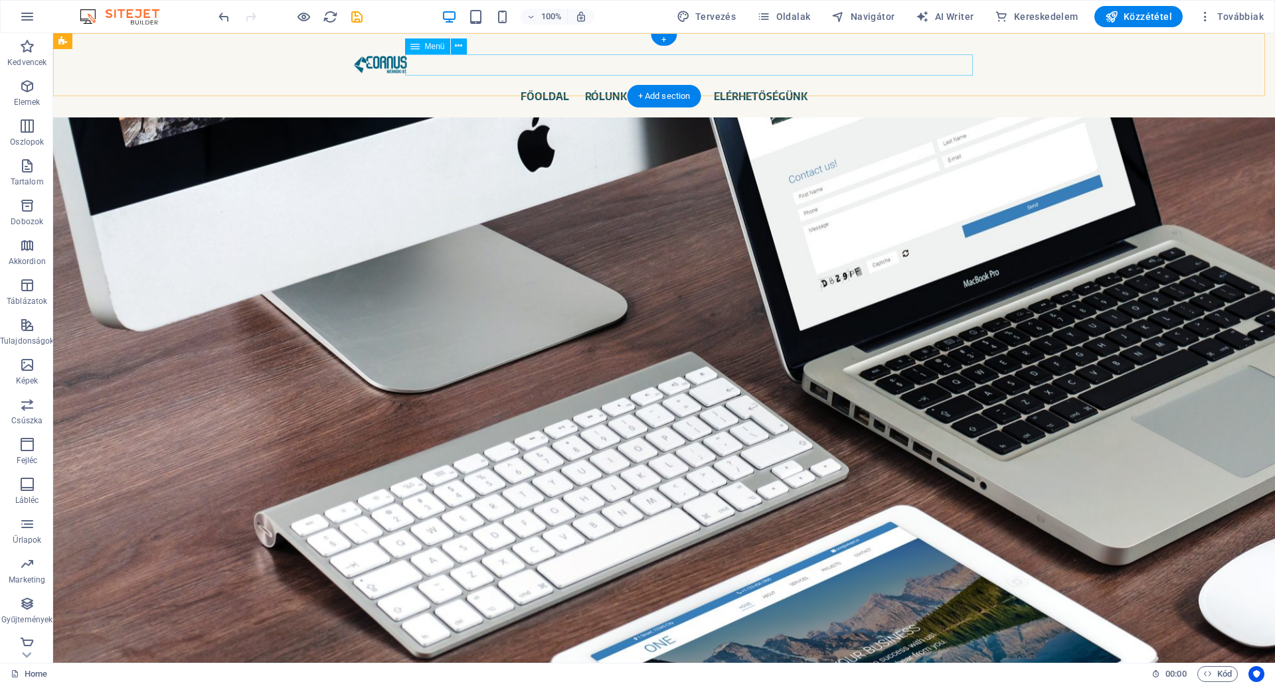
click at [566, 86] on nav "FŐOLDAL RÓLUNK MUNKÁINK ELÉRHETŐSÉGÜNK" at bounding box center [664, 96] width 627 height 21
click at [429, 47] on span "Menü" at bounding box center [435, 46] width 20 height 8
click at [457, 46] on icon at bounding box center [458, 46] width 7 height 14
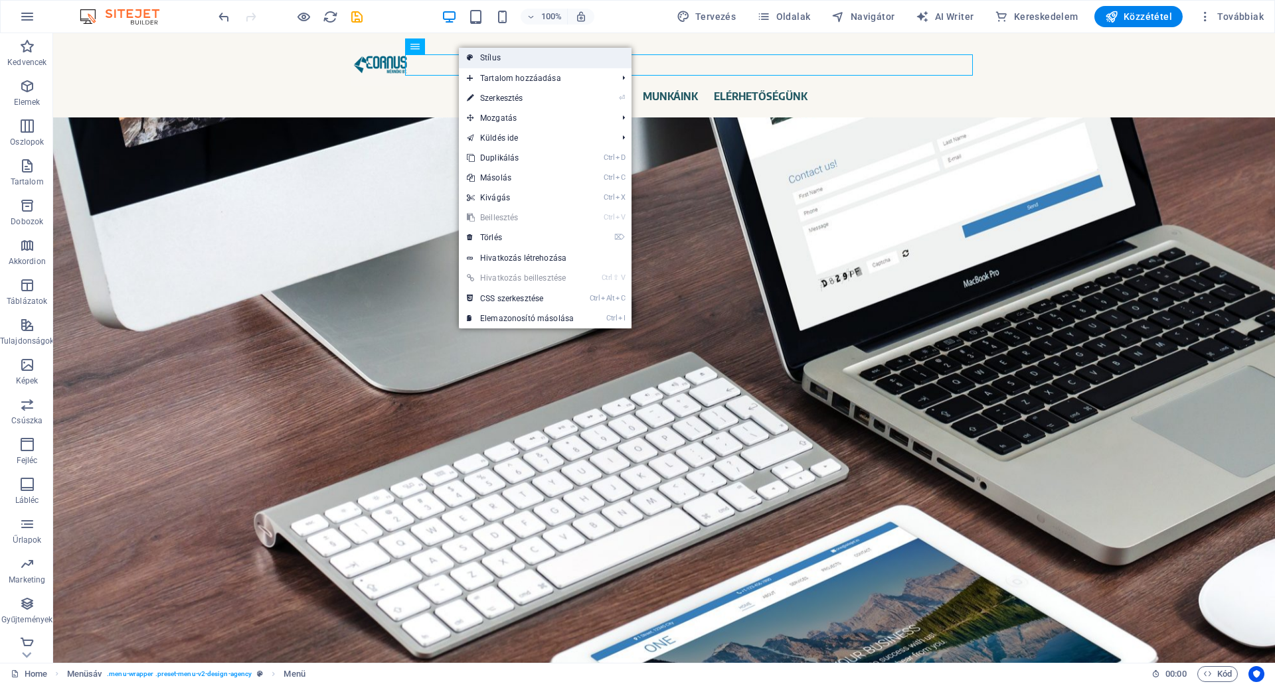
click at [487, 54] on link "Stílus" at bounding box center [545, 58] width 173 height 20
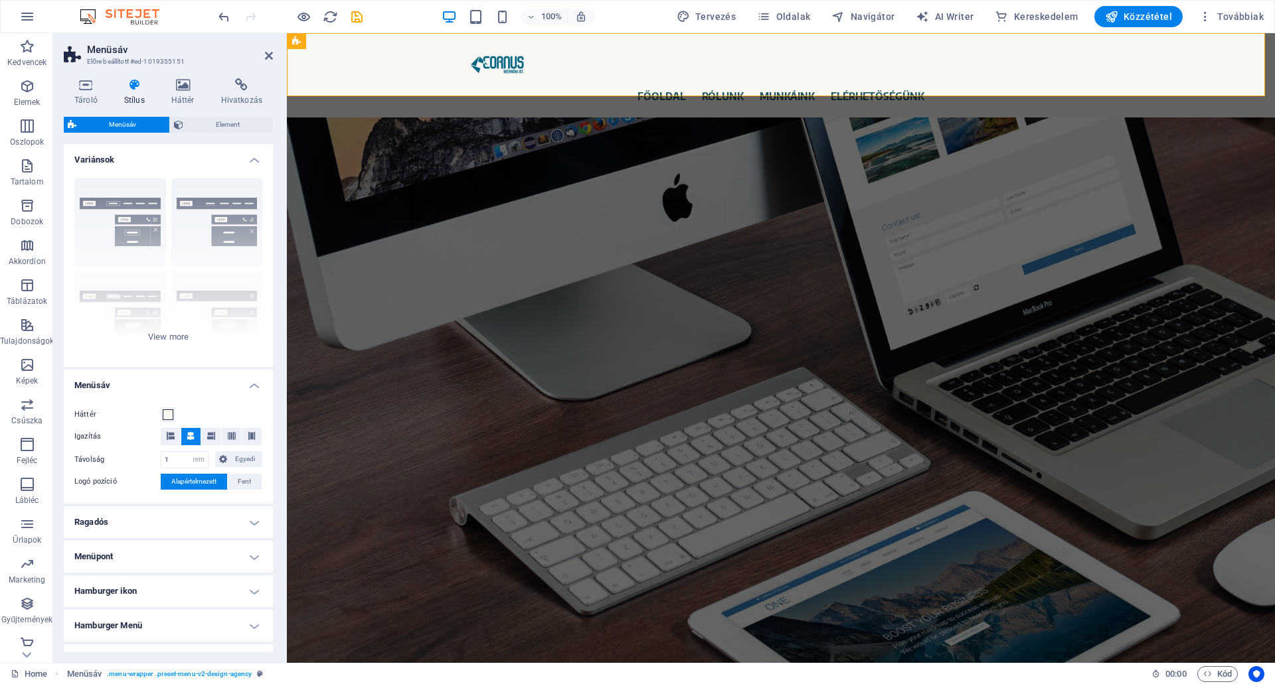
scroll to position [77, 0]
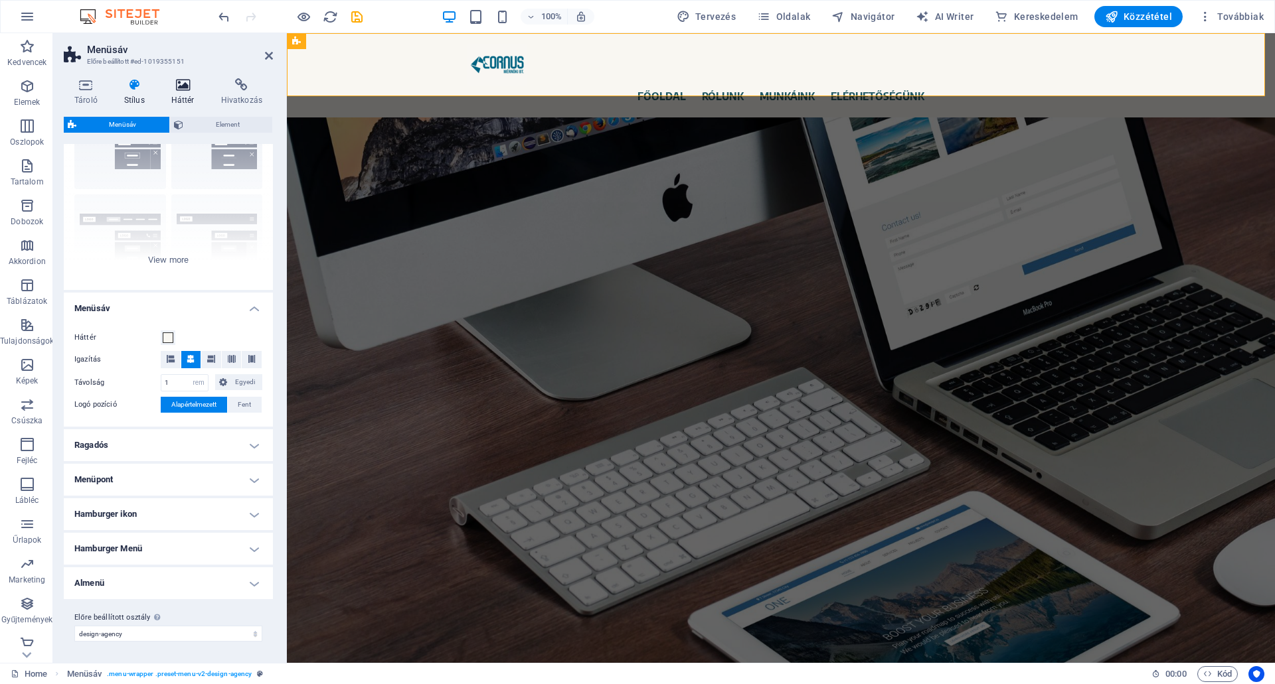
click at [176, 84] on icon at bounding box center [183, 84] width 44 height 13
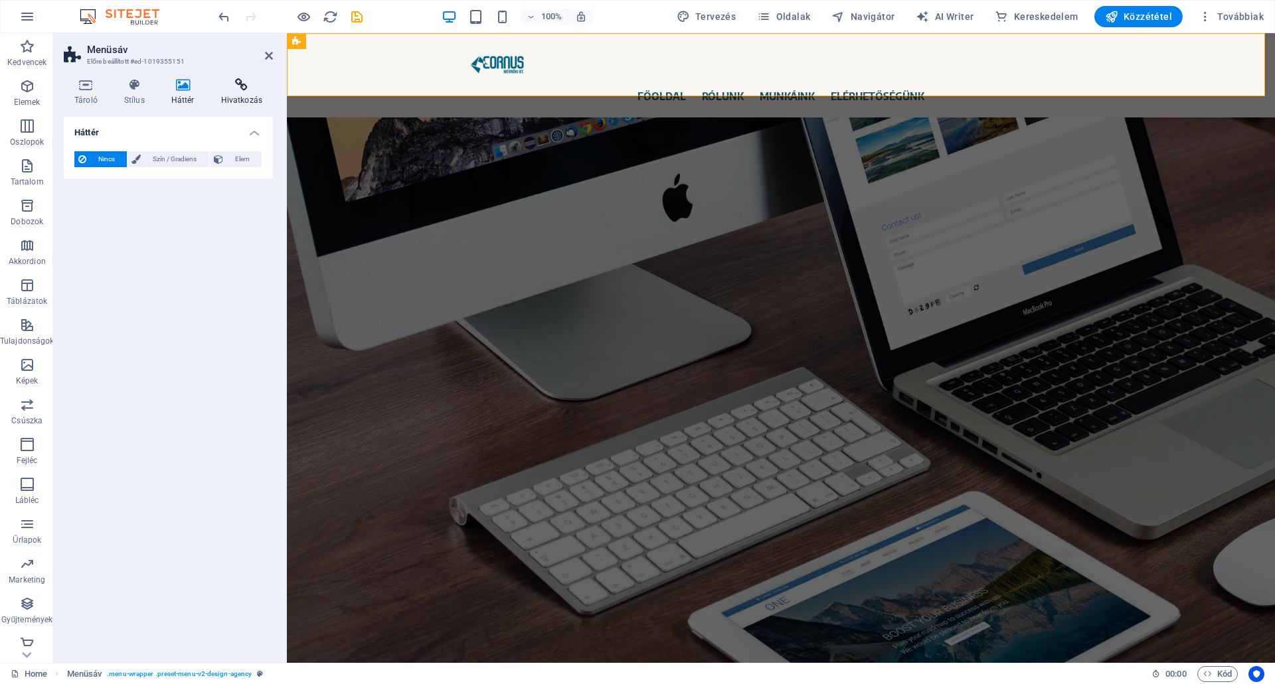
click at [241, 82] on icon at bounding box center [241, 84] width 62 height 13
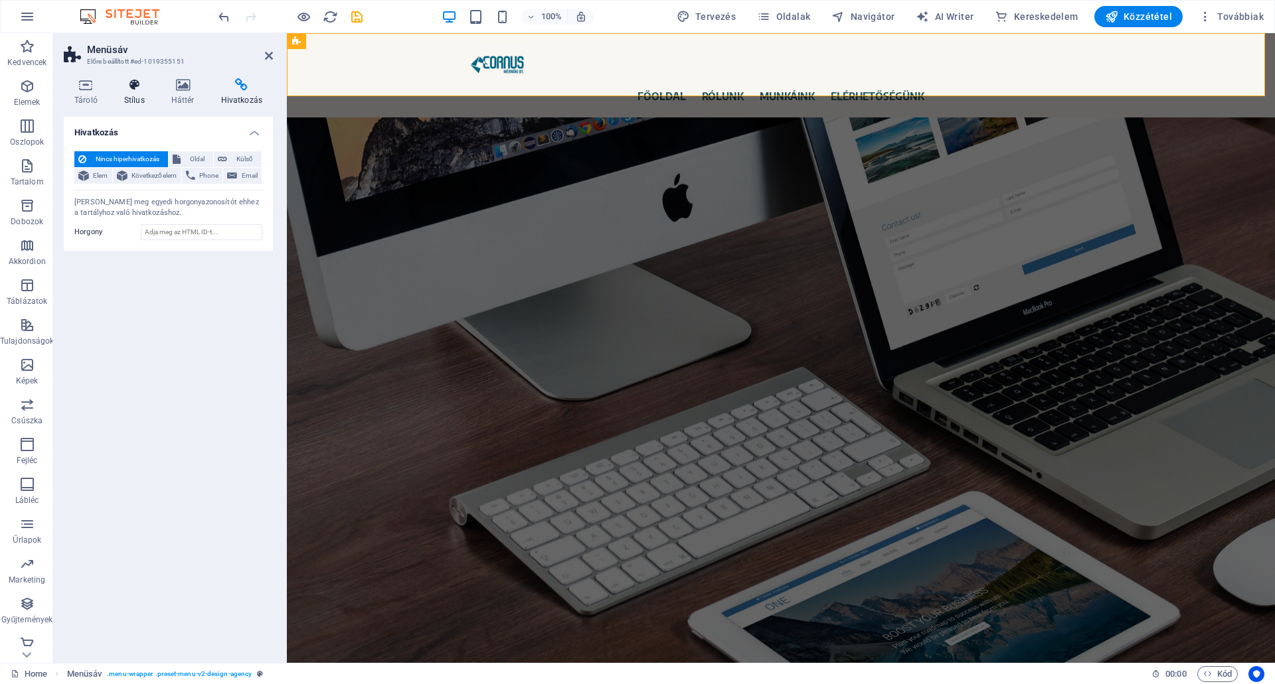
click at [132, 88] on icon at bounding box center [135, 84] width 42 height 13
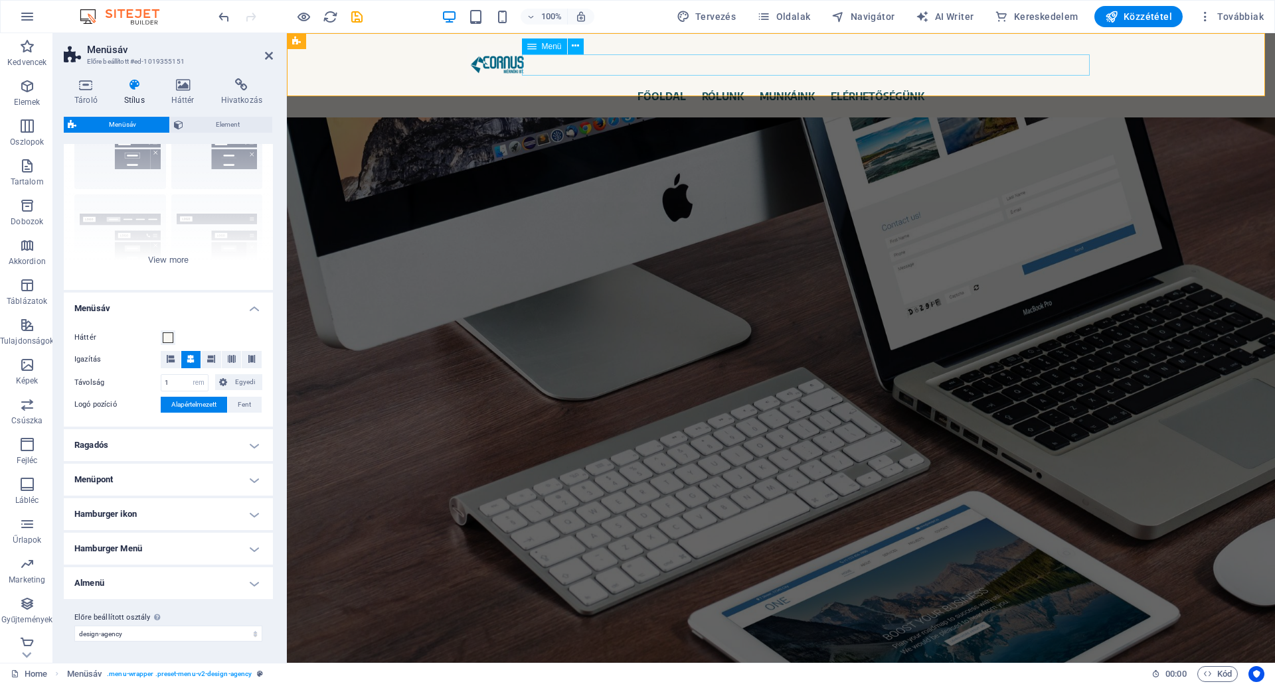
click at [682, 86] on nav "FŐOLDAL RÓLUNK MUNKÁINK ELÉRHETŐSÉGÜNK" at bounding box center [780, 96] width 627 height 21
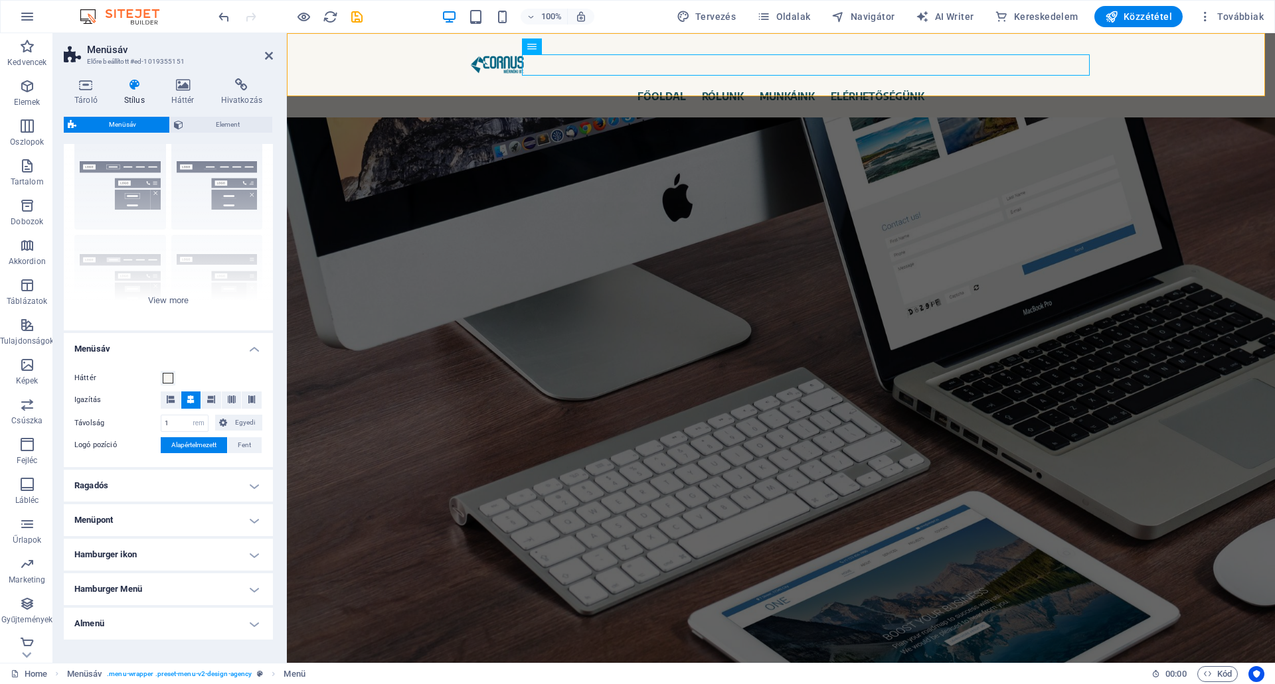
scroll to position [0, 0]
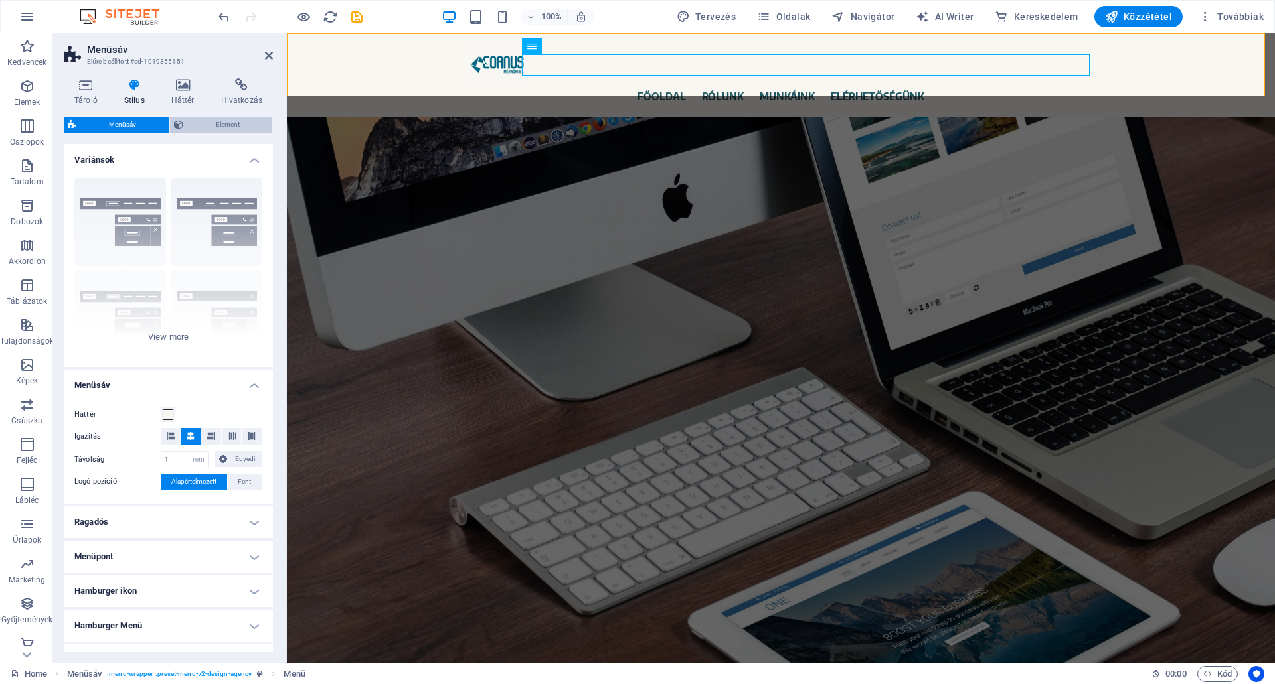
click at [215, 117] on span "Element" at bounding box center [228, 125] width 82 height 16
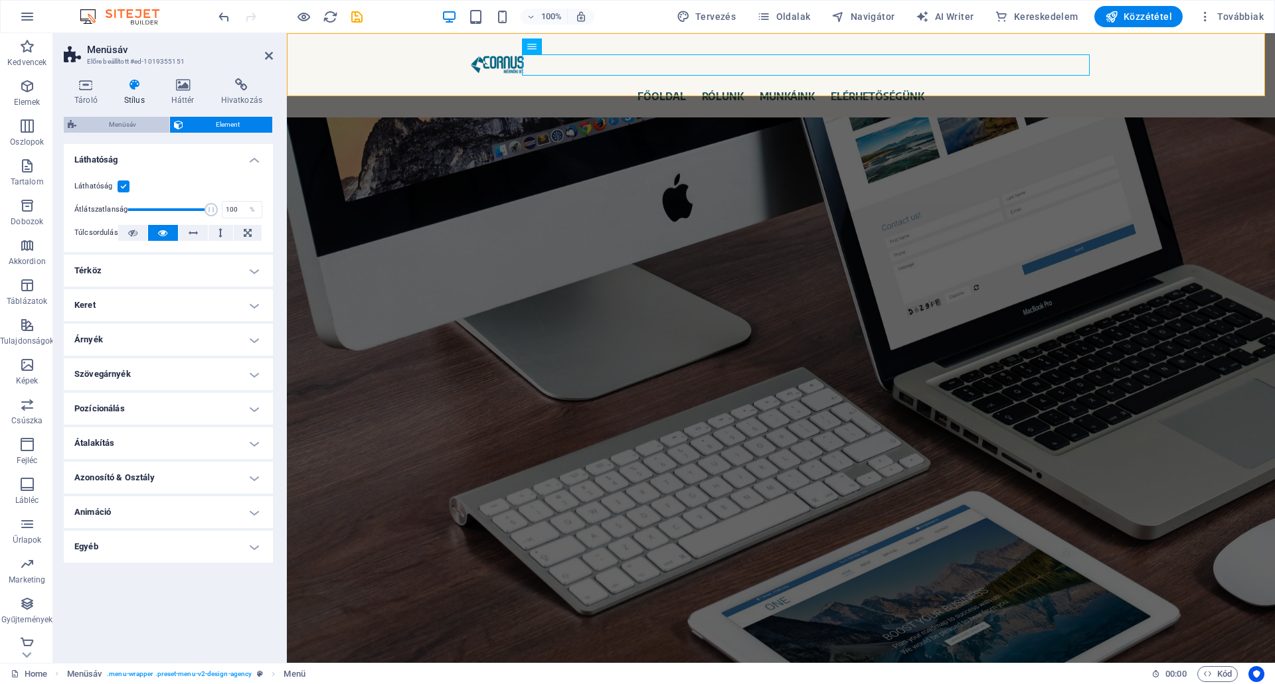
click at [123, 125] on span "Menüsáv" at bounding box center [122, 125] width 85 height 16
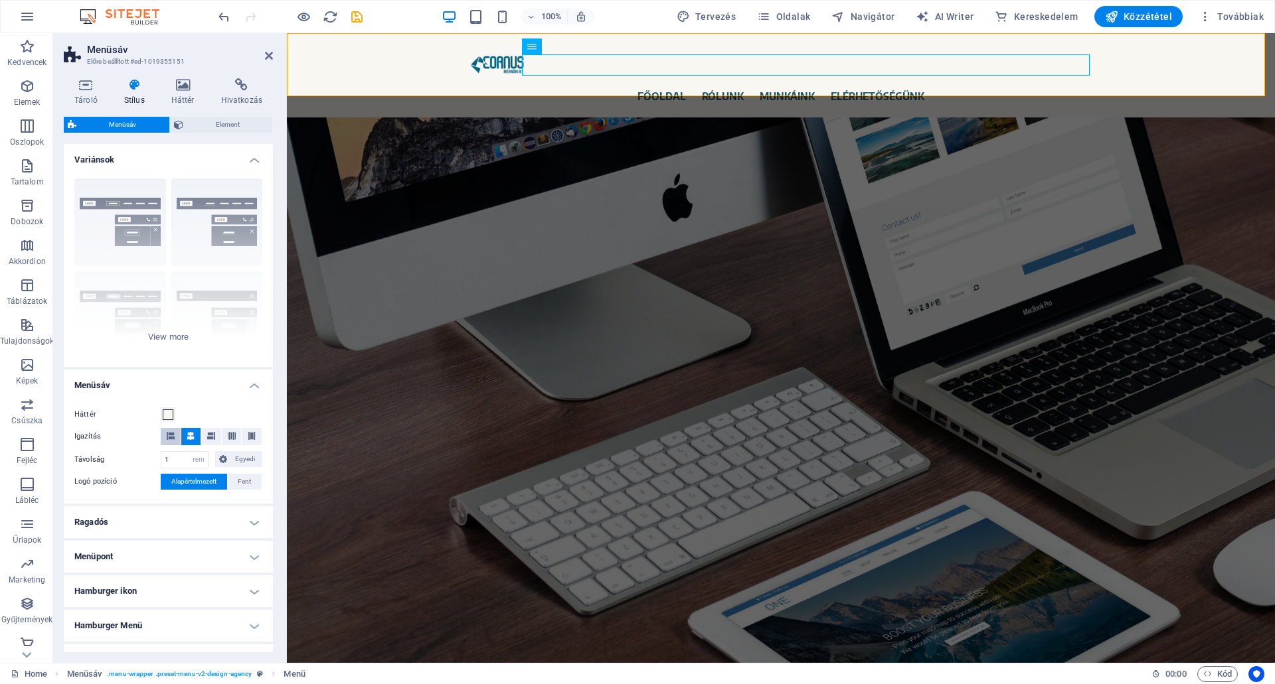
click at [170, 435] on icon at bounding box center [171, 436] width 8 height 8
click at [208, 432] on icon at bounding box center [211, 436] width 8 height 8
click at [177, 550] on h4 "Menüpont" at bounding box center [168, 557] width 209 height 32
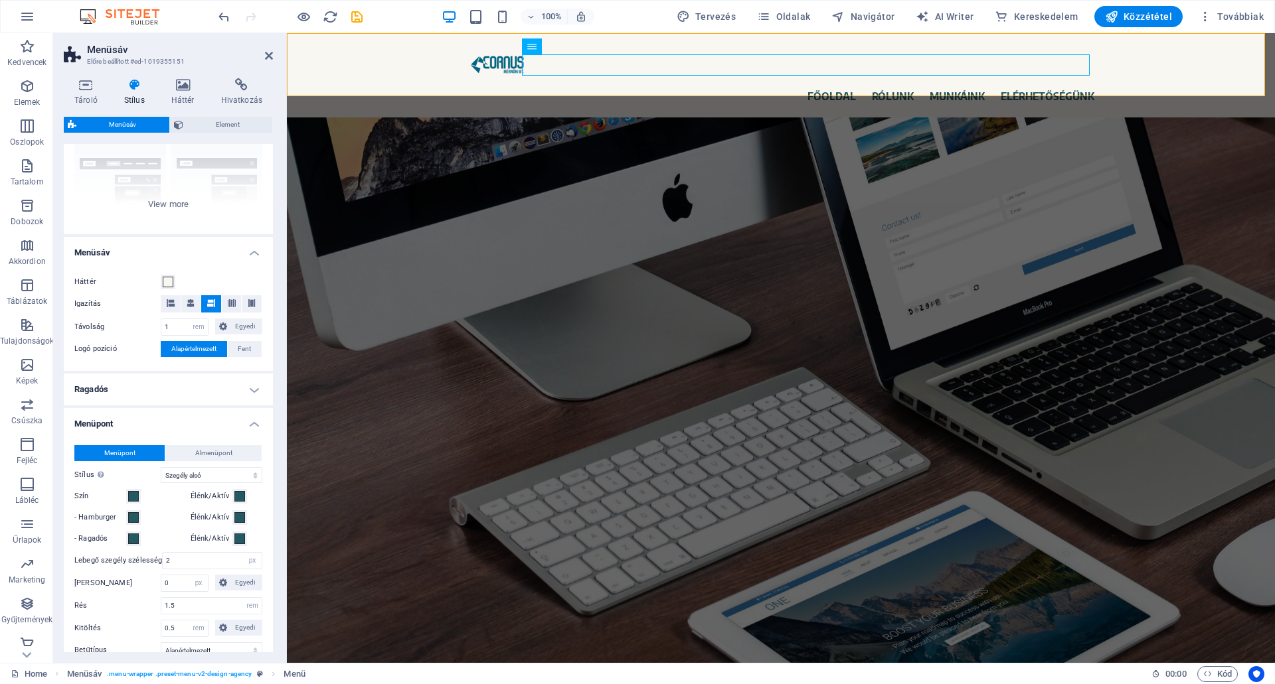
scroll to position [199, 0]
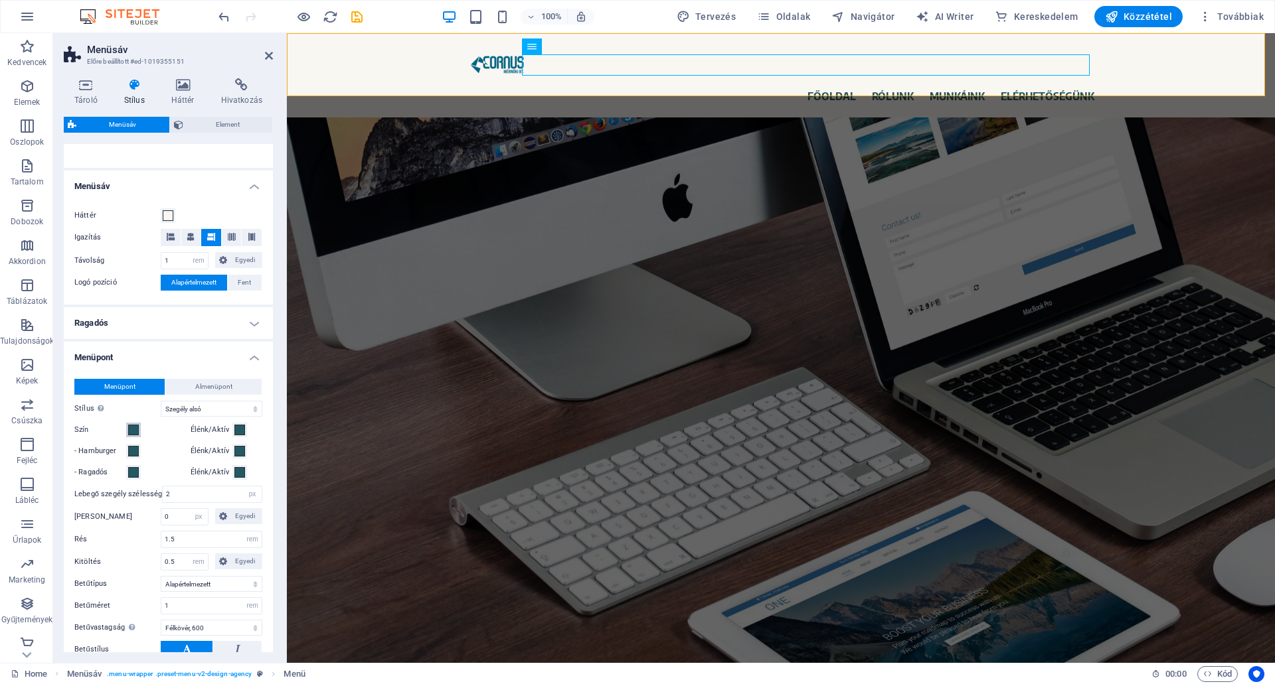
click at [133, 430] on span at bounding box center [133, 430] width 11 height 11
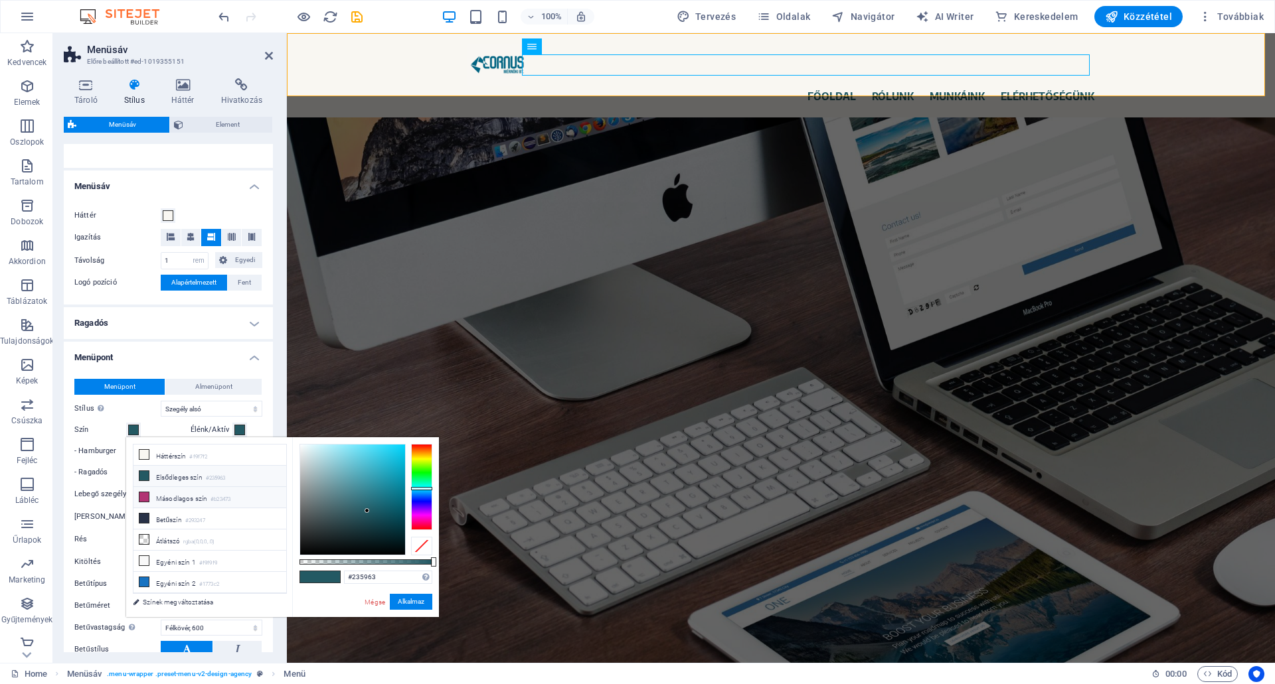
click at [169, 497] on li "Másodlagos szín #b23473" at bounding box center [209, 497] width 153 height 21
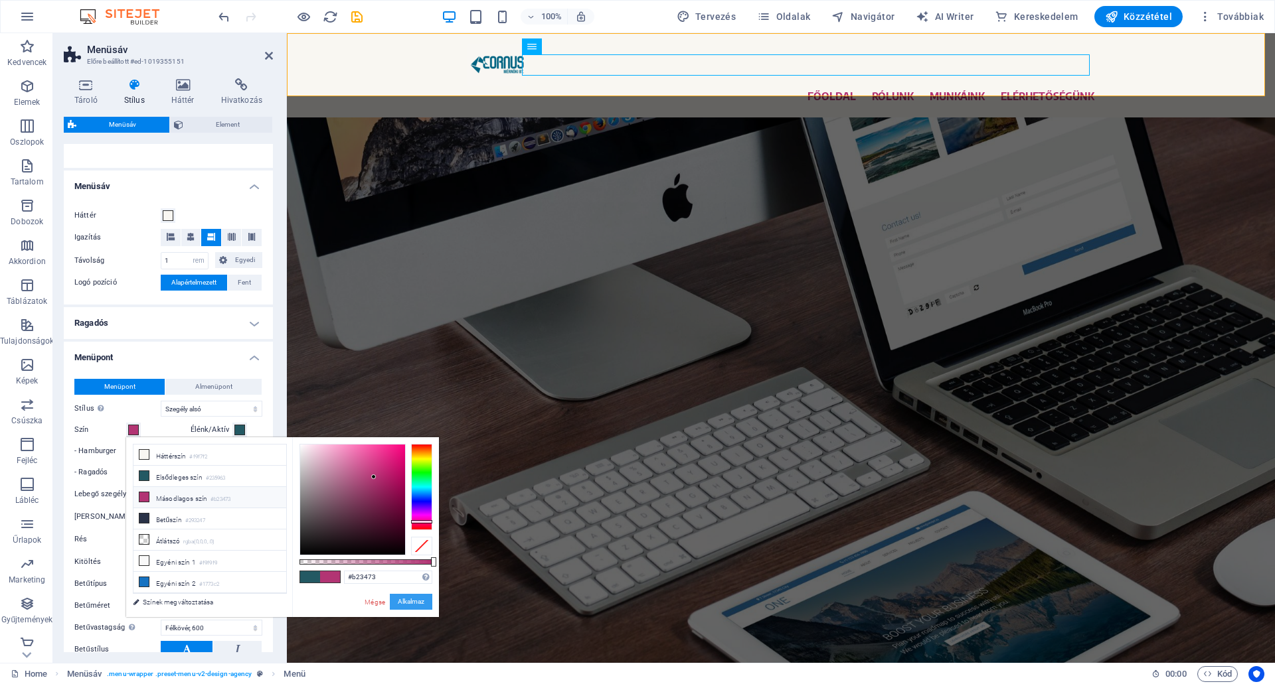
click at [416, 601] on button "Alkalmaz" at bounding box center [411, 602] width 42 height 16
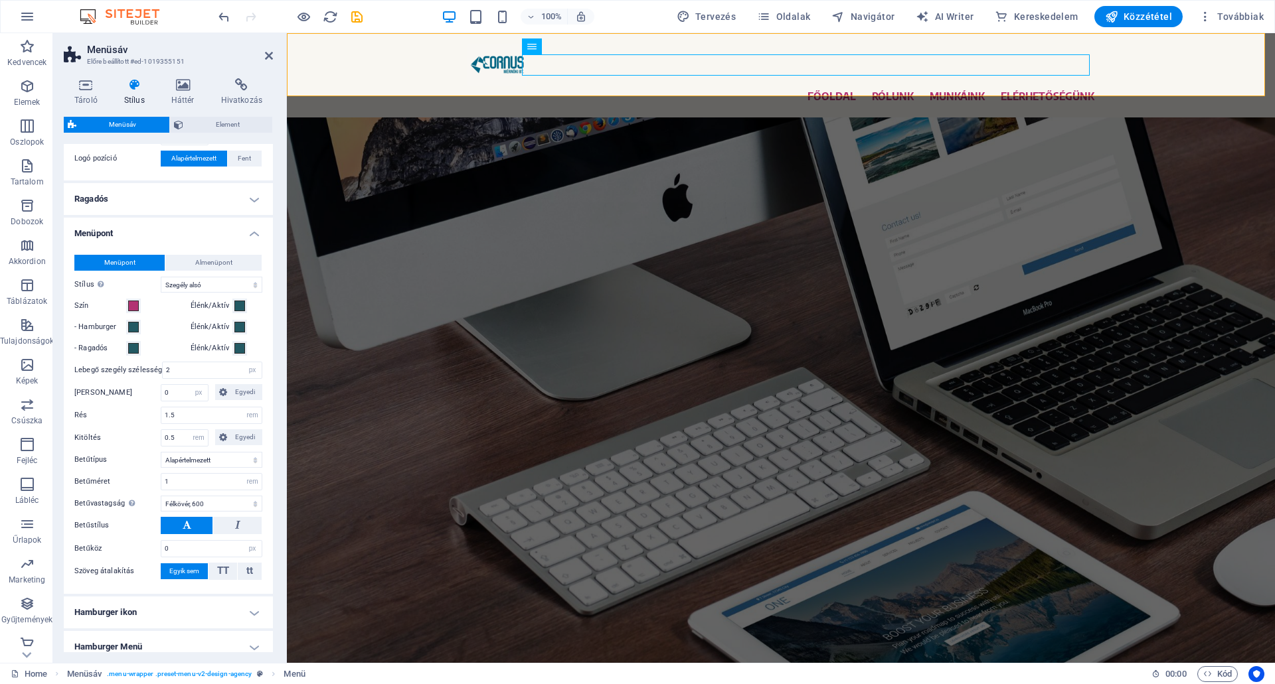
scroll to position [332, 0]
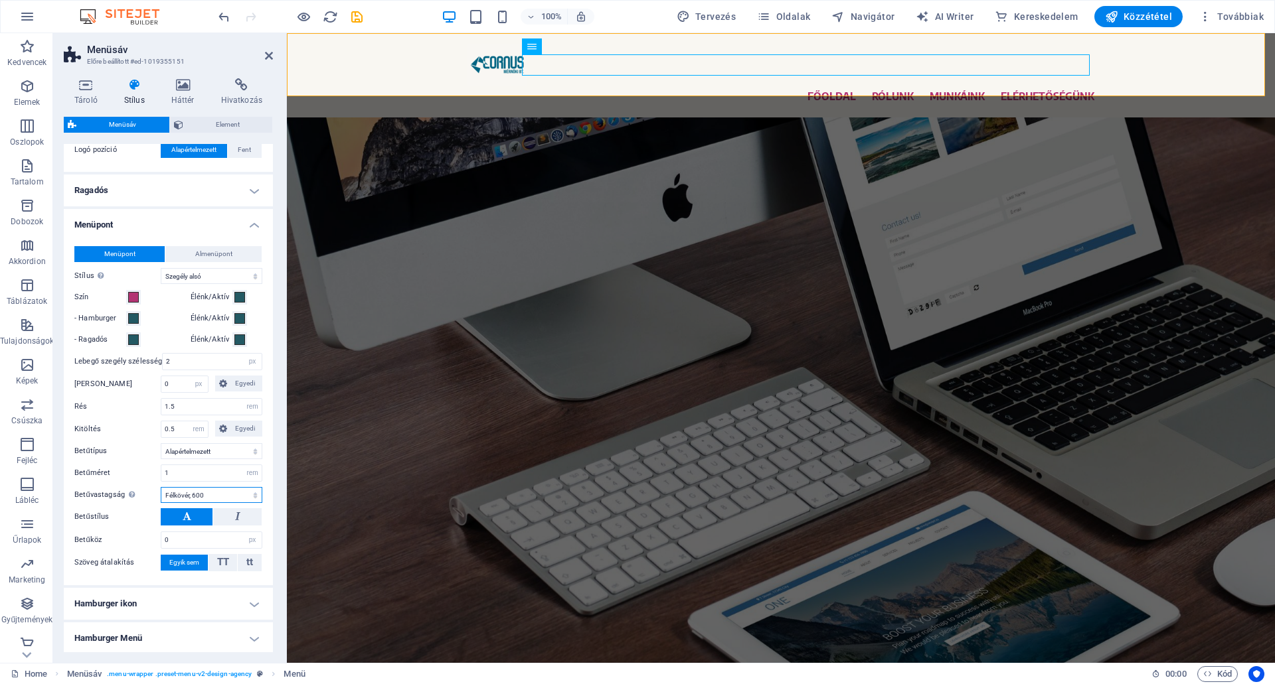
click at [212, 495] on select "Vékony, 100 Extra könnyű, 200 Könnyű, 300 Normál, 400 Közepes, 500 Félkövér, 60…" at bounding box center [212, 495] width 102 height 16
click at [161, 487] on select "Vékony, 100 Extra könnyű, 200 Könnyű, 300 Normál, 400 Közepes, 500 Félkövér, 60…" at bounding box center [212, 495] width 102 height 16
click at [208, 496] on select "Vékony, 100 Extra könnyű, 200 Könnyű, 300 Normál, 400 Közepes, 500 Félkövér, 60…" at bounding box center [212, 495] width 102 height 16
click at [161, 487] on select "Vékony, 100 Extra könnyű, 200 Könnyű, 300 Normál, 400 Közepes, 500 Félkövér, 60…" at bounding box center [212, 495] width 102 height 16
click at [209, 453] on select "Alapértelmezett Címsorok" at bounding box center [212, 451] width 102 height 16
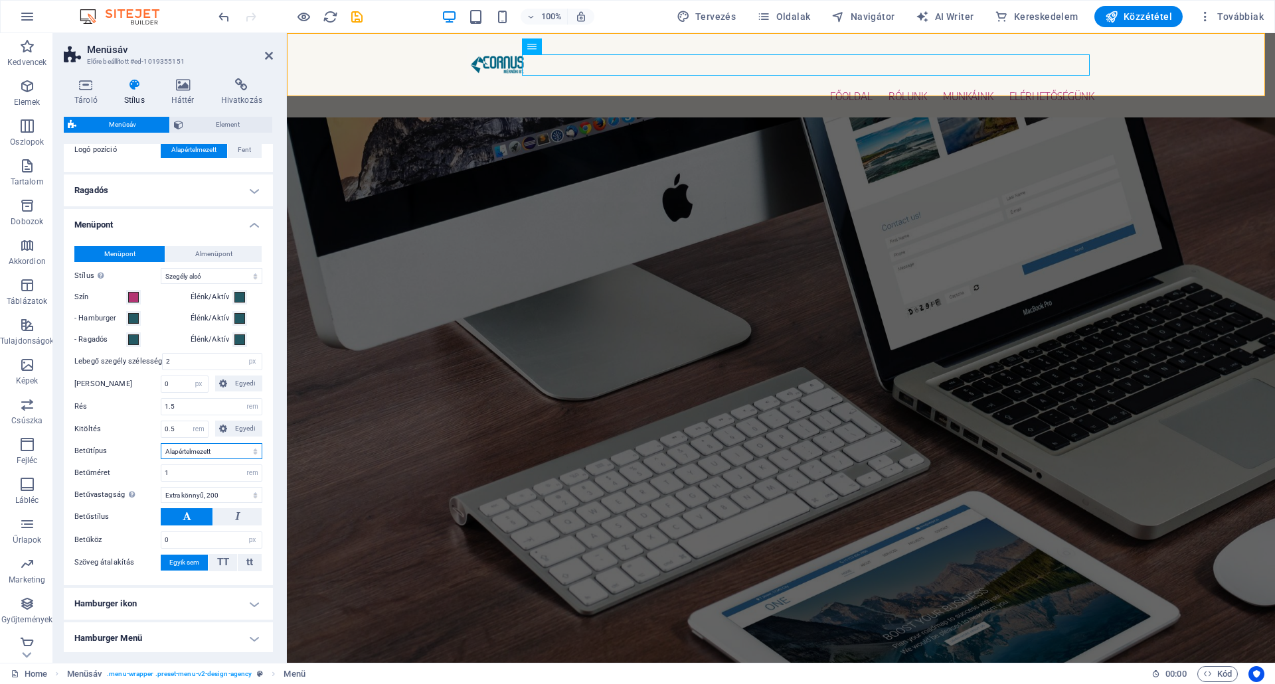
click at [210, 452] on select "Alapértelmezett Címsorok" at bounding box center [212, 451] width 102 height 16
click at [221, 497] on select "Vékony, 100 Extra könnyű, 200 Könnyű, 300 Normál, 400 Közepes, 500 Félkövér, 60…" at bounding box center [212, 495] width 102 height 16
click at [161, 487] on select "Vékony, 100 Extra könnyű, 200 Könnyű, 300 Normál, 400 Közepes, 500 Félkövér, 60…" at bounding box center [212, 495] width 102 height 16
click at [210, 495] on select "Vékony, 100 Extra könnyű, 200 Könnyű, 300 Normál, 400 Közepes, 500 Félkövér, 60…" at bounding box center [212, 495] width 102 height 16
click at [161, 487] on select "Vékony, 100 Extra könnyű, 200 Könnyű, 300 Normál, 400 Közepes, 500 Félkövér, 60…" at bounding box center [212, 495] width 102 height 16
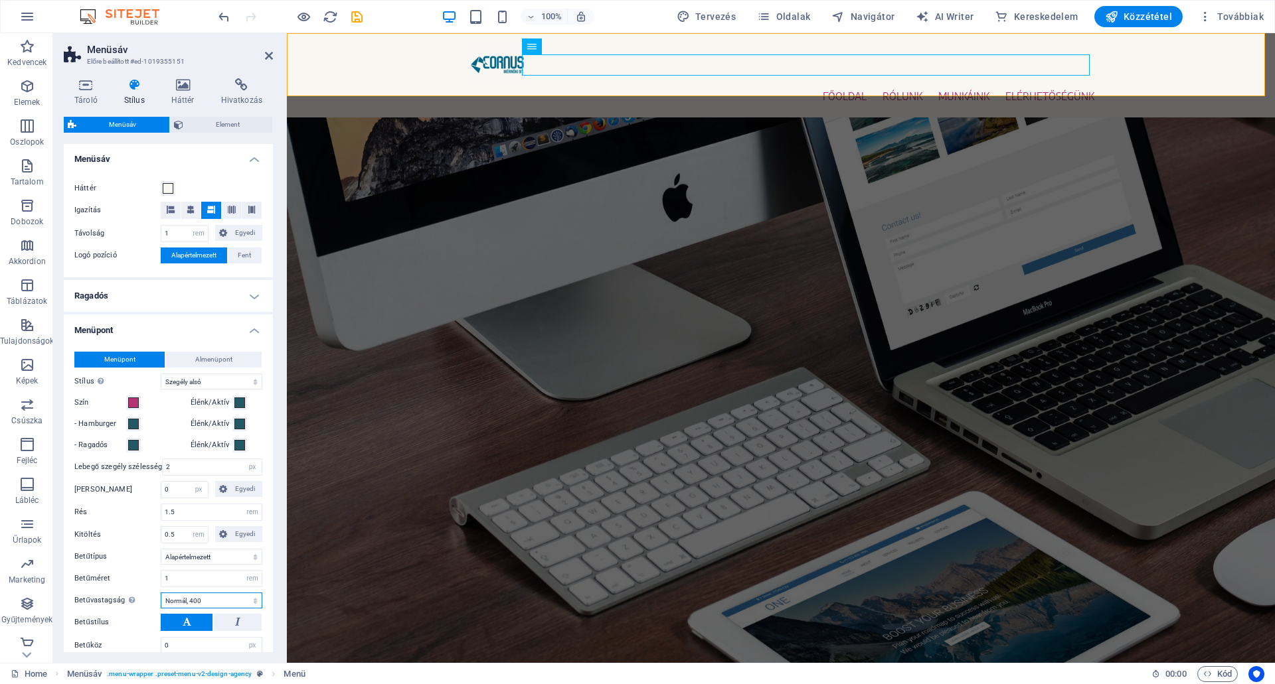
scroll to position [222, 0]
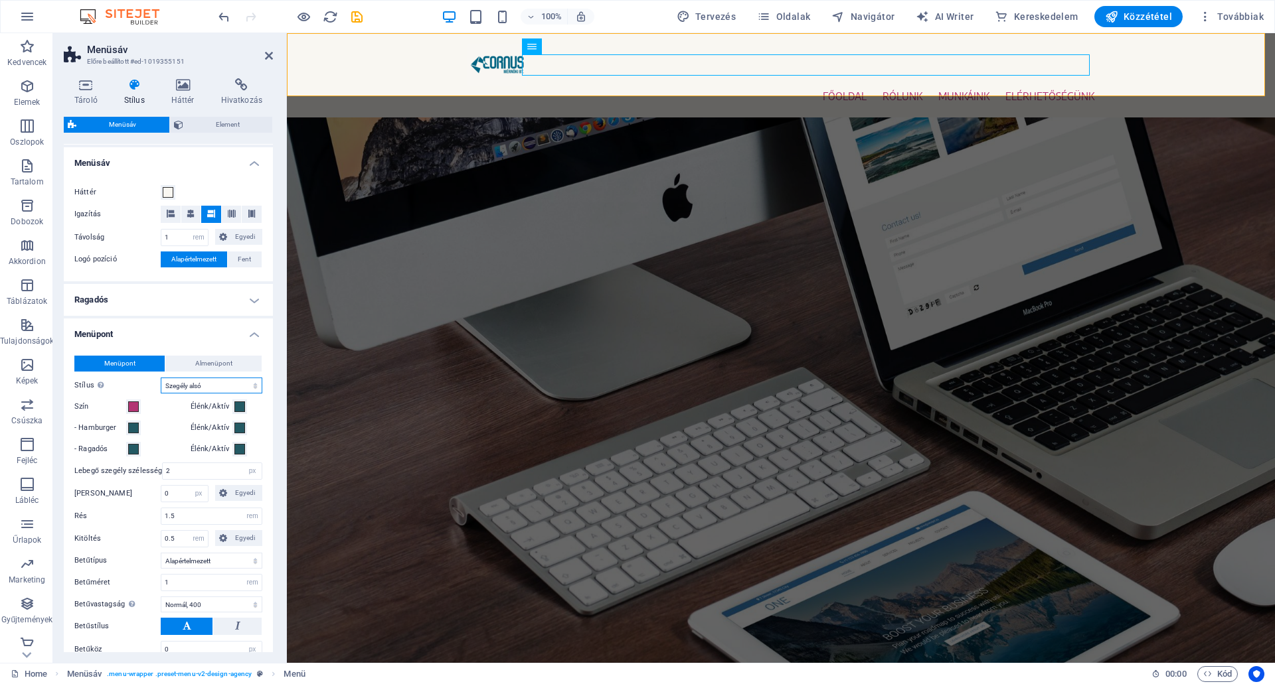
click at [212, 386] on select "Egyszerű Szöveg színe Doboz: Elhalványulás Doboz: Függőleges fordítás Doboz: Ví…" at bounding box center [212, 386] width 102 height 16
click at [161, 378] on select "Egyszerű Szöveg színe Doboz: Elhalványulás Doboz: Függőleges fordítás Doboz: Ví…" at bounding box center [212, 386] width 102 height 16
click at [216, 384] on select "Egyszerű Szöveg színe Doboz: Elhalványulás Doboz: Függőleges fordítás Doboz: Ví…" at bounding box center [212, 386] width 102 height 16
click at [217, 382] on select "Egyszerű Szöveg színe Doboz: Elhalványulás Doboz: Függőleges fordítás Doboz: Ví…" at bounding box center [212, 386] width 102 height 16
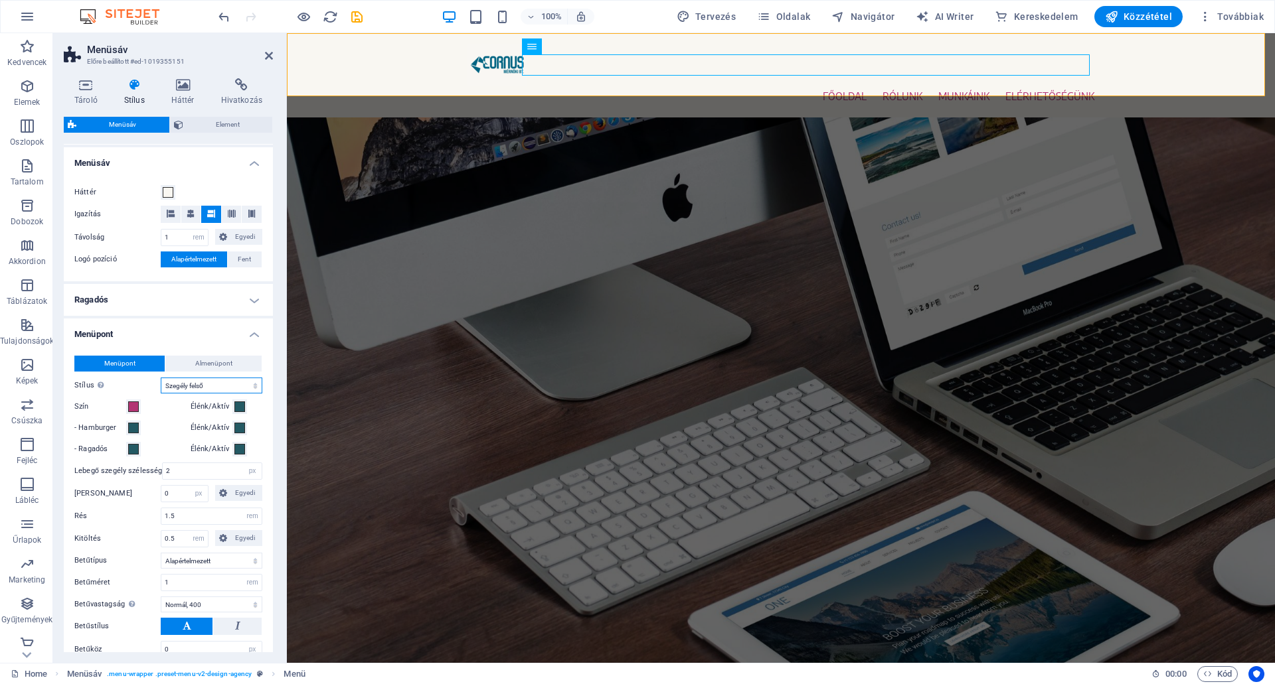
click at [220, 381] on select "Egyszerű Szöveg színe Doboz: Elhalványulás Doboz: Függőleges fordítás Doboz: Ví…" at bounding box center [212, 386] width 102 height 16
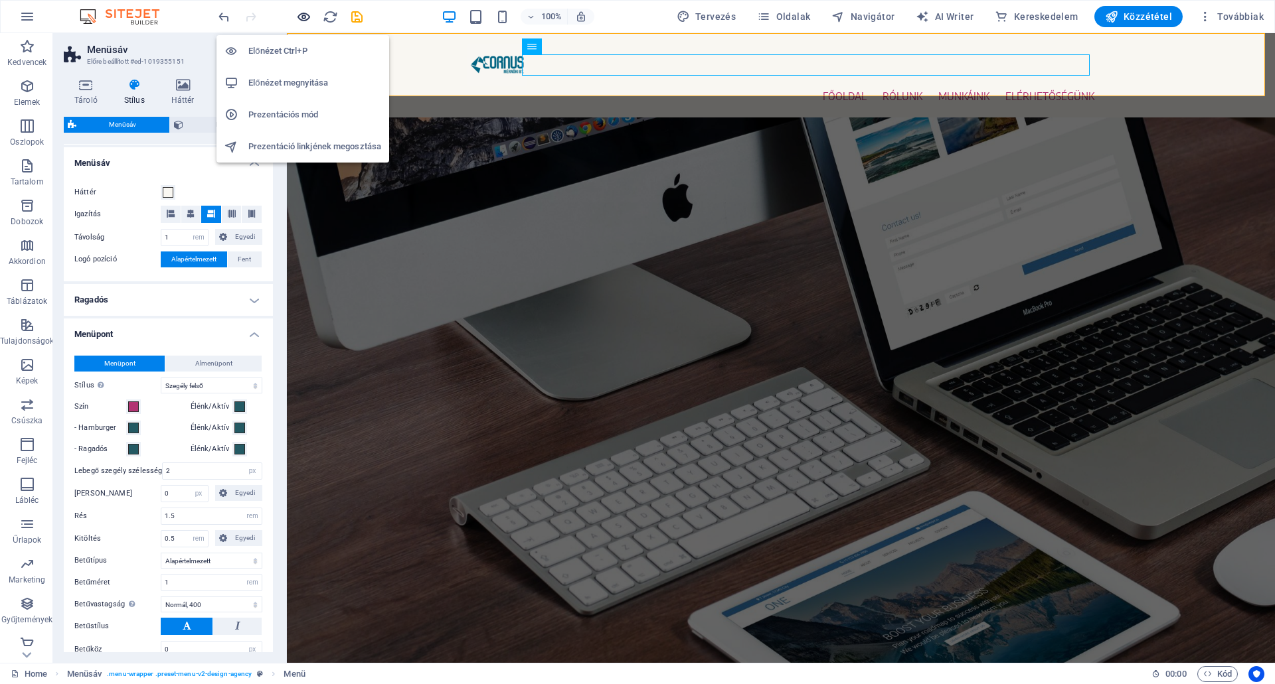
click at [299, 15] on icon "button" at bounding box center [303, 16] width 15 height 15
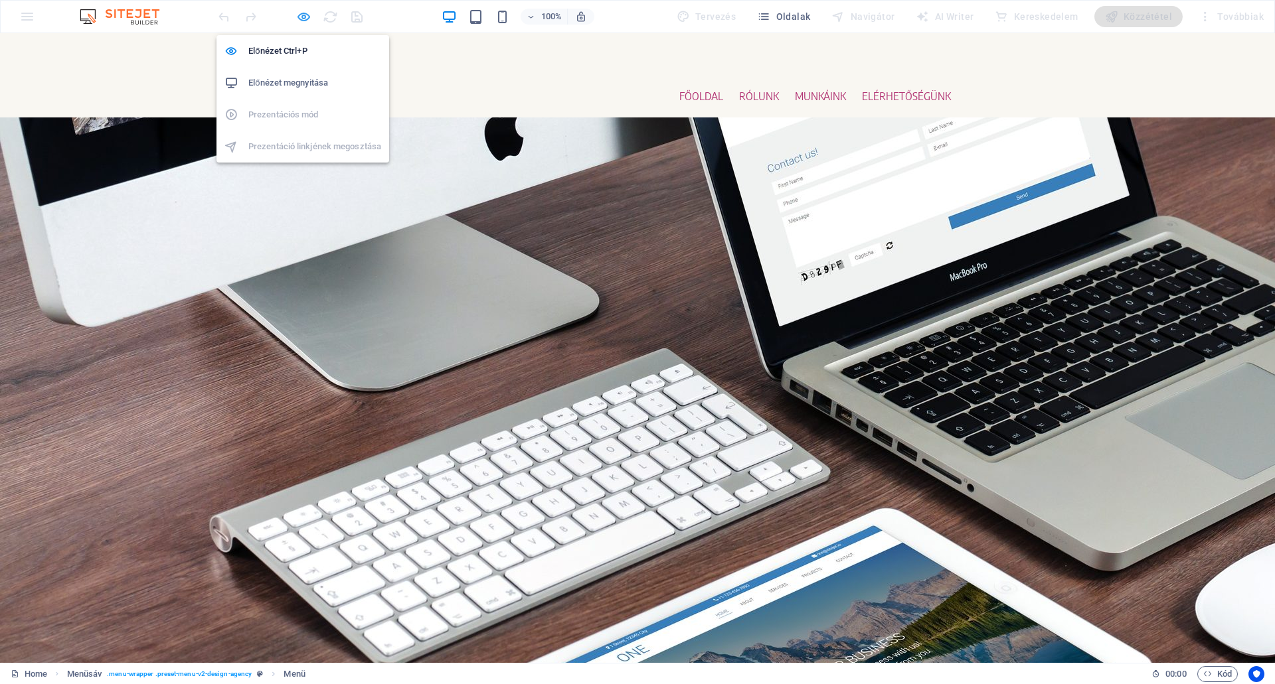
click at [296, 17] on icon "button" at bounding box center [303, 16] width 15 height 15
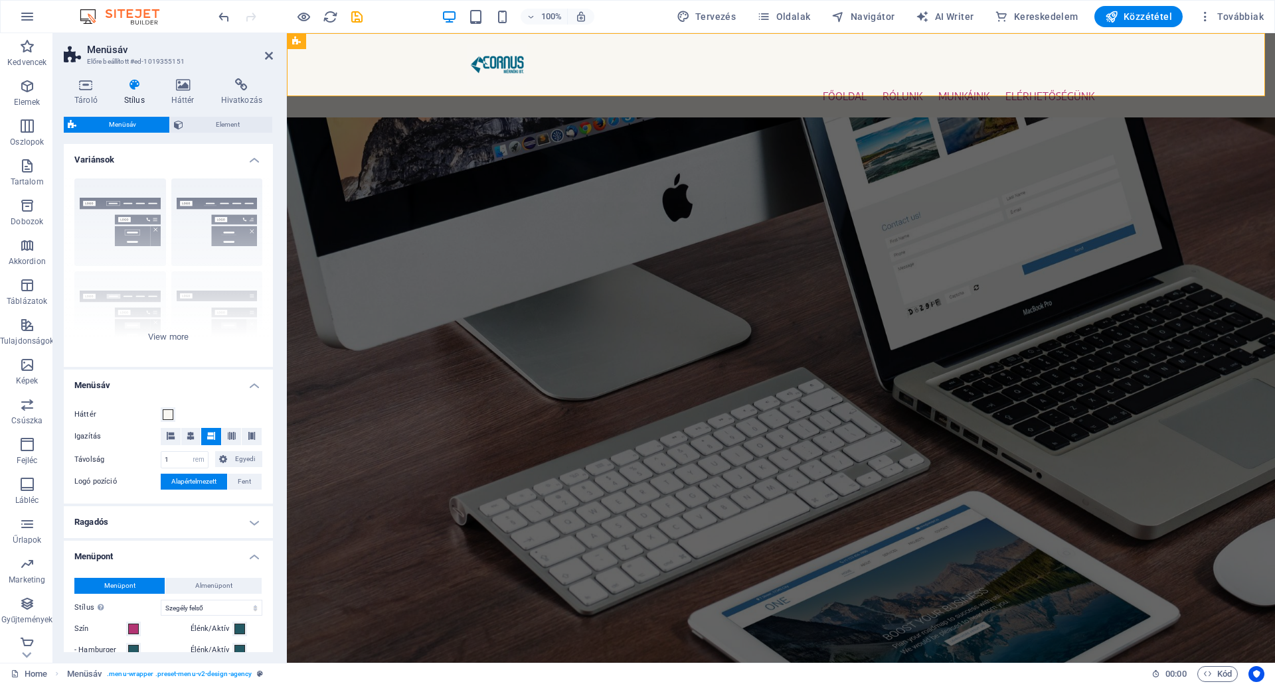
scroll to position [199, 0]
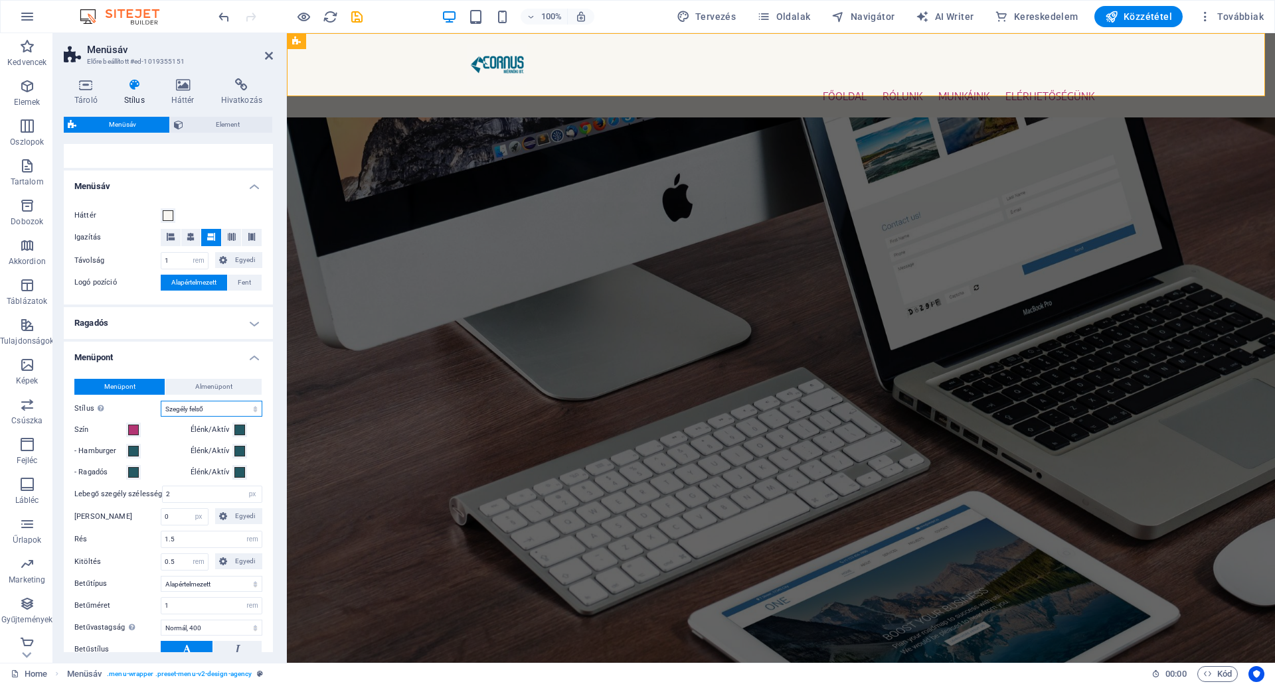
click at [185, 406] on select "Egyszerű Szöveg színe Doboz: Elhalványulás Doboz: Függőleges fordítás Doboz: Ví…" at bounding box center [212, 409] width 102 height 16
click at [161, 401] on select "Egyszerű Szöveg színe Doboz: Elhalványulás Doboz: Függőleges fordítás Doboz: Ví…" at bounding box center [212, 409] width 102 height 16
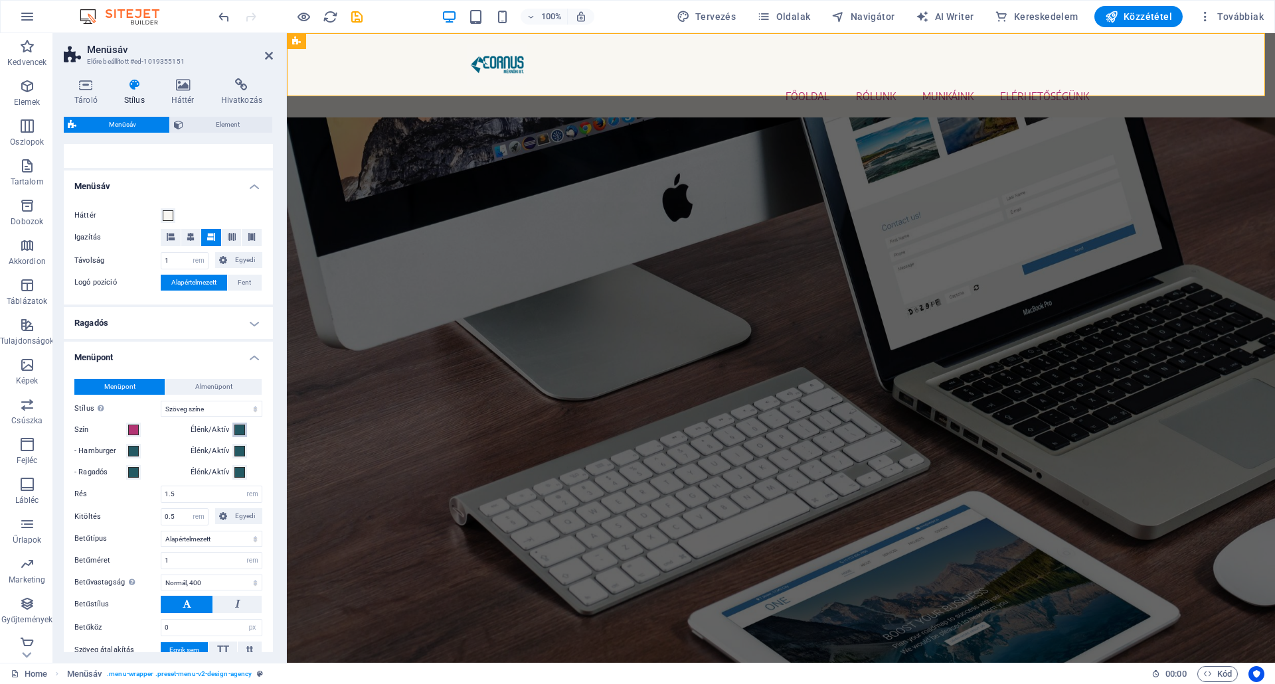
click at [236, 430] on span at bounding box center [239, 430] width 11 height 11
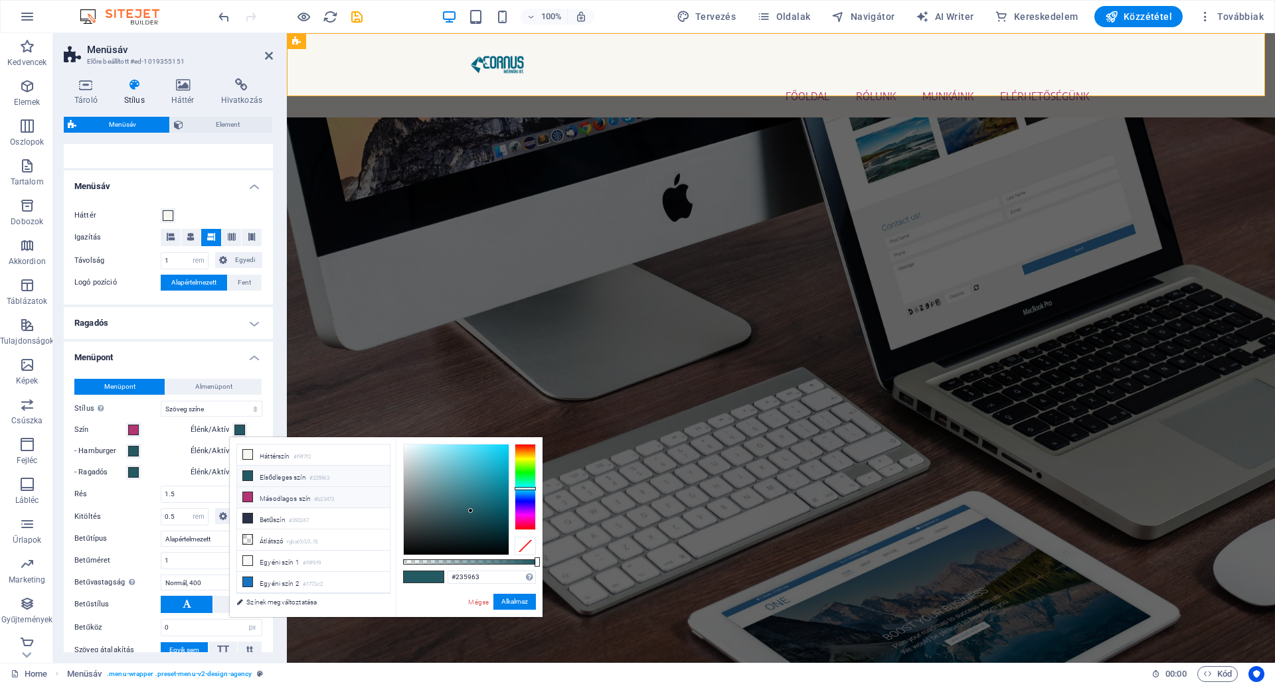
click at [281, 497] on li "Másodlagos szín #b23473" at bounding box center [313, 497] width 153 height 21
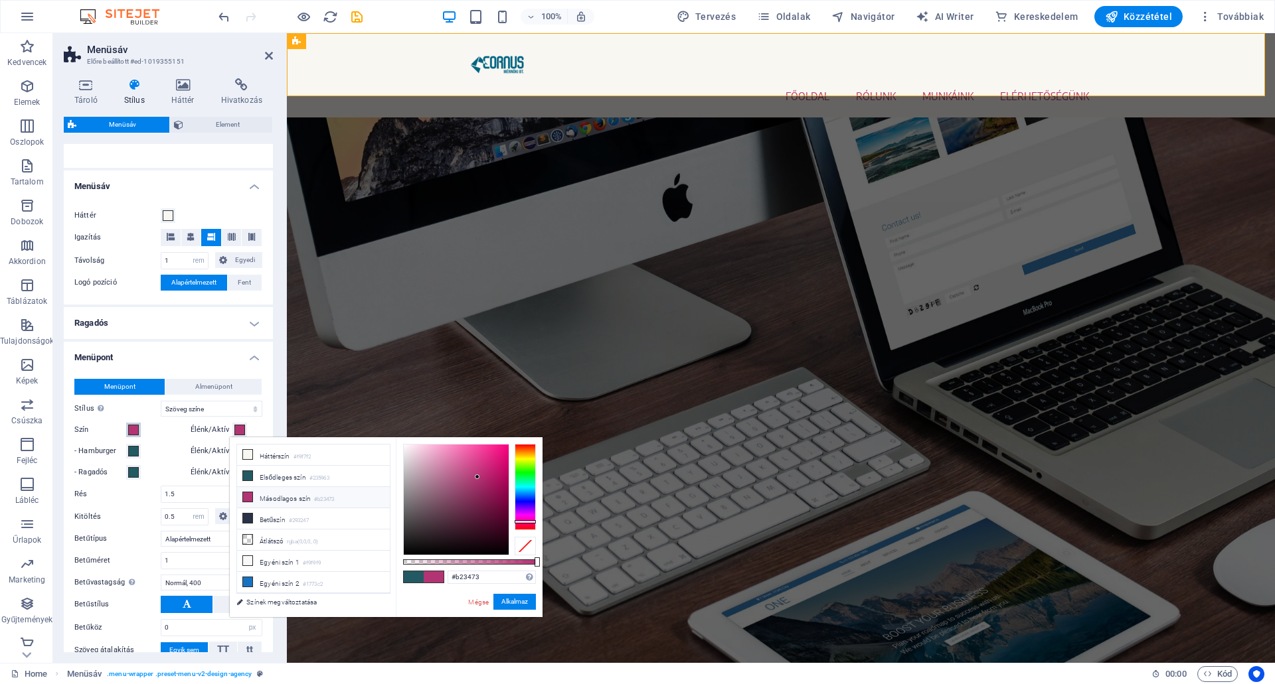
click at [134, 430] on span at bounding box center [133, 430] width 11 height 11
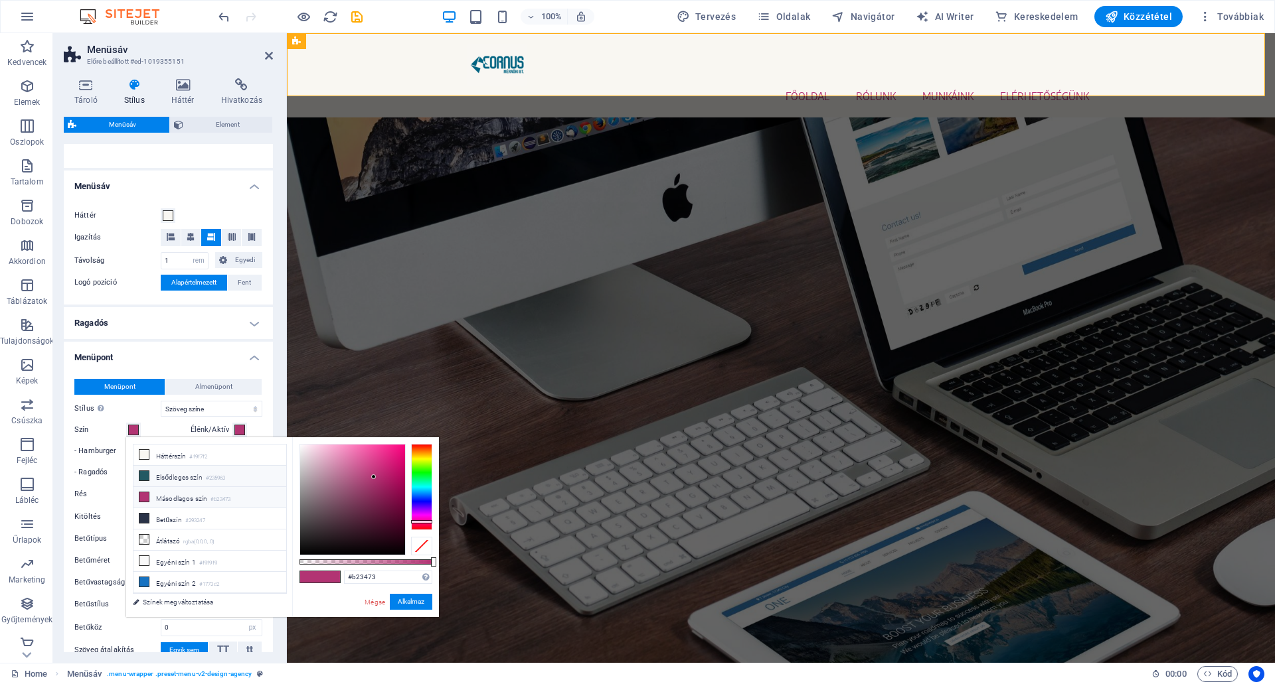
click at [149, 474] on span at bounding box center [144, 476] width 11 height 11
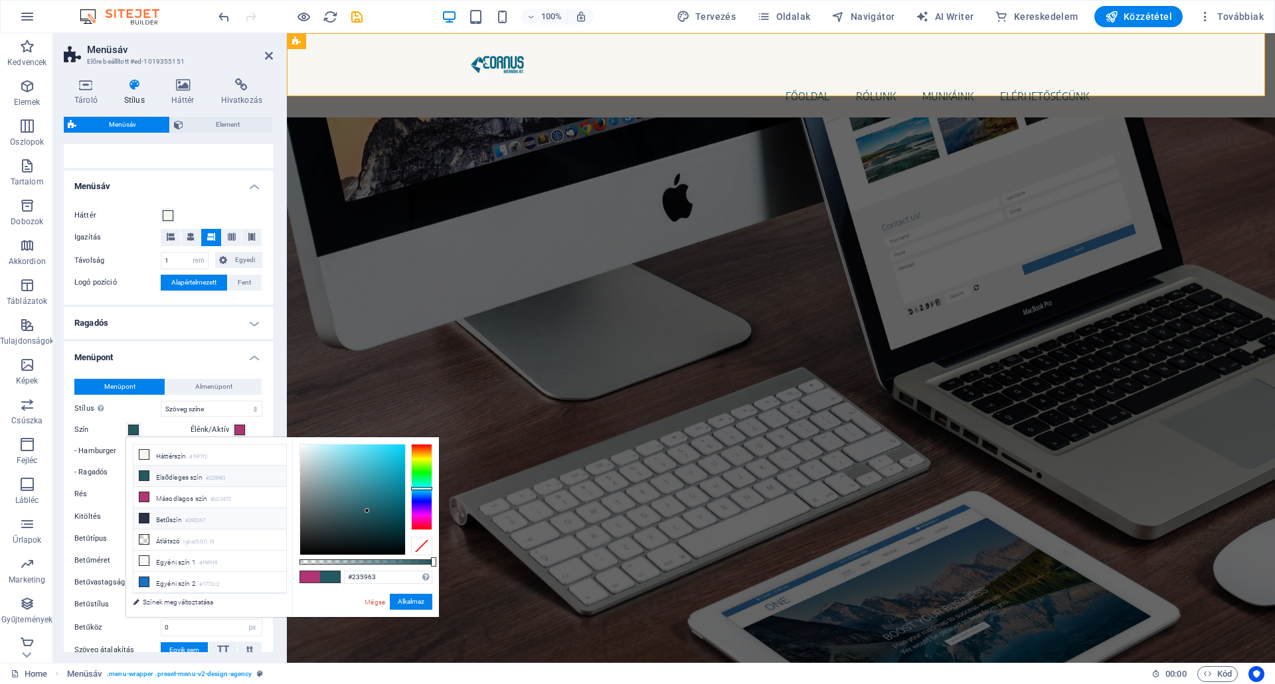
click at [170, 517] on li "Betűszín #293247" at bounding box center [209, 519] width 153 height 21
click at [218, 430] on label "Élénk/Aktív" at bounding box center [212, 430] width 42 height 16
click at [232, 430] on button "Élénk/Aktív" at bounding box center [239, 430] width 15 height 15
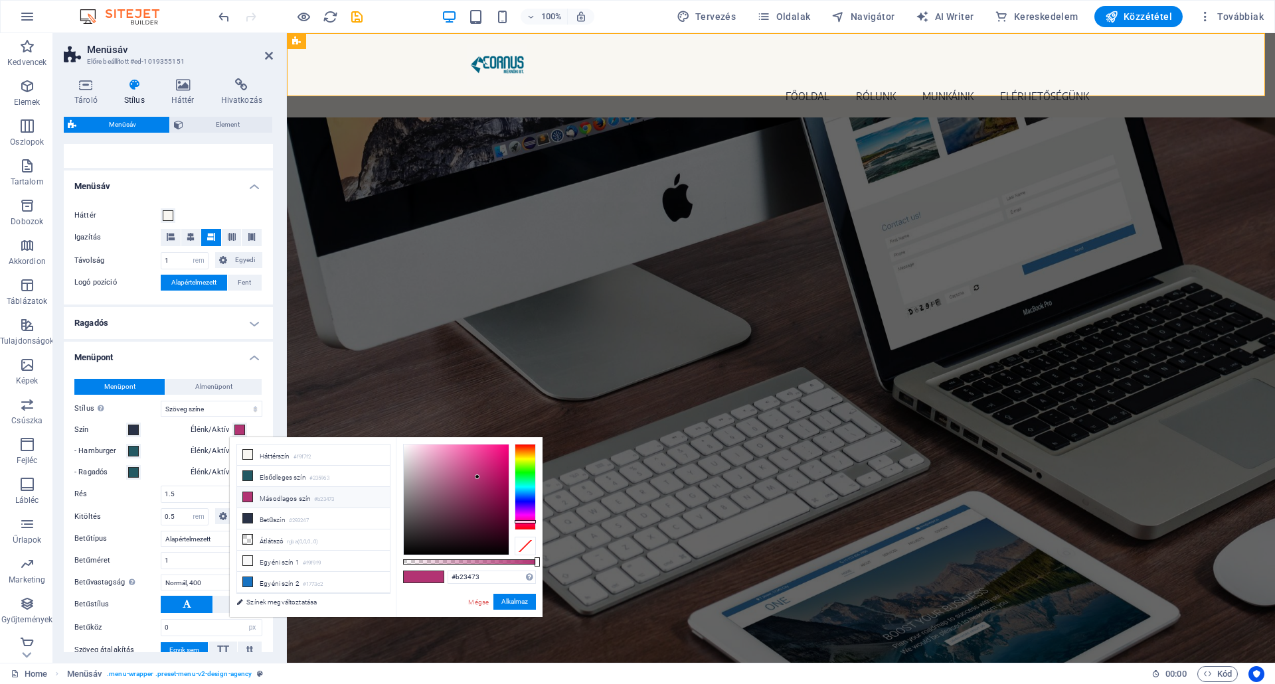
click at [276, 498] on li "Másodlagos szín #b23473" at bounding box center [313, 497] width 153 height 21
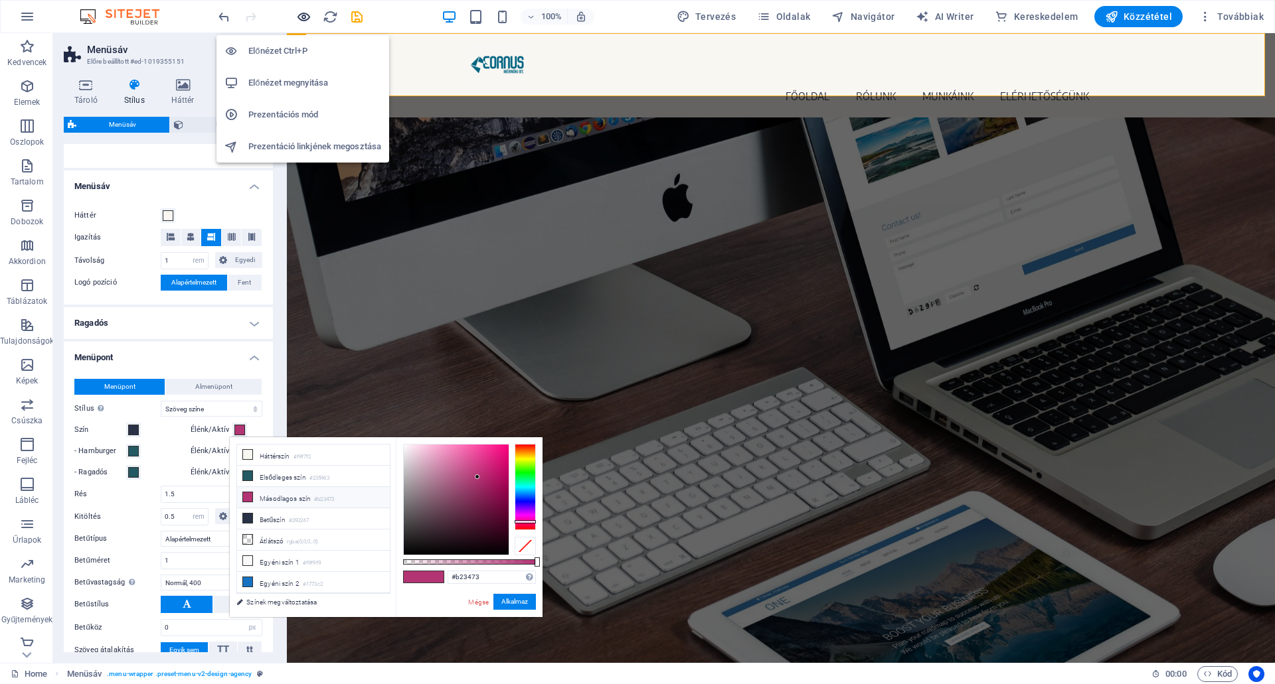
click at [302, 11] on icon "button" at bounding box center [303, 16] width 15 height 15
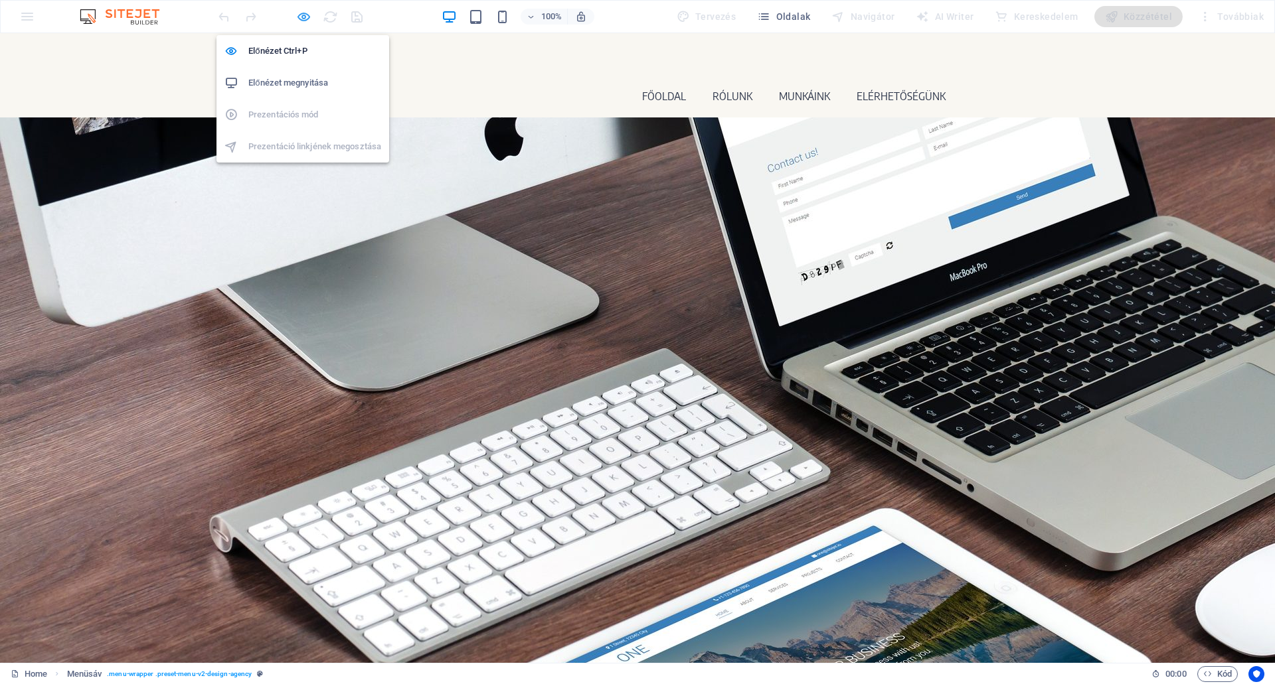
click at [301, 14] on icon "button" at bounding box center [303, 16] width 15 height 15
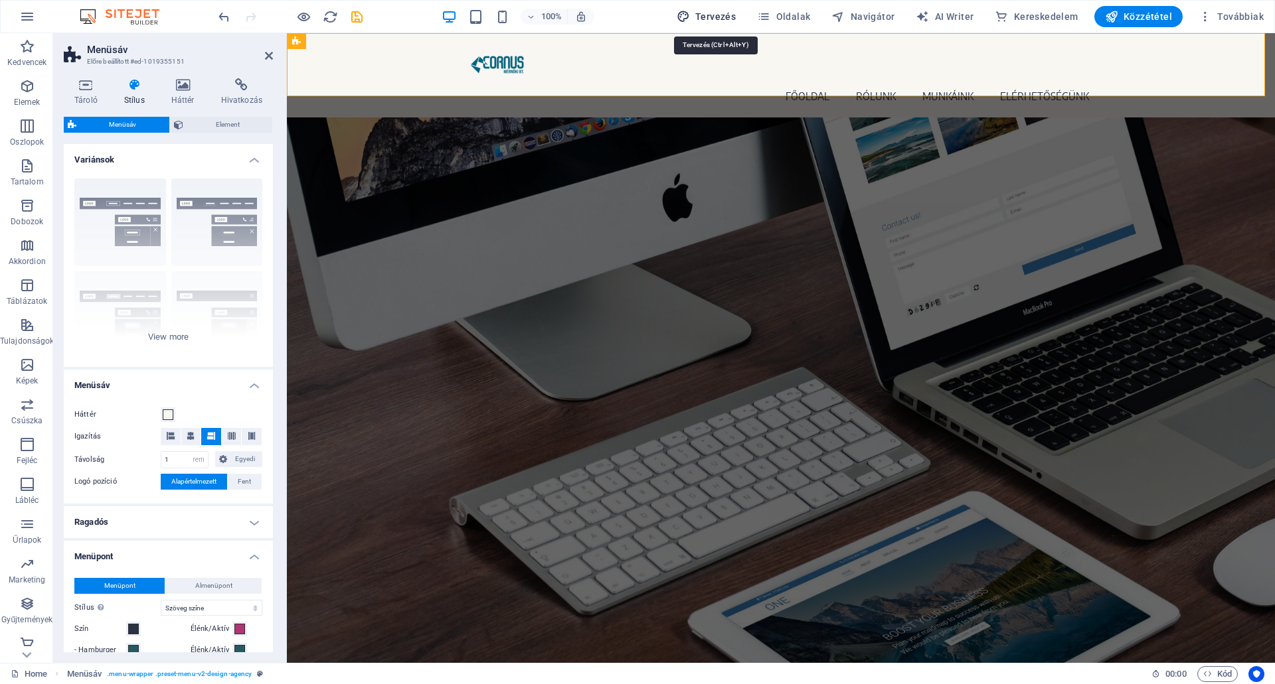
click at [728, 12] on span "Tervezés" at bounding box center [706, 16] width 60 height 13
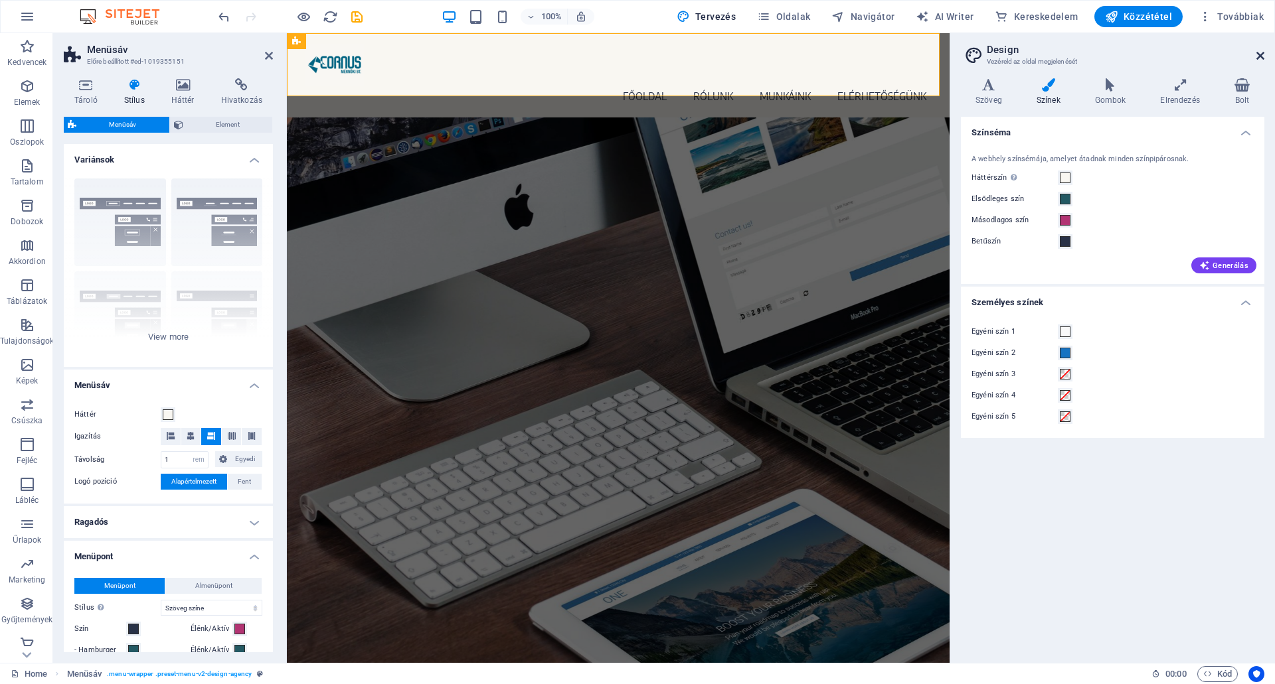
click at [1259, 51] on icon at bounding box center [1260, 55] width 8 height 11
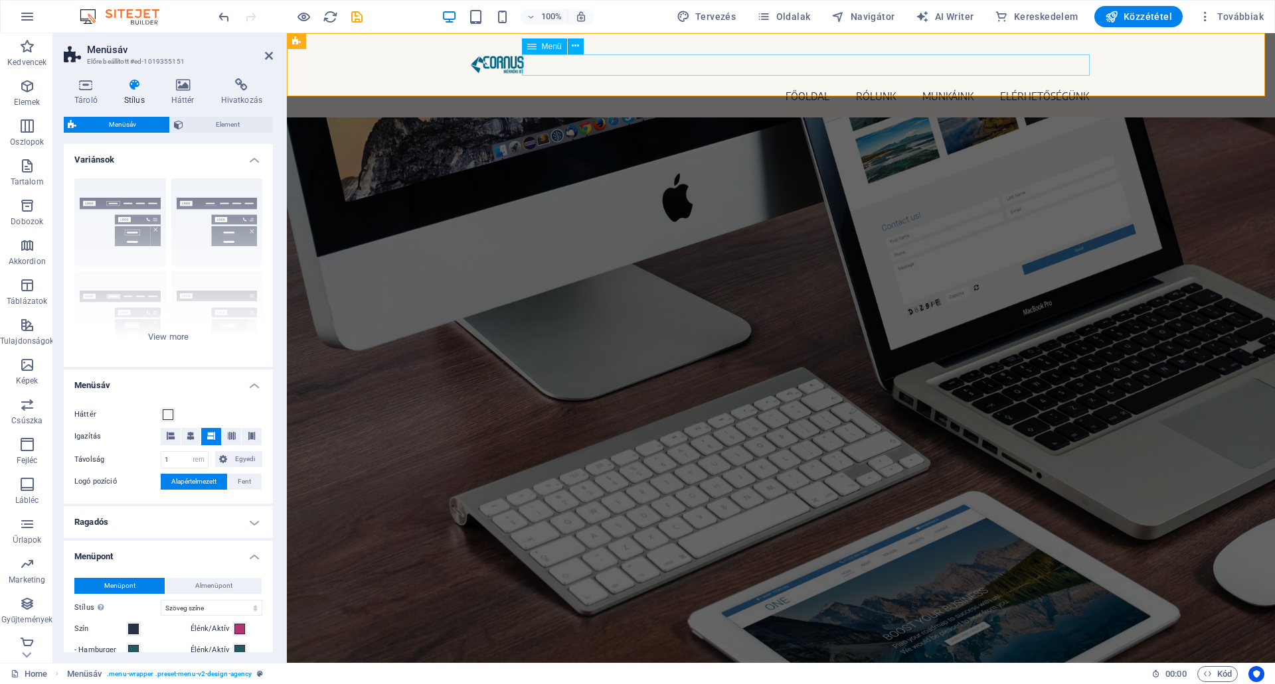
click at [735, 86] on nav "FŐOLDAL RÓLUNK MUNKÁINK ELÉRHETŐSÉGÜNK" at bounding box center [780, 96] width 627 height 21
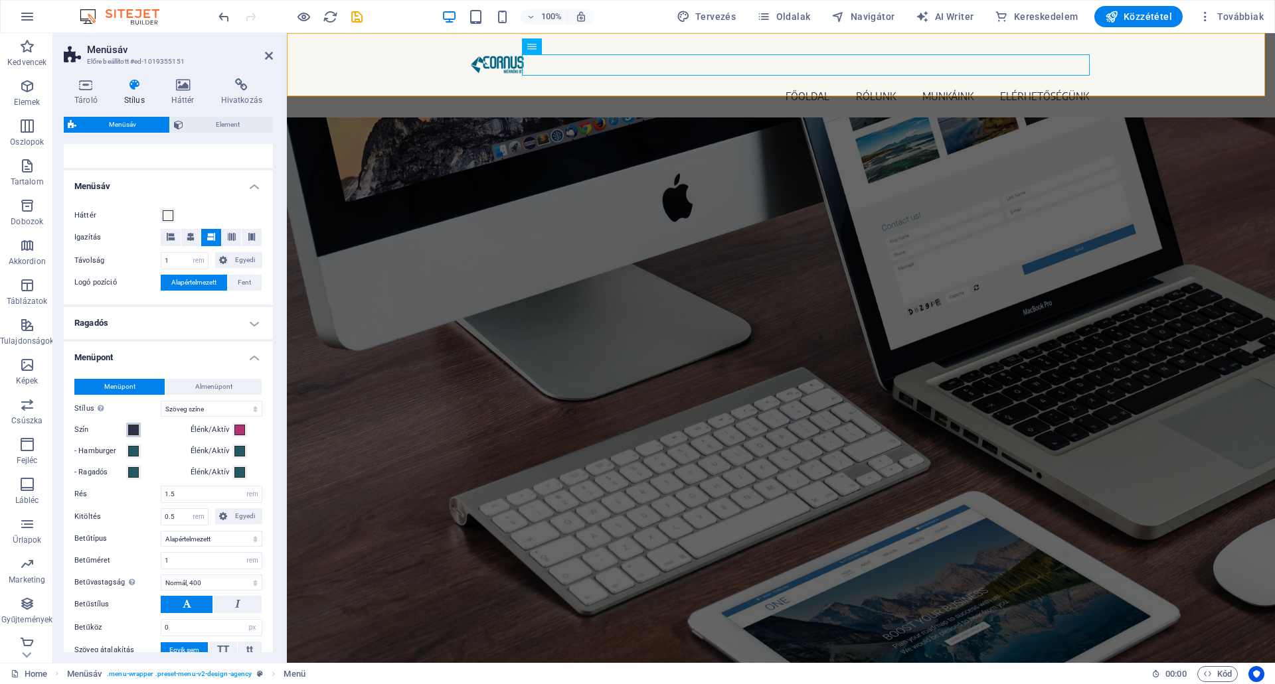
click at [131, 428] on span at bounding box center [133, 430] width 11 height 11
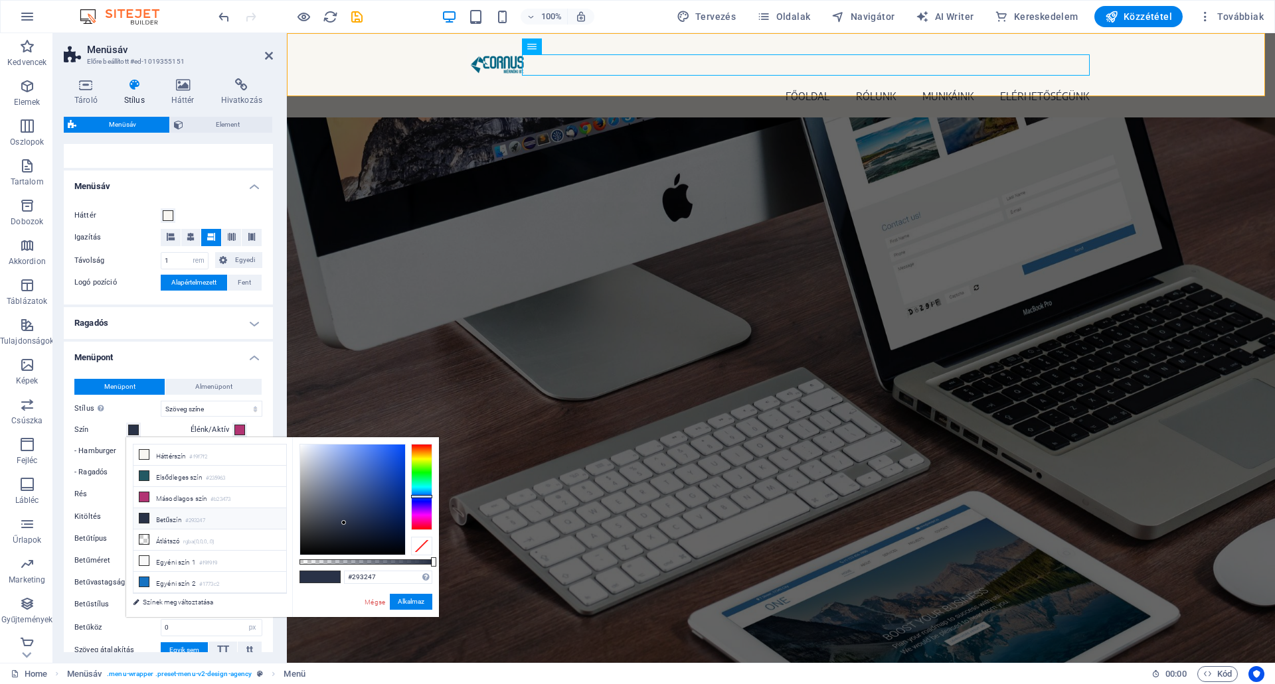
click at [131, 428] on span at bounding box center [133, 430] width 11 height 11
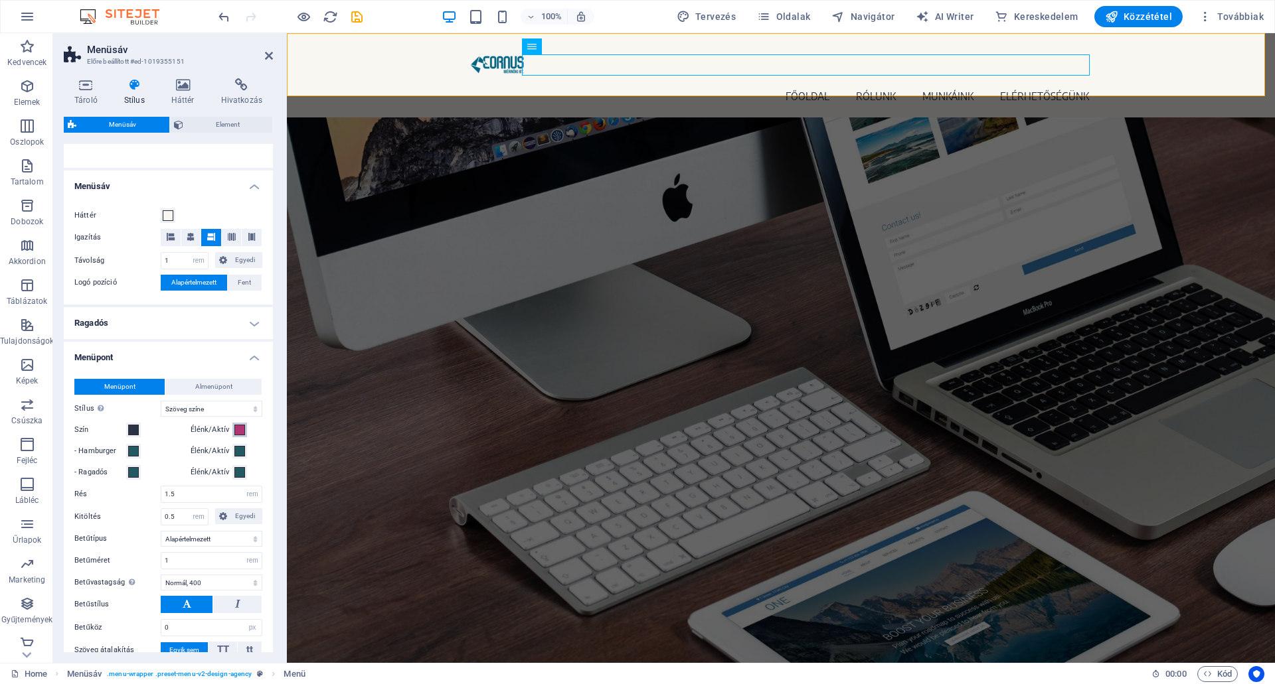
click at [236, 428] on span at bounding box center [239, 430] width 11 height 11
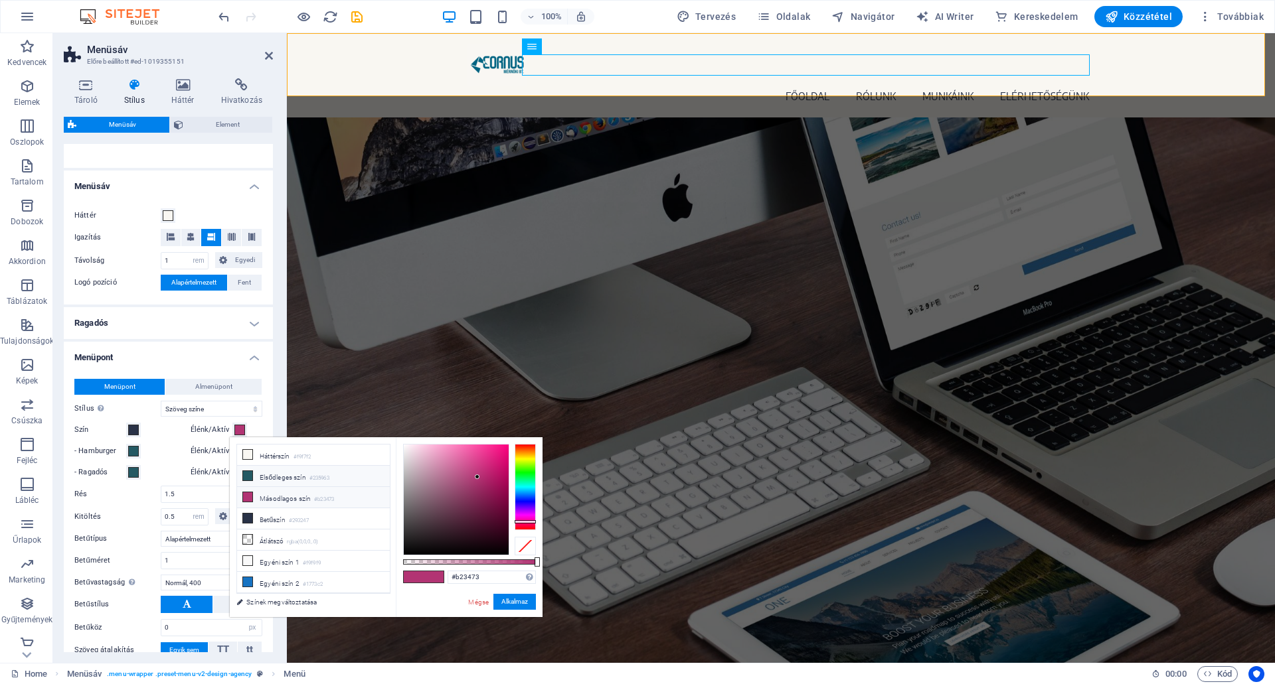
drag, startPoint x: 266, startPoint y: 477, endPoint x: 333, endPoint y: 473, distance: 67.2
click at [266, 476] on li "Elsődleges szín #235963" at bounding box center [313, 476] width 153 height 21
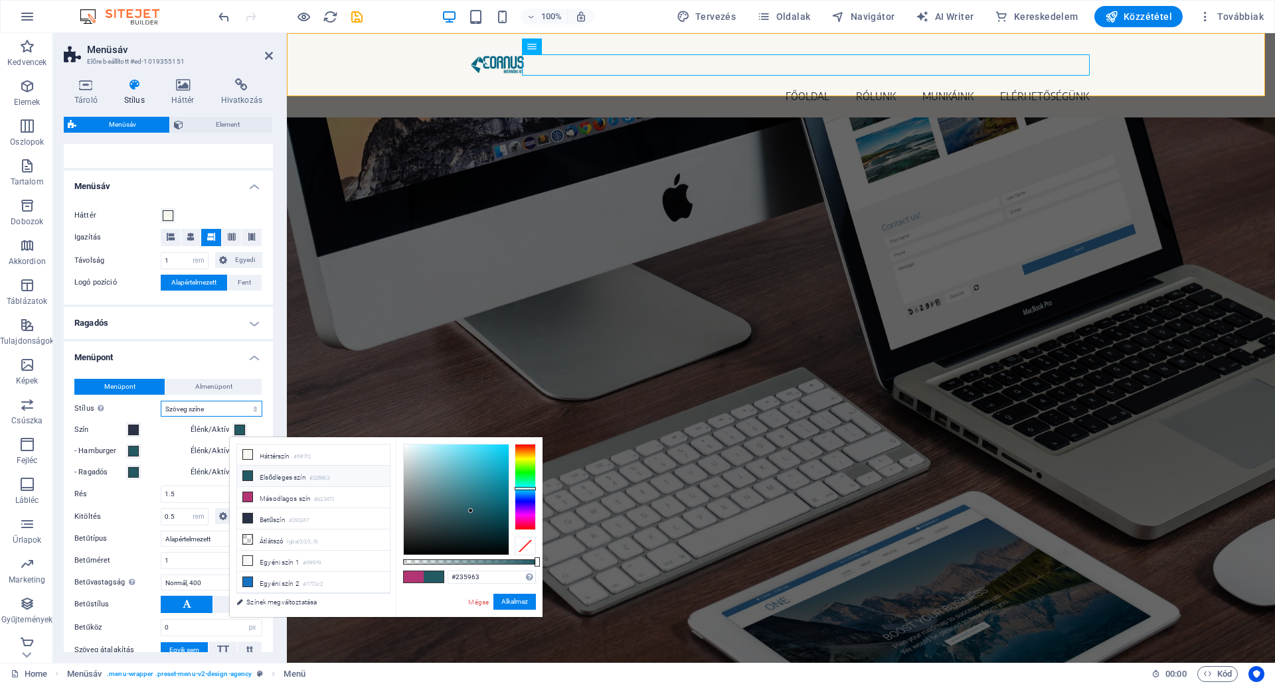
click at [199, 409] on select "Egyszerű Szöveg színe Doboz: Elhalványulás Doboz: Függőleges fordítás Doboz: Ví…" at bounding box center [212, 409] width 102 height 16
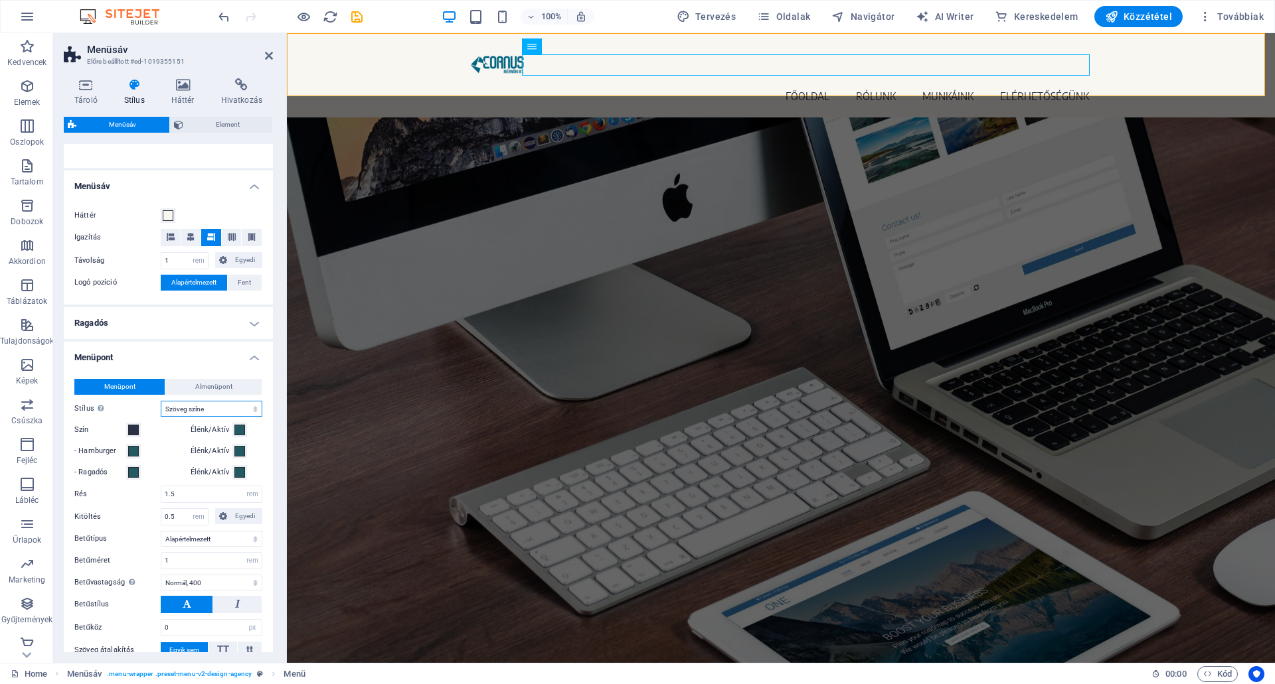
click at [198, 408] on select "Egyszerű Szöveg színe Doboz: Elhalványulás Doboz: Függőleges fordítás Doboz: Ví…" at bounding box center [212, 409] width 102 height 16
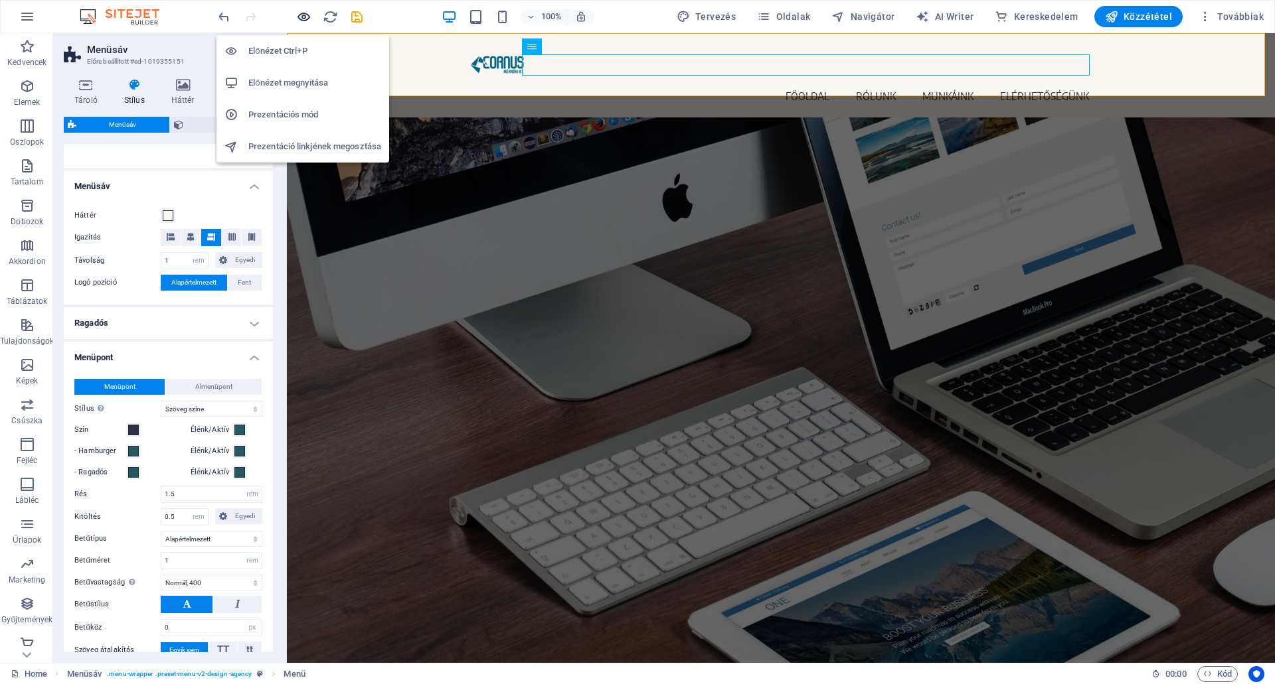
click at [302, 15] on icon "button" at bounding box center [303, 16] width 15 height 15
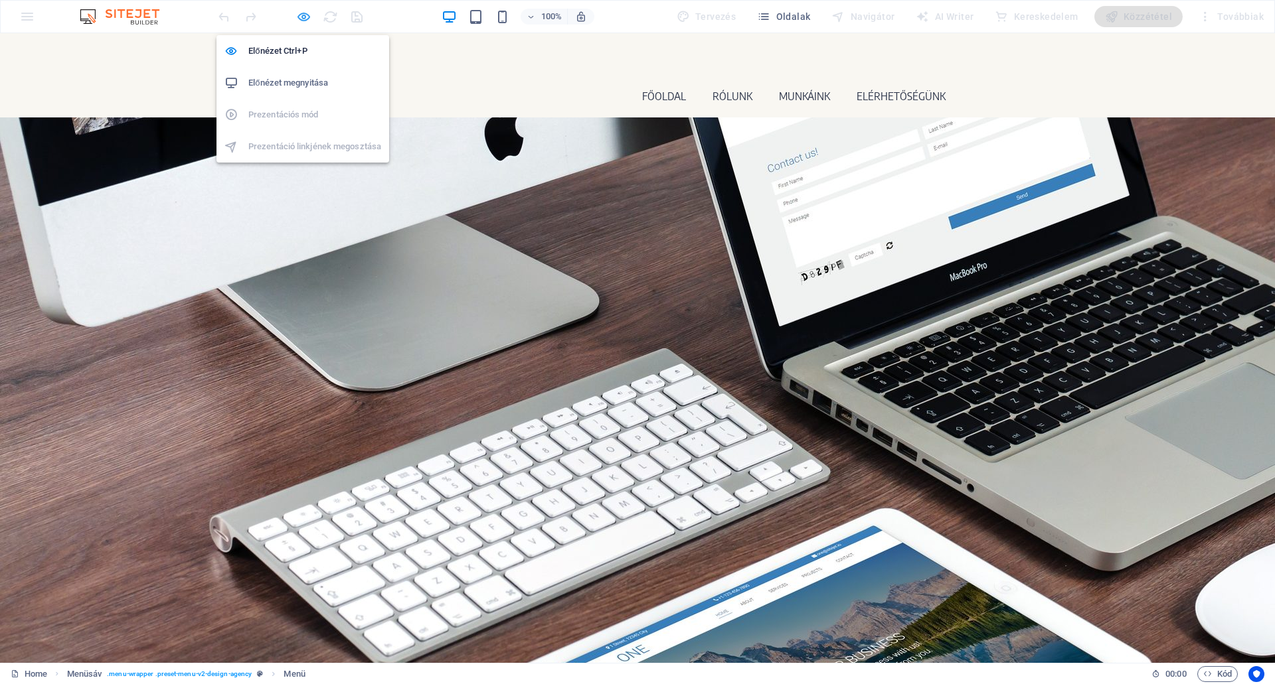
click at [302, 12] on icon "button" at bounding box center [303, 16] width 15 height 15
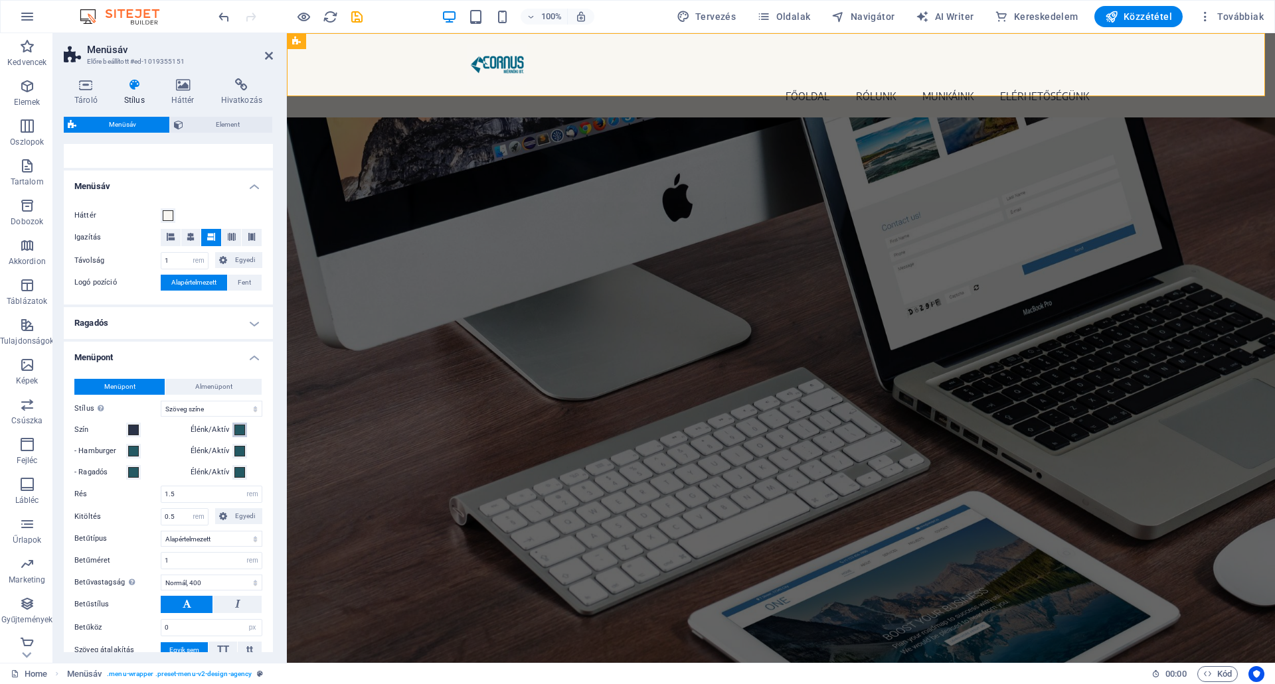
click at [239, 430] on span at bounding box center [239, 430] width 11 height 11
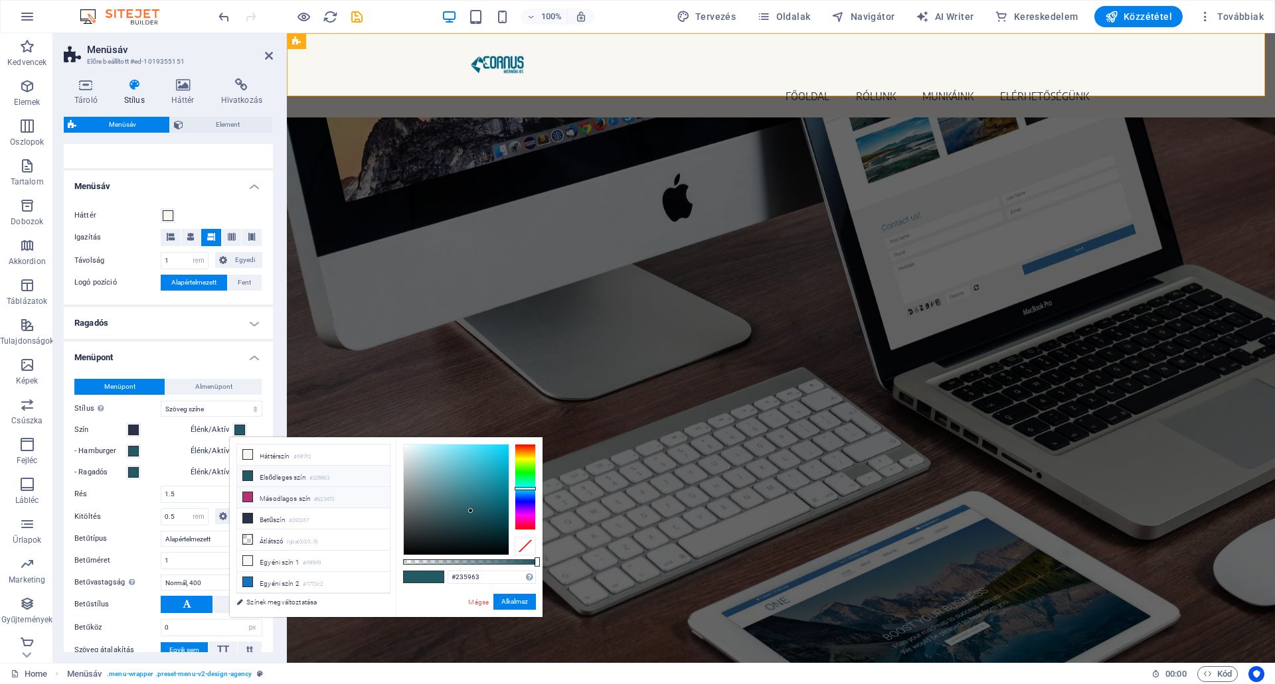
click at [267, 495] on li "Másodlagos szín #b23473" at bounding box center [313, 497] width 153 height 21
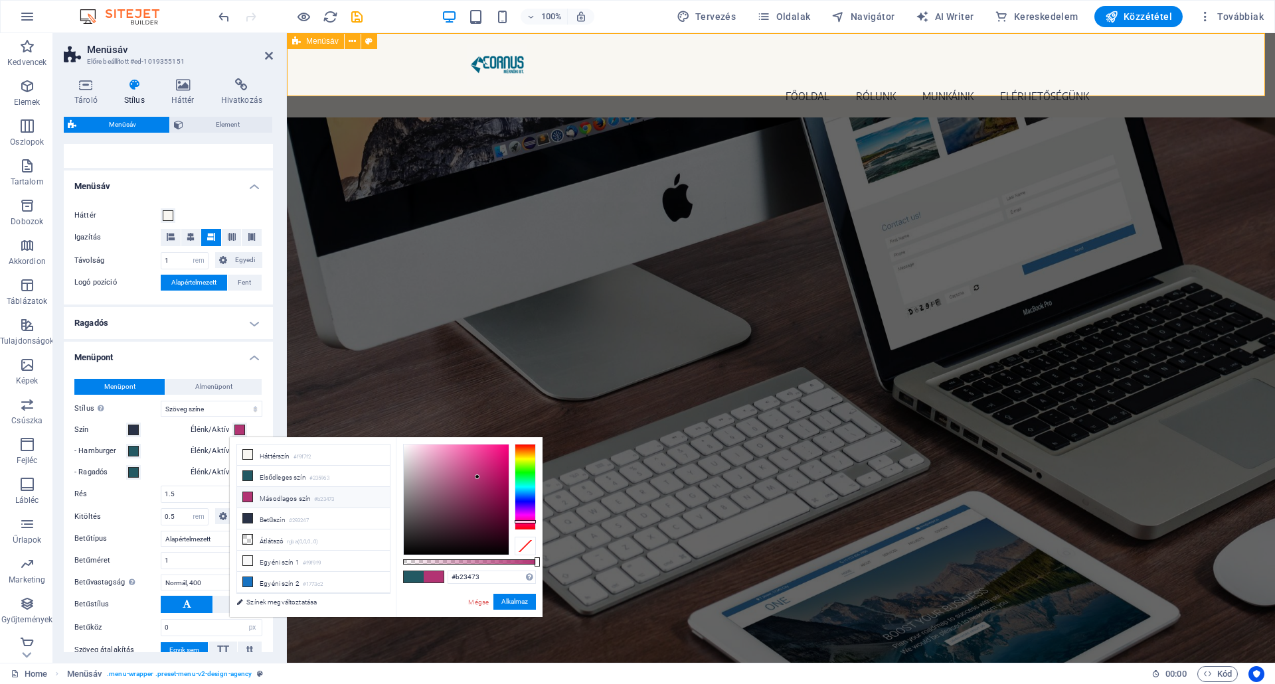
click at [679, 48] on div "FŐOLDAL RÓLUNK MUNKÁINK ELÉRHETŐSÉGÜNK Menu" at bounding box center [781, 75] width 988 height 84
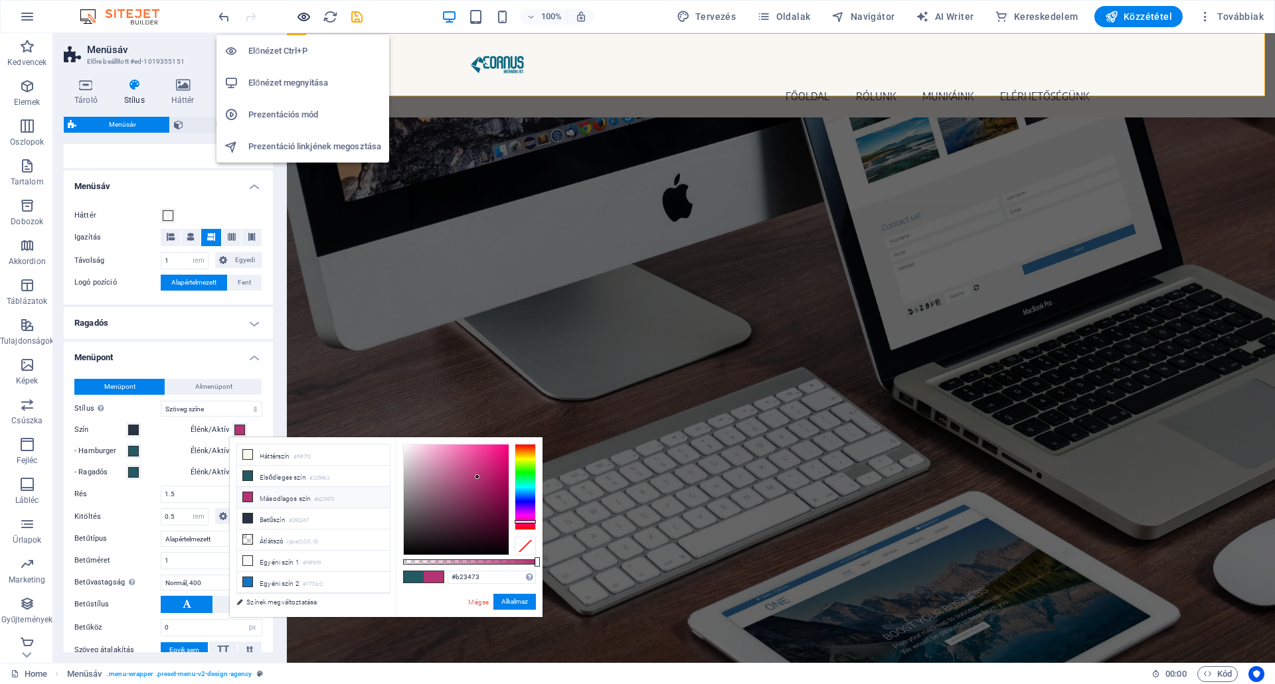
click at [300, 17] on icon "button" at bounding box center [303, 16] width 15 height 15
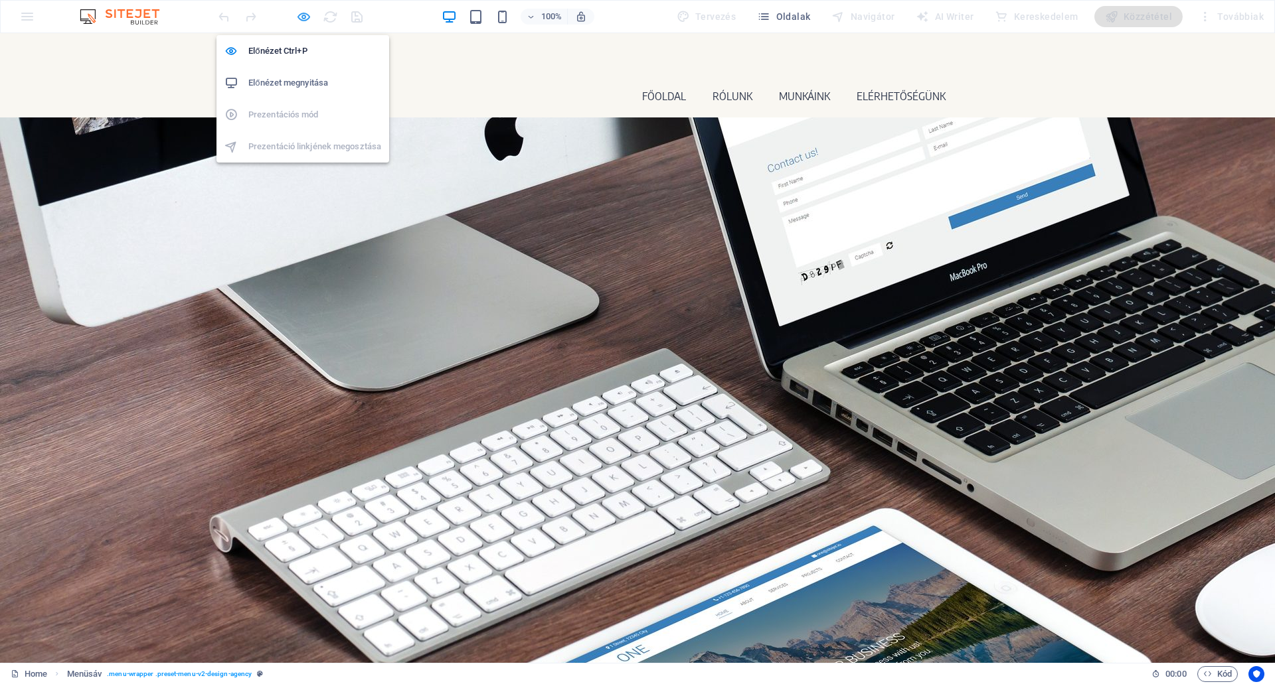
click at [305, 14] on icon "button" at bounding box center [303, 16] width 15 height 15
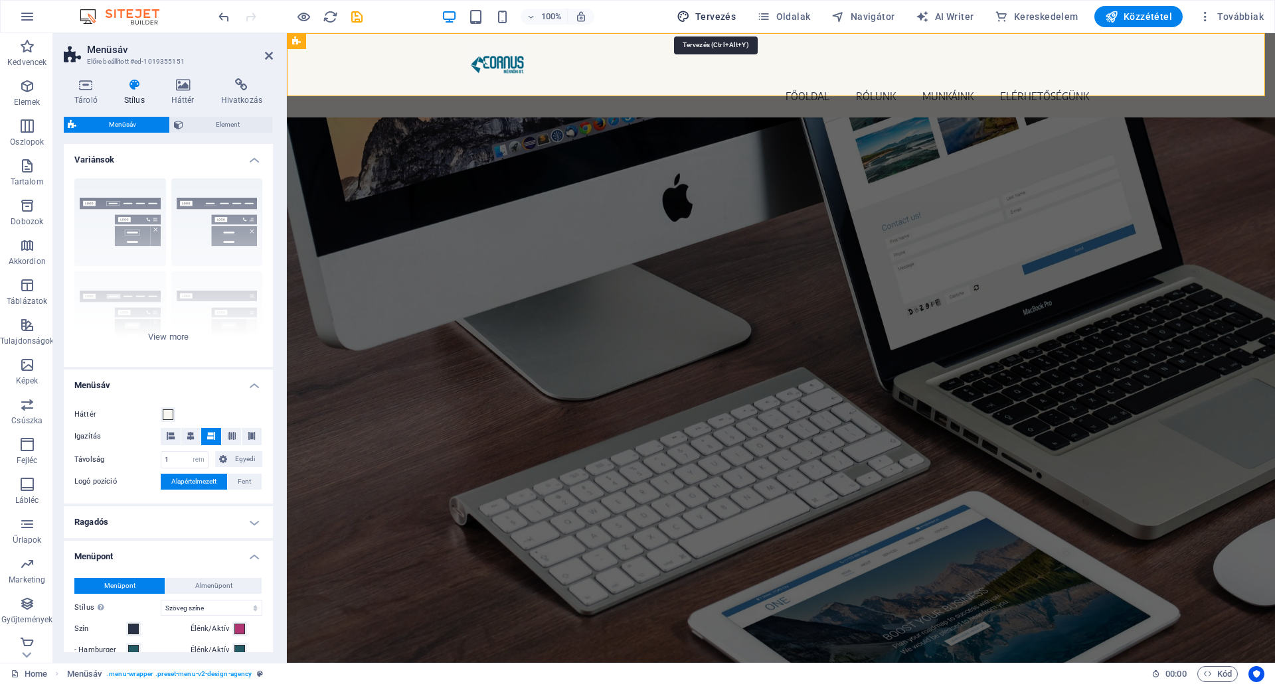
click at [726, 13] on span "Tervezés" at bounding box center [706, 16] width 60 height 13
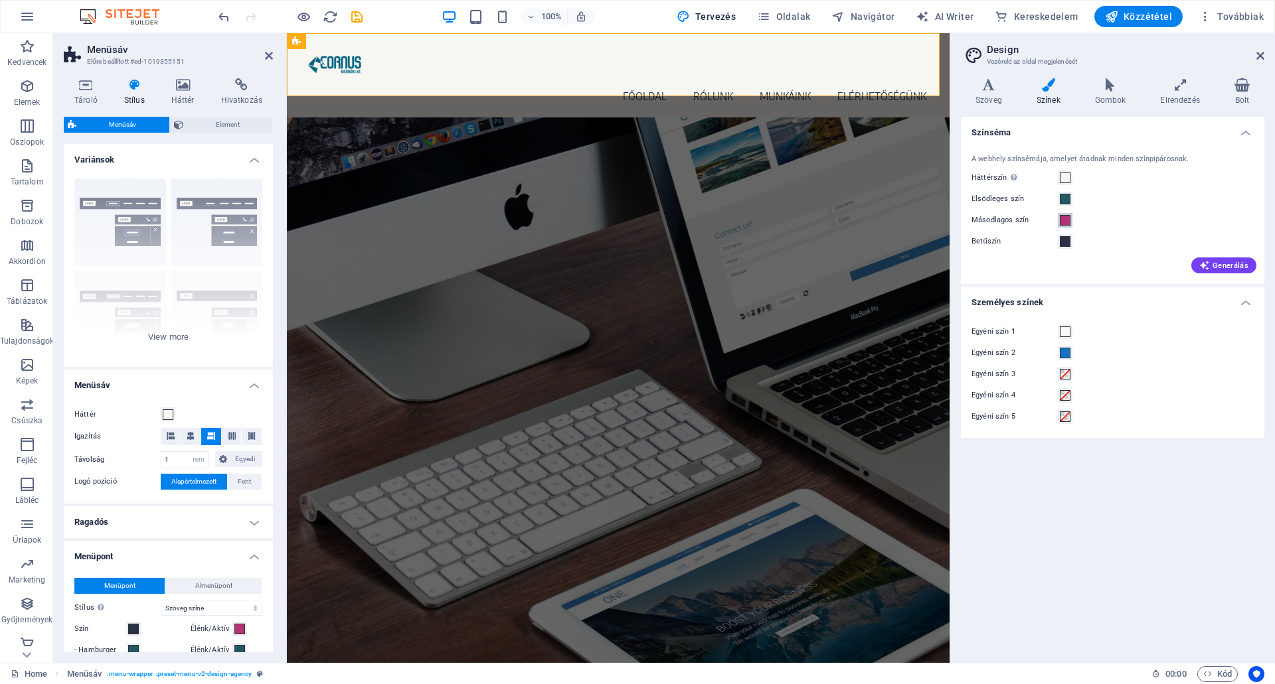
click at [1063, 220] on span at bounding box center [1064, 220] width 11 height 11
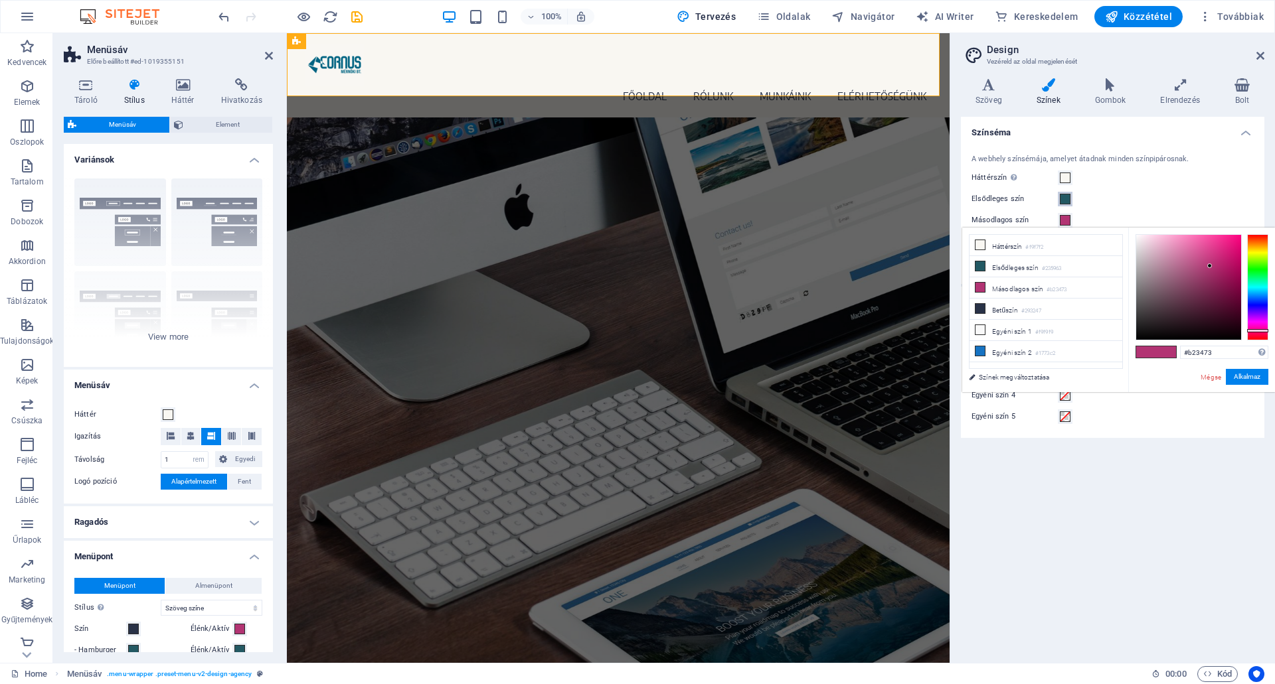
click at [1067, 197] on span at bounding box center [1064, 199] width 11 height 11
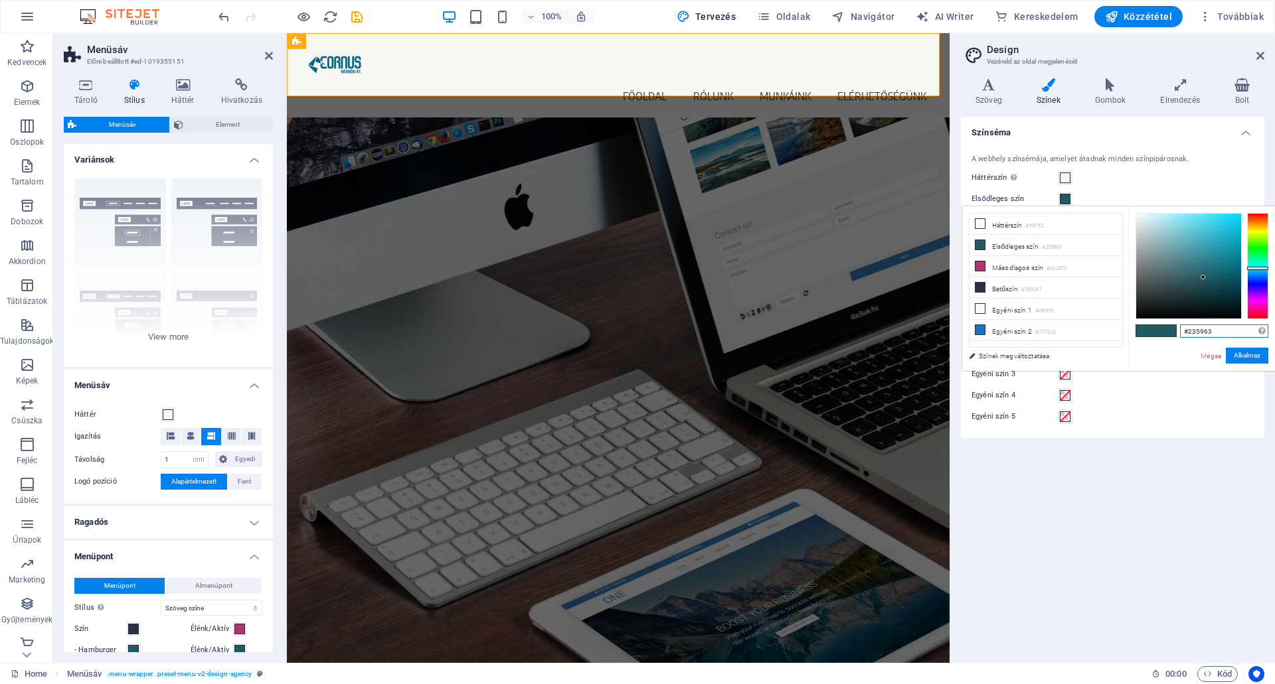
drag, startPoint x: 1215, startPoint y: 333, endPoint x: 1155, endPoint y: 331, distance: 59.8
click at [1156, 331] on div "#235963 Támogatott formátumok #0852ed rgb(8, 82, 237) rgba(8, 82, 237, 90%) hsv…" at bounding box center [1201, 384] width 147 height 357
click at [1026, 265] on li "Másodlagos szín #b23473" at bounding box center [1045, 266] width 153 height 21
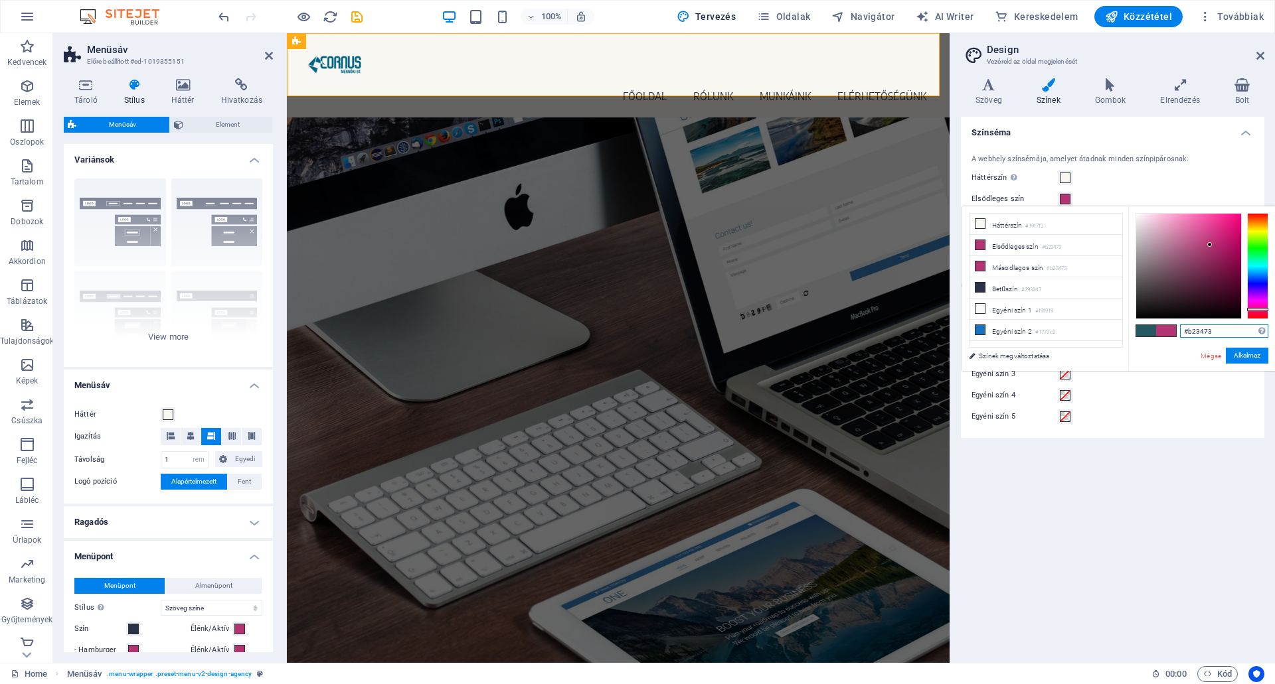
drag, startPoint x: 1217, startPoint y: 329, endPoint x: 1129, endPoint y: 327, distance: 89.0
click at [1129, 327] on div "#b23473 Támogatott formátumok #0852ed rgb(8, 82, 237) rgba(8, 82, 237, 90%) hsv…" at bounding box center [1201, 384] width 147 height 357
paste input "23596"
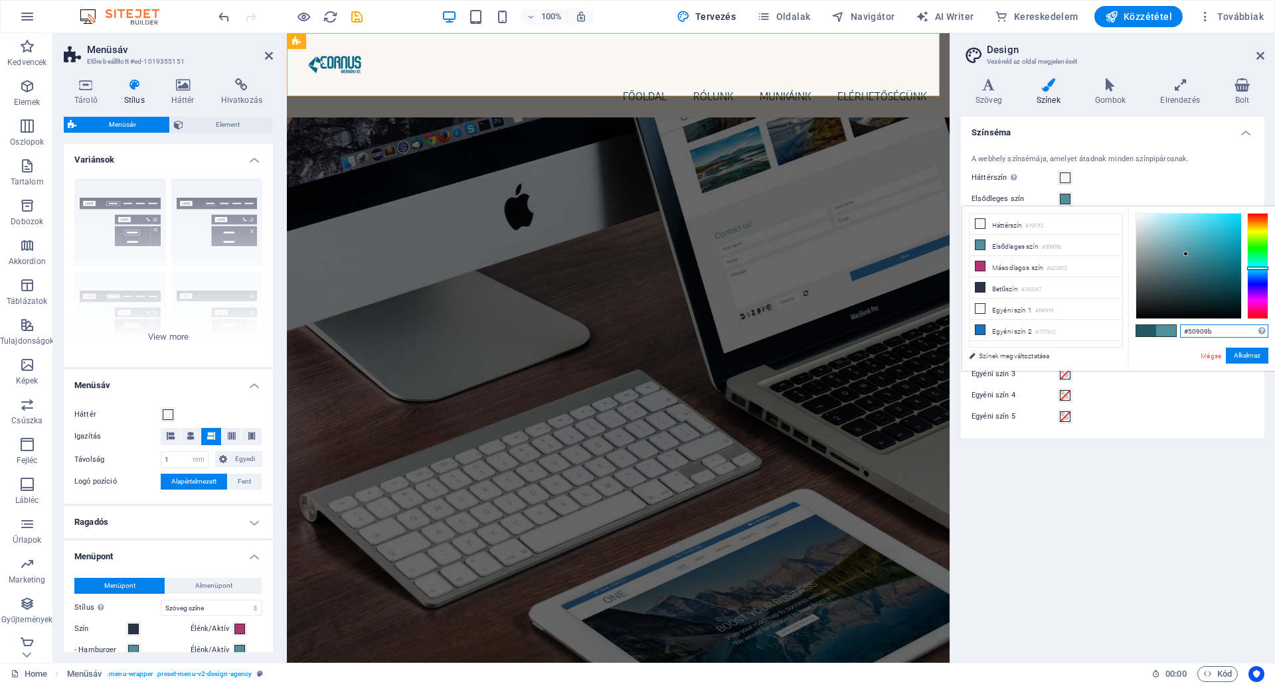
drag, startPoint x: 1201, startPoint y: 277, endPoint x: 1186, endPoint y: 254, distance: 27.2
click at [1186, 254] on div at bounding box center [1185, 254] width 5 height 5
drag, startPoint x: 1223, startPoint y: 330, endPoint x: 1138, endPoint y: 331, distance: 85.0
click at [1138, 330] on div "#50909b Támogatott formátumok #0852ed rgb(8, 82, 237) rgba(8, 82, 237, 90%) hsv…" at bounding box center [1201, 384] width 147 height 357
paste input "235963"
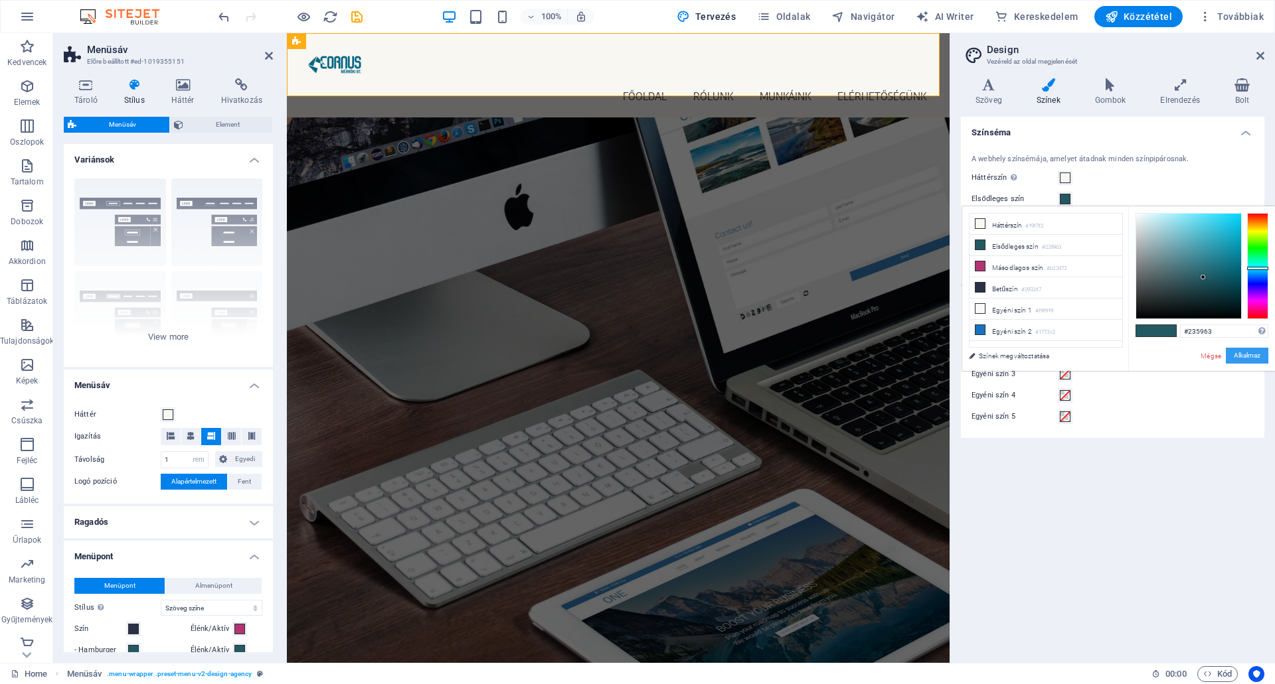
click at [1239, 352] on button "Alkalmaz" at bounding box center [1246, 356] width 42 height 16
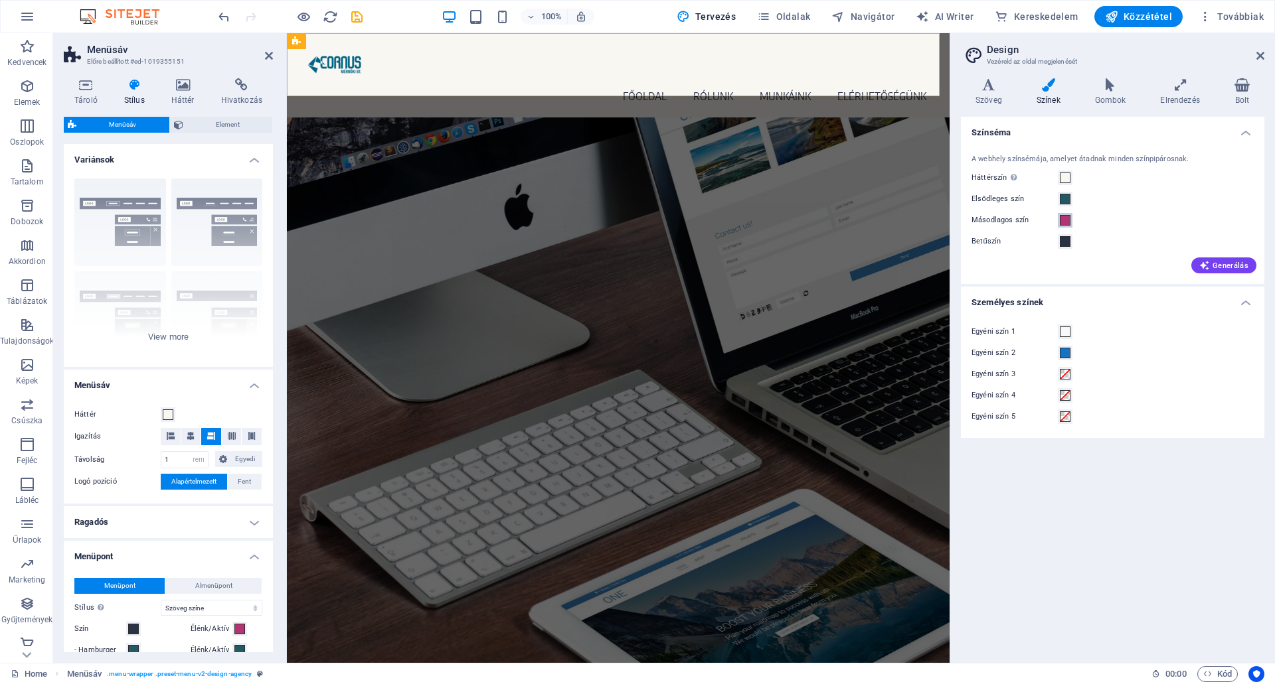
click at [1065, 216] on span at bounding box center [1064, 220] width 11 height 11
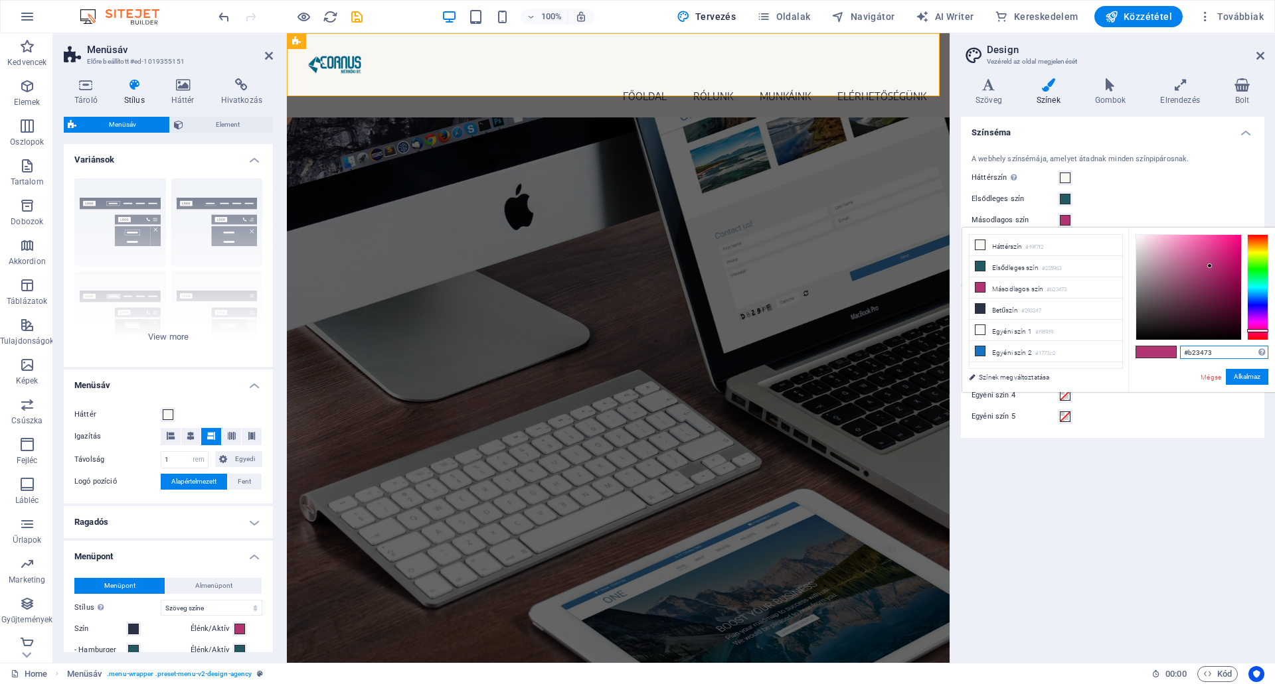
drag, startPoint x: 1168, startPoint y: 351, endPoint x: 1149, endPoint y: 353, distance: 18.7
click at [1149, 352] on div "#b23473 Támogatott formátumok #0852ed rgb(8, 82, 237) rgba(8, 82, 237, 90%) hsv…" at bounding box center [1201, 406] width 147 height 357
paste input "23596"
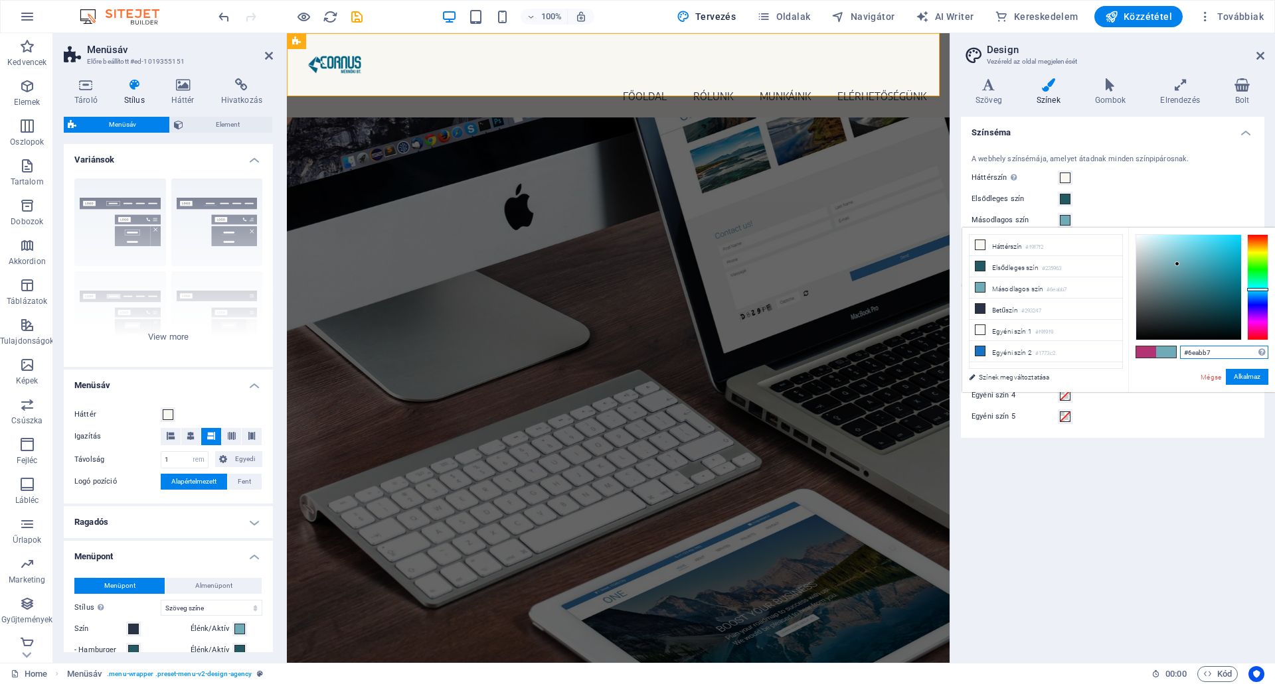
drag, startPoint x: 1202, startPoint y: 296, endPoint x: 1177, endPoint y: 264, distance: 40.6
click at [1177, 264] on div at bounding box center [1176, 264] width 5 height 5
click at [1239, 373] on button "Alkalmaz" at bounding box center [1246, 377] width 42 height 16
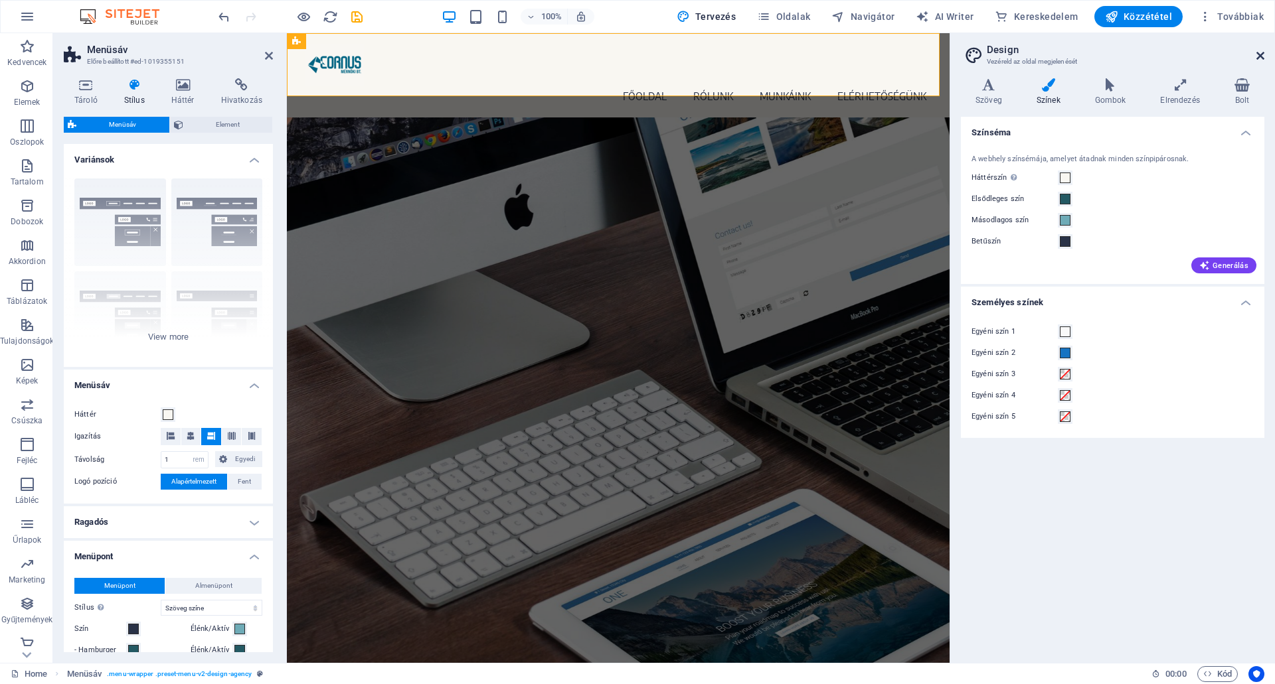
click at [1262, 52] on icon at bounding box center [1260, 55] width 8 height 11
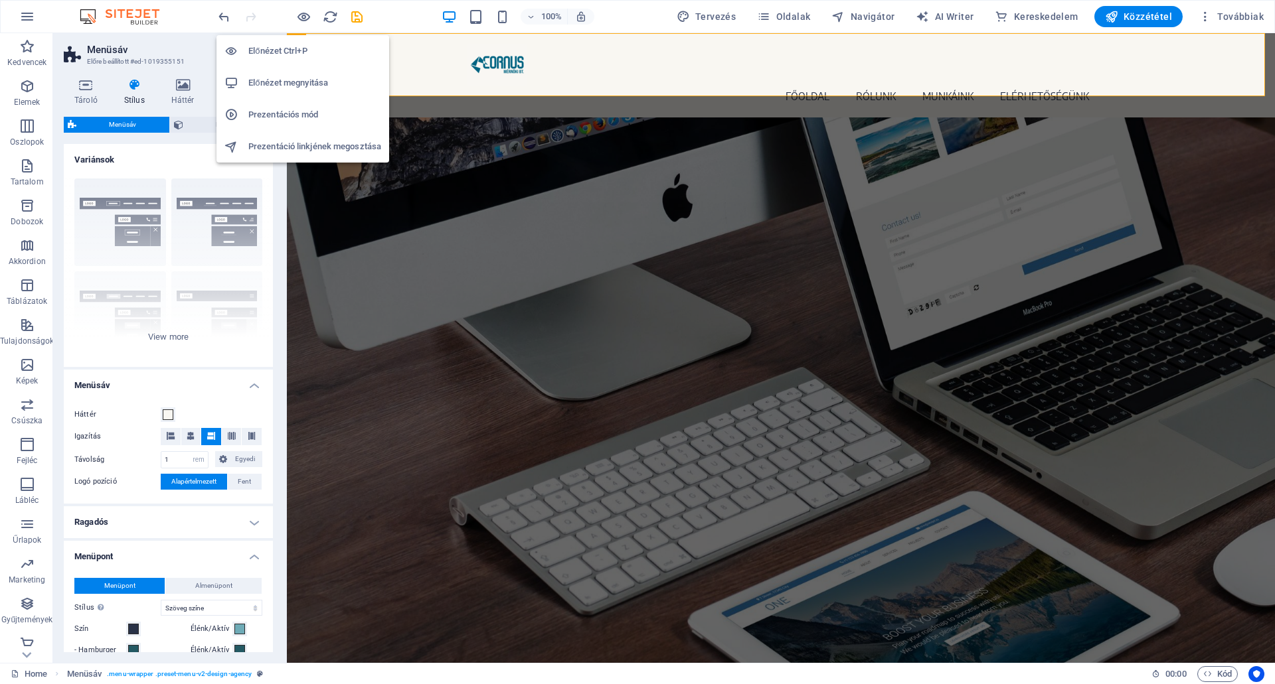
drag, startPoint x: 303, startPoint y: 16, endPoint x: 366, endPoint y: 20, distance: 63.2
click at [302, 15] on icon "button" at bounding box center [303, 16] width 15 height 15
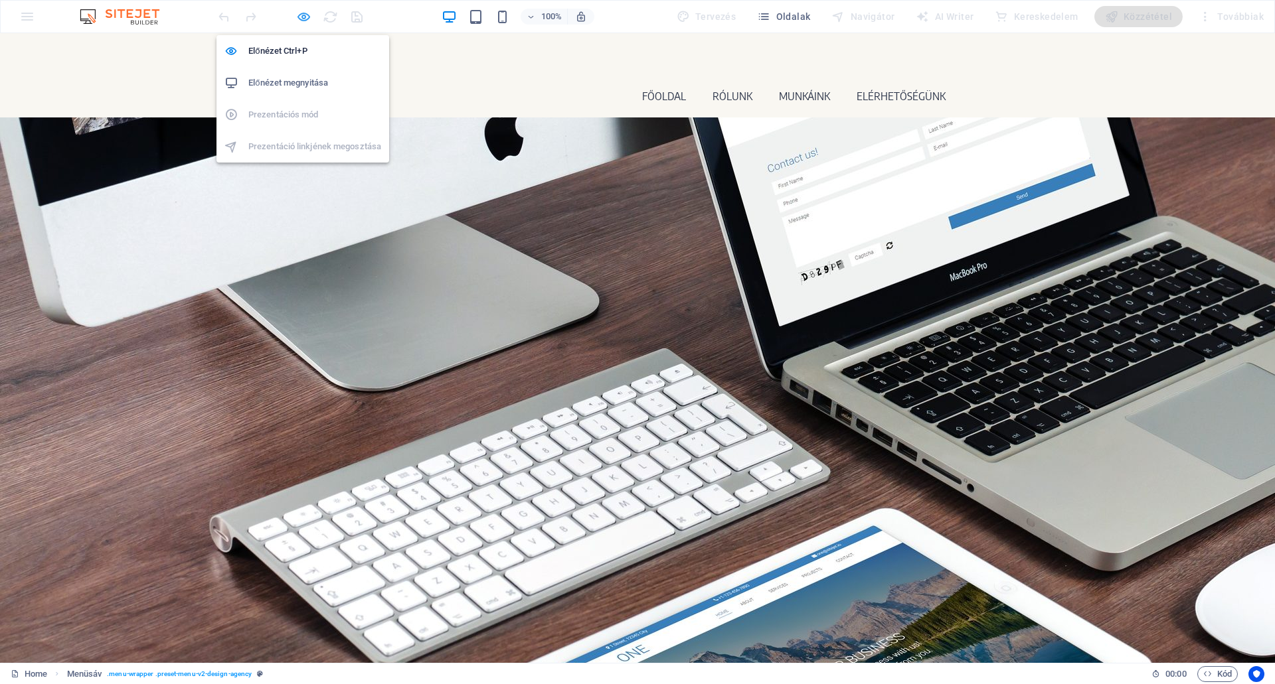
click at [303, 15] on icon "button" at bounding box center [303, 16] width 15 height 15
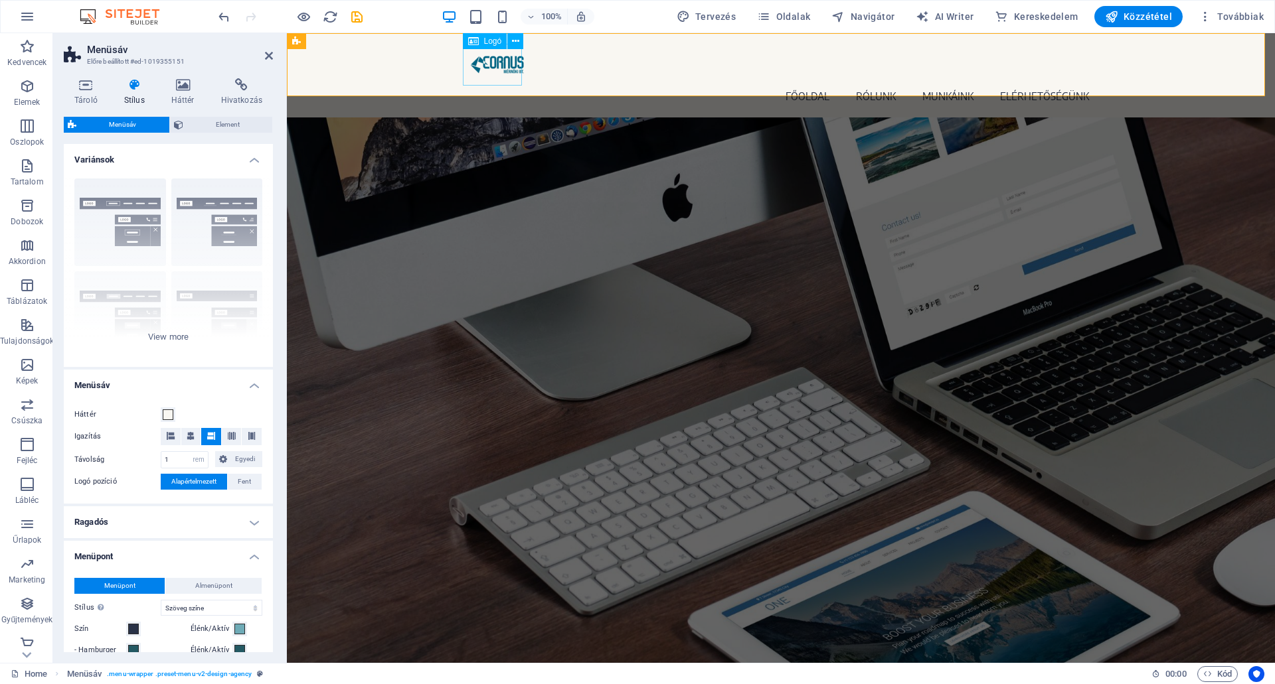
click at [498, 68] on div at bounding box center [780, 65] width 627 height 42
click at [493, 42] on span "Logó" at bounding box center [493, 41] width 18 height 8
click at [494, 63] on div at bounding box center [780, 65] width 627 height 42
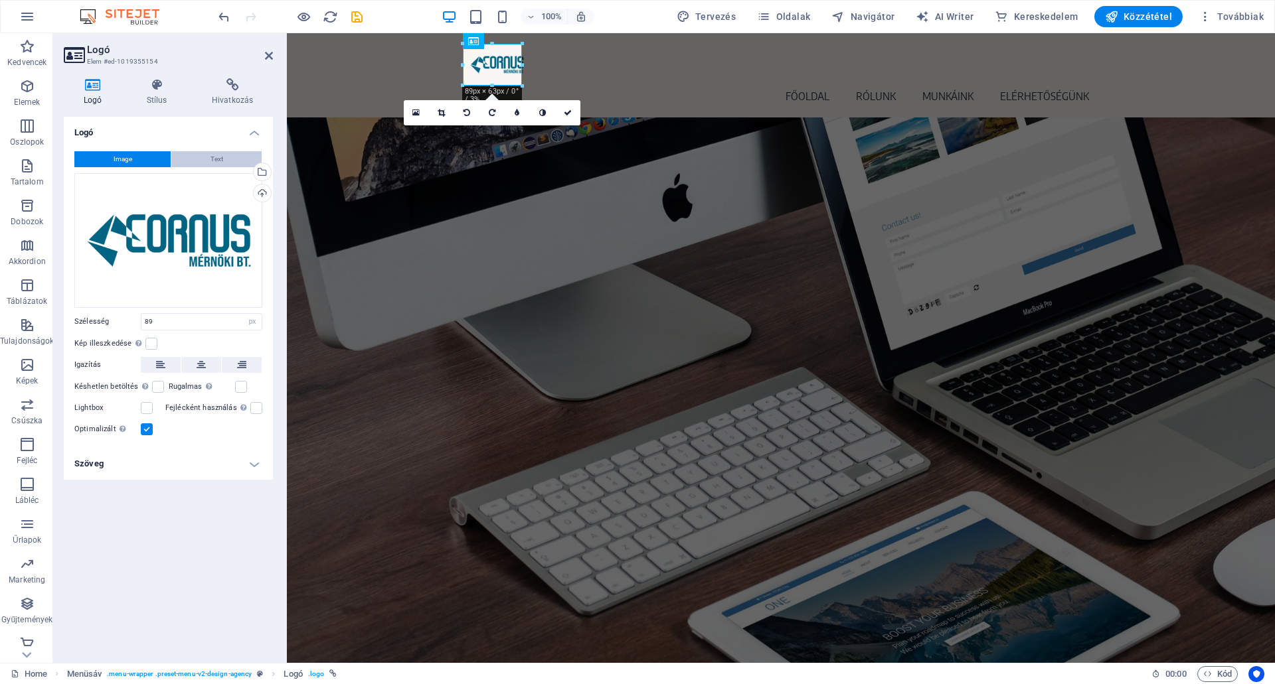
click at [195, 153] on button "Text" at bounding box center [216, 159] width 90 height 16
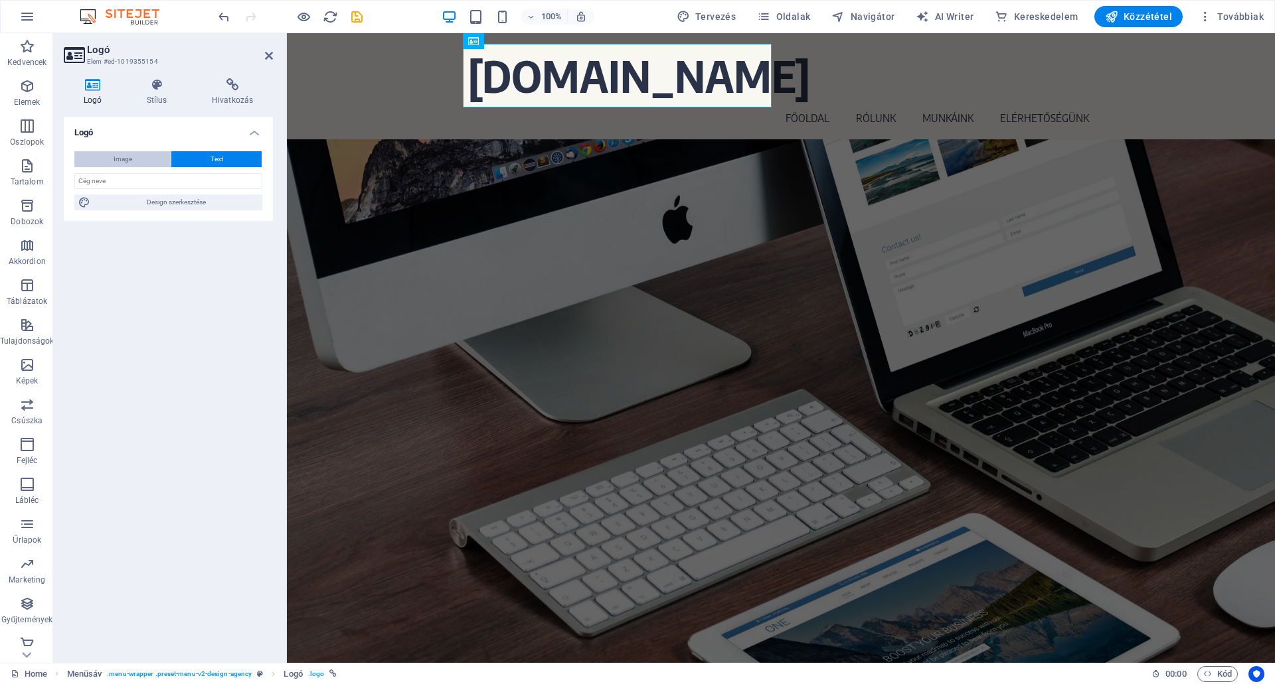
click at [125, 157] on span "Image" at bounding box center [123, 159] width 19 height 16
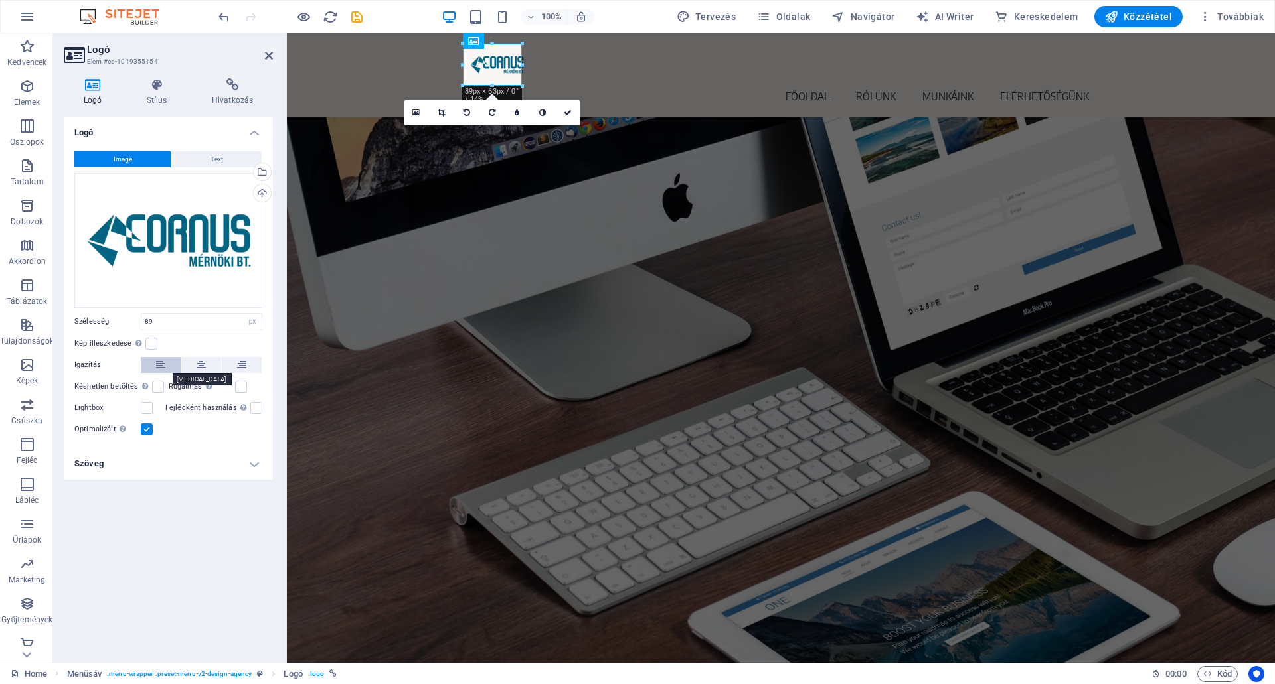
click at [152, 362] on button at bounding box center [161, 365] width 40 height 16
click at [163, 361] on icon at bounding box center [160, 365] width 9 height 16
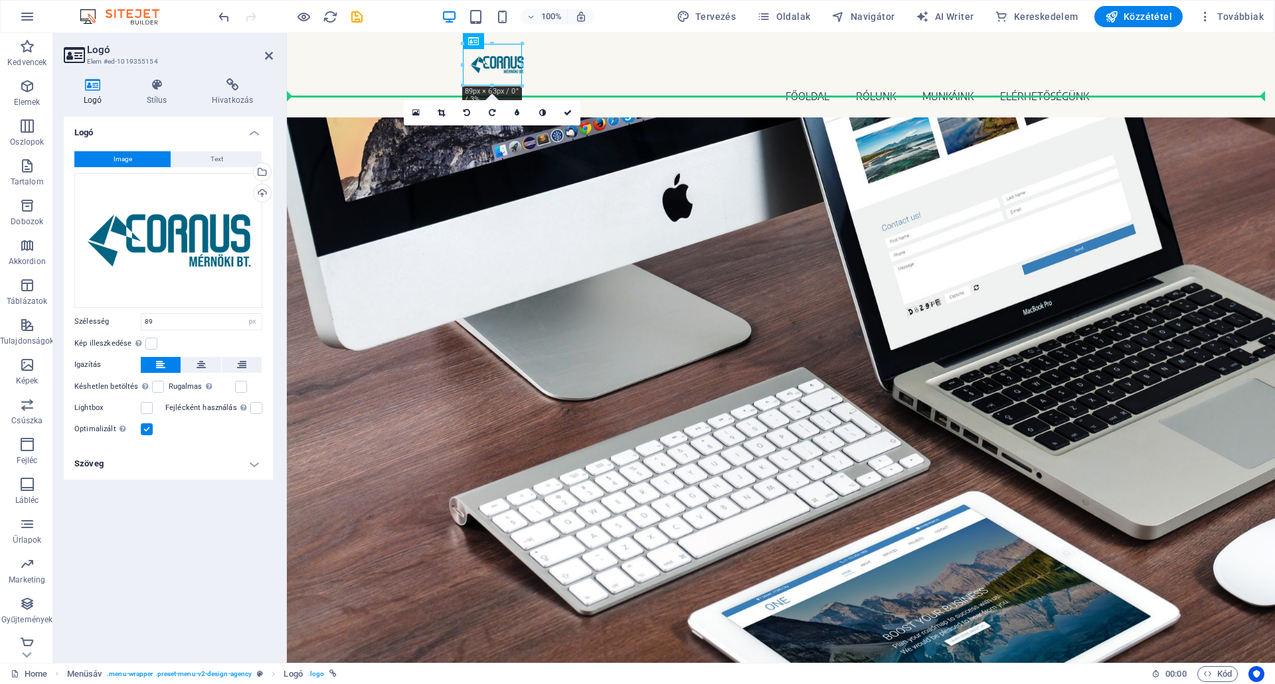
drag, startPoint x: 489, startPoint y: 61, endPoint x: 329, endPoint y: 66, distance: 160.7
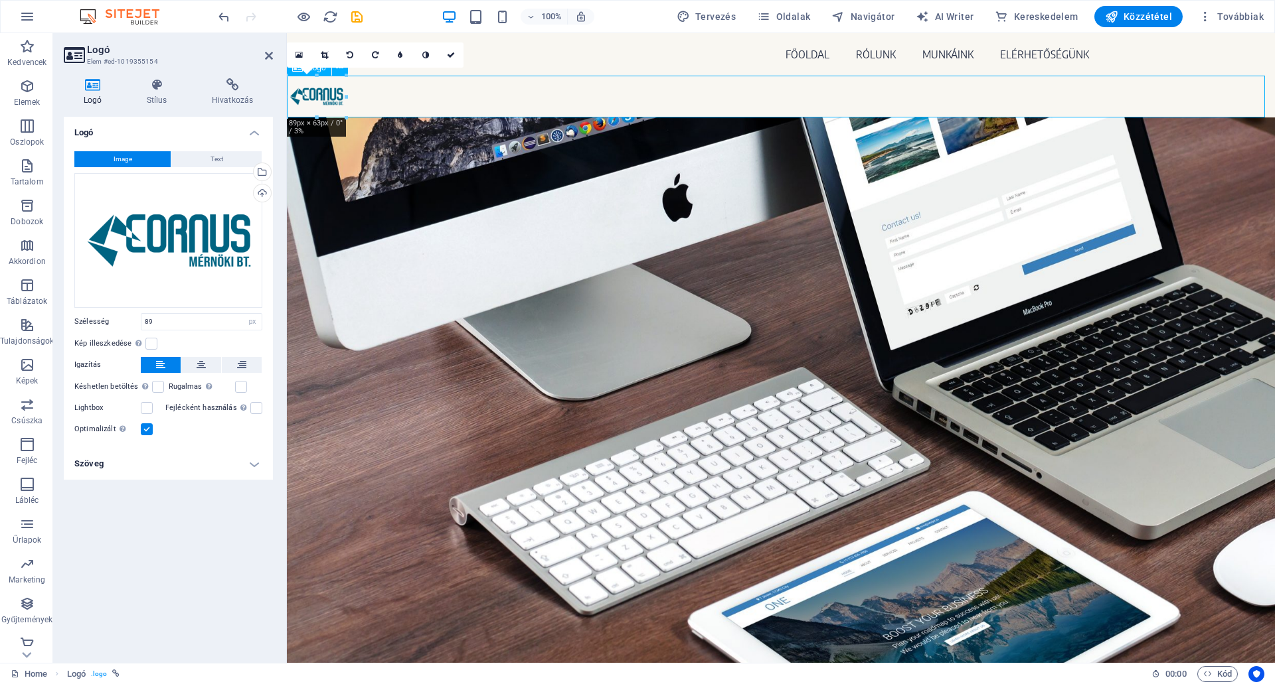
drag, startPoint x: 317, startPoint y: 92, endPoint x: 372, endPoint y: 94, distance: 55.1
click at [372, 94] on div at bounding box center [781, 97] width 988 height 42
drag, startPoint x: 327, startPoint y: 94, endPoint x: 373, endPoint y: 97, distance: 45.9
click at [373, 97] on div at bounding box center [781, 97] width 988 height 42
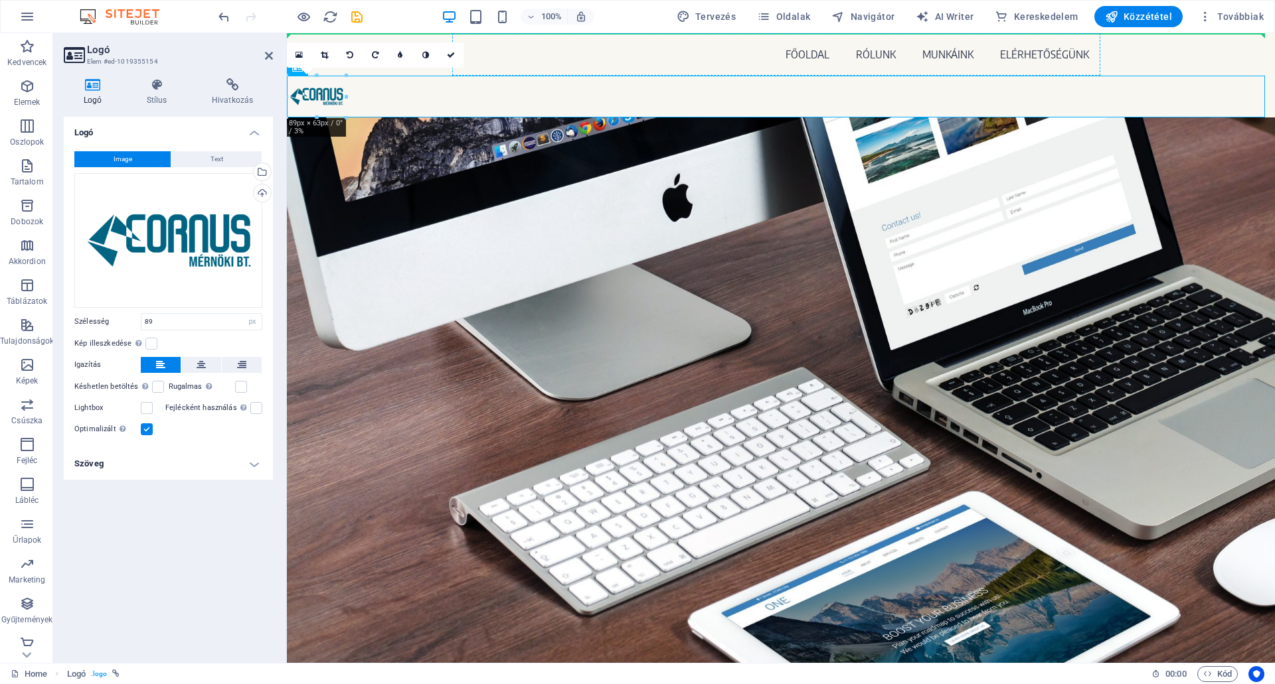
drag, startPoint x: 327, startPoint y: 92, endPoint x: 479, endPoint y: 52, distance: 157.2
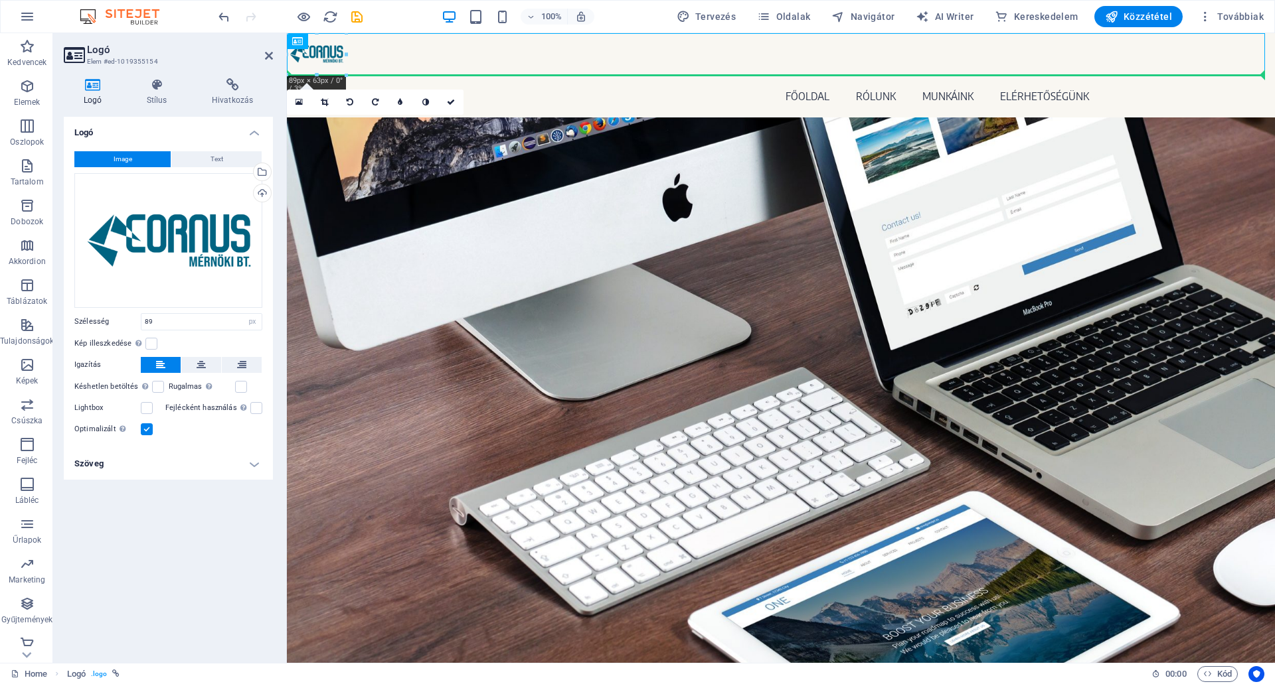
drag, startPoint x: 331, startPoint y: 56, endPoint x: 347, endPoint y: 89, distance: 36.8
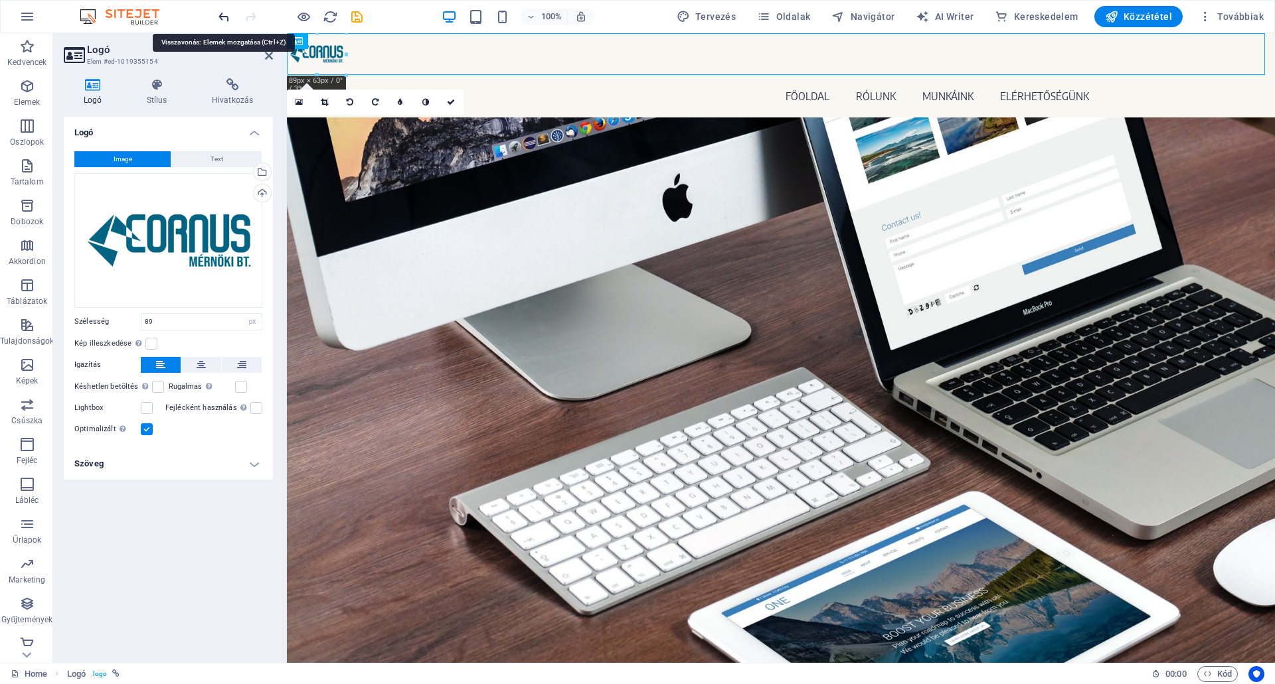
click at [222, 14] on icon "undo" at bounding box center [223, 16] width 15 height 15
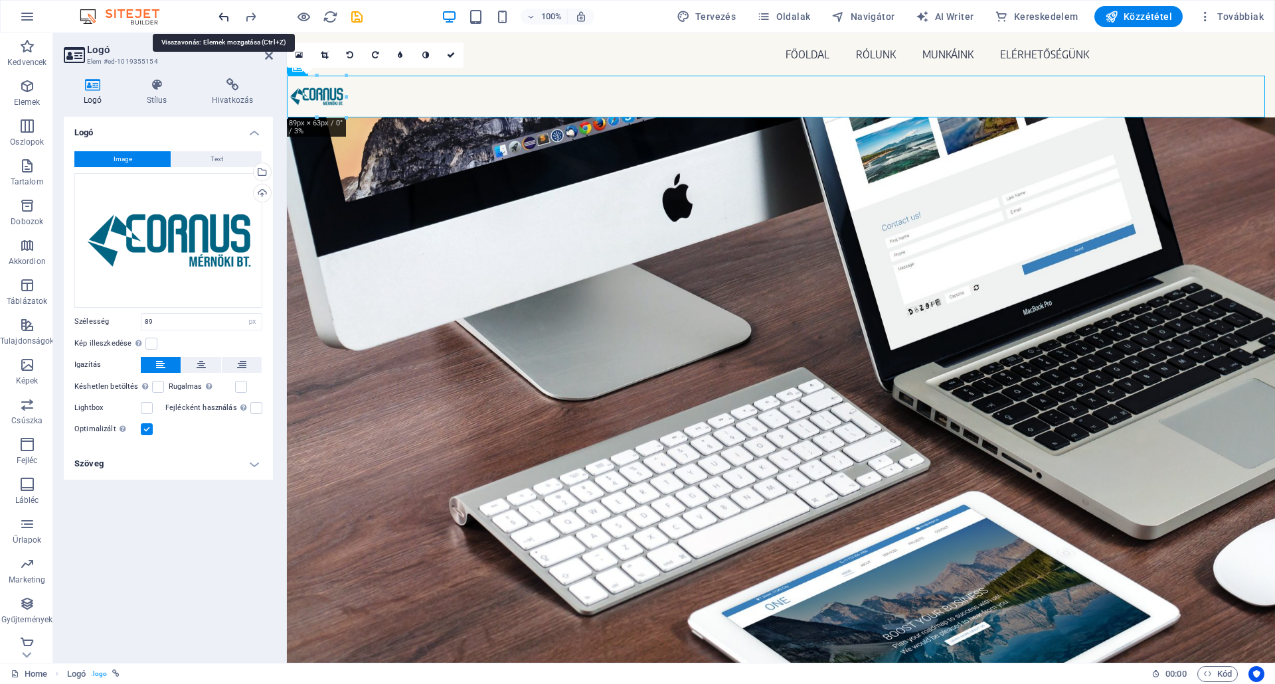
click at [225, 11] on icon "undo" at bounding box center [223, 16] width 15 height 15
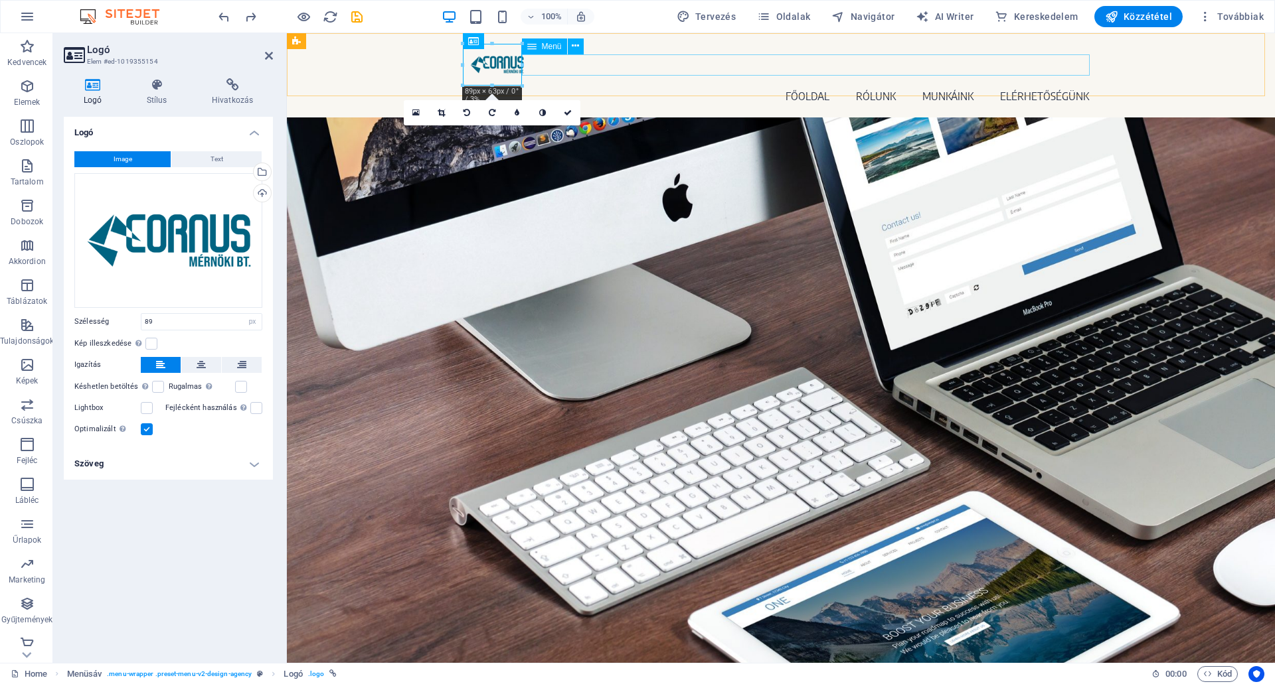
click at [601, 86] on nav "FŐOLDAL RÓLUNK MUNKÁINK ELÉRHETŐSÉGÜNK" at bounding box center [780, 96] width 627 height 21
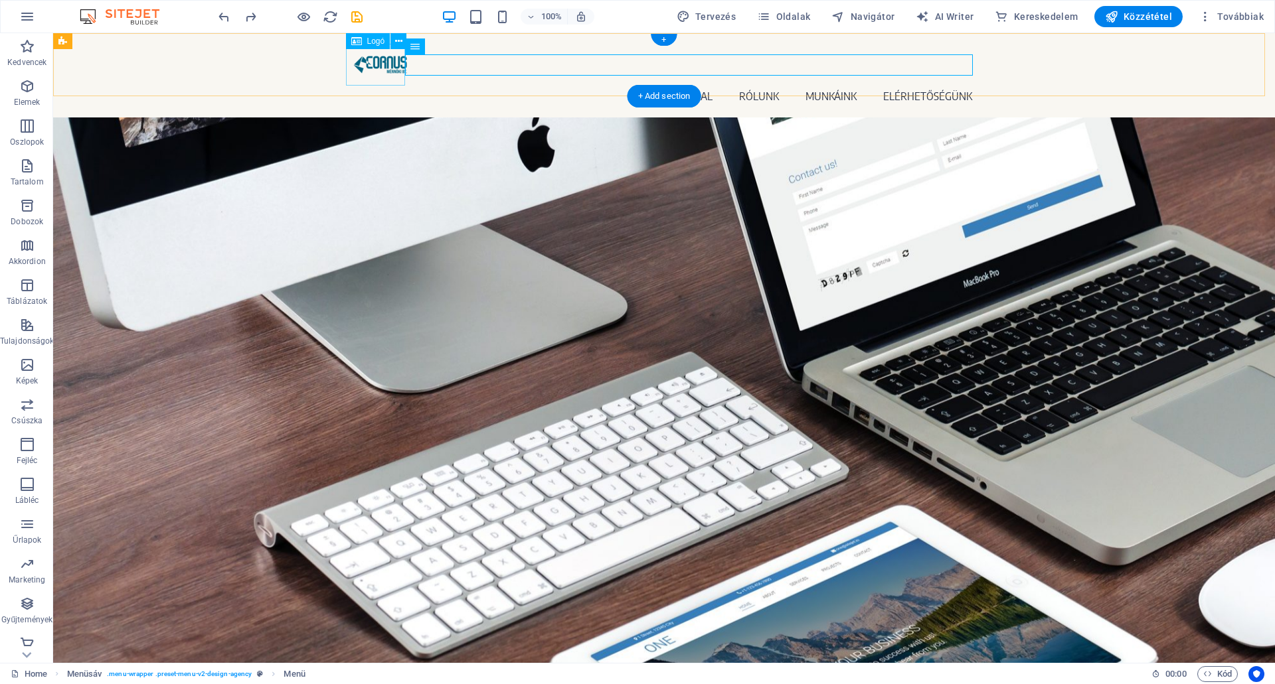
click at [351, 69] on div at bounding box center [664, 65] width 627 height 42
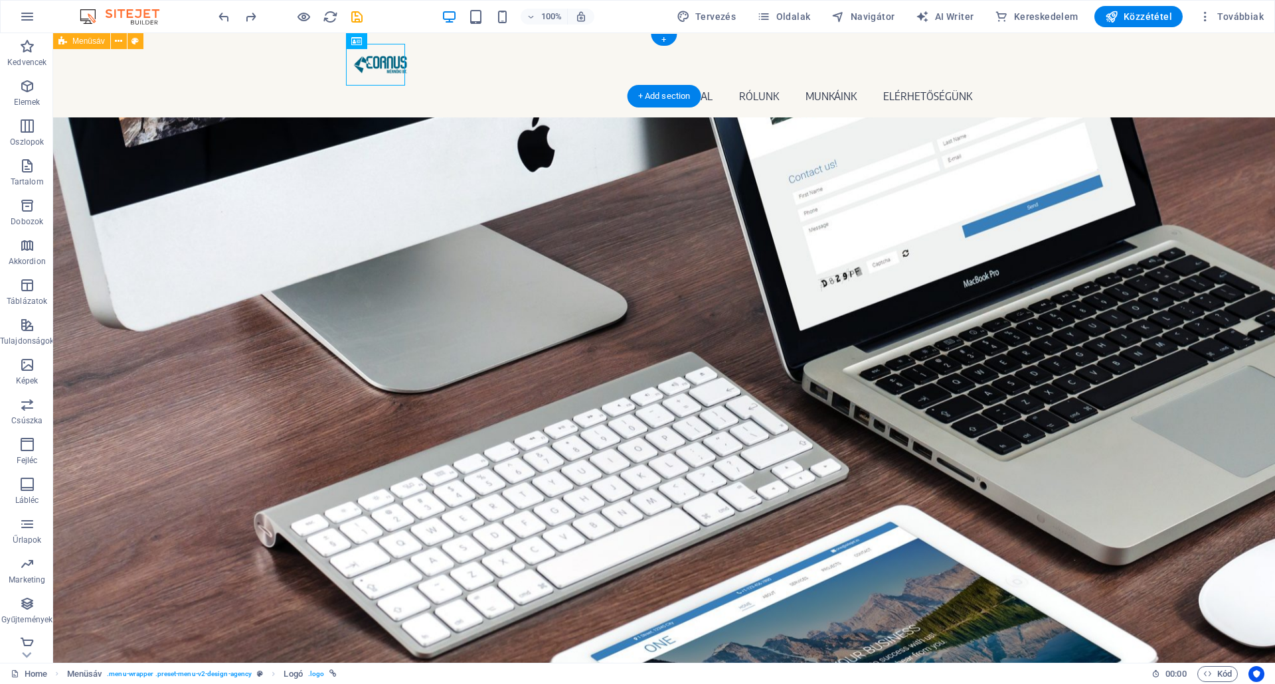
click at [305, 70] on div "FŐOLDAL RÓLUNK MUNKÁINK ELÉRHETŐSÉGÜNK Menu" at bounding box center [663, 75] width 1221 height 84
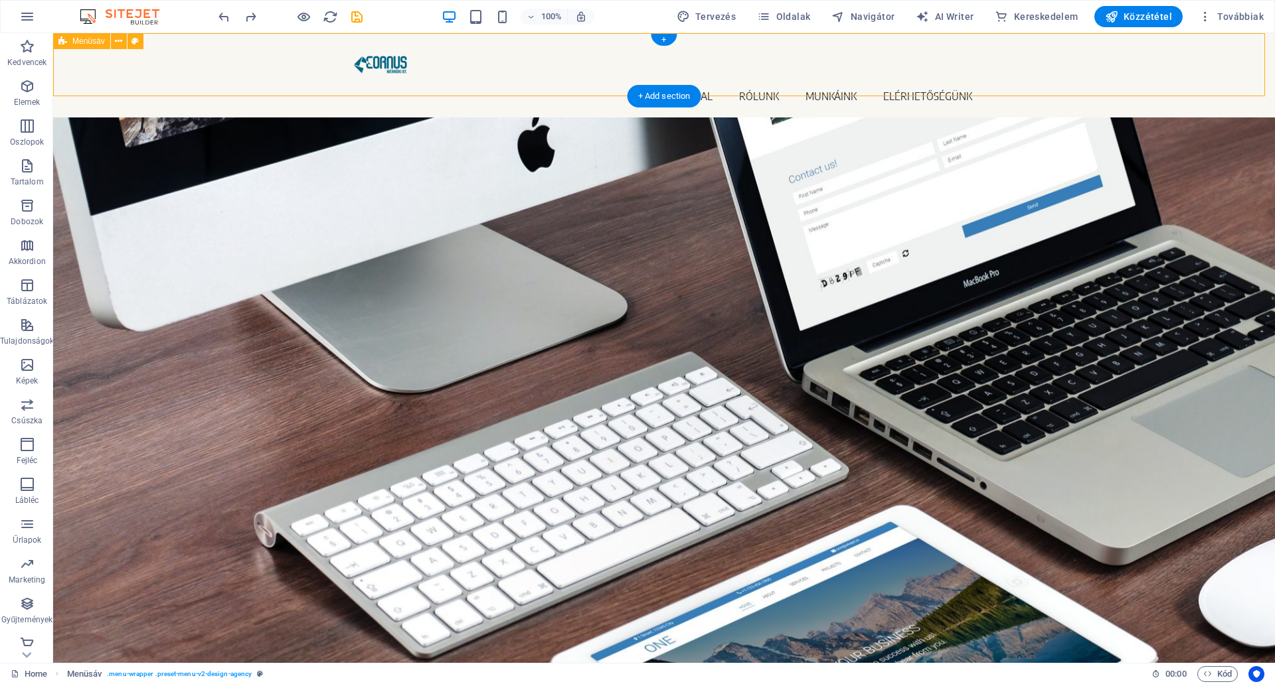
click at [275, 57] on div "FŐOLDAL RÓLUNK MUNKÁINK ELÉRHETŐSÉGÜNK Menu" at bounding box center [663, 75] width 1221 height 84
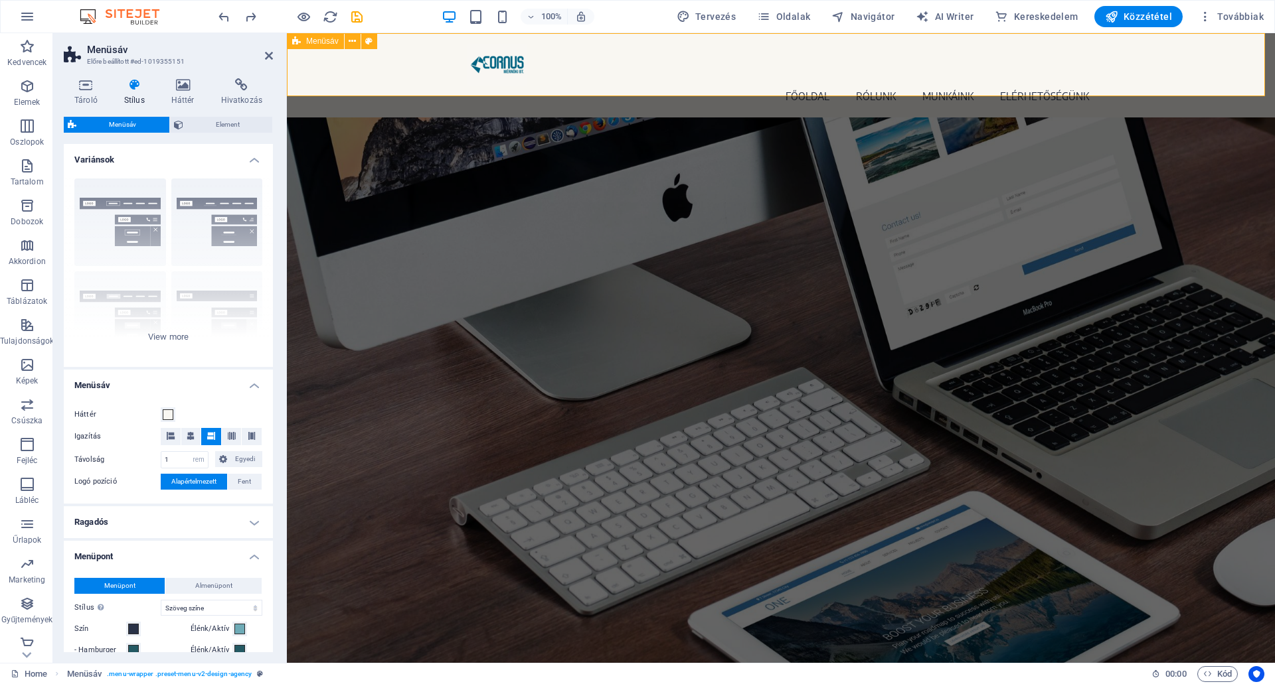
click at [441, 65] on div "FŐOLDAL RÓLUNK MUNKÁINK ELÉRHETŐSÉGÜNK Menu" at bounding box center [781, 75] width 988 height 84
click at [505, 64] on div at bounding box center [780, 65] width 627 height 42
click at [656, 86] on nav "FŐOLDAL RÓLUNK MUNKÁINK ELÉRHETŐSÉGÜNK" at bounding box center [780, 96] width 627 height 21
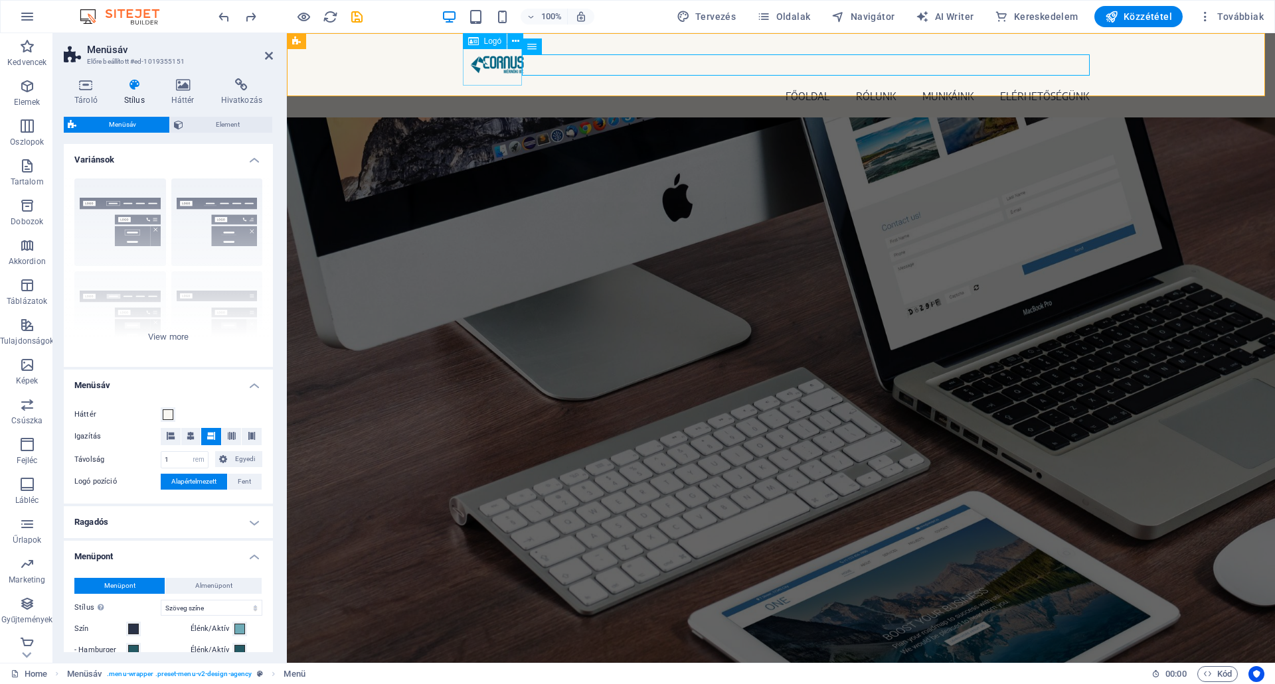
click at [478, 66] on div at bounding box center [780, 65] width 627 height 42
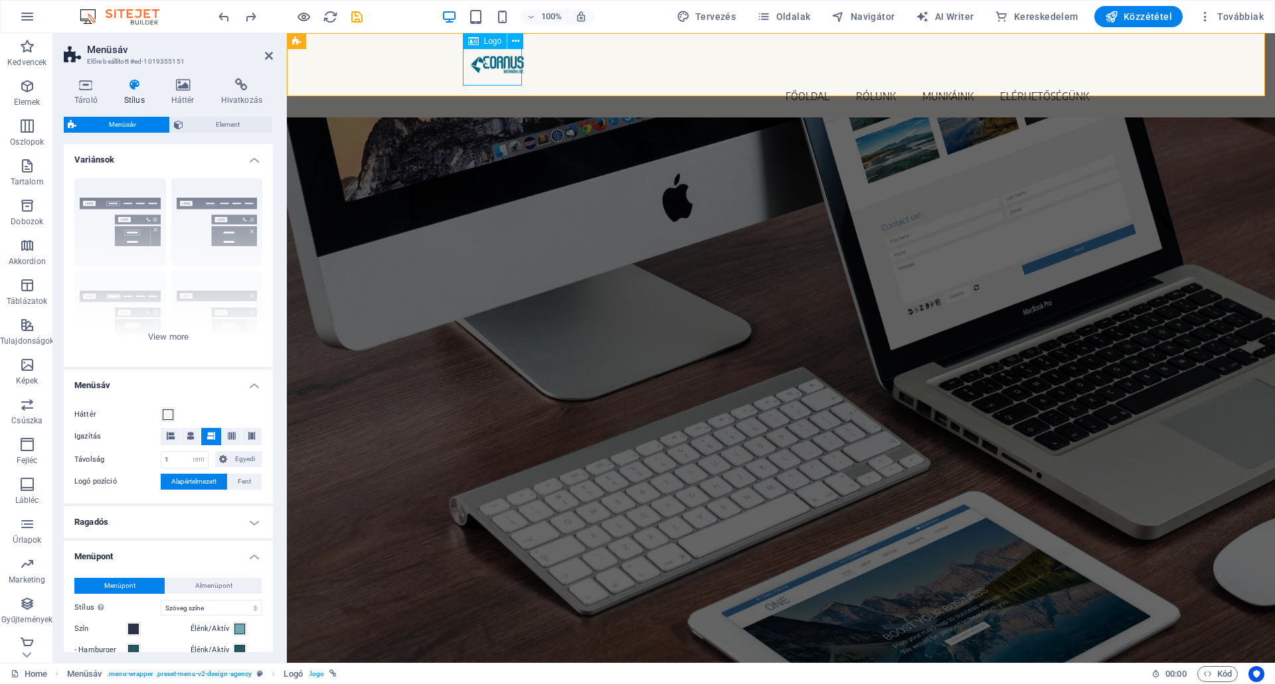
click at [500, 63] on div at bounding box center [780, 65] width 627 height 42
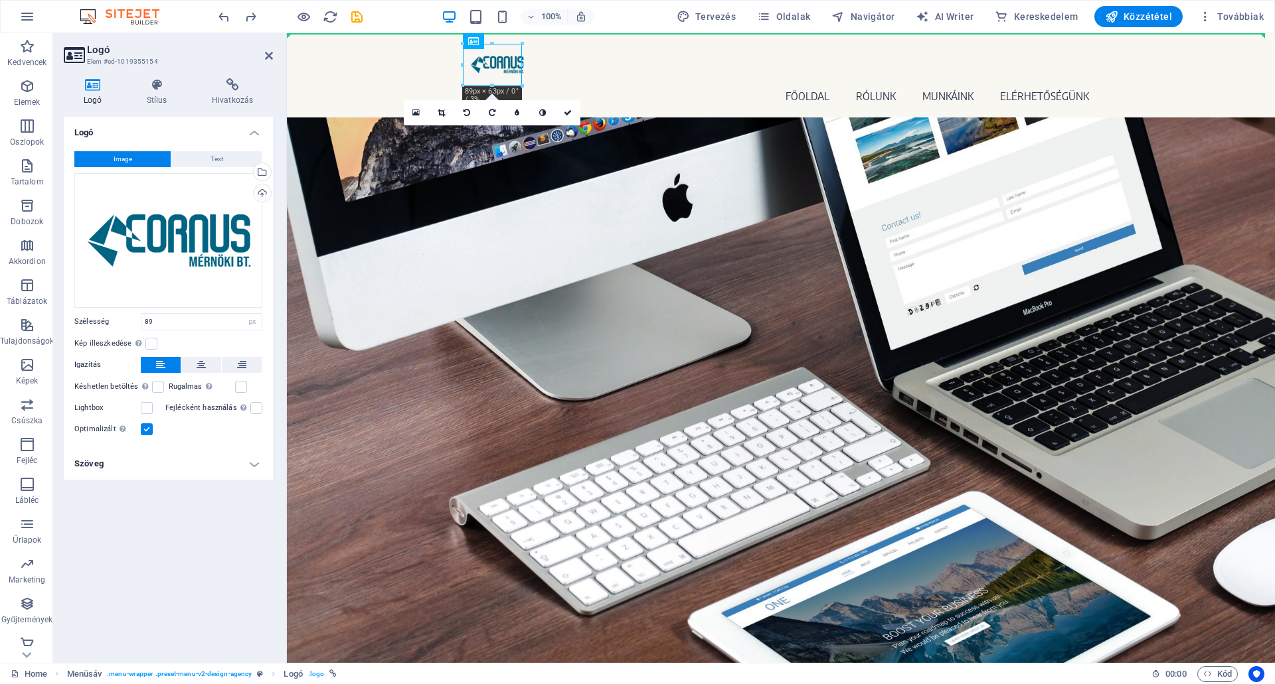
drag, startPoint x: 493, startPoint y: 64, endPoint x: 407, endPoint y: 64, distance: 86.3
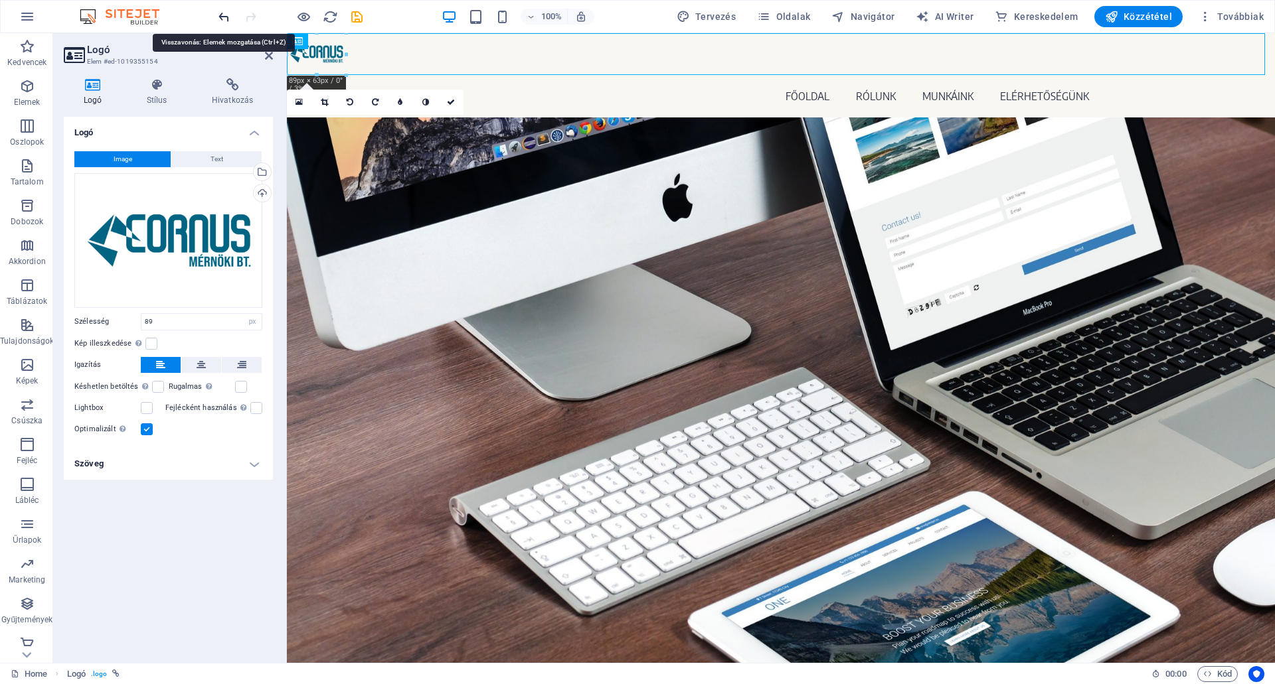
drag, startPoint x: 222, startPoint y: 19, endPoint x: 262, endPoint y: 32, distance: 41.4
click at [222, 19] on icon "undo" at bounding box center [223, 16] width 15 height 15
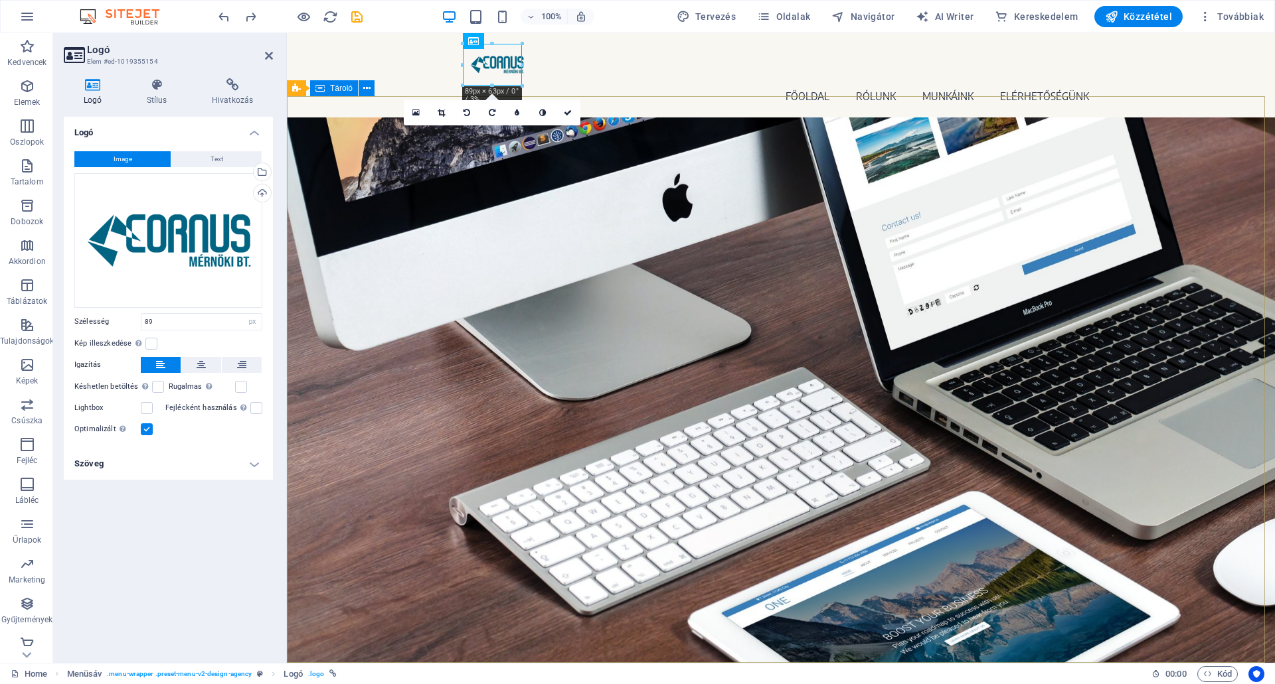
click at [626, 196] on div "About time we create your professional website. Focus on your core business. We…" at bounding box center [781, 342] width 988 height 451
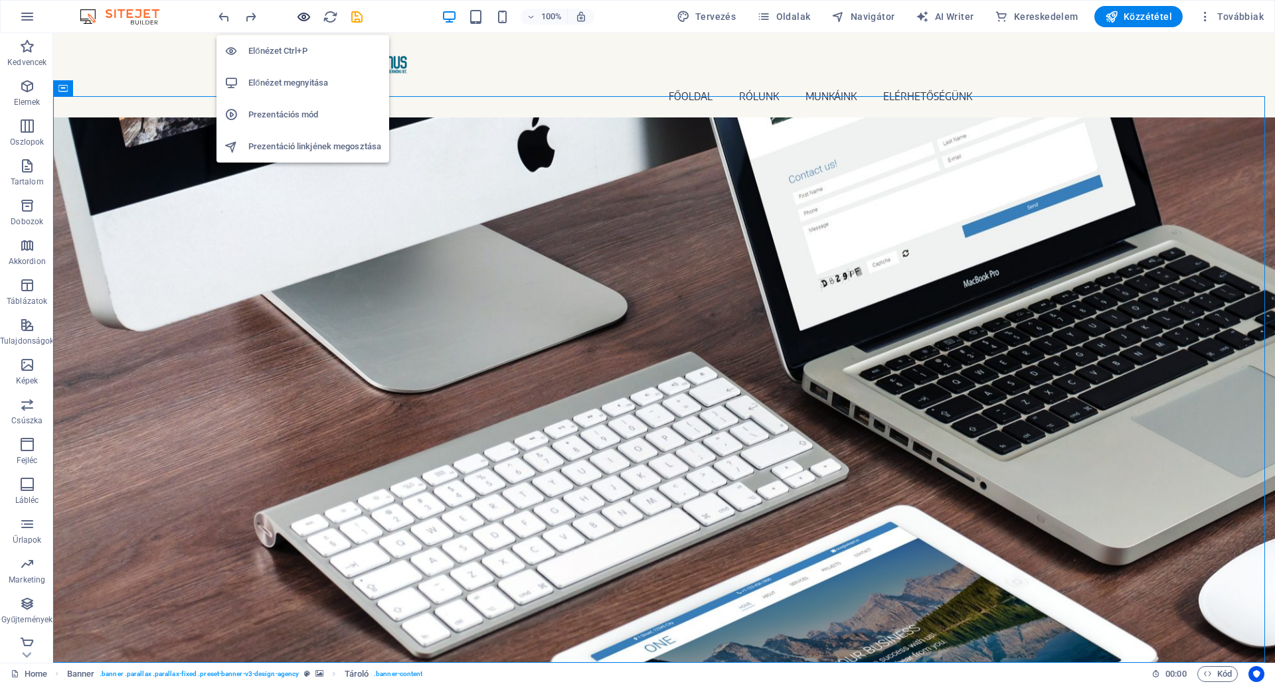
click at [304, 12] on icon "button" at bounding box center [303, 16] width 15 height 15
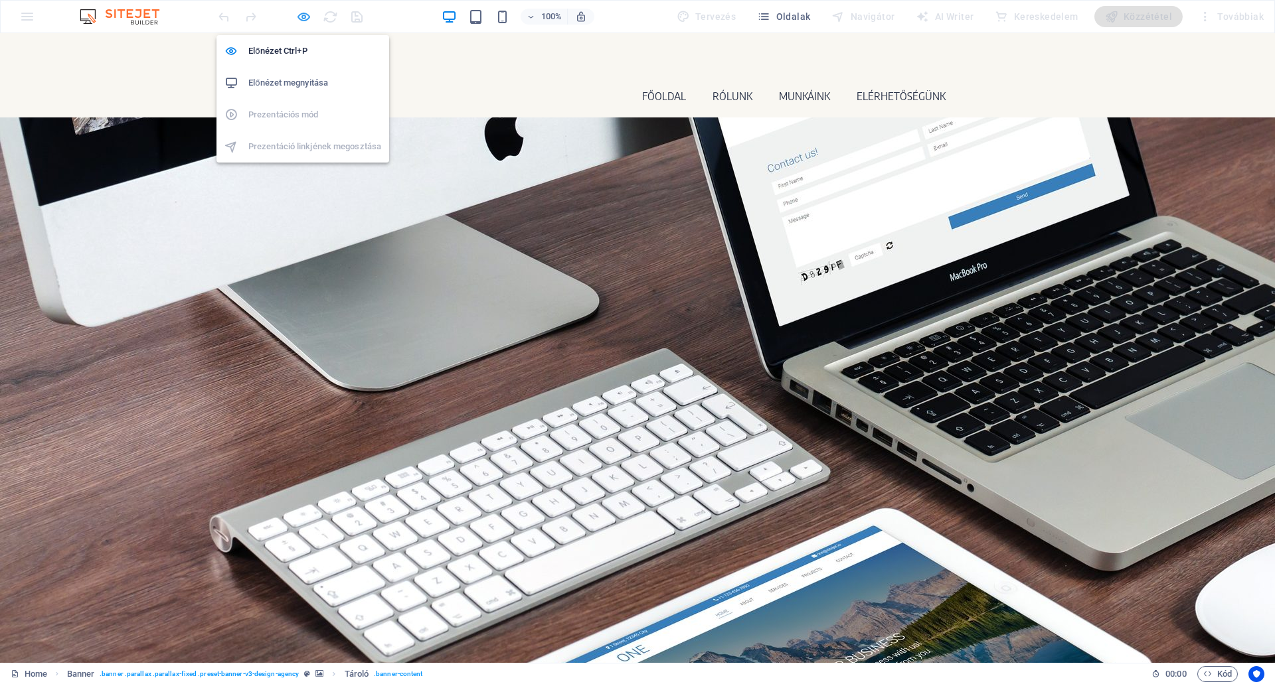
click at [303, 15] on icon "button" at bounding box center [303, 16] width 15 height 15
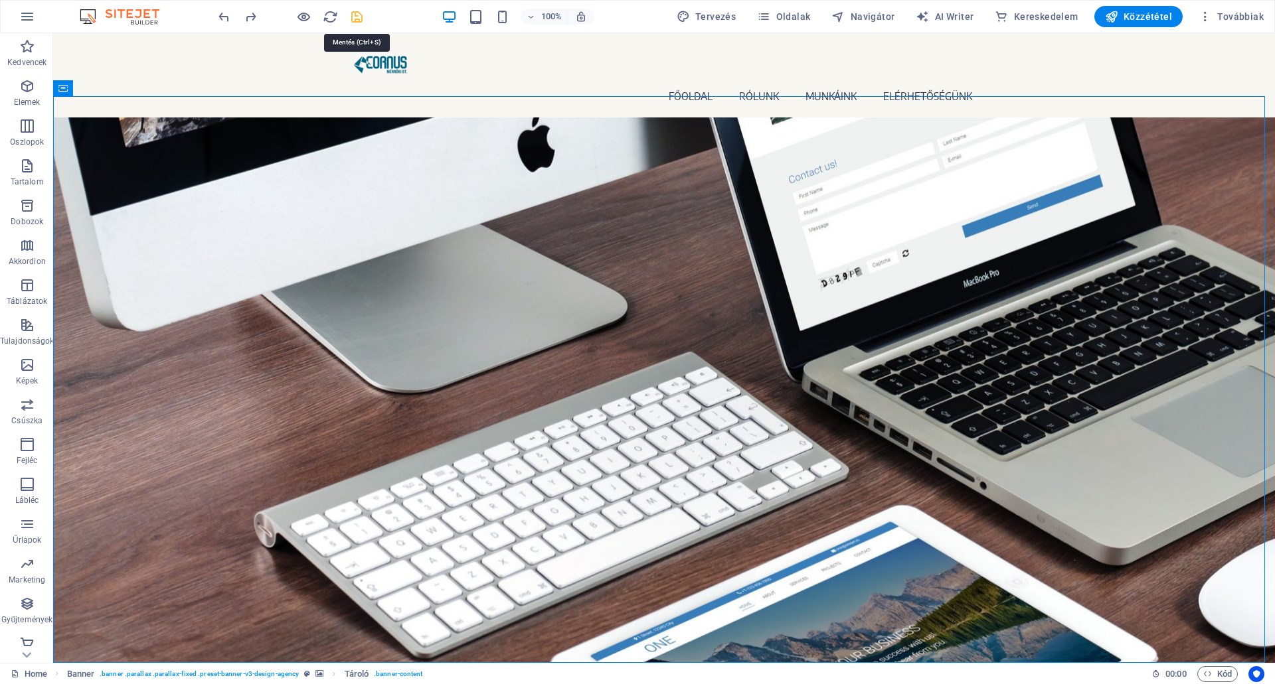
click at [357, 16] on icon "save" at bounding box center [356, 16] width 15 height 15
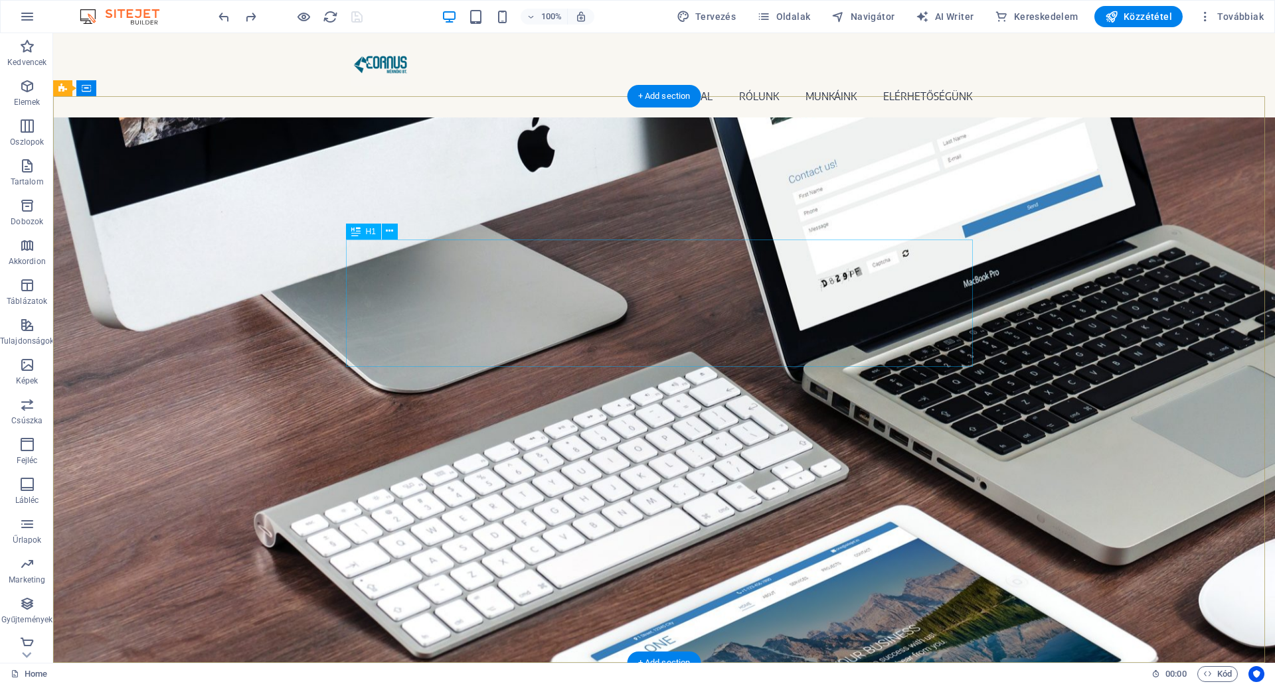
click at [429, 278] on div "About time we create your professional website." at bounding box center [664, 265] width 627 height 127
click at [390, 227] on icon at bounding box center [389, 231] width 7 height 14
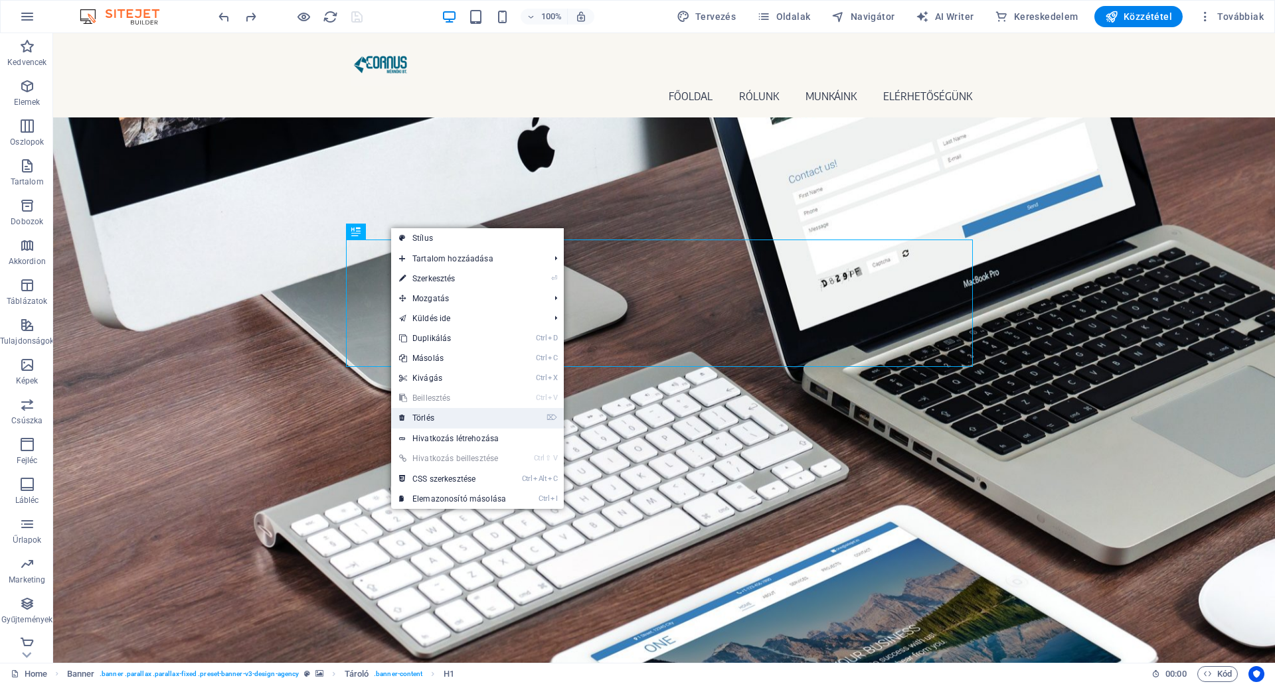
click at [436, 416] on link "⌦ Törlés" at bounding box center [452, 418] width 123 height 20
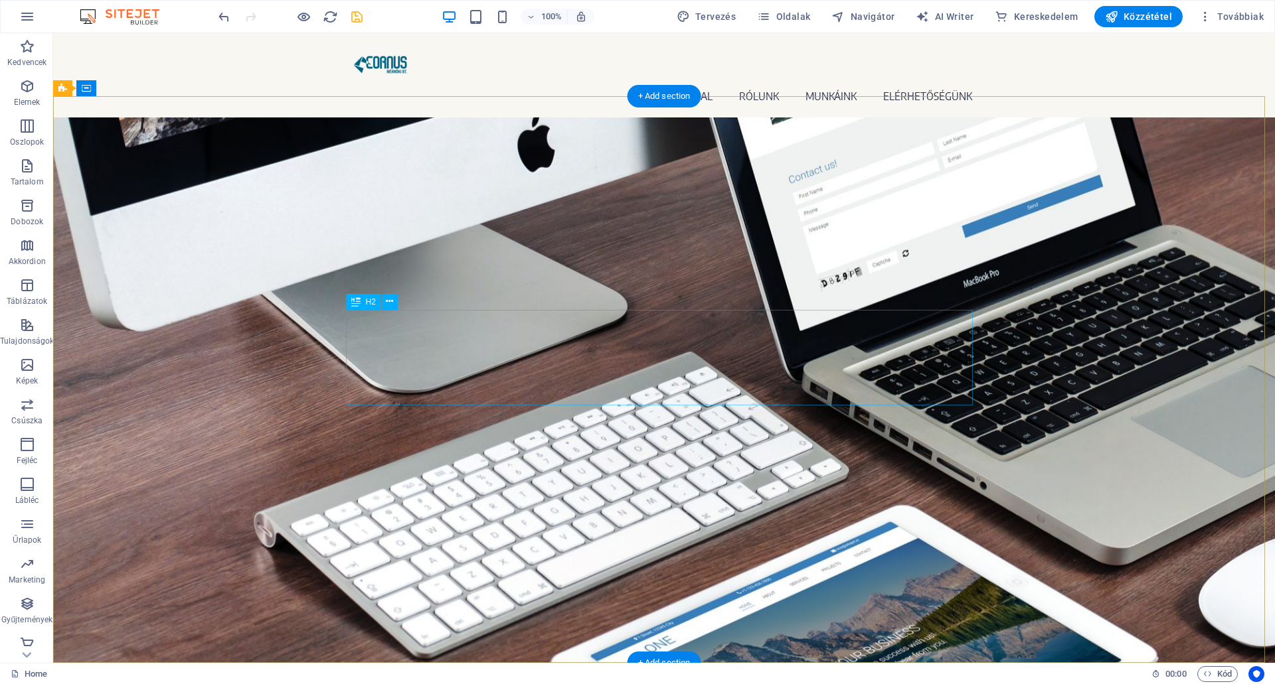
click at [619, 305] on div "Focus on your core business. We take care of your online presence. With modern …" at bounding box center [664, 257] width 627 height 96
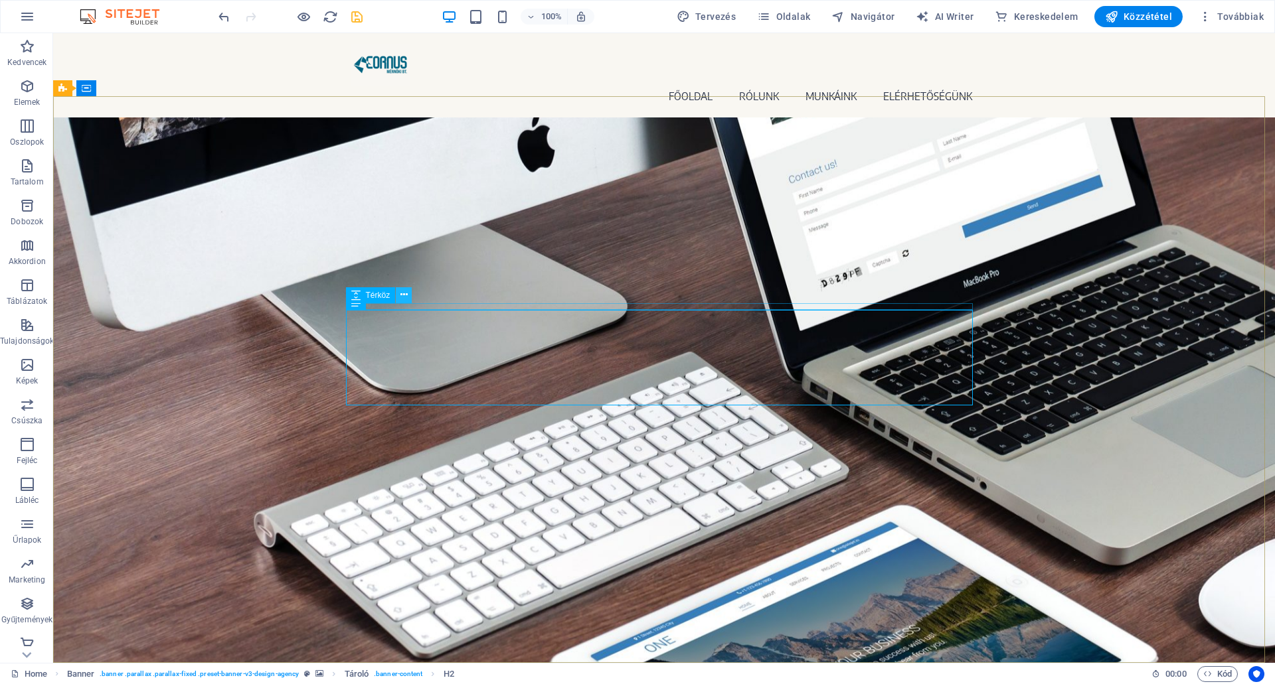
click at [404, 295] on icon at bounding box center [403, 295] width 7 height 14
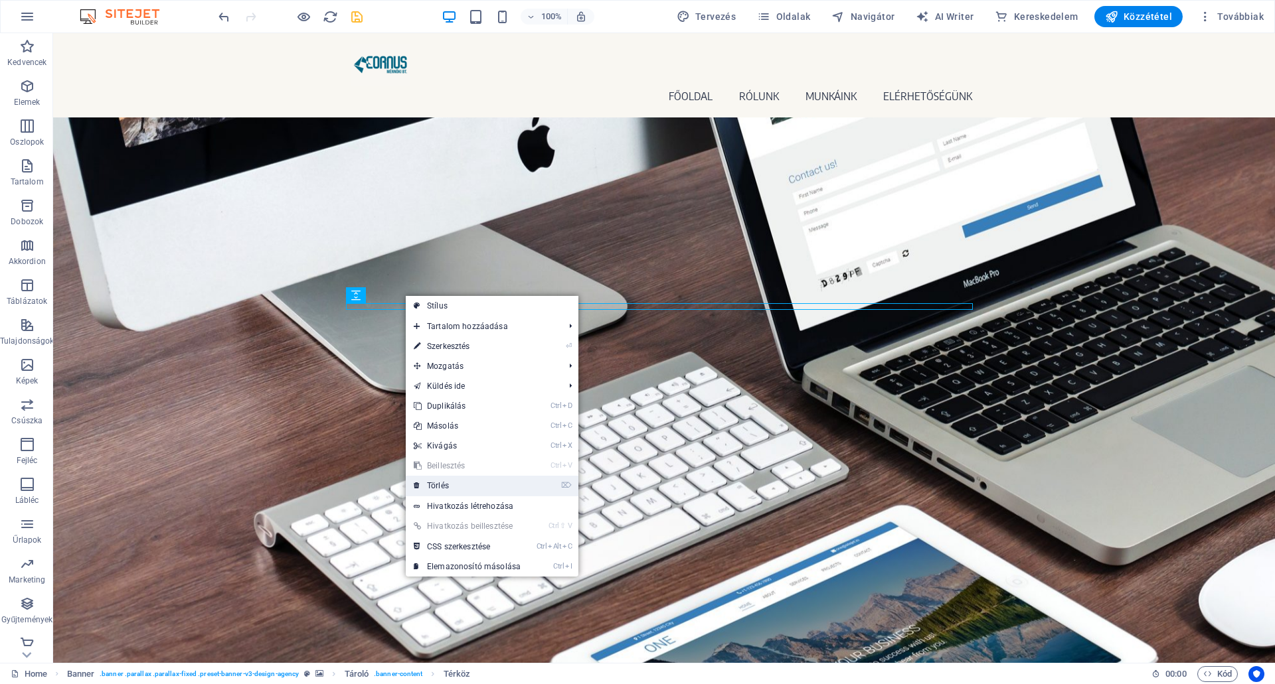
click at [443, 485] on link "⌦ Törlés" at bounding box center [467, 486] width 123 height 20
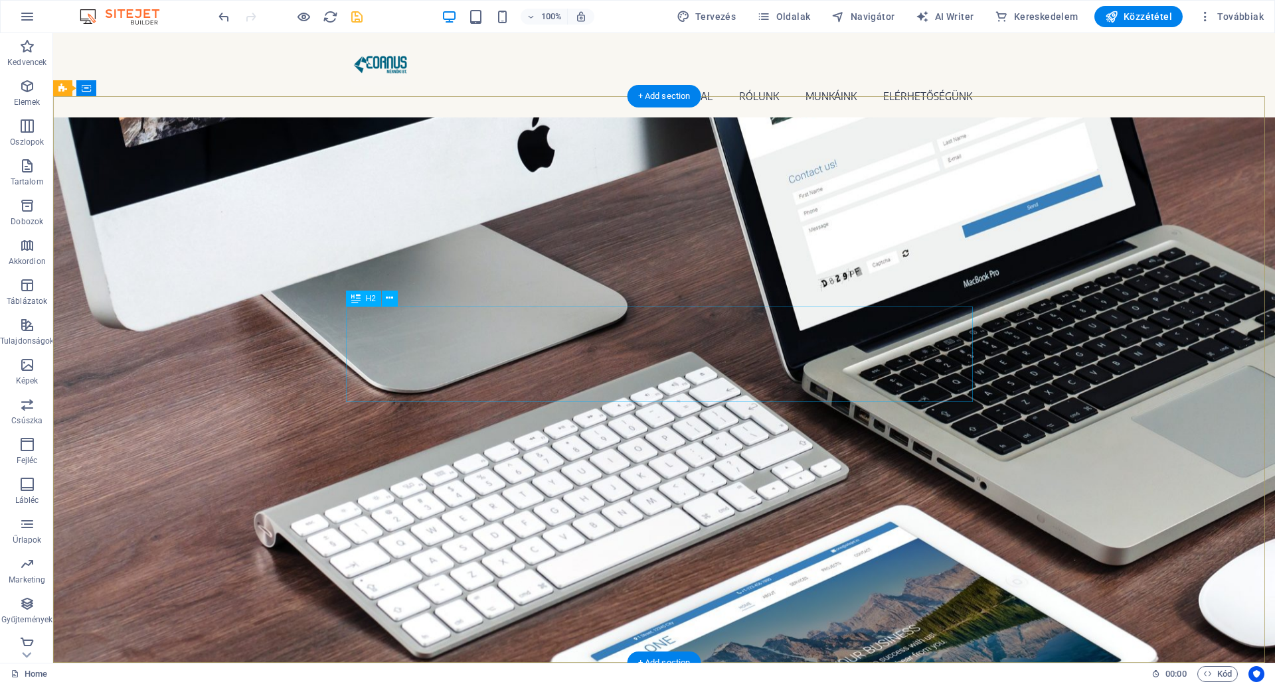
click at [543, 298] on div "Focus on your core business. We take care of your online presence. With modern …" at bounding box center [664, 250] width 627 height 96
click at [388, 298] on icon at bounding box center [389, 298] width 7 height 14
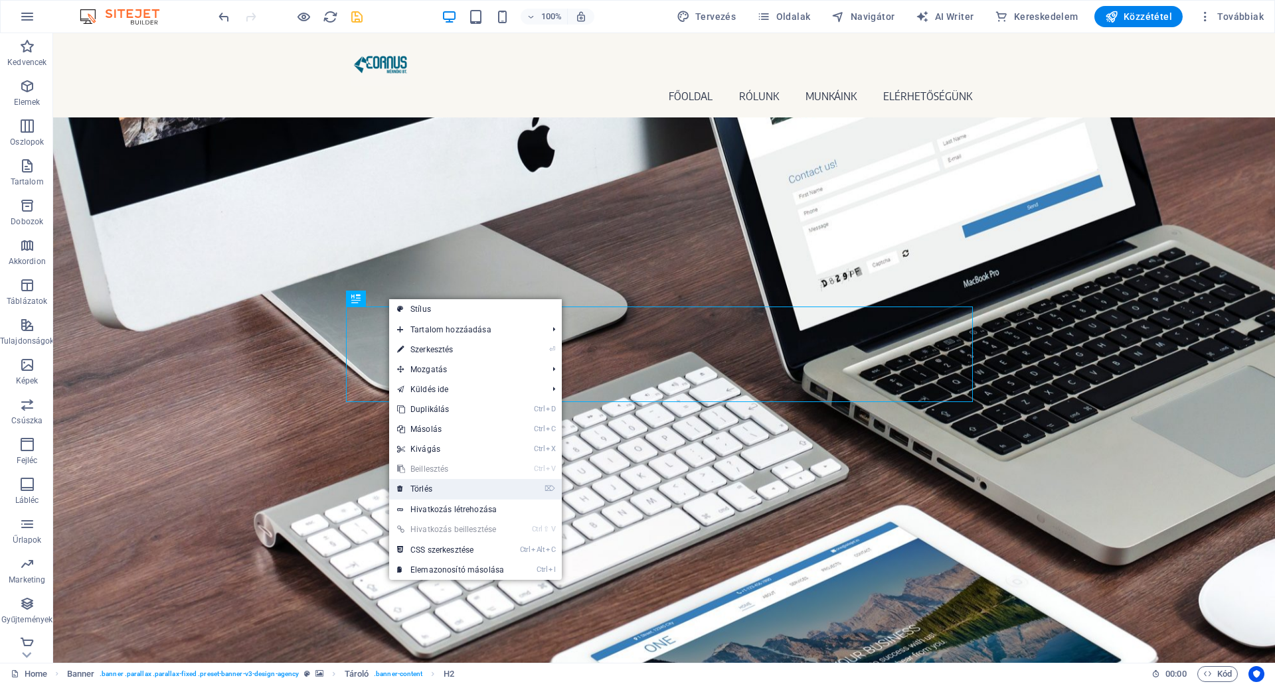
click at [428, 489] on link "⌦ Törlés" at bounding box center [450, 489] width 123 height 20
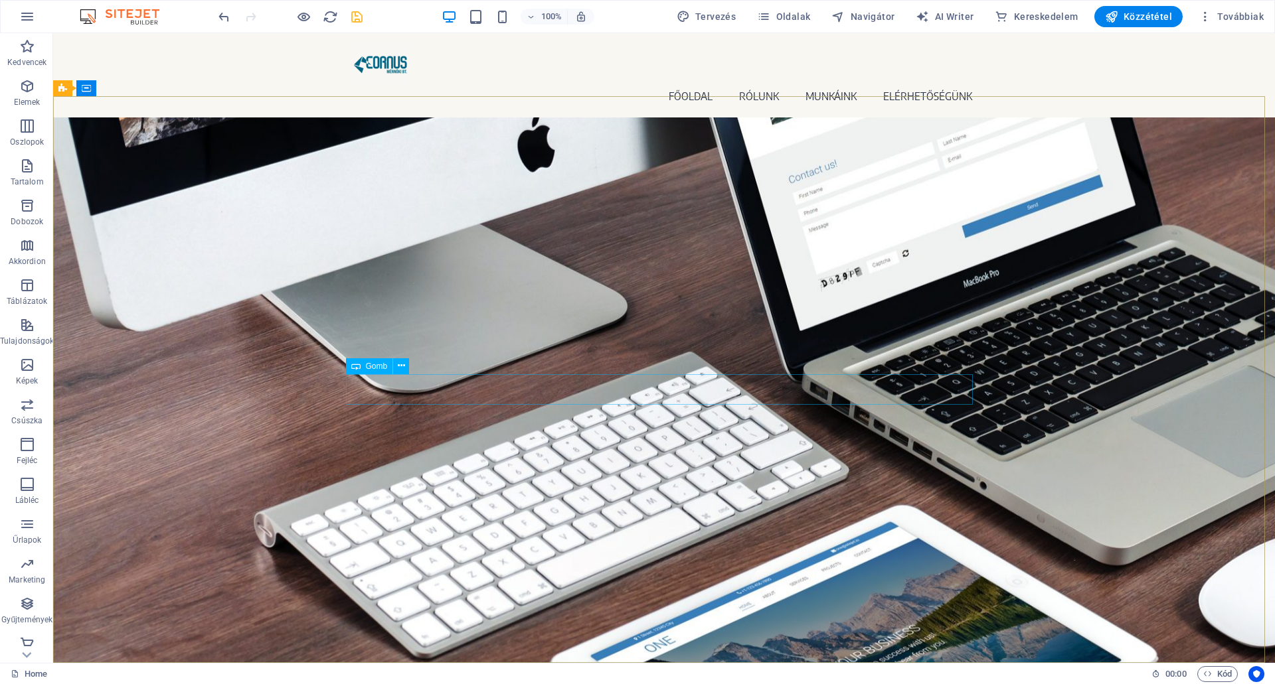
click at [375, 366] on span "Gomb" at bounding box center [377, 366] width 22 height 8
click at [28, 91] on icon "button" at bounding box center [27, 86] width 16 height 16
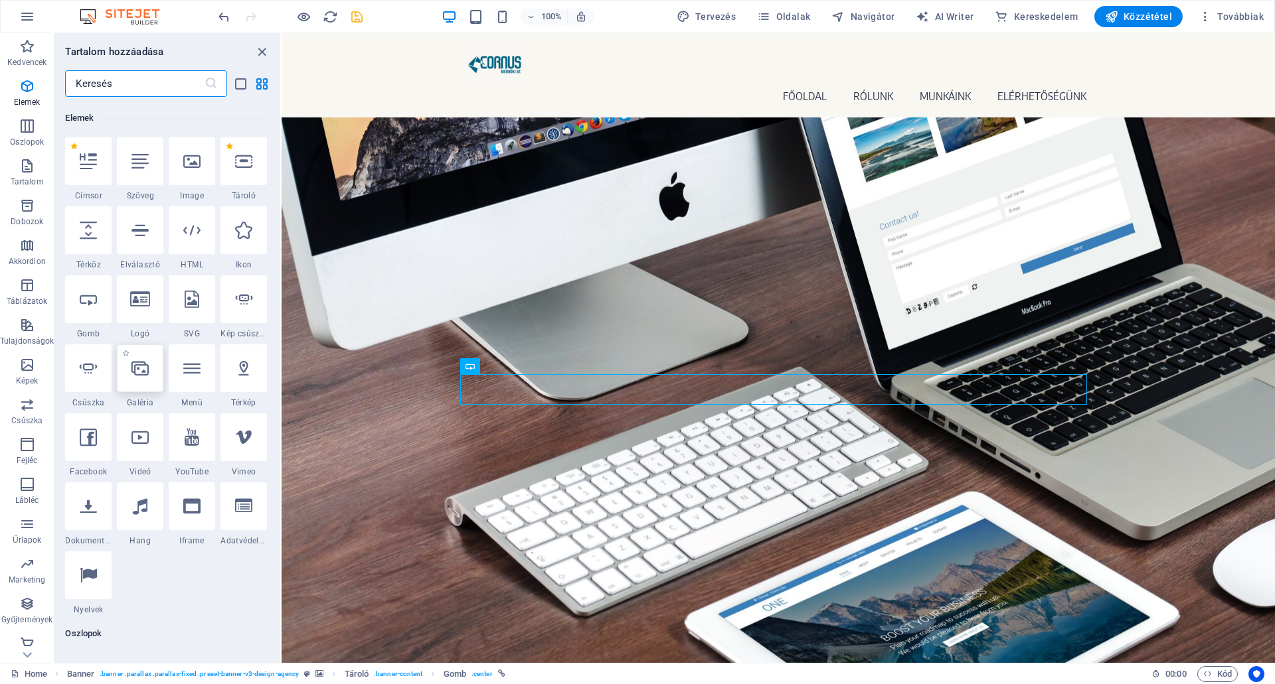
scroll to position [141, 0]
click at [86, 365] on icon at bounding box center [88, 365] width 17 height 17
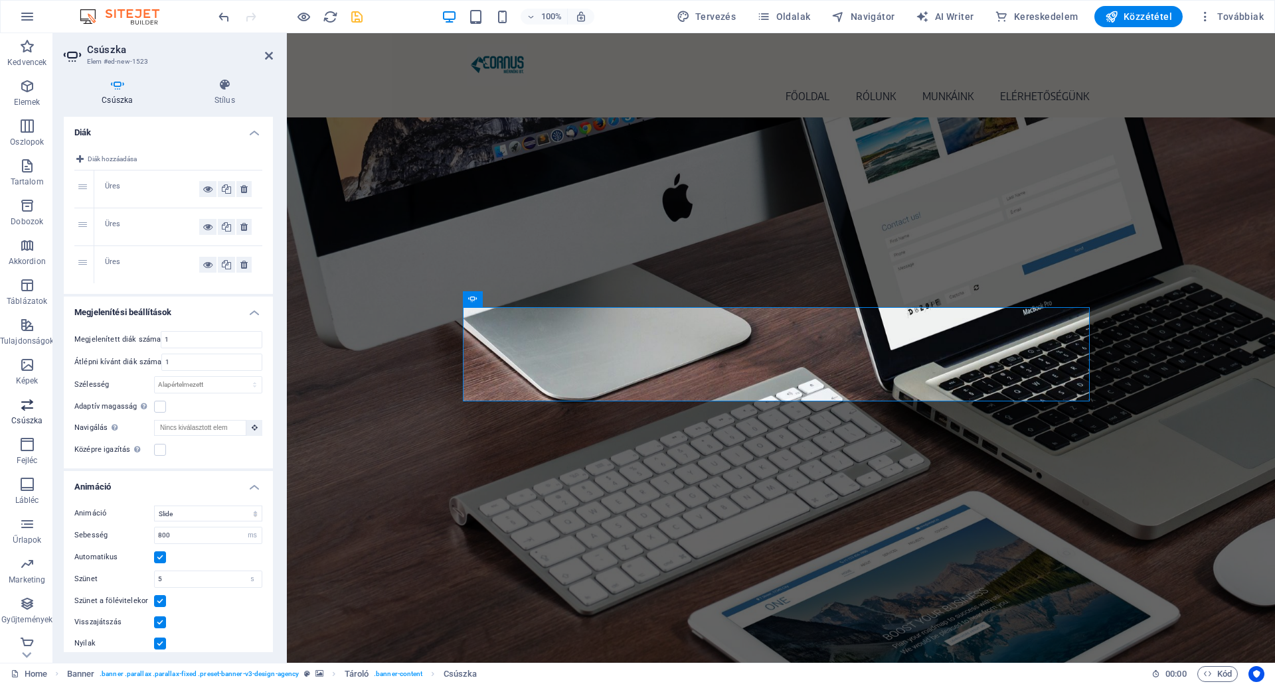
click at [22, 404] on icon "button" at bounding box center [27, 405] width 16 height 16
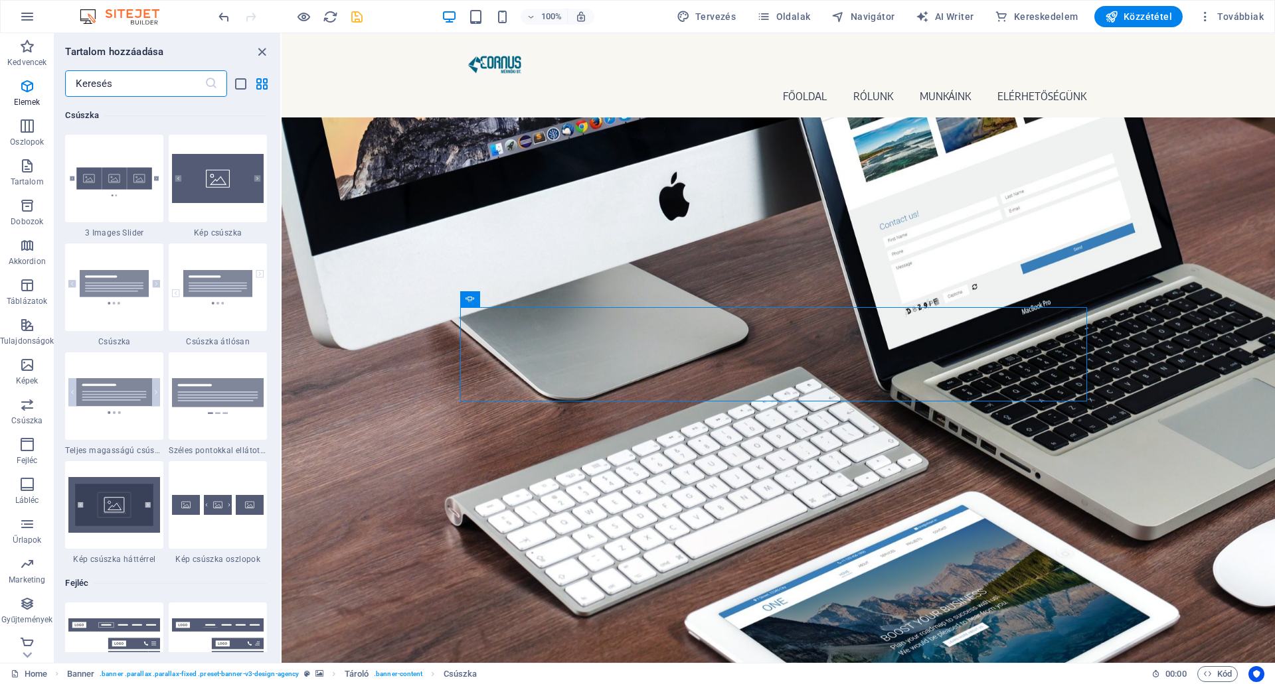
scroll to position [7526, 0]
click at [216, 179] on img at bounding box center [218, 178] width 92 height 49
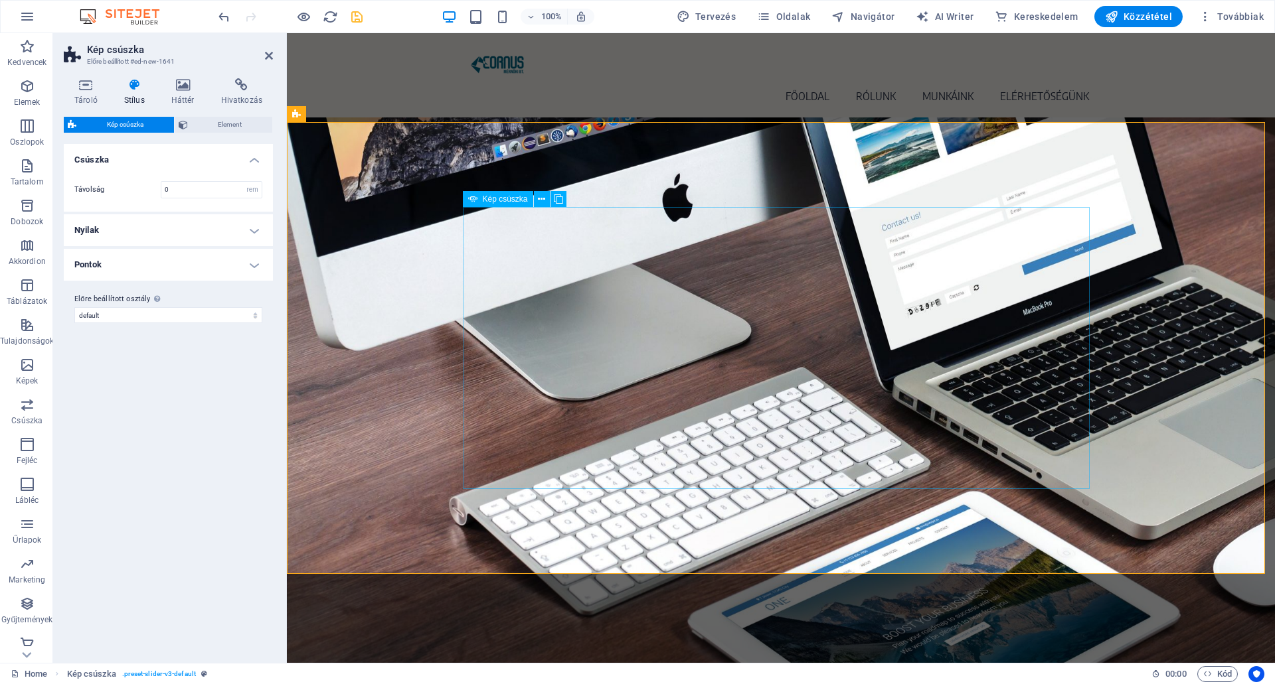
scroll to position [541, 0]
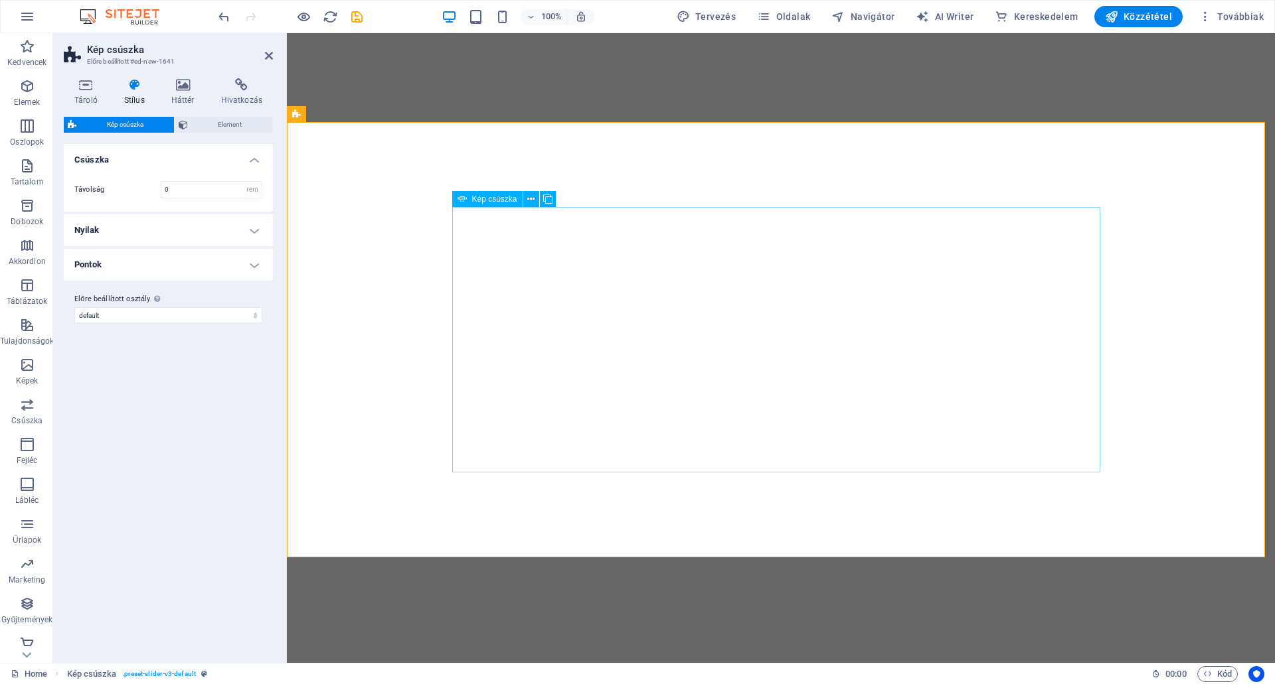
select select "rem"
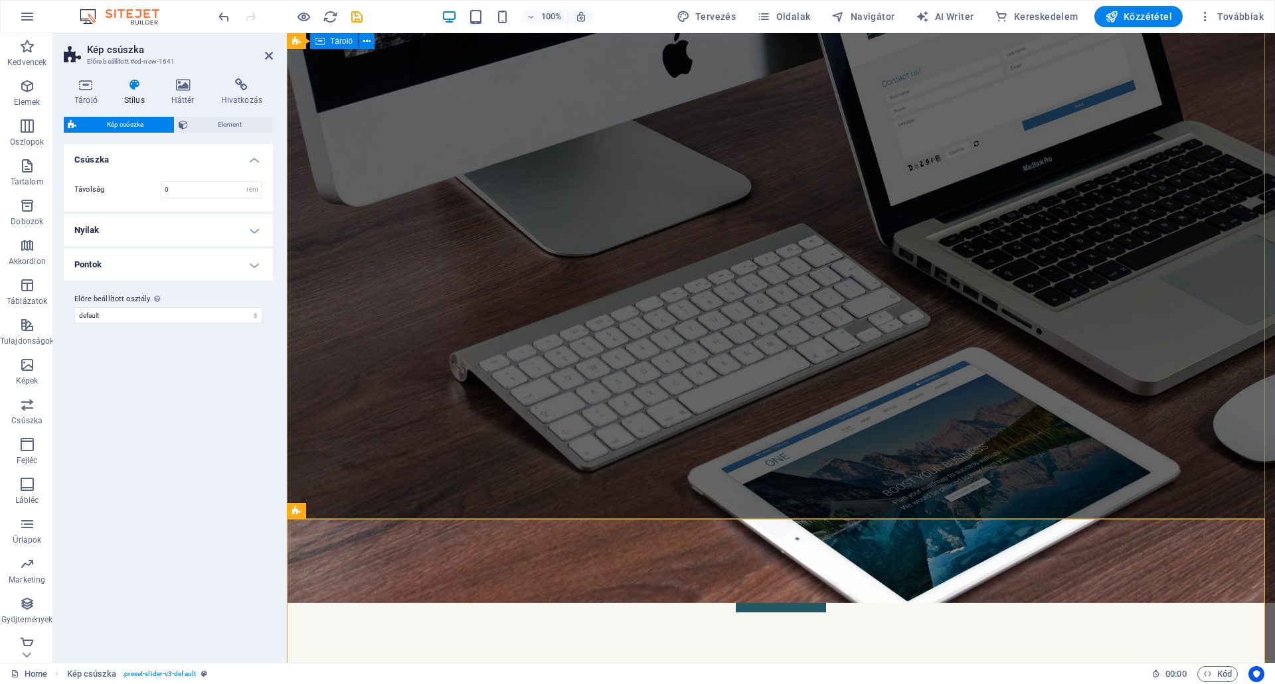
scroll to position [10, 0]
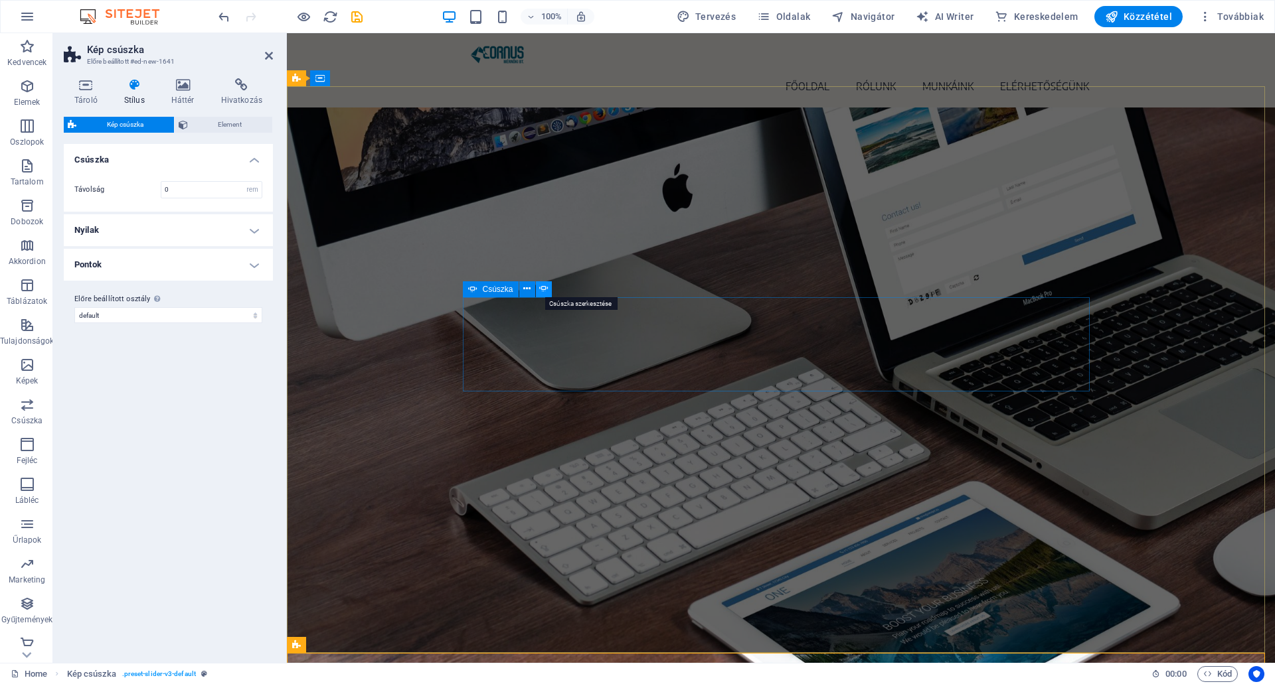
click at [544, 291] on icon at bounding box center [543, 289] width 9 height 14
select select "ms"
select select "s"
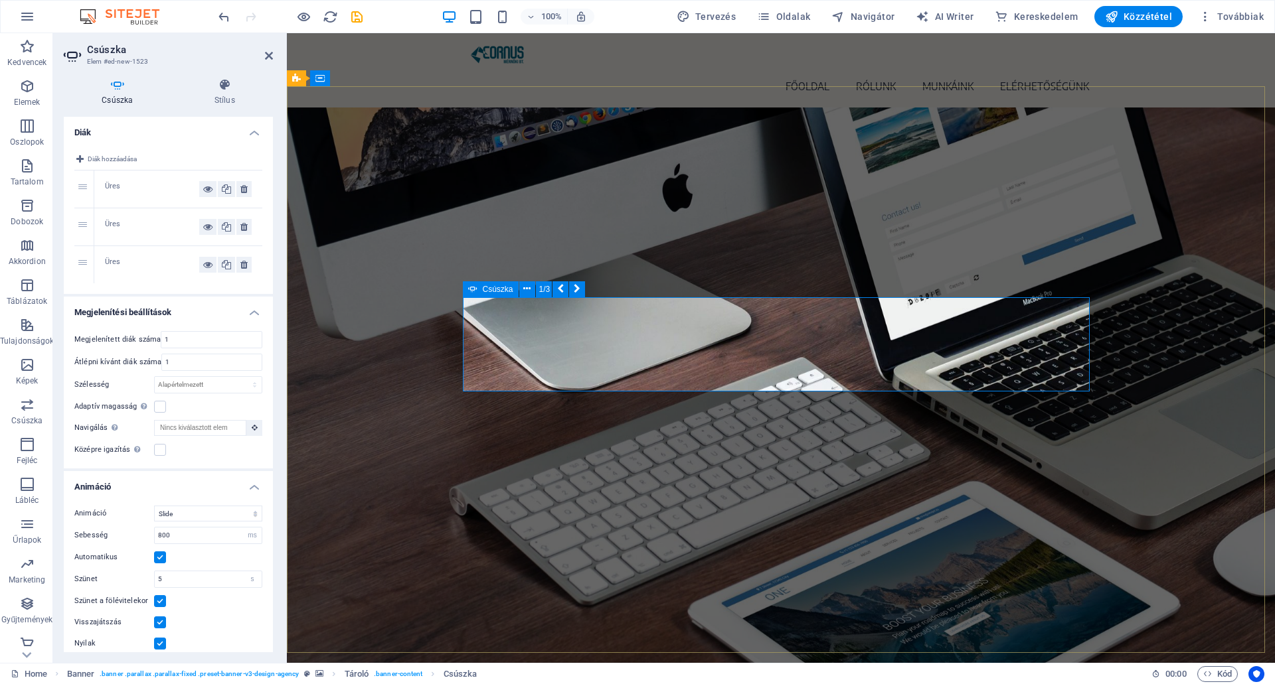
click at [495, 289] on span "Csúszka" at bounding box center [498, 289] width 31 height 8
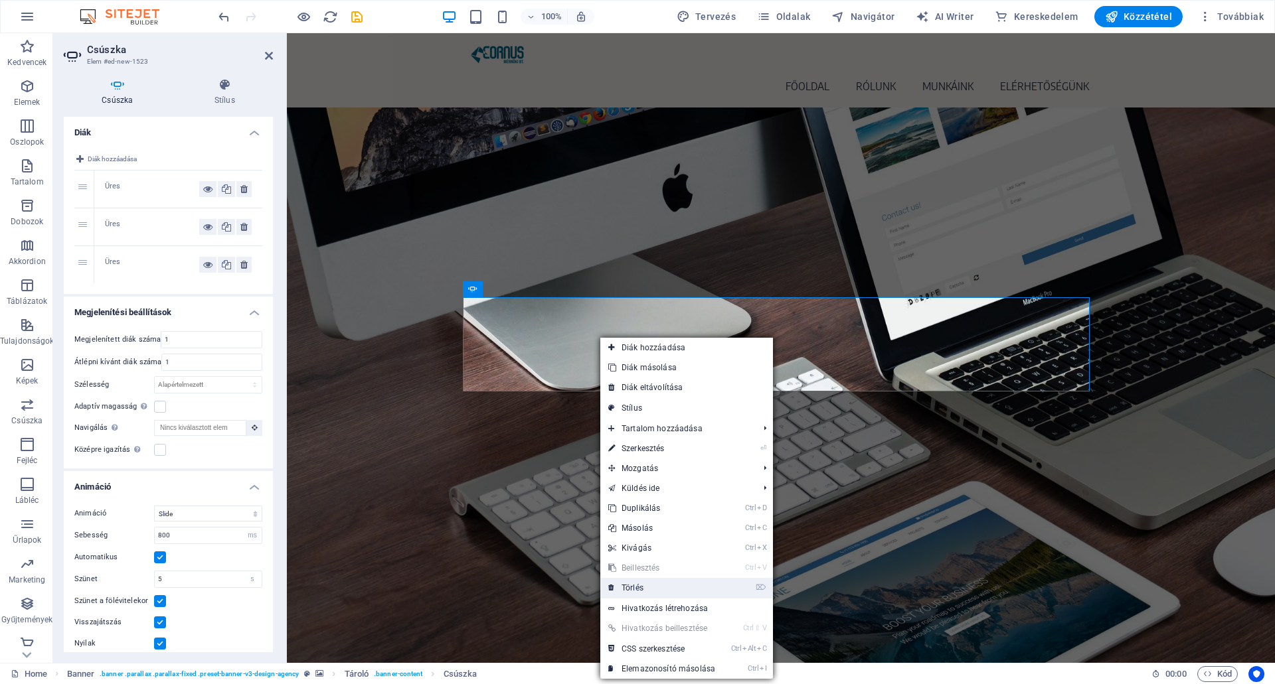
click at [630, 585] on link "⌦ Törlés" at bounding box center [661, 588] width 123 height 20
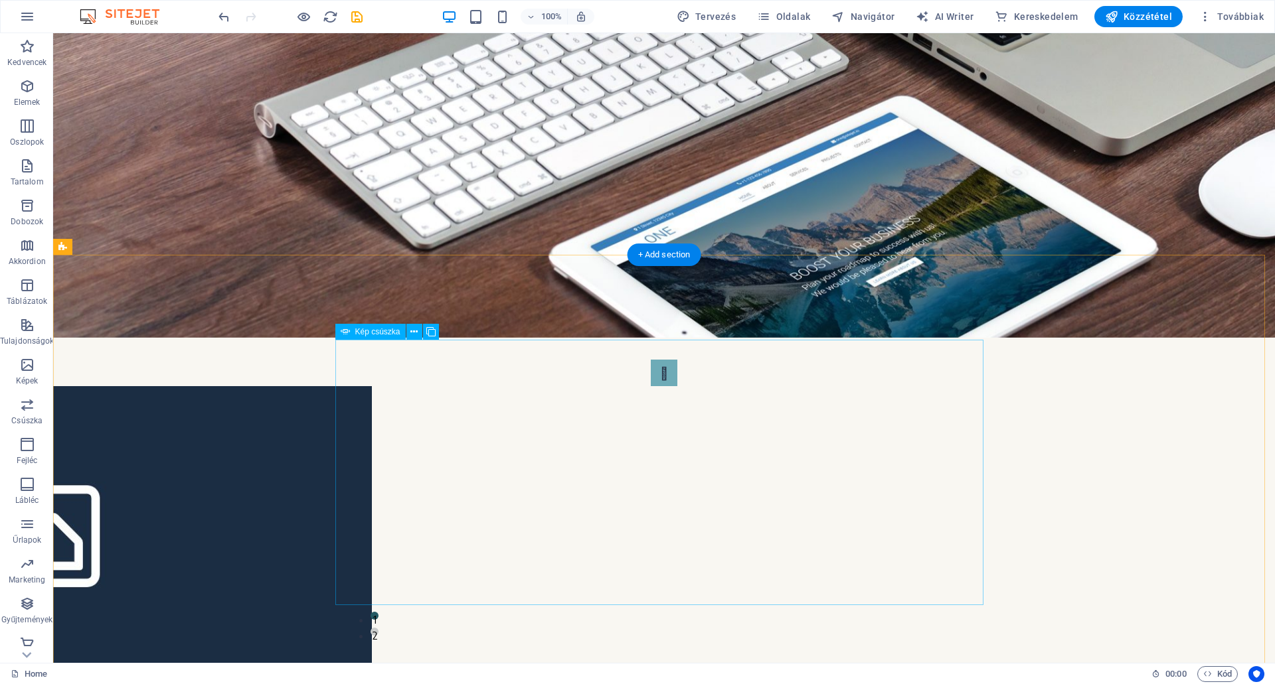
scroll to position [408, 0]
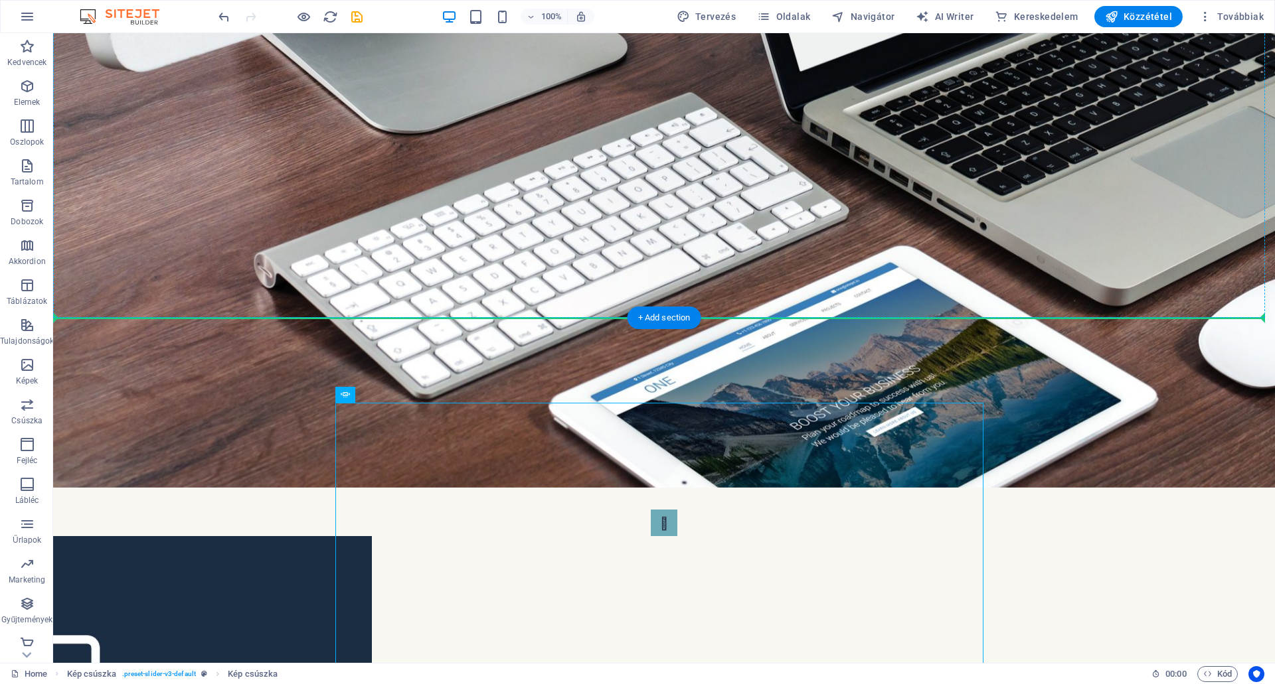
drag, startPoint x: 651, startPoint y: 463, endPoint x: 671, endPoint y: 111, distance: 353.1
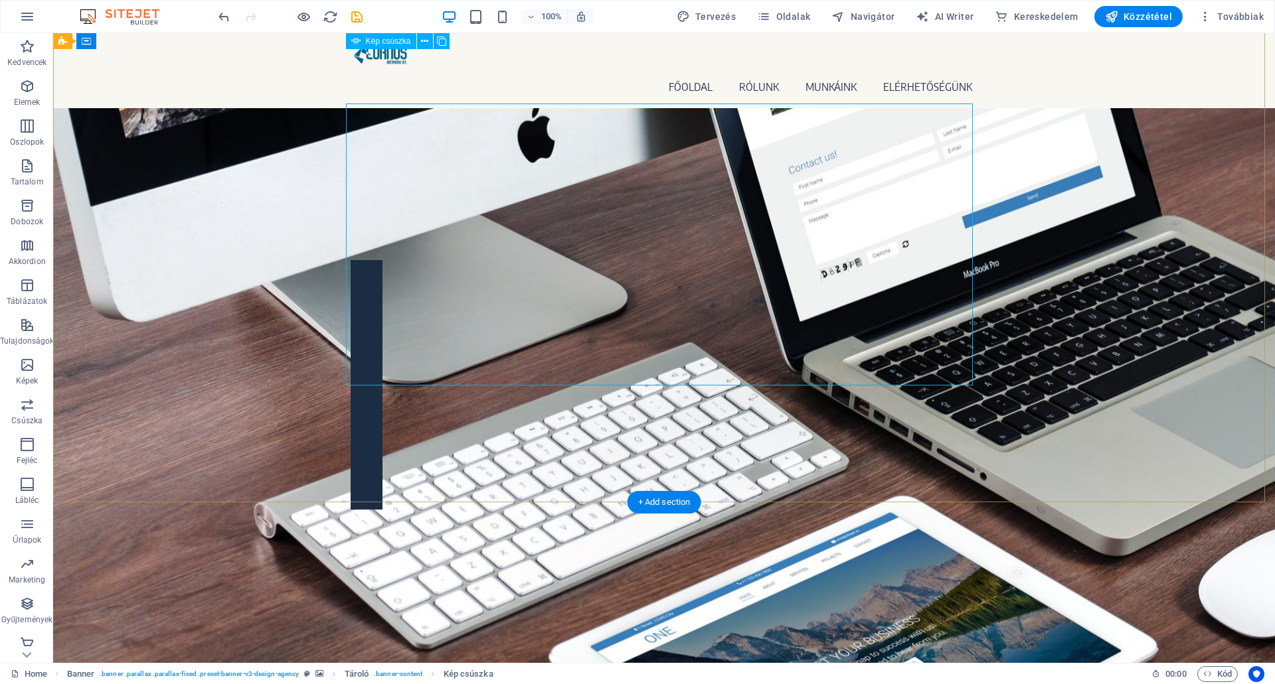
scroll to position [0, 0]
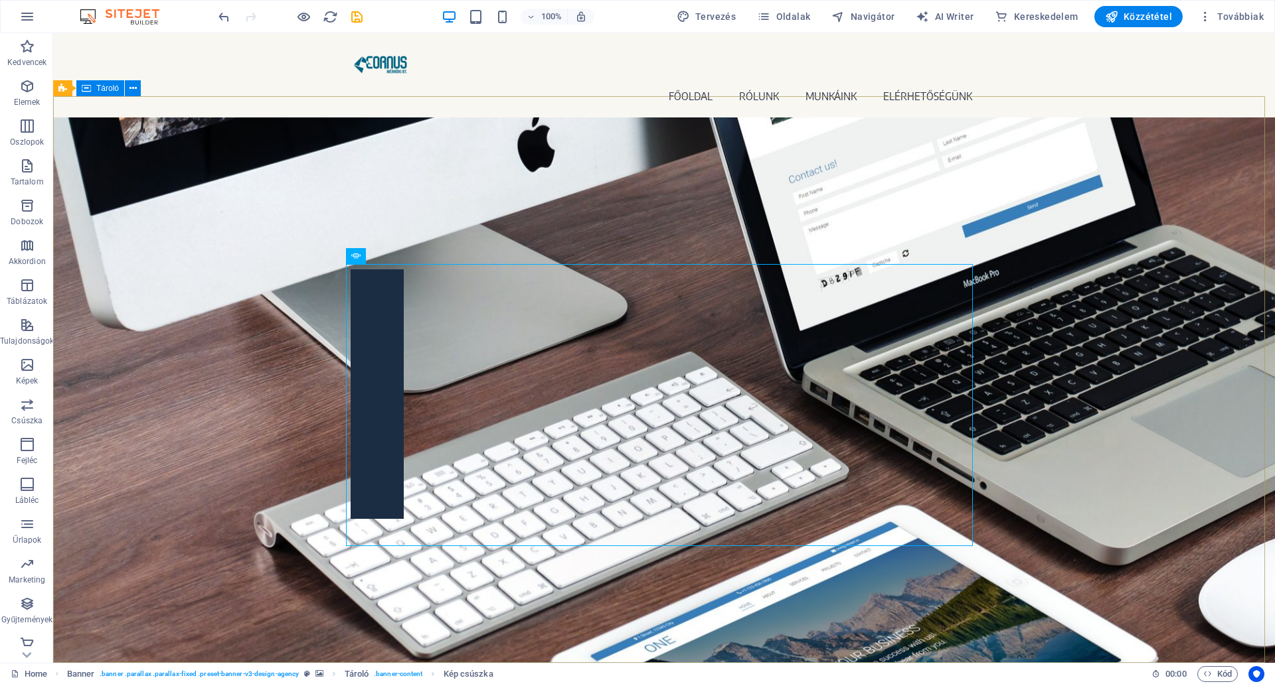
click at [106, 88] on span "Tároló" at bounding box center [107, 88] width 23 height 8
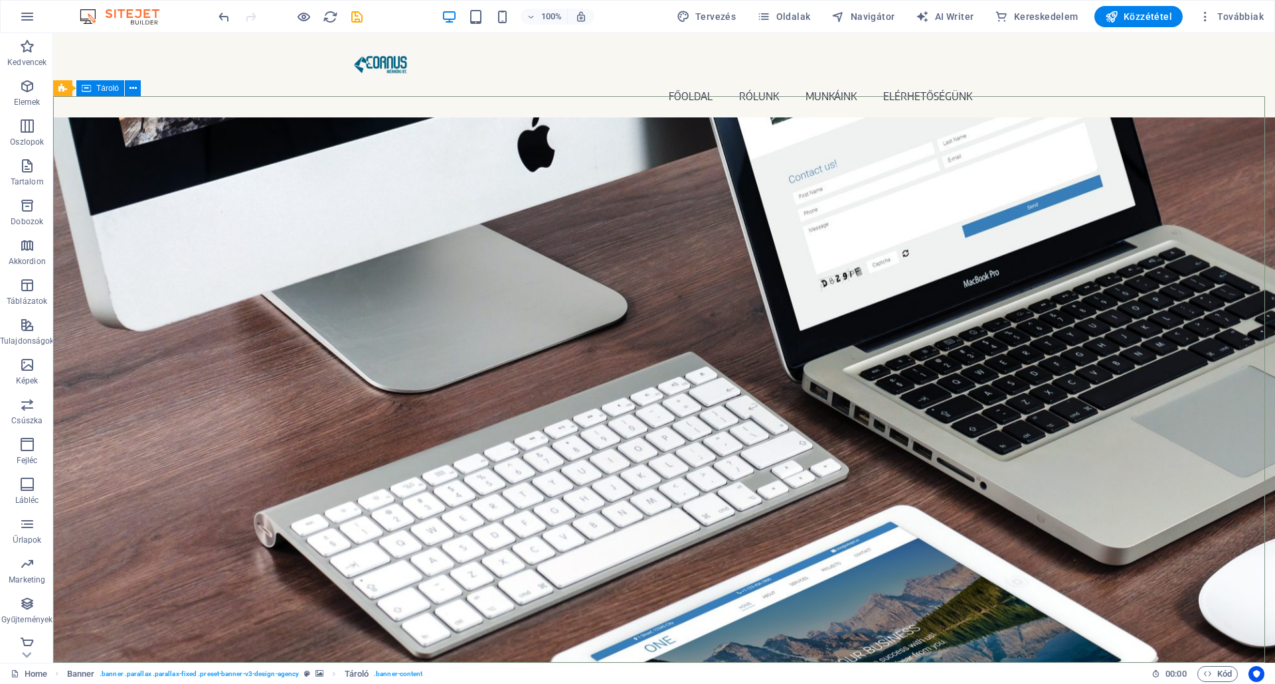
click at [106, 88] on span "Tároló" at bounding box center [107, 88] width 23 height 8
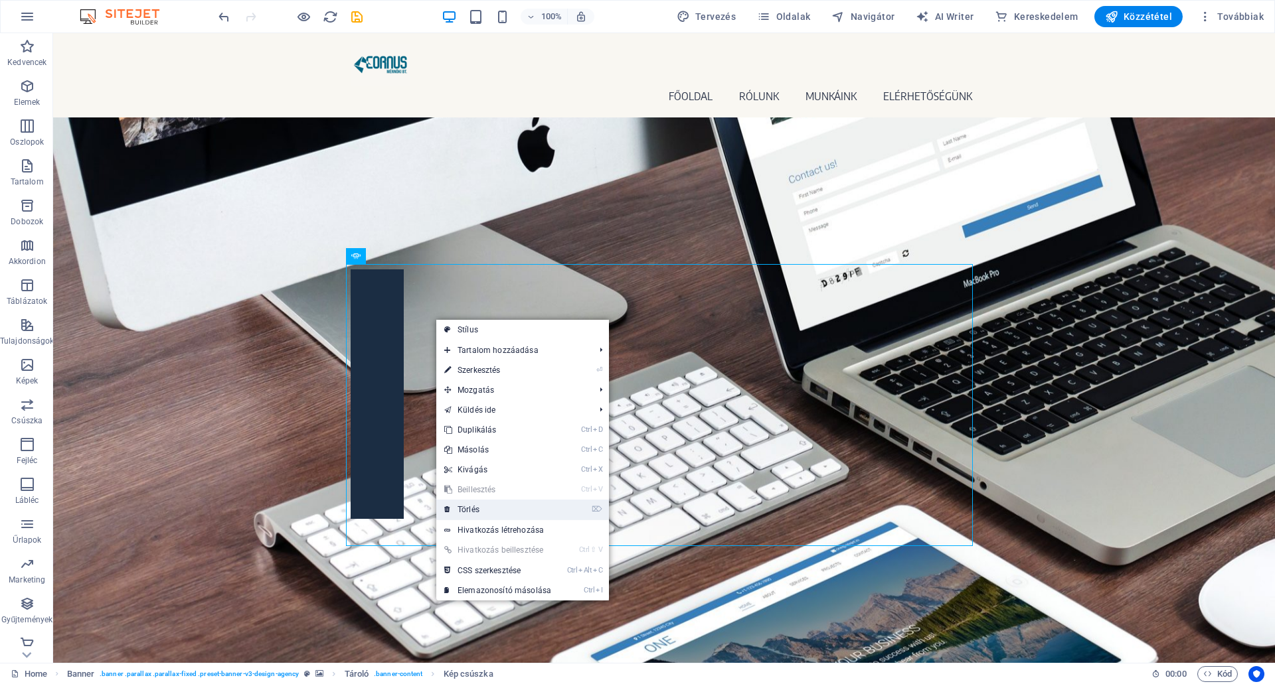
click at [467, 505] on link "⌦ Törlés" at bounding box center [497, 510] width 123 height 20
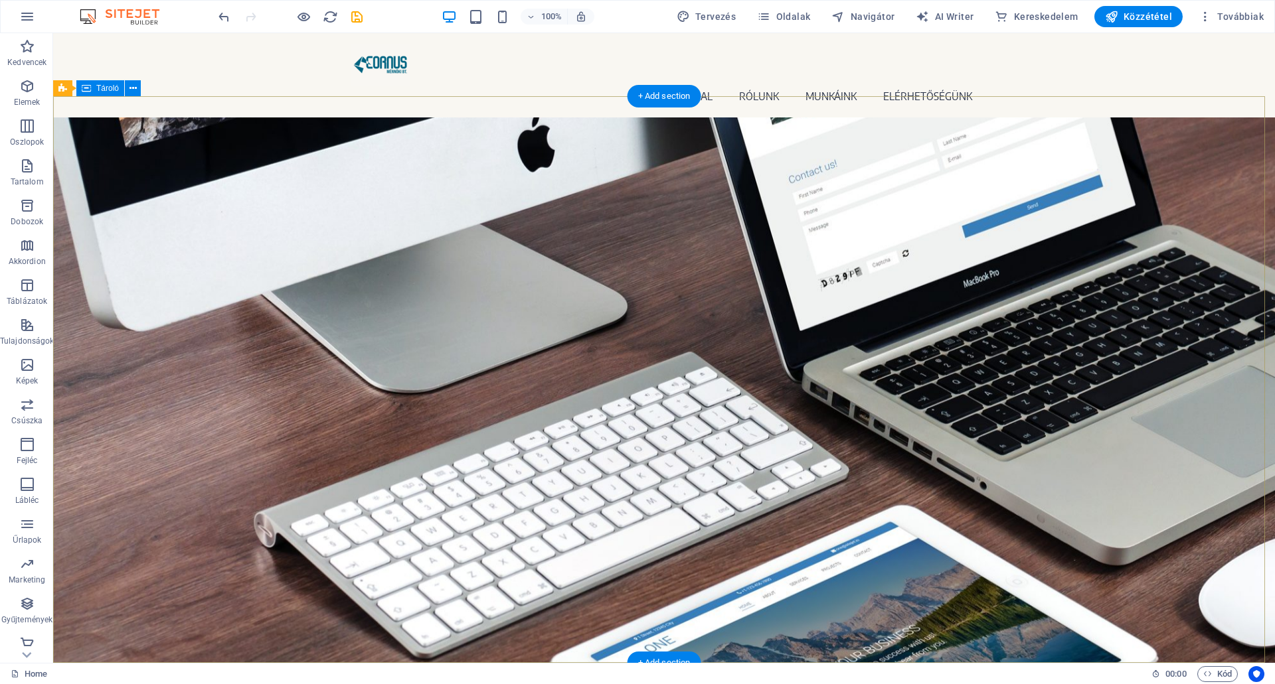
click at [315, 268] on div "Learn more" at bounding box center [663, 227] width 1221 height 221
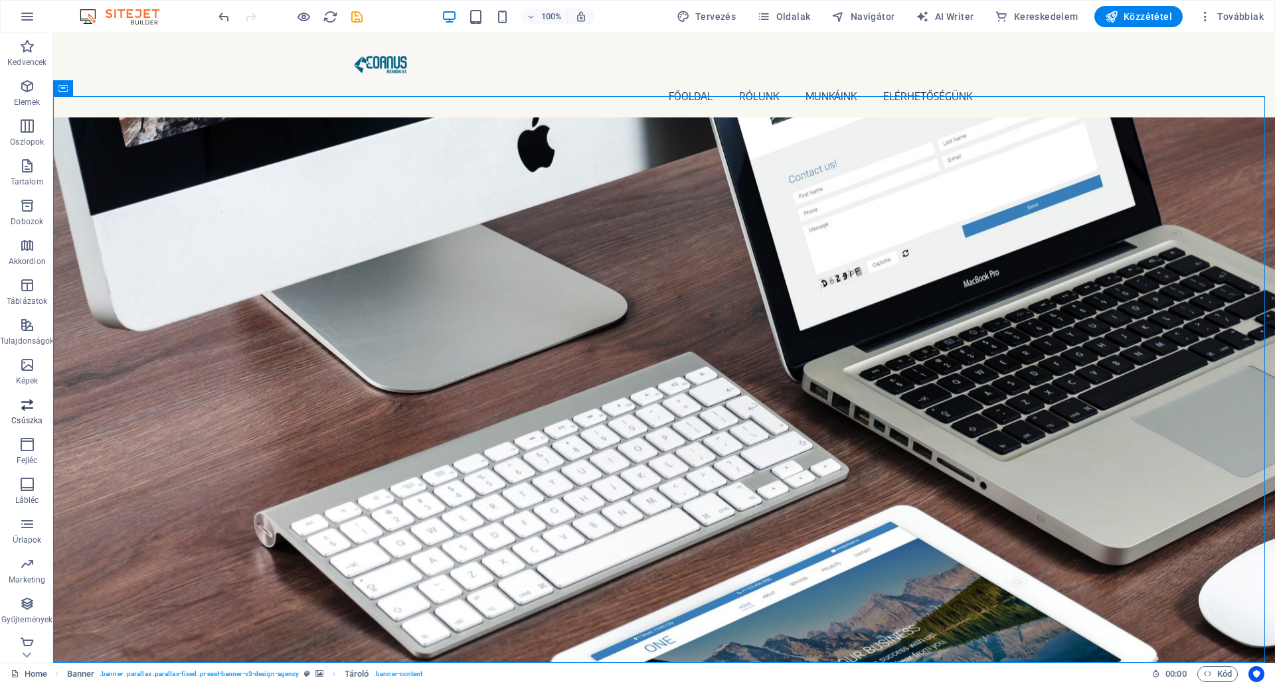
click at [25, 406] on icon "button" at bounding box center [27, 405] width 16 height 16
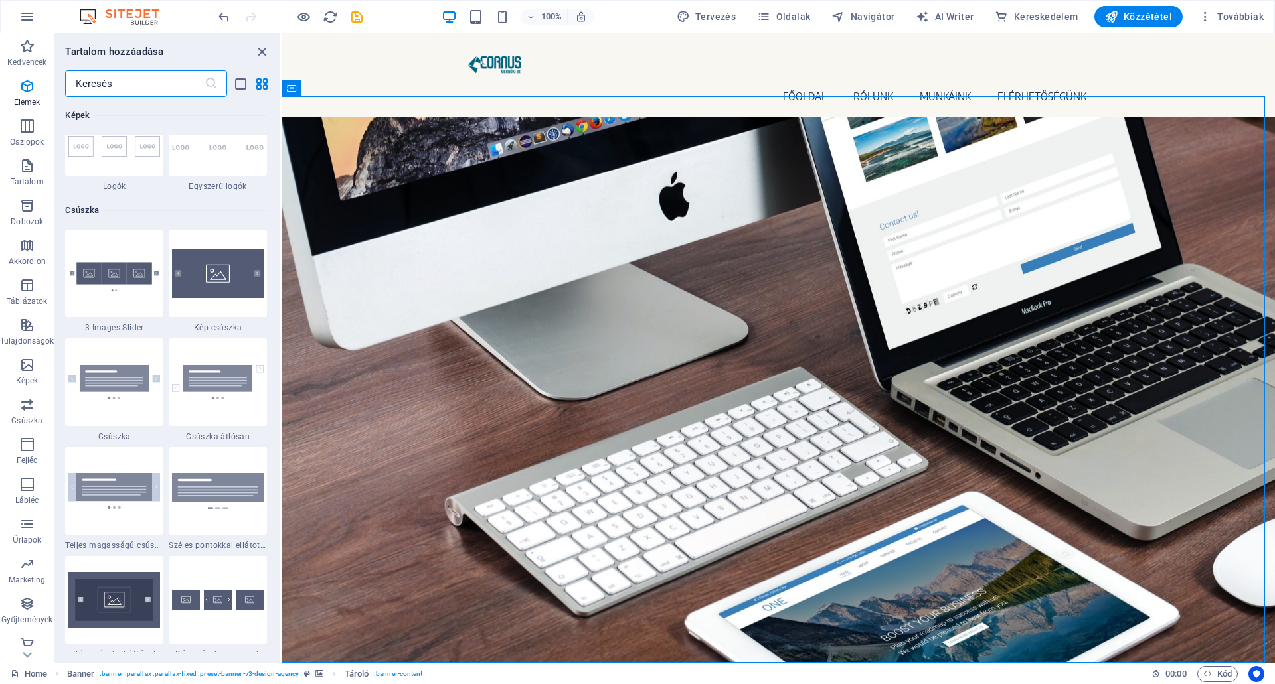
scroll to position [7526, 0]
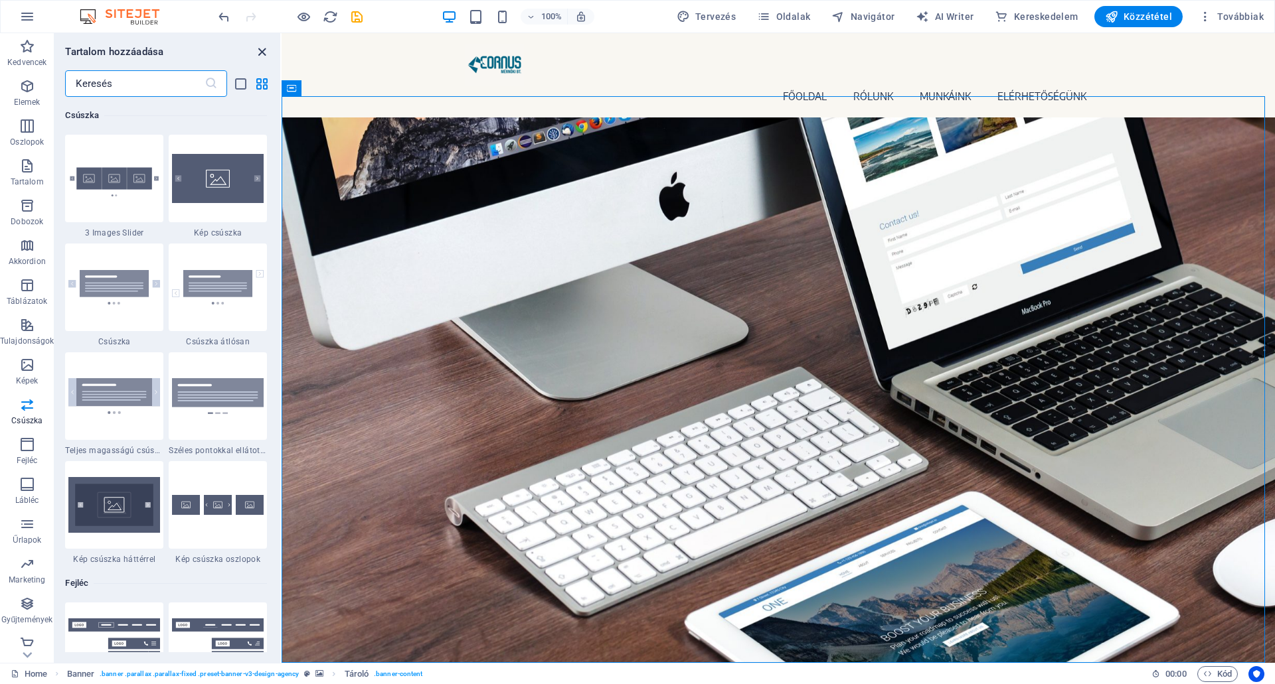
click at [261, 50] on icon "close panel" at bounding box center [261, 51] width 15 height 15
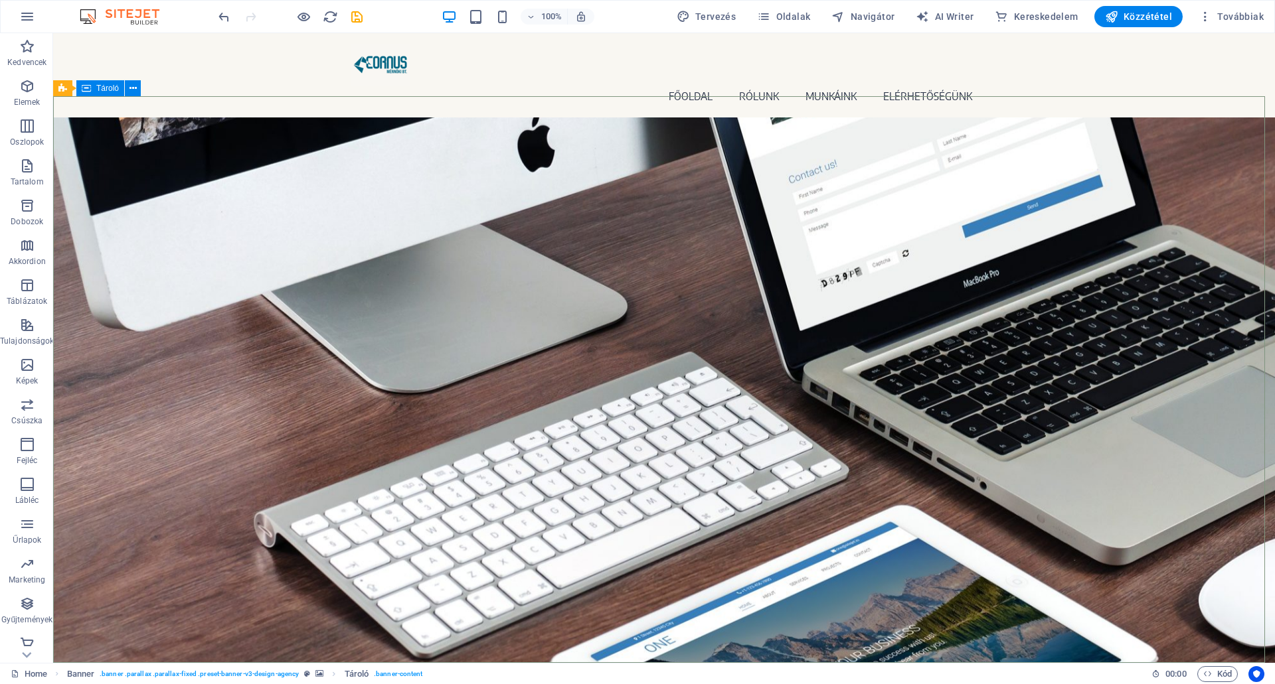
click at [109, 89] on span "Tároló" at bounding box center [107, 88] width 23 height 8
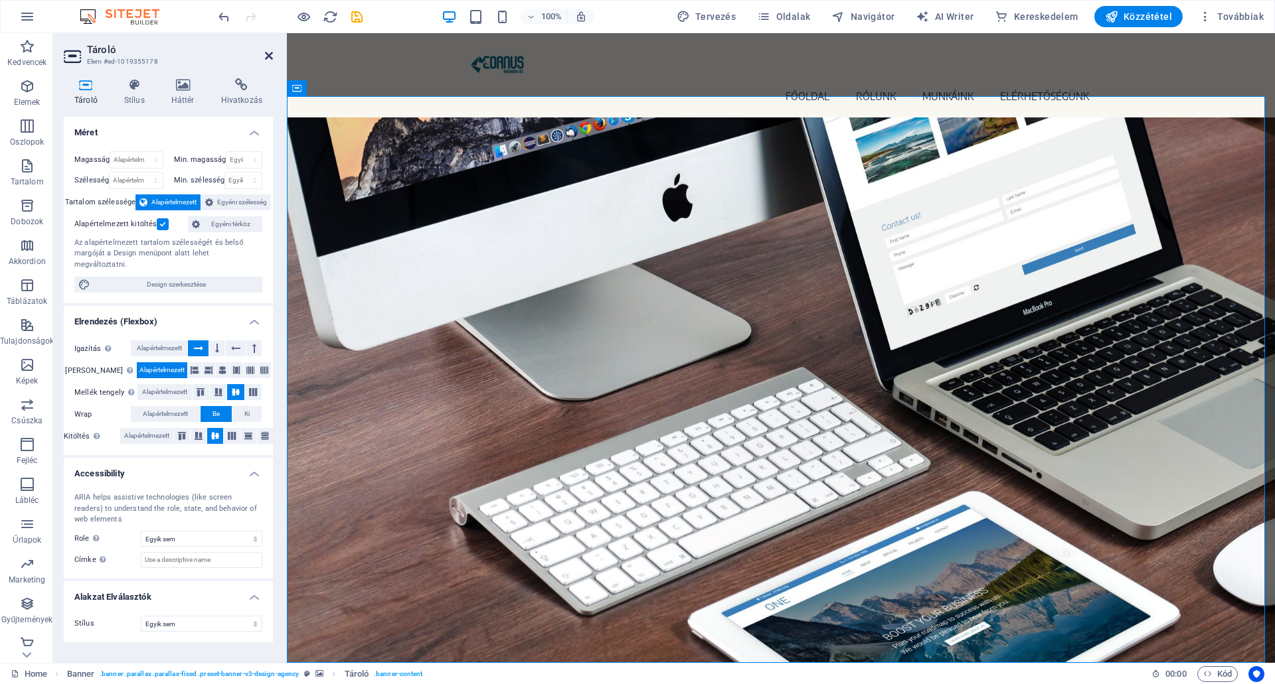
click at [266, 52] on icon at bounding box center [269, 55] width 8 height 11
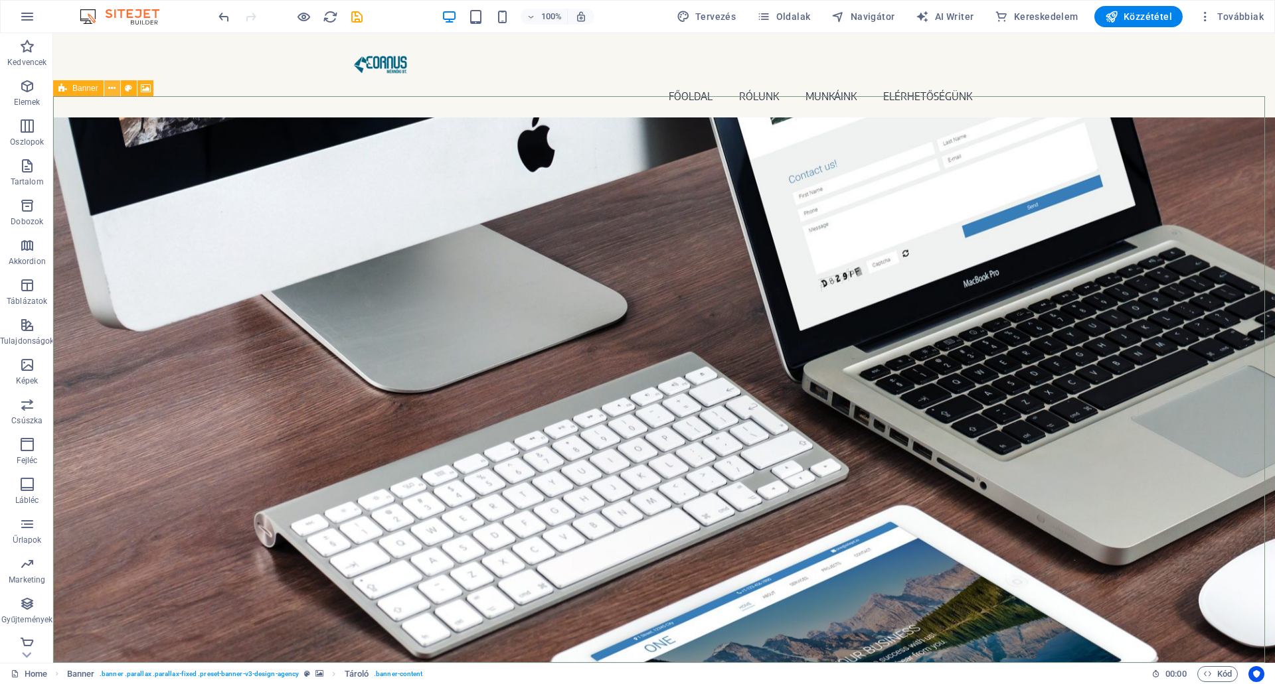
click at [111, 87] on icon at bounding box center [111, 89] width 7 height 14
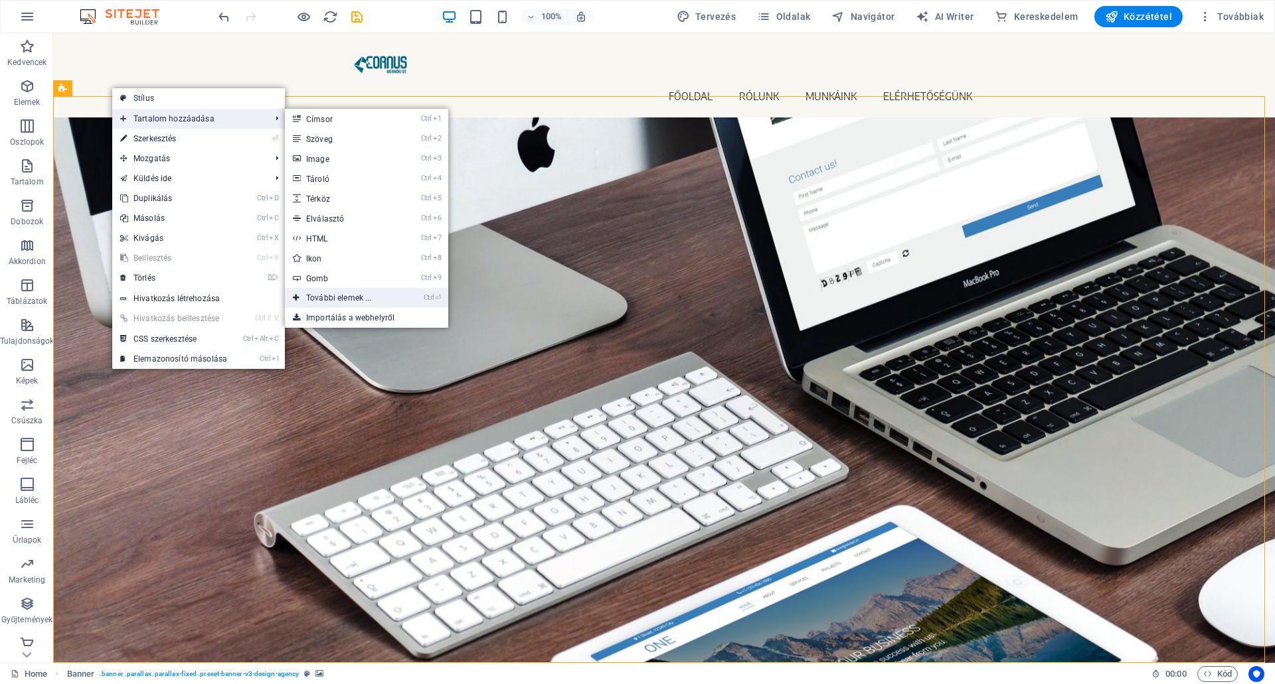
click at [318, 297] on link "Ctrl ⏎ További elemek ..." at bounding box center [342, 298] width 114 height 20
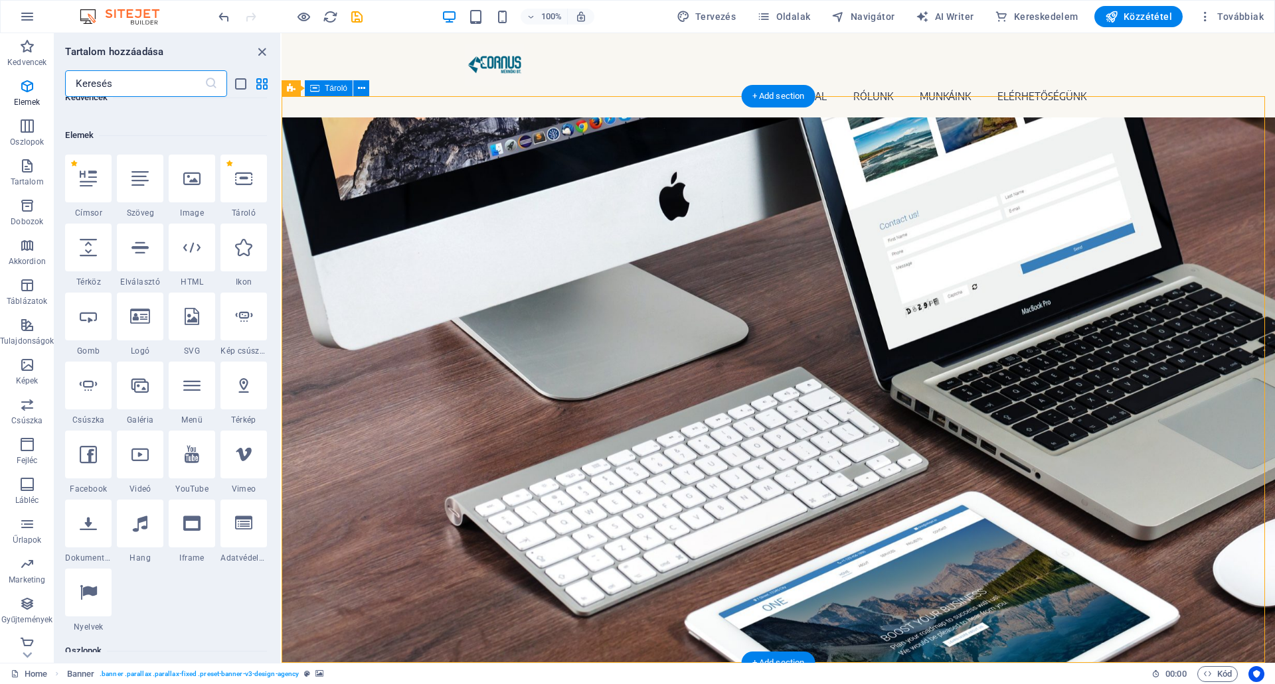
scroll to position [141, 0]
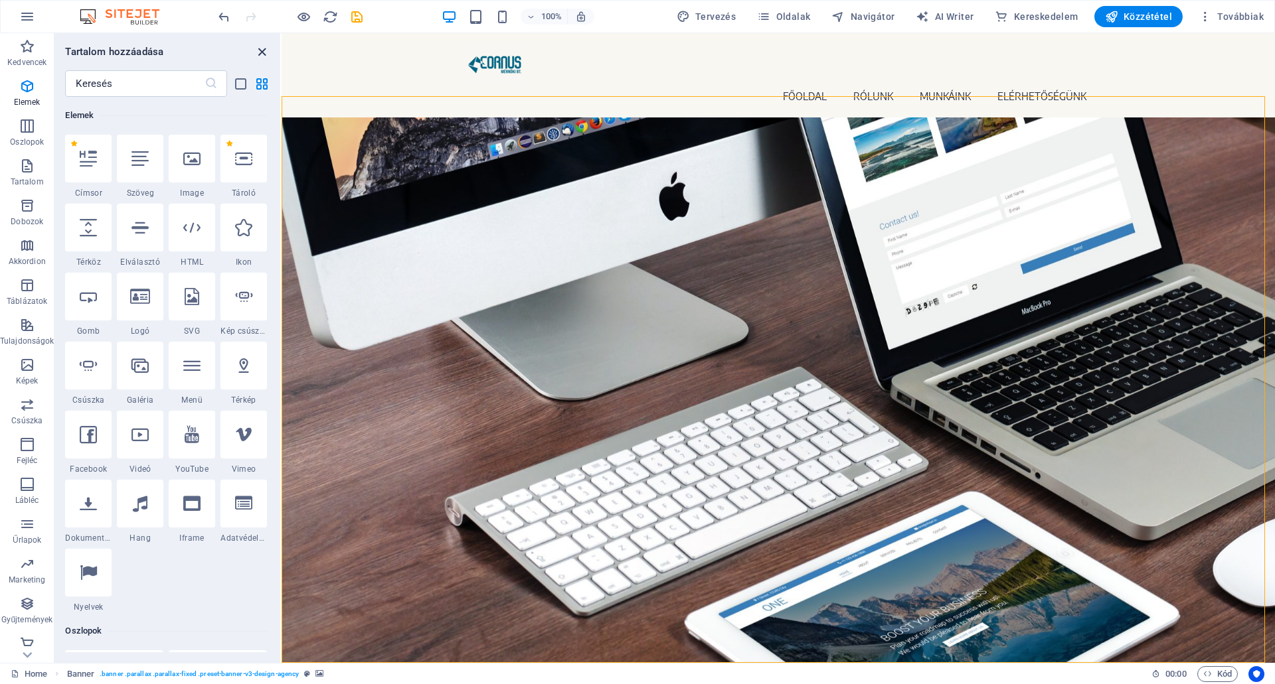
click at [260, 49] on icon "close panel" at bounding box center [261, 51] width 15 height 15
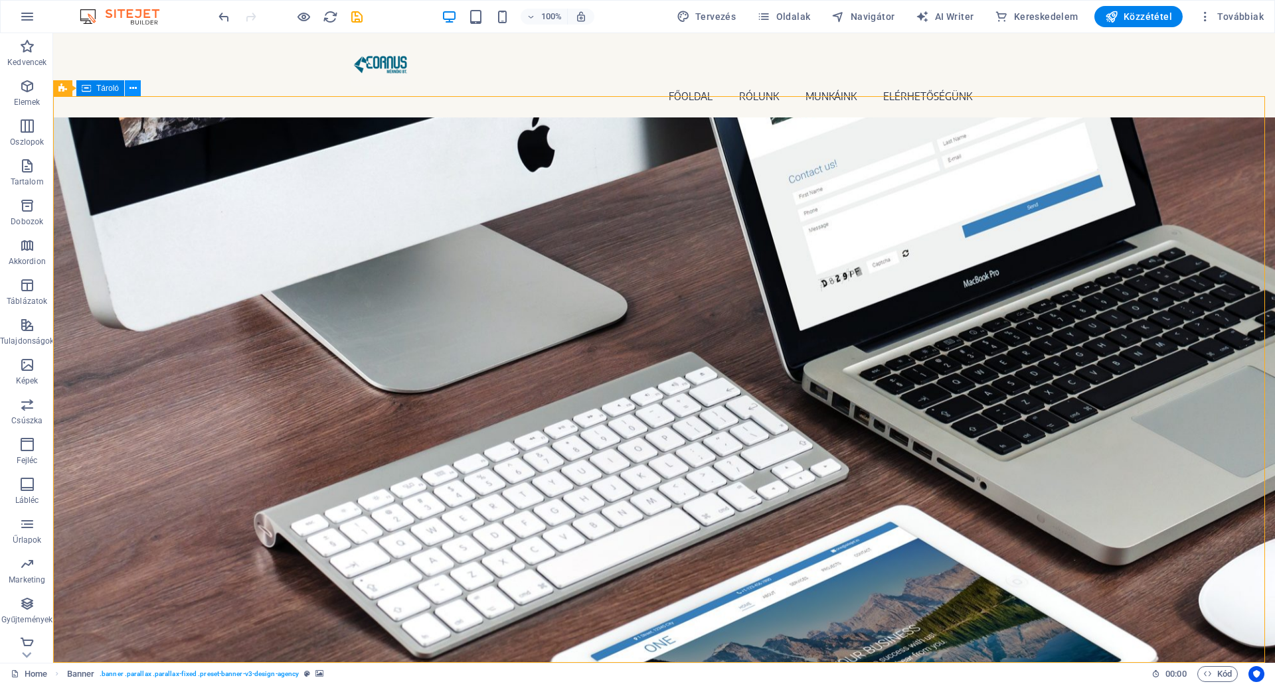
click at [133, 90] on icon at bounding box center [132, 89] width 7 height 14
click at [133, 91] on icon at bounding box center [132, 89] width 7 height 14
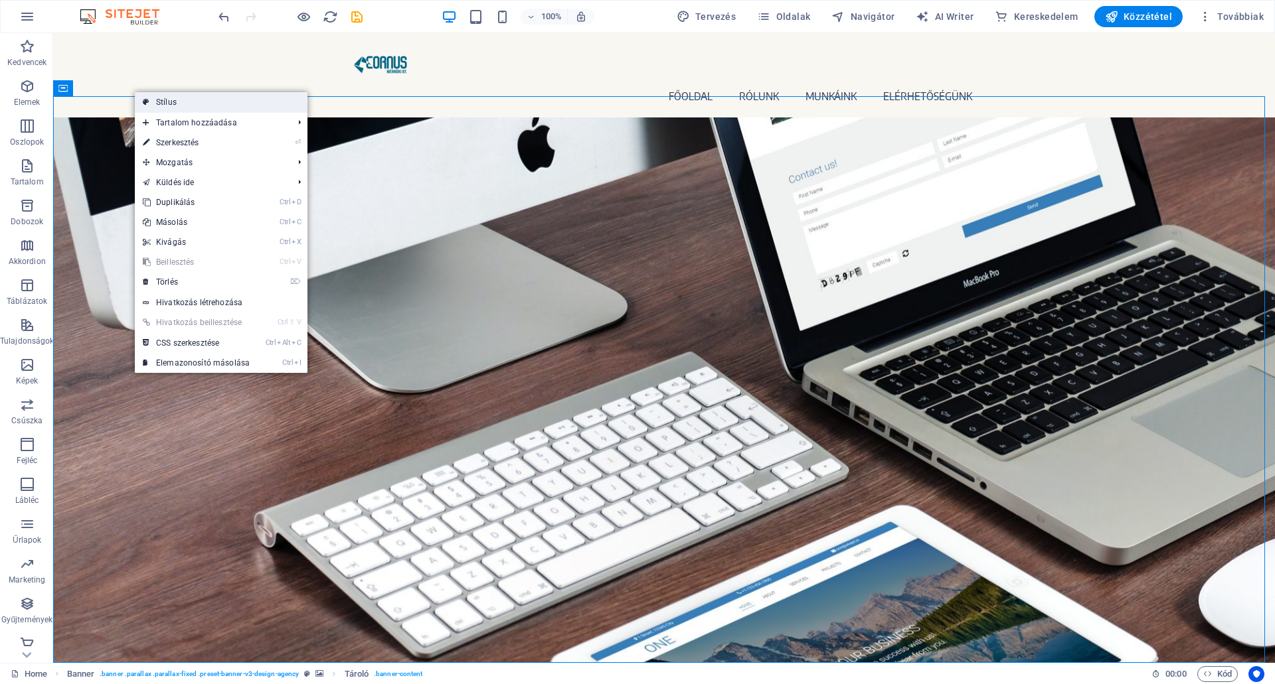
click at [164, 98] on link "Stílus" at bounding box center [221, 102] width 173 height 20
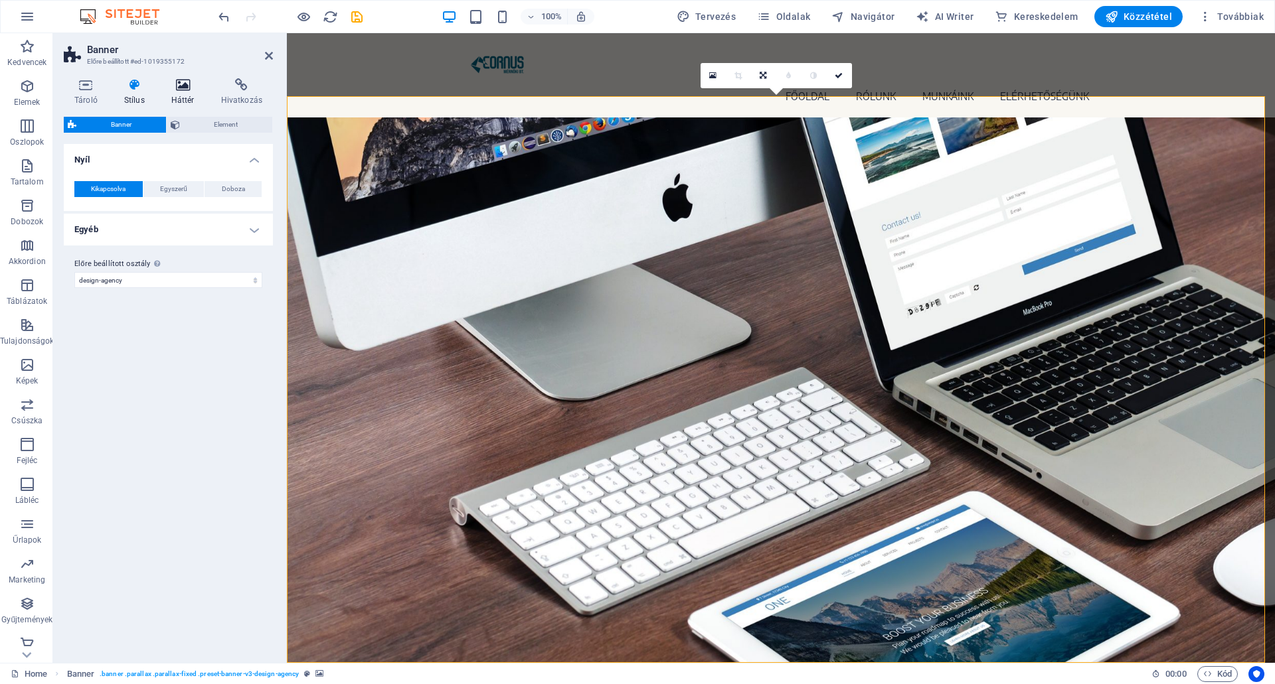
click at [185, 86] on icon at bounding box center [183, 84] width 44 height 13
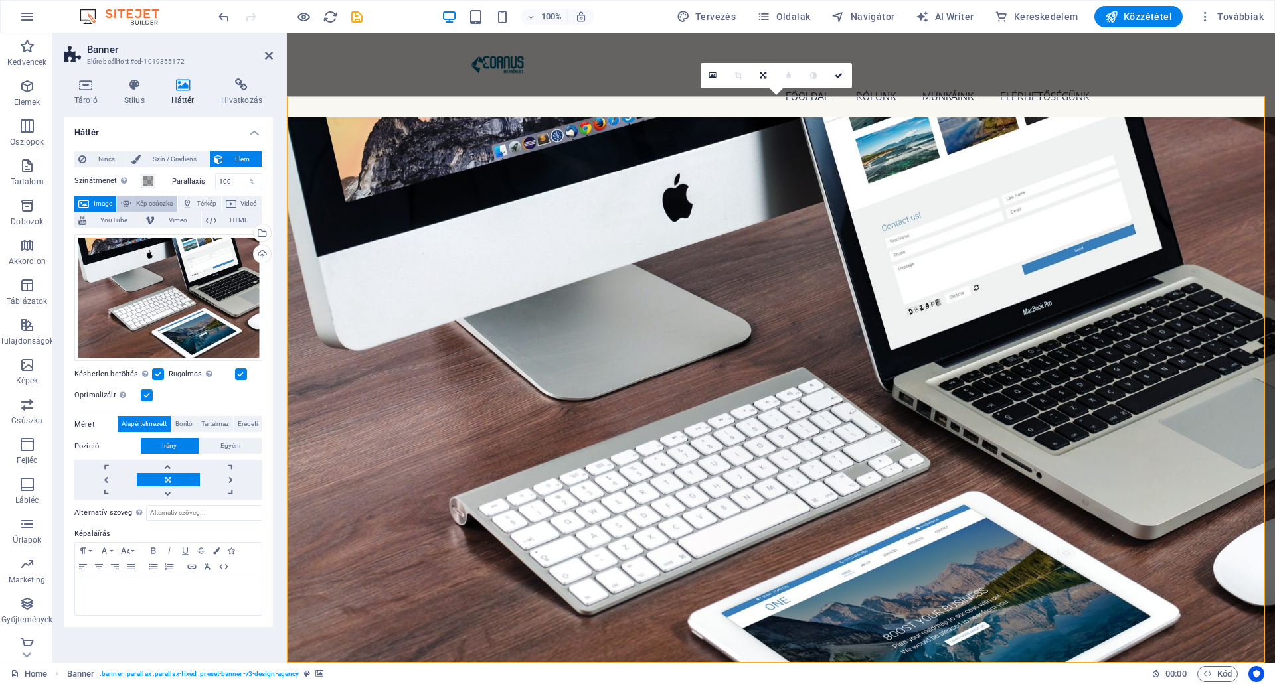
click at [150, 200] on span "Kép csúszka" at bounding box center [153, 204] width 37 height 16
select select "ms"
select select "s"
select select "progressive"
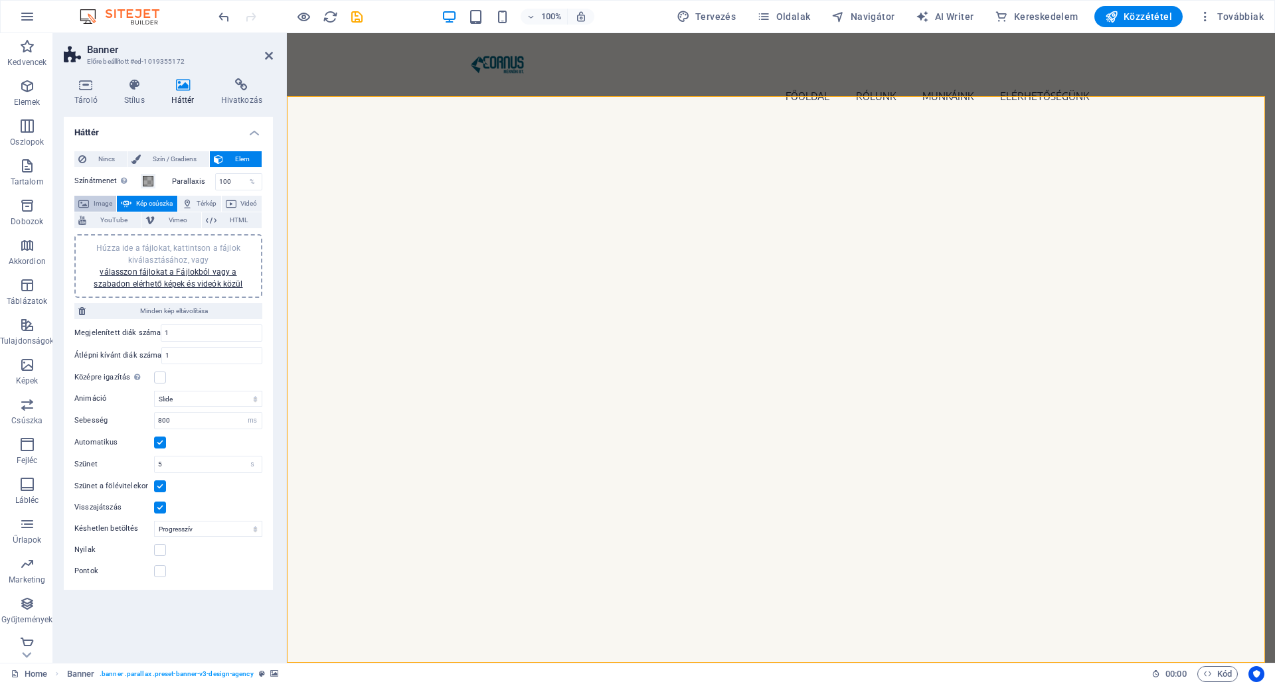
click at [96, 196] on span "Image" at bounding box center [102, 204] width 19 height 16
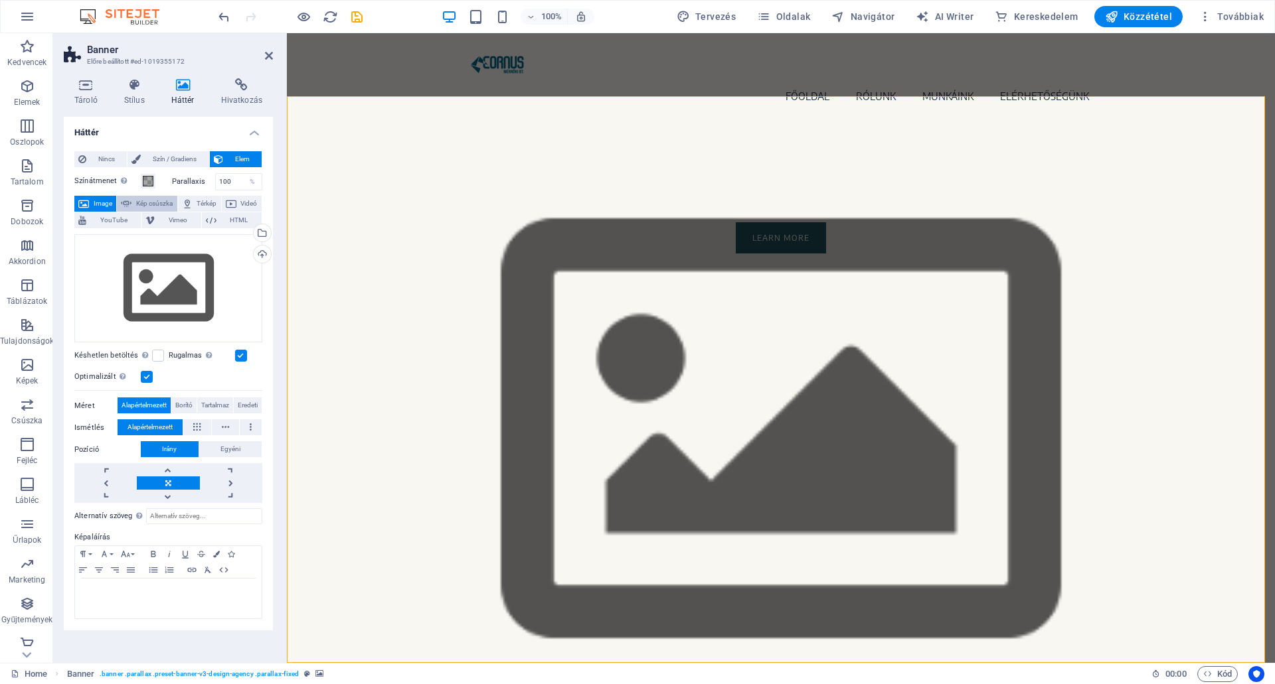
click at [159, 198] on span "Kép csúszka" at bounding box center [153, 204] width 37 height 16
select select "ms"
select select "s"
select select "progressive"
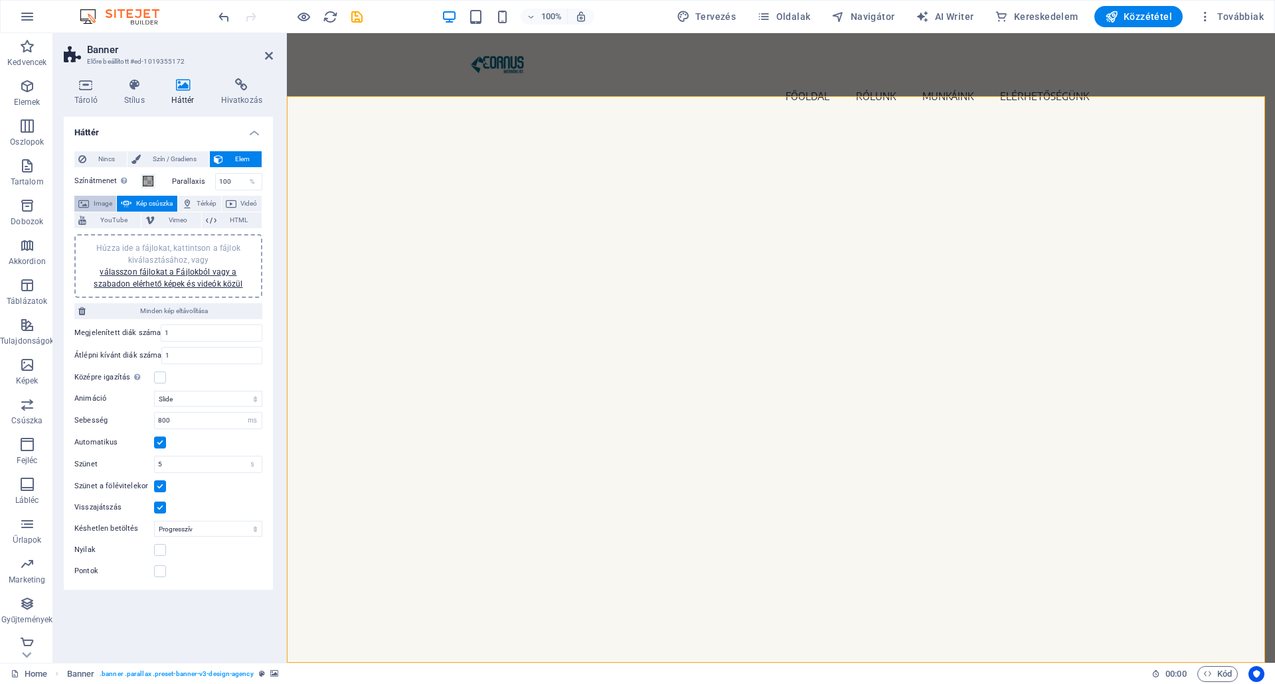
click at [97, 200] on span "Image" at bounding box center [102, 204] width 19 height 16
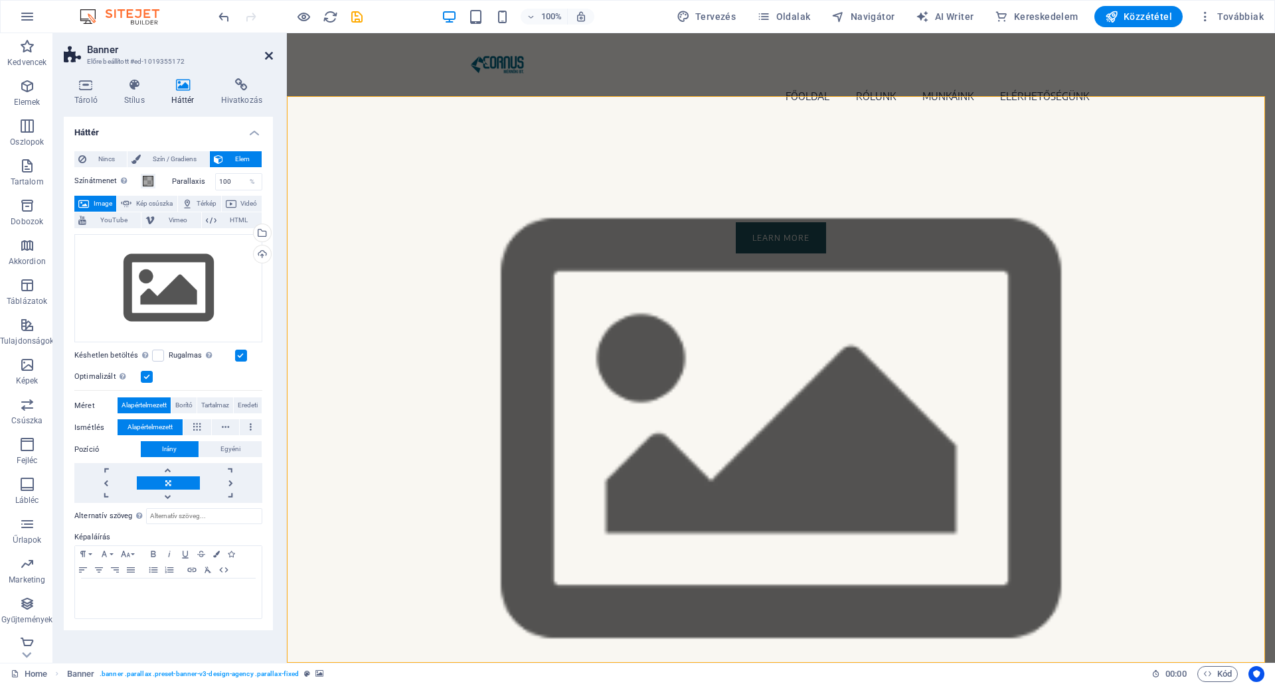
click at [267, 54] on icon at bounding box center [269, 55] width 8 height 11
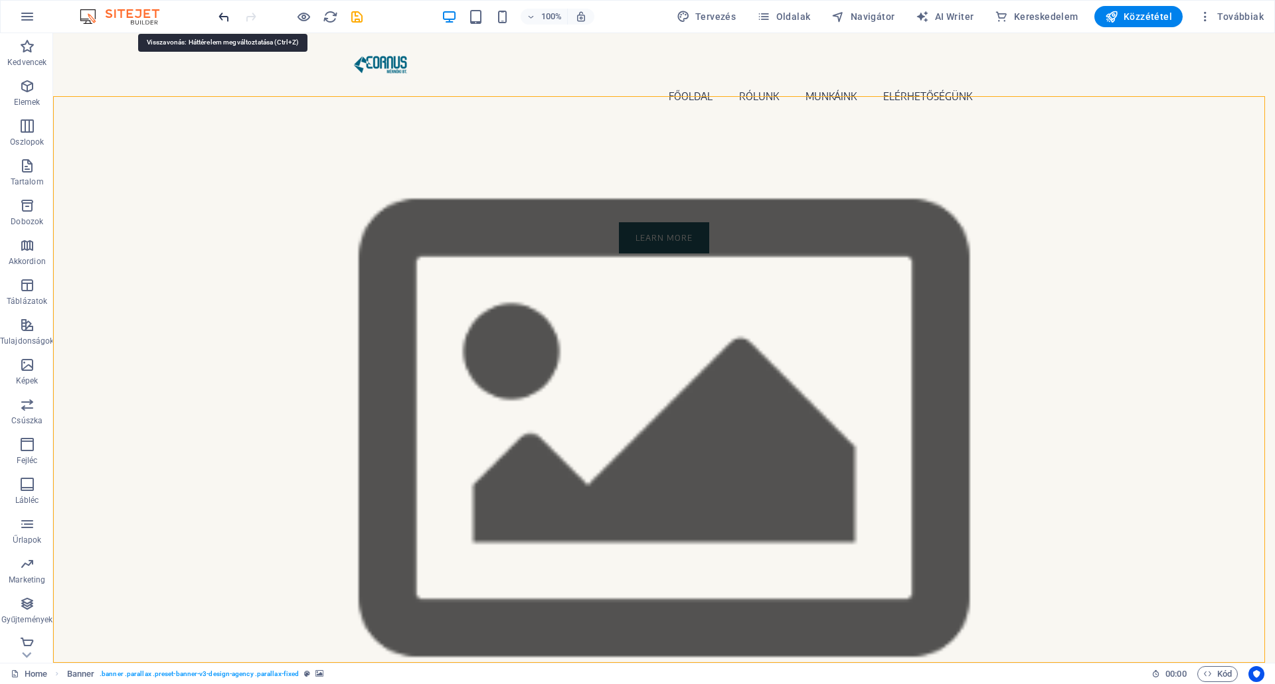
click at [226, 15] on icon "undo" at bounding box center [223, 16] width 15 height 15
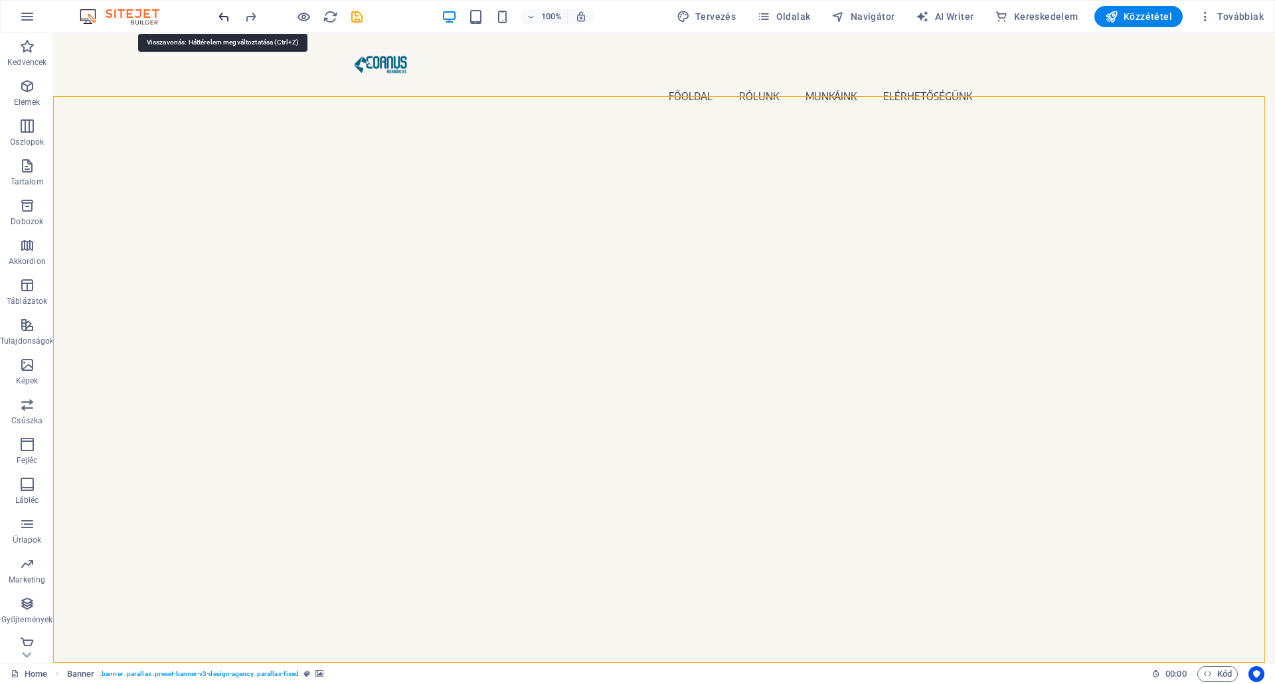
click at [222, 11] on icon "undo" at bounding box center [223, 16] width 15 height 15
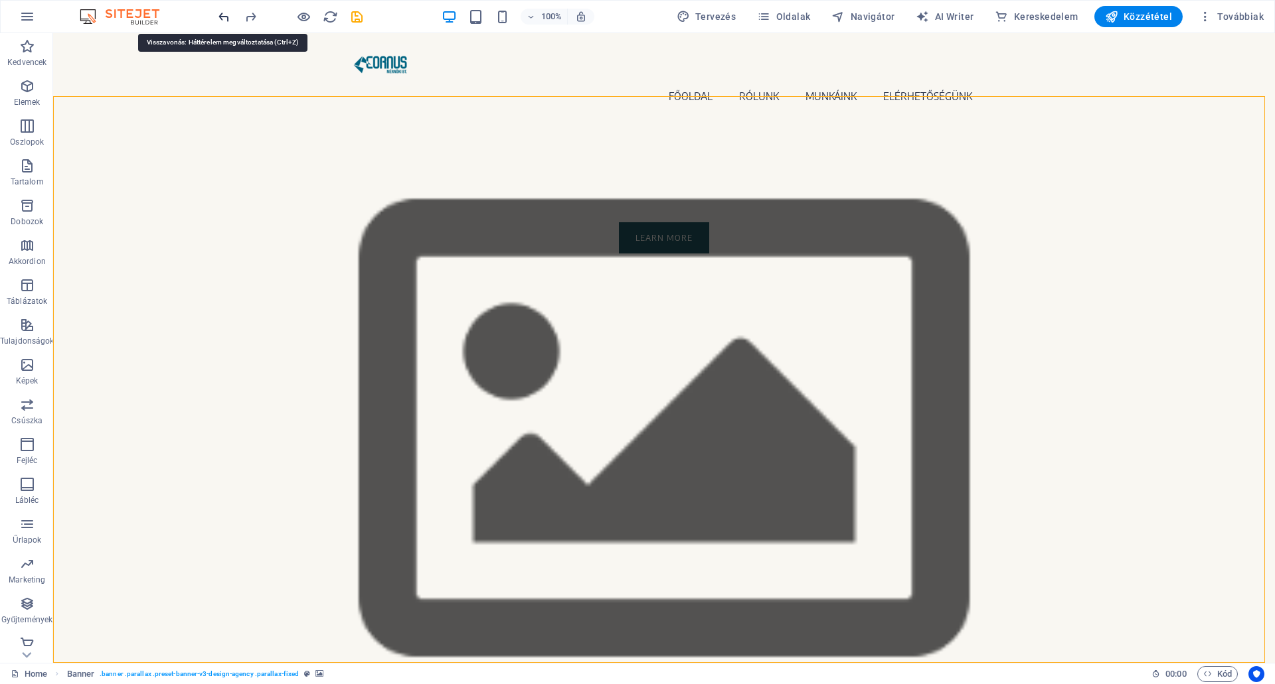
click at [222, 11] on icon "undo" at bounding box center [223, 16] width 15 height 15
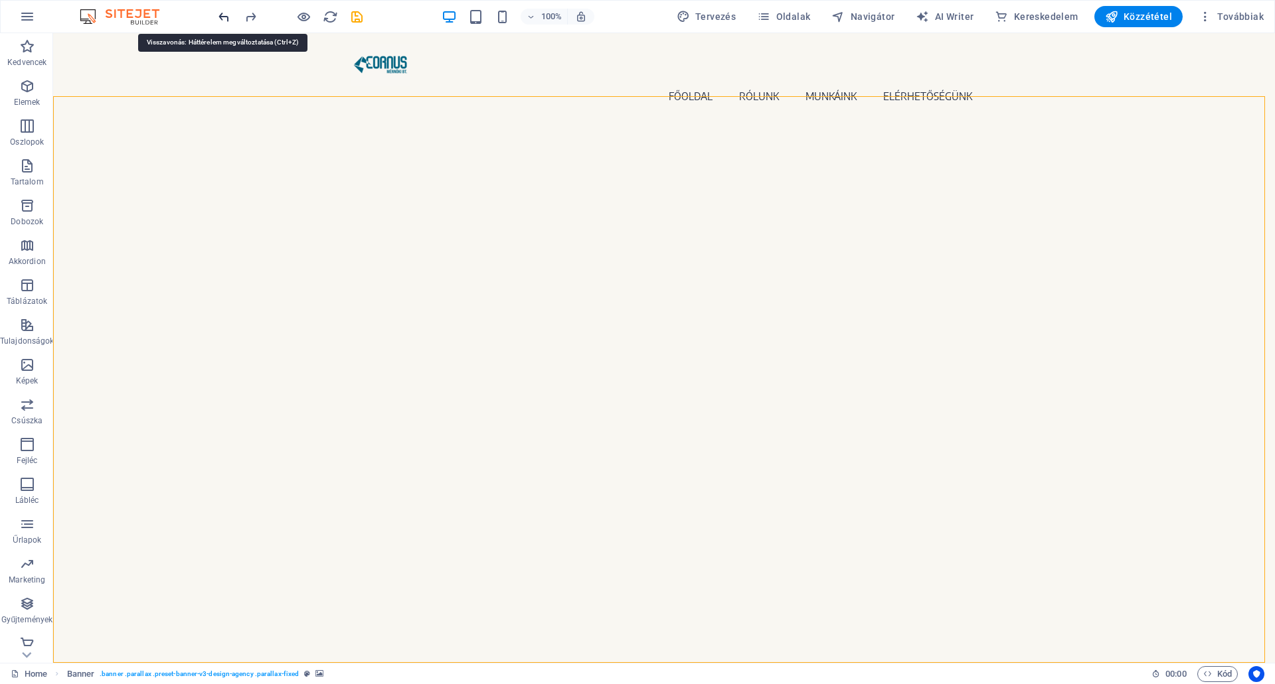
click at [222, 11] on icon "undo" at bounding box center [223, 16] width 15 height 15
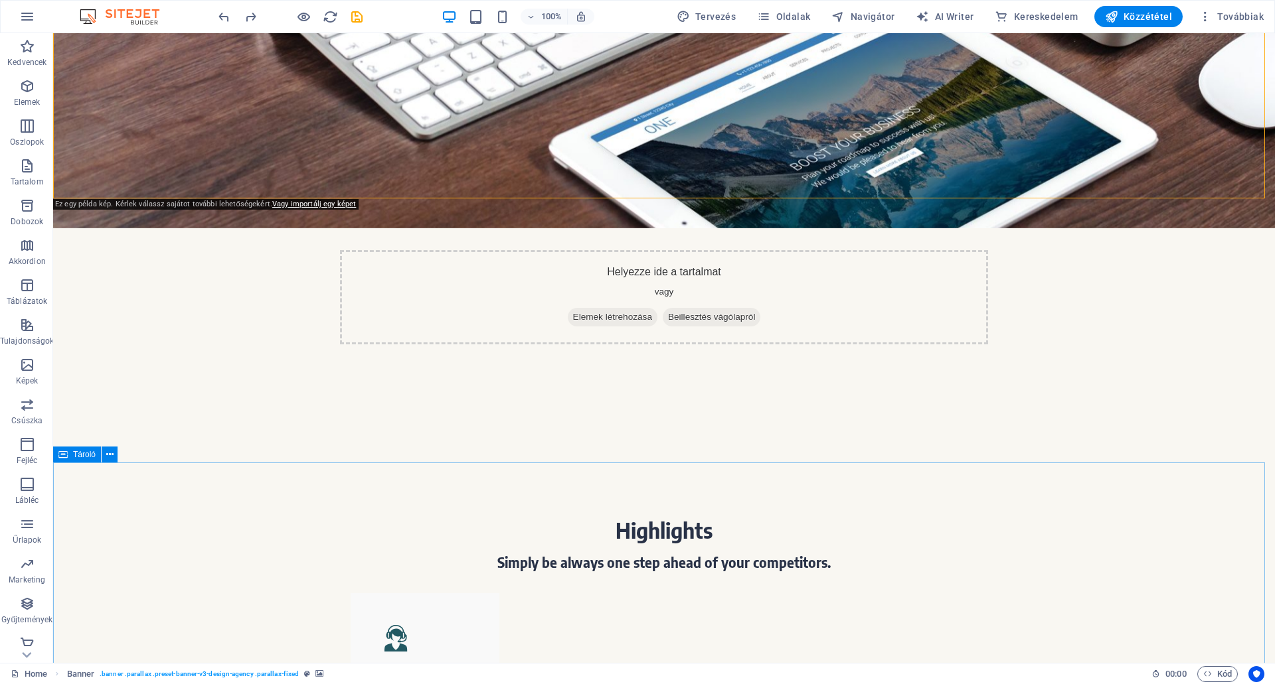
scroll to position [664, 0]
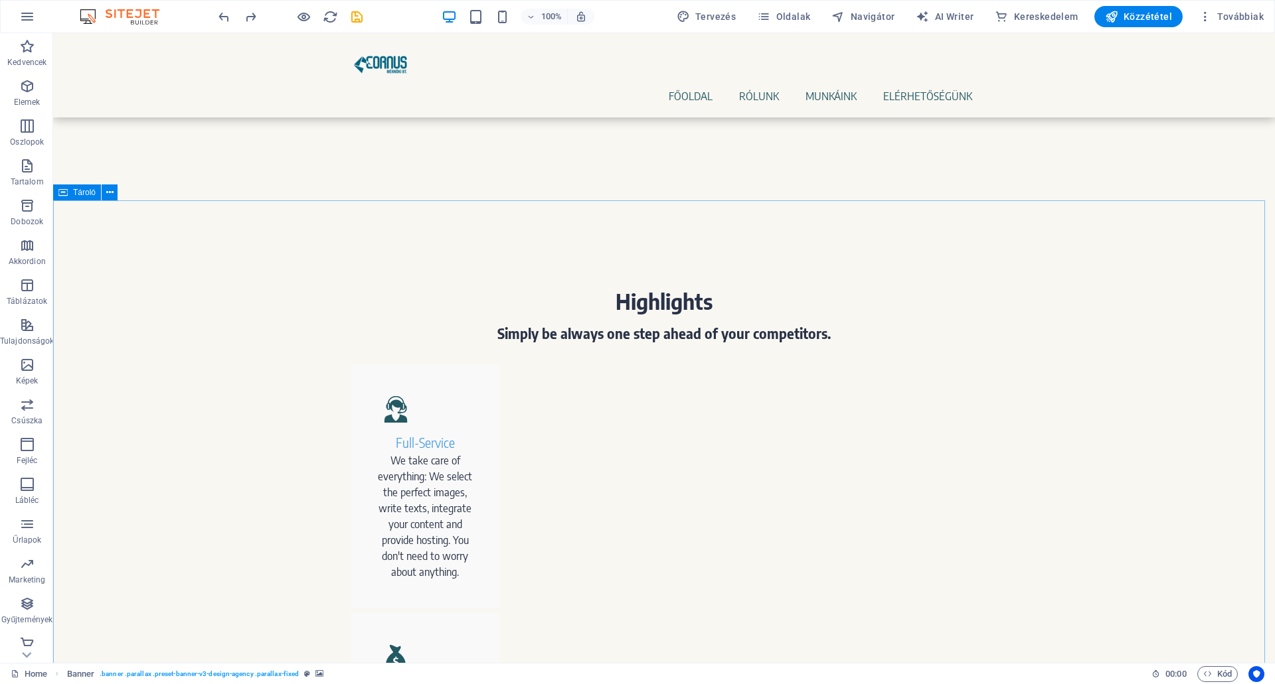
click at [78, 193] on span "Tároló" at bounding box center [84, 193] width 23 height 8
click at [83, 189] on span "Tároló" at bounding box center [84, 193] width 23 height 8
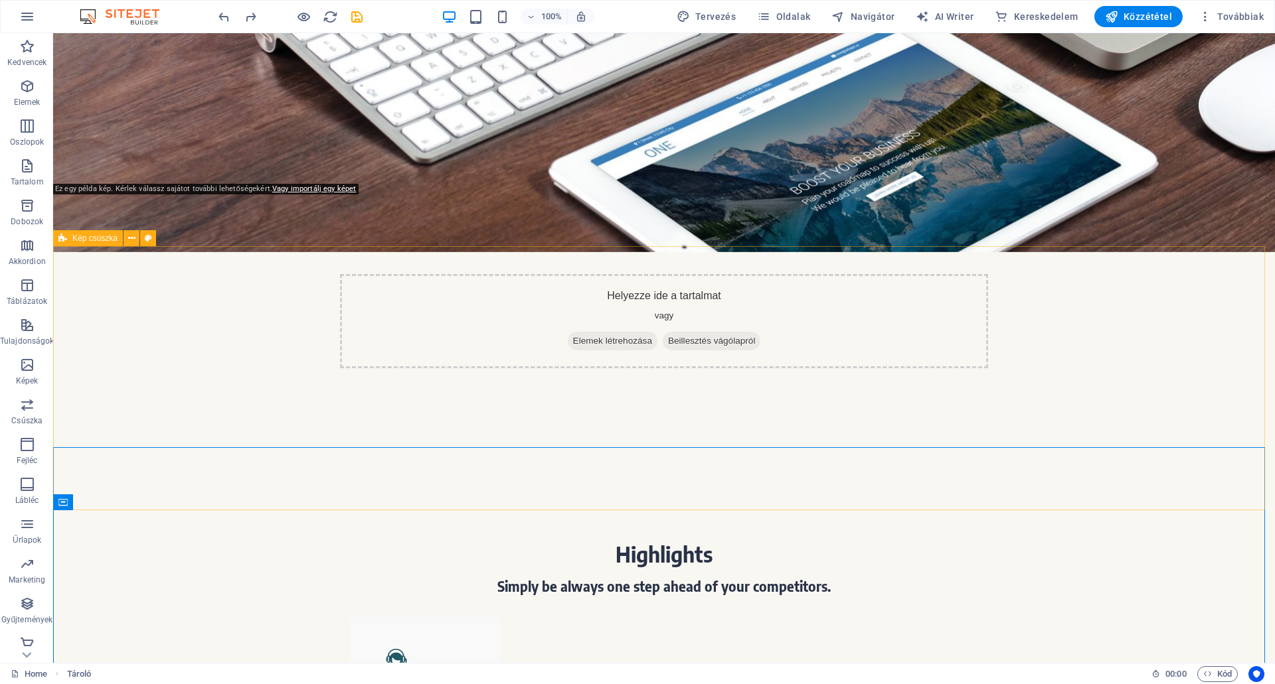
scroll to position [398, 0]
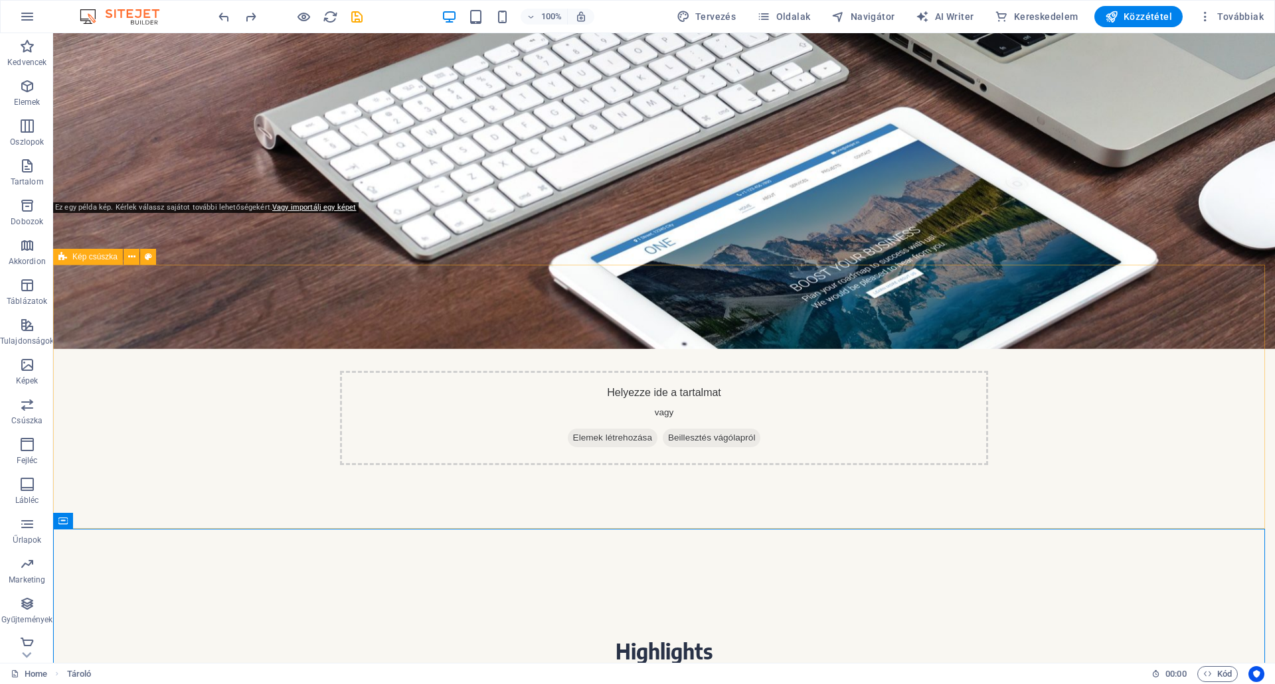
click at [61, 258] on icon at bounding box center [62, 257] width 9 height 16
click at [100, 259] on span "Kép csúszka" at bounding box center [94, 257] width 45 height 8
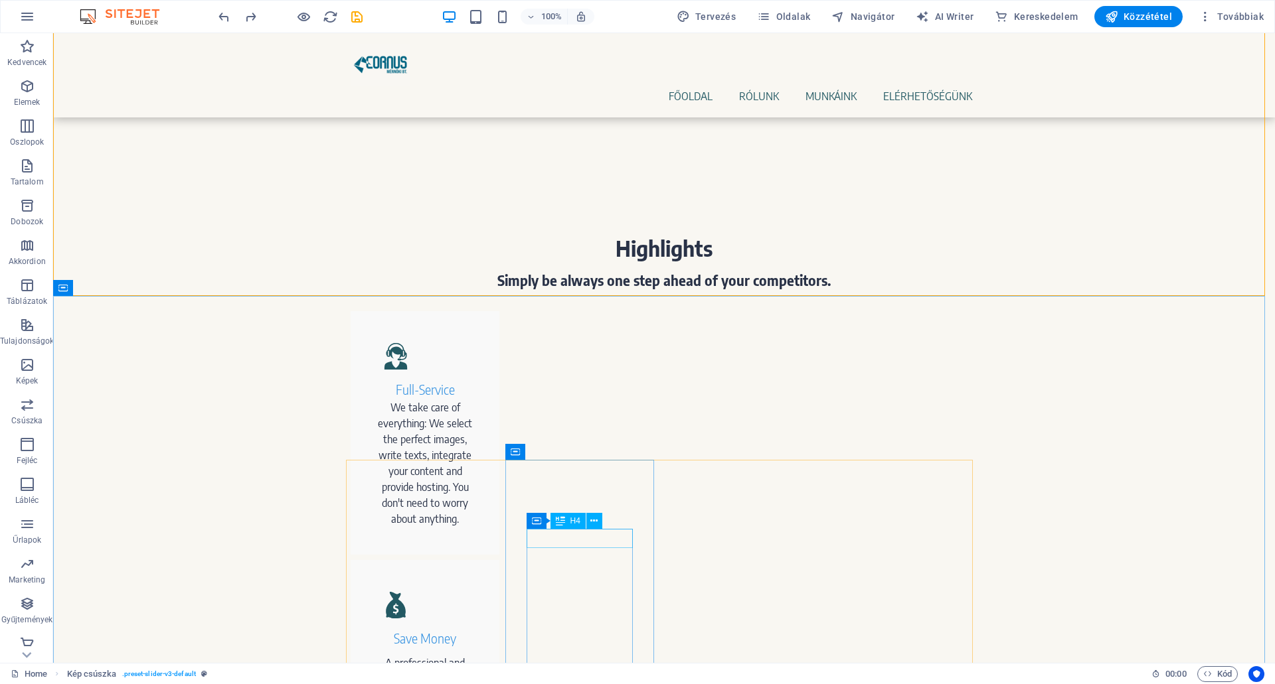
scroll to position [730, 0]
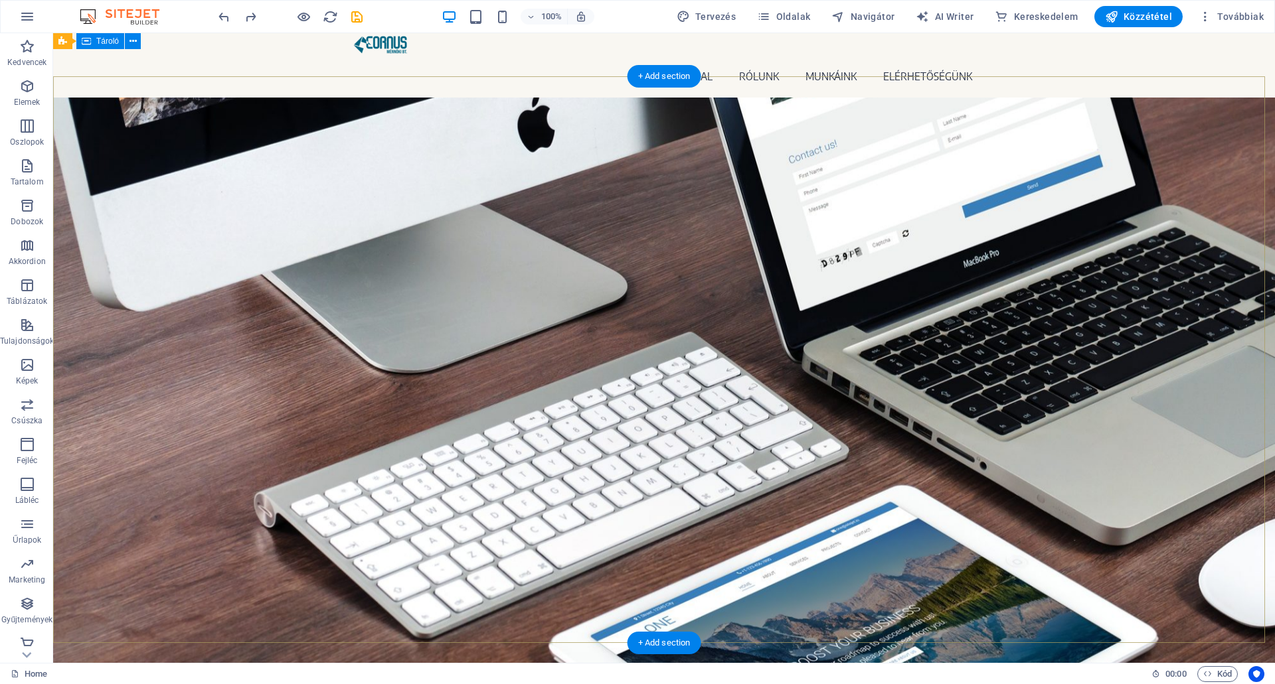
scroll to position [0, 0]
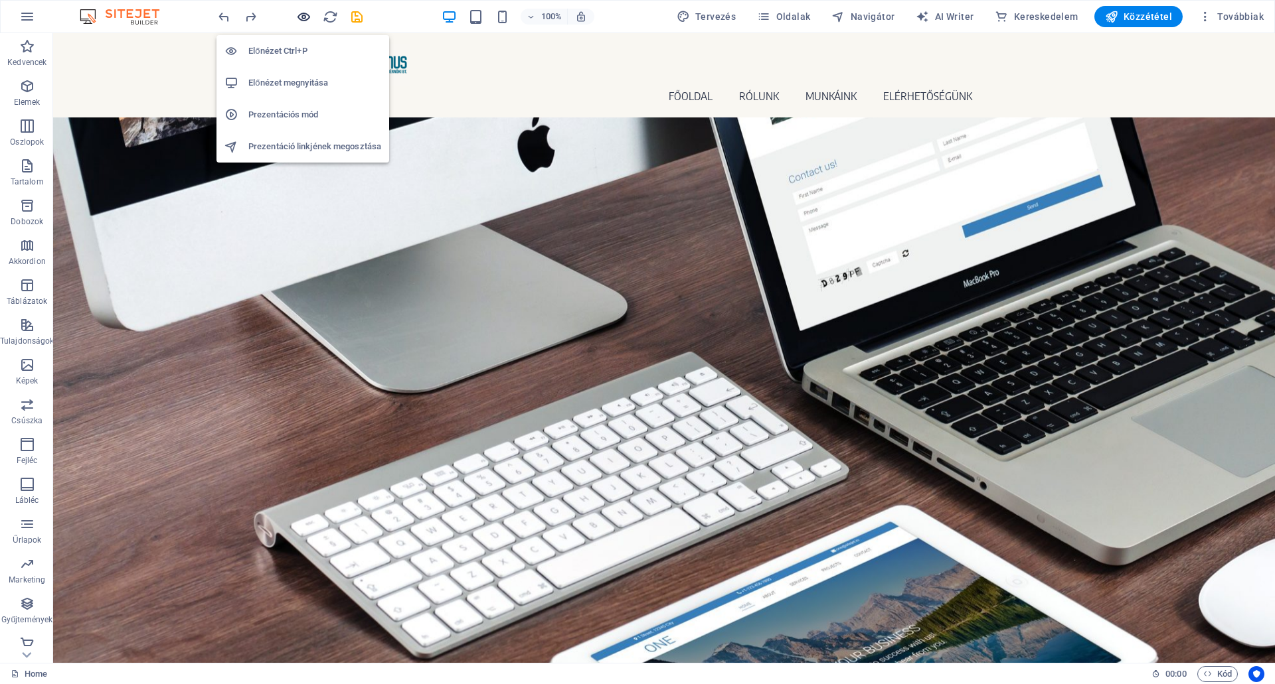
click at [296, 13] on icon "button" at bounding box center [303, 16] width 15 height 15
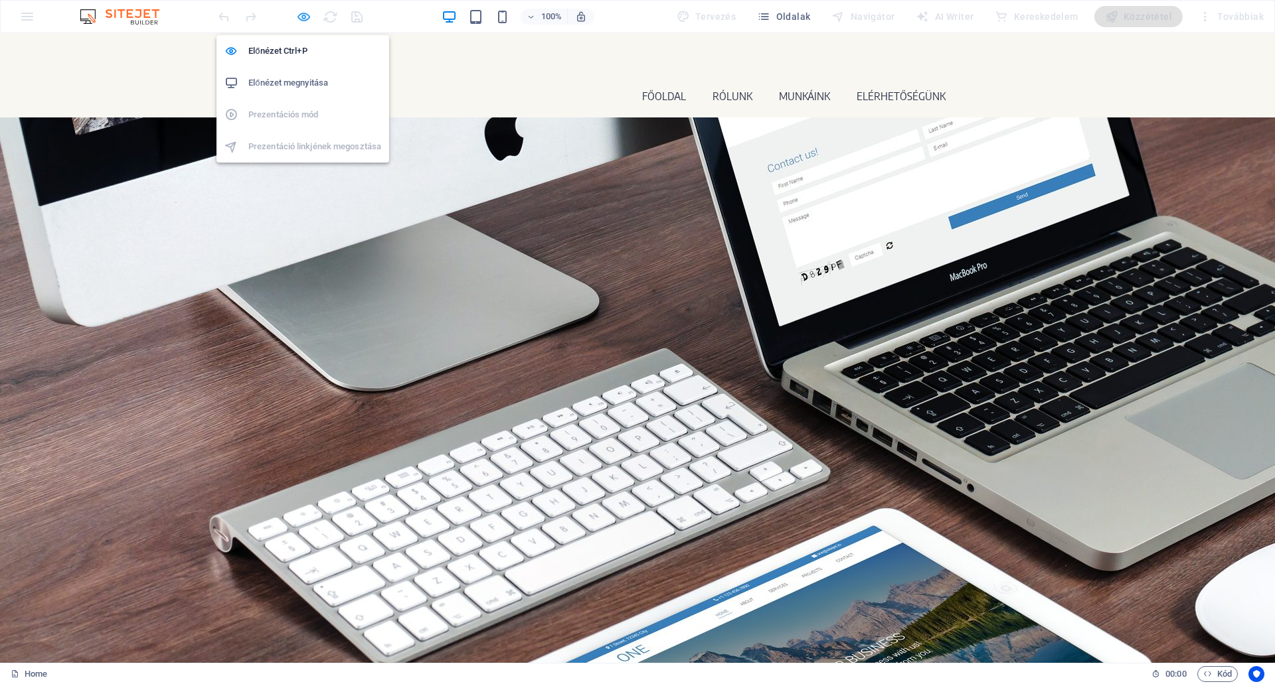
click at [301, 11] on icon "button" at bounding box center [303, 16] width 15 height 15
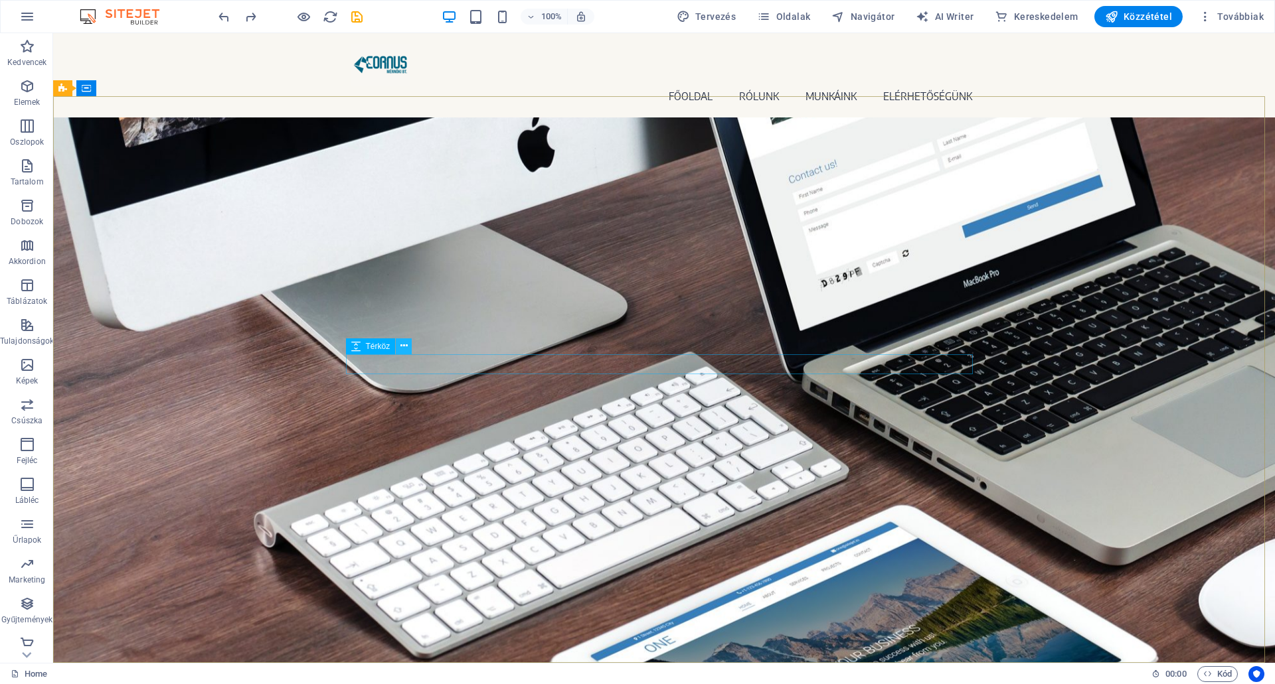
click at [404, 344] on icon at bounding box center [403, 346] width 7 height 14
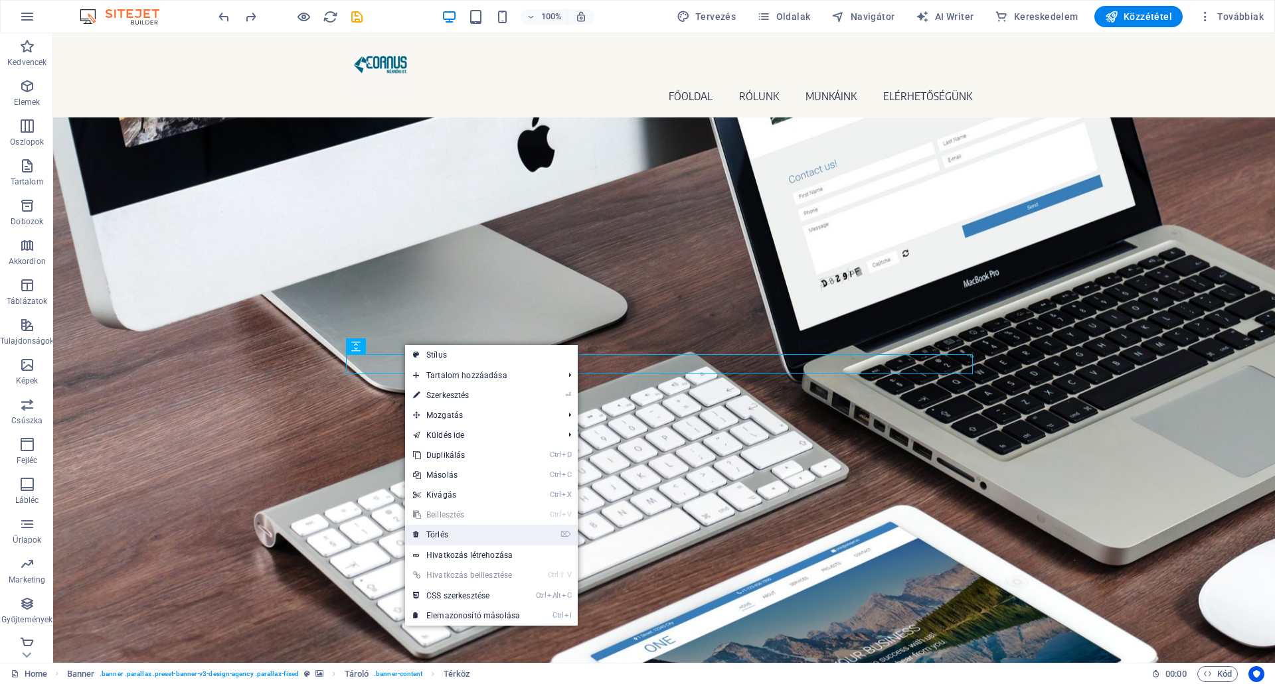
click at [430, 530] on link "⌦ Törlés" at bounding box center [466, 535] width 123 height 20
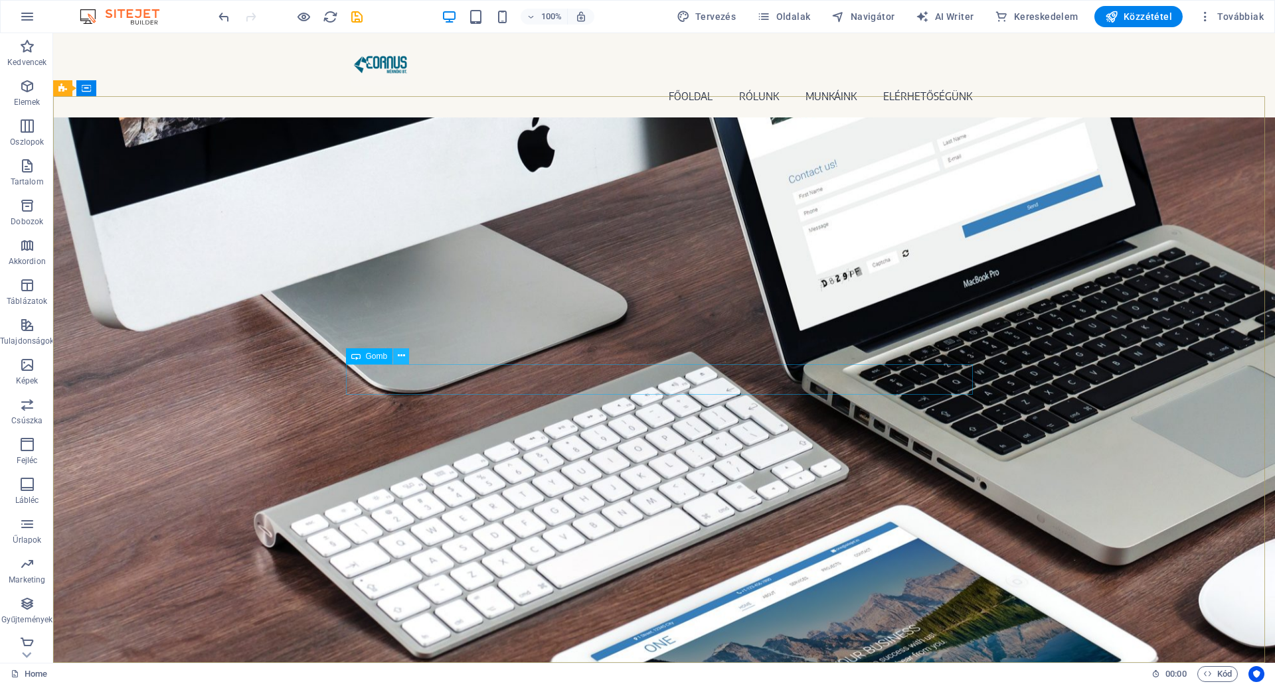
click at [401, 356] on icon at bounding box center [401, 356] width 7 height 14
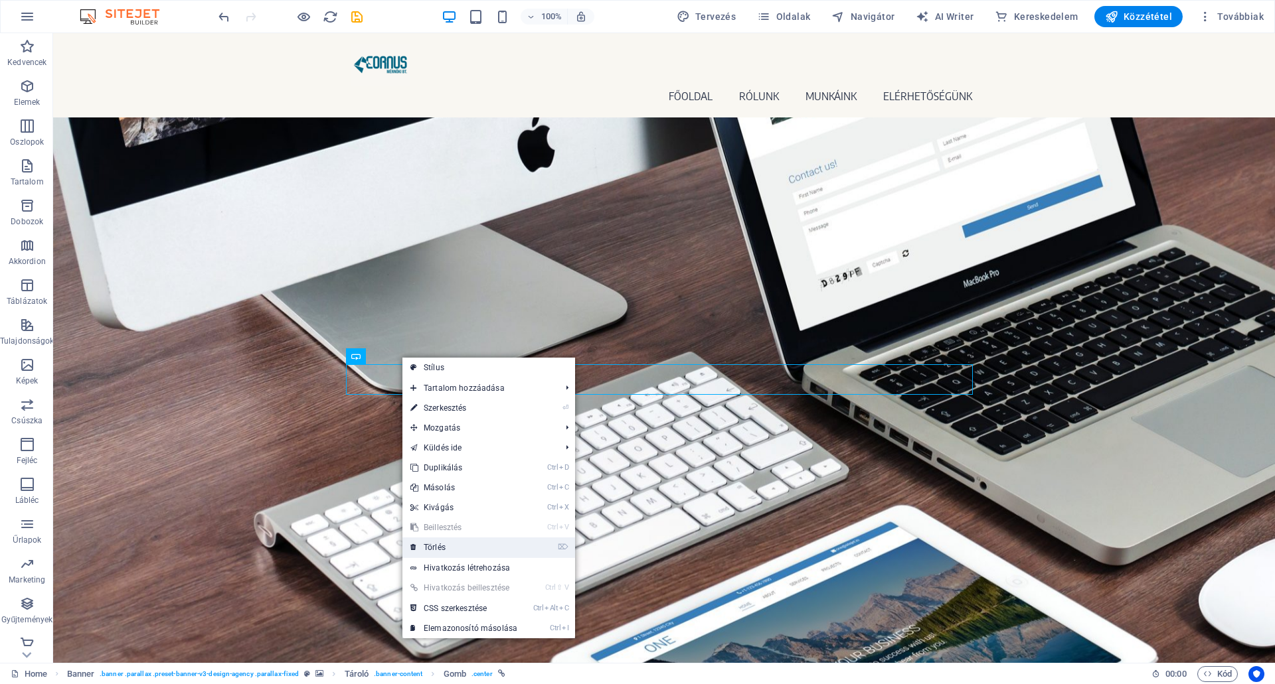
click at [431, 544] on link "⌦ Törlés" at bounding box center [463, 548] width 123 height 20
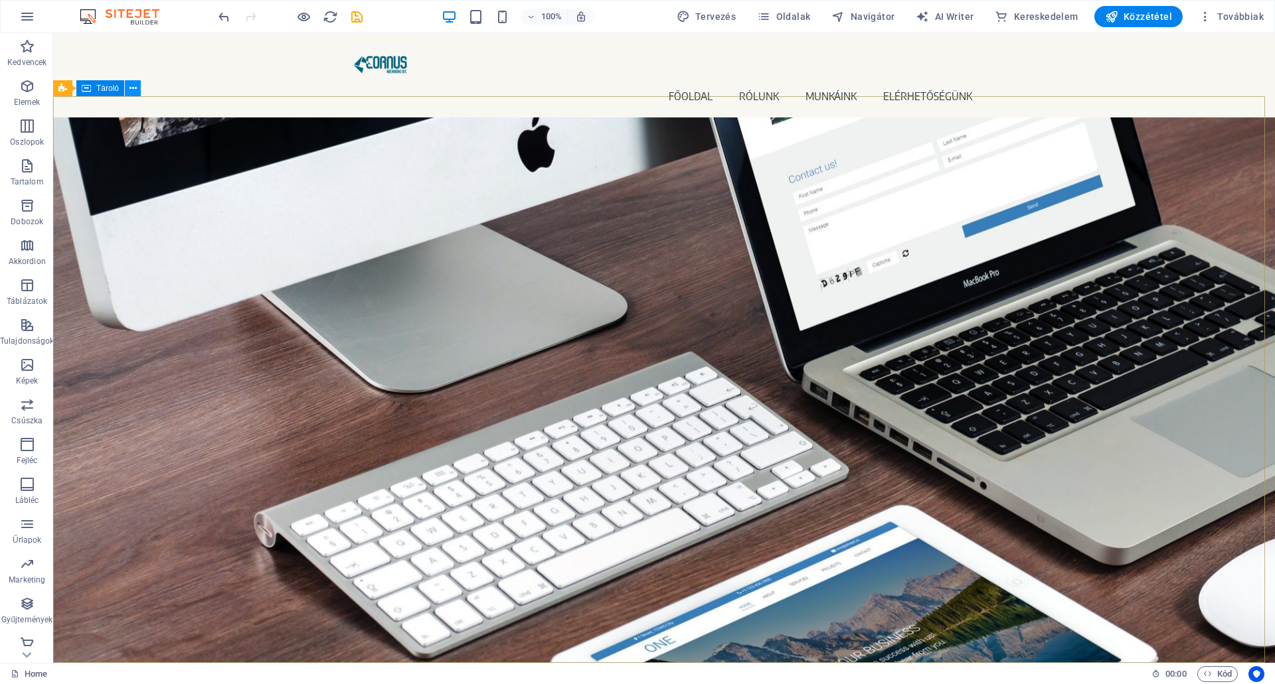
click at [134, 90] on icon at bounding box center [132, 89] width 7 height 14
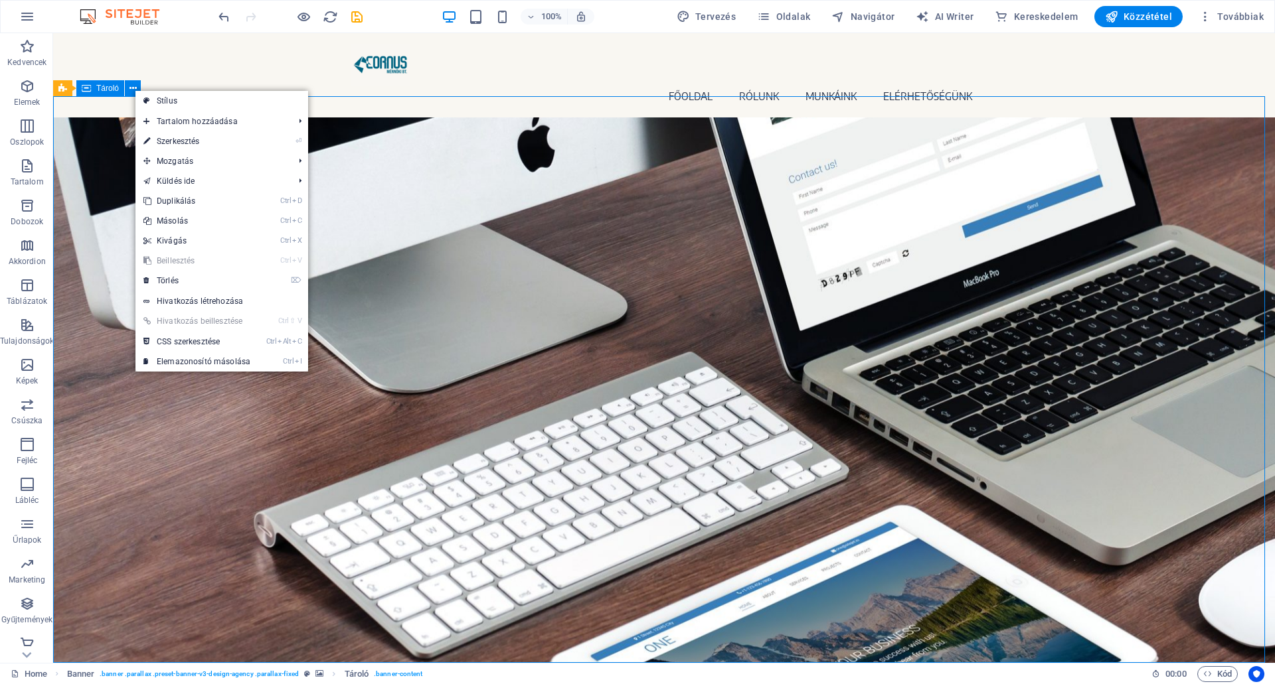
click at [100, 89] on span "Tároló" at bounding box center [107, 88] width 23 height 8
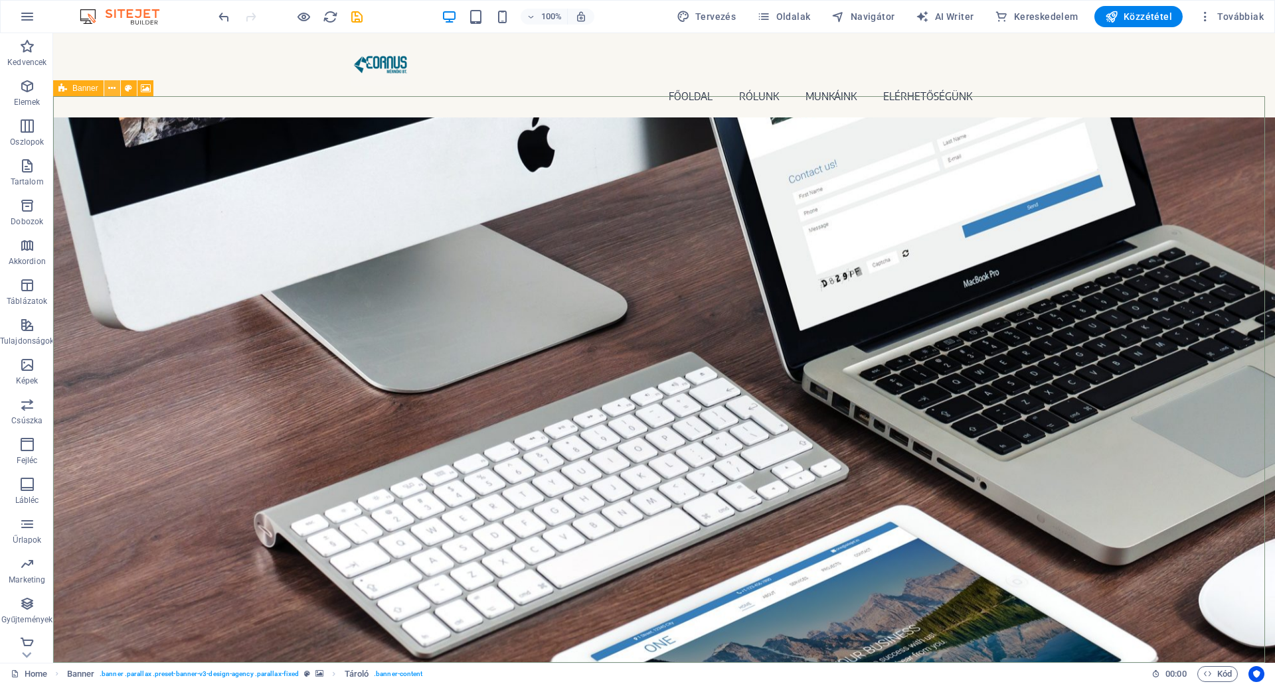
click at [112, 88] on icon at bounding box center [111, 89] width 7 height 14
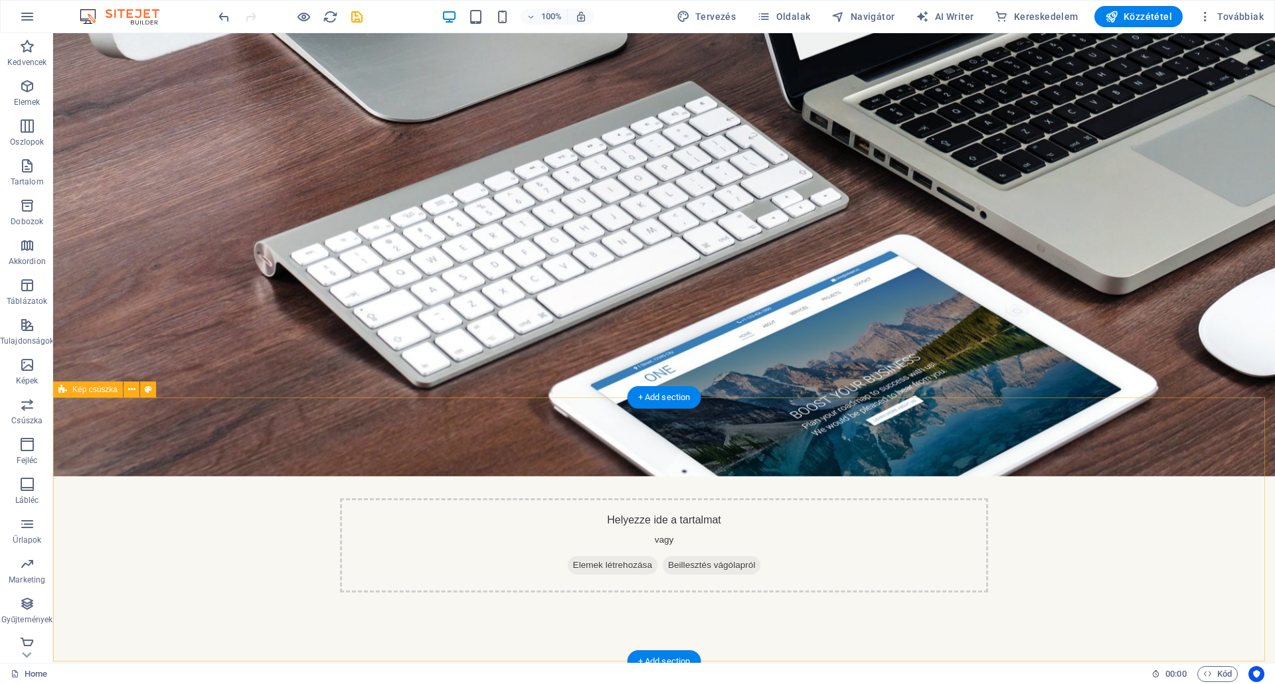
scroll to position [266, 0]
